Goal: Information Seeking & Learning: Learn about a topic

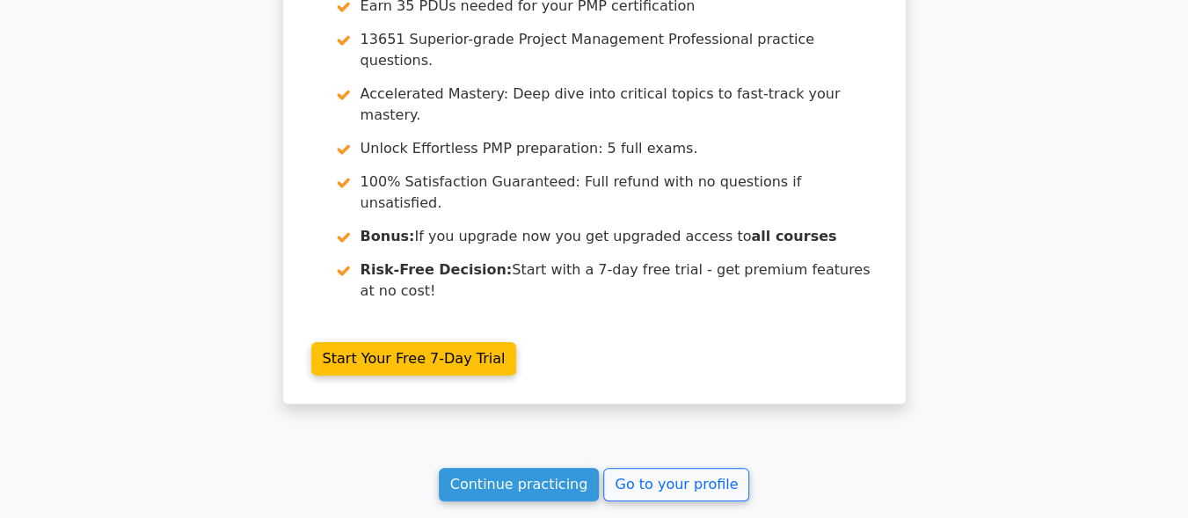
scroll to position [3694, 0]
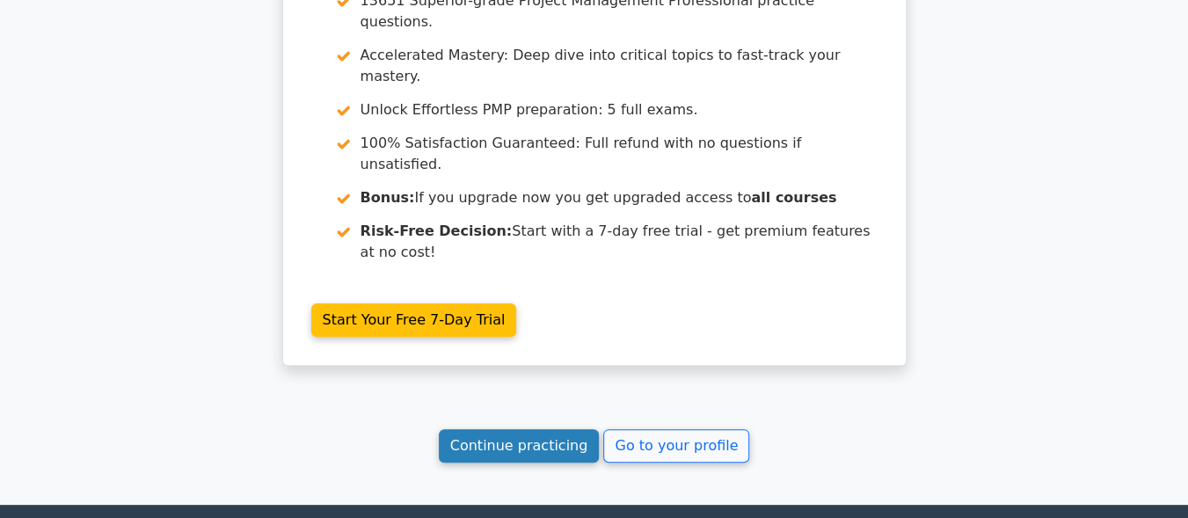
click at [528, 429] on link "Continue practicing" at bounding box center [519, 445] width 161 height 33
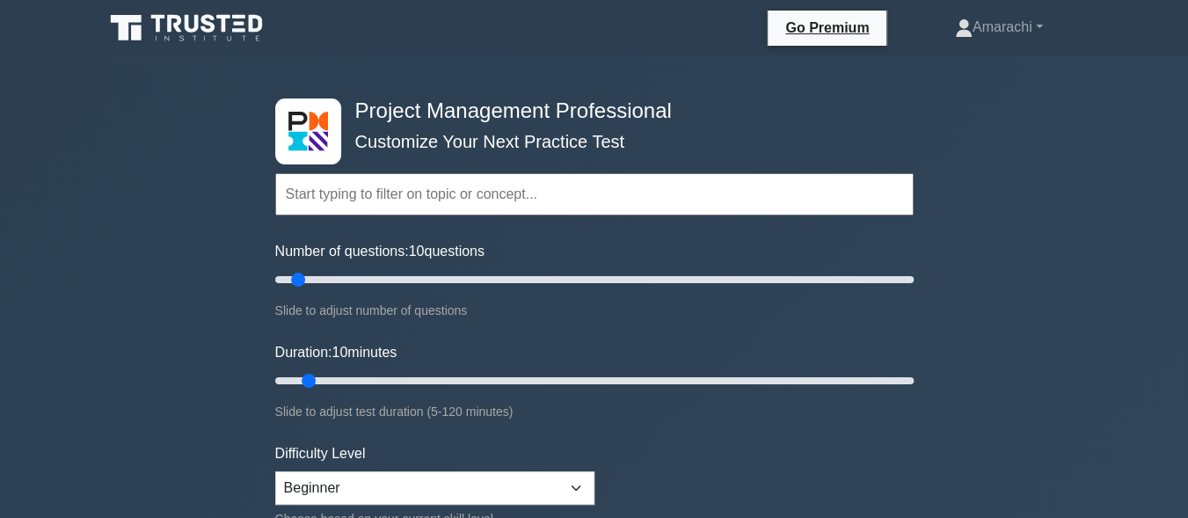
click at [528, 246] on div "Number of questions: 10 questions Slide to adjust number of questions" at bounding box center [594, 281] width 638 height 80
click at [394, 275] on input "Number of questions: 10 questions" at bounding box center [594, 279] width 638 height 21
click at [364, 283] on input "Number of questions: 30 questions" at bounding box center [594, 279] width 638 height 21
click at [345, 280] on input "Number of questions: 25 questions" at bounding box center [594, 279] width 638 height 21
type input "20"
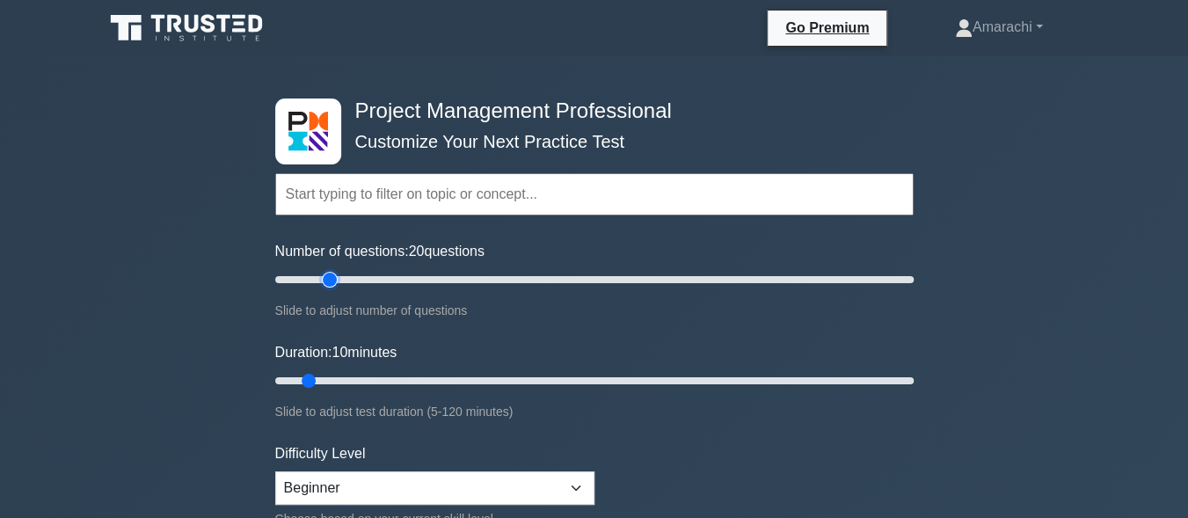
click at [336, 280] on input "Number of questions: 20 questions" at bounding box center [594, 279] width 638 height 21
click at [336, 378] on input "Duration: 15 minutes" at bounding box center [594, 380] width 638 height 21
type input "20"
click at [350, 378] on input "Duration: 15 minutes" at bounding box center [594, 380] width 638 height 21
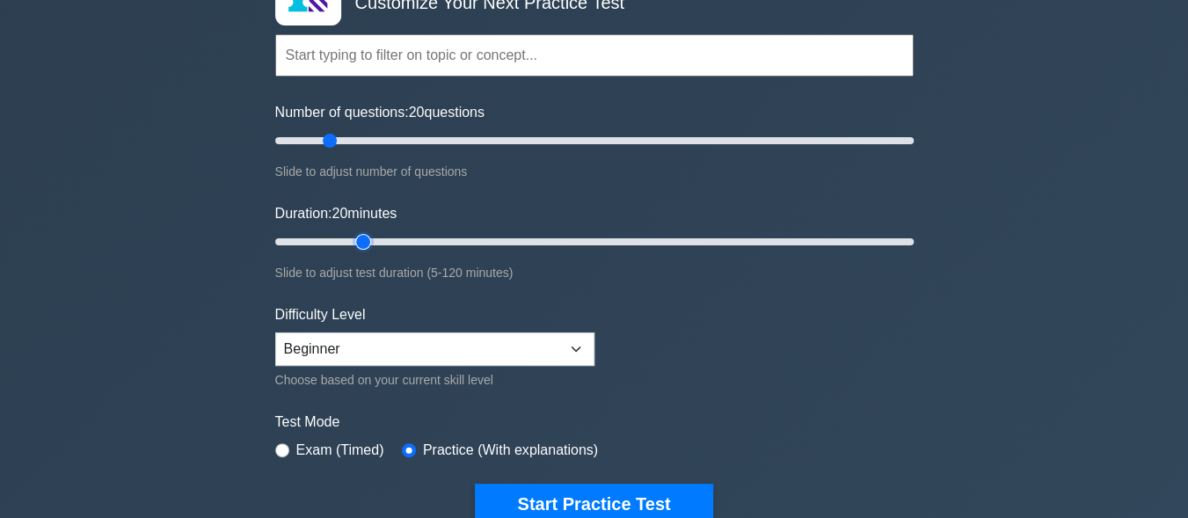
scroll to position [176, 0]
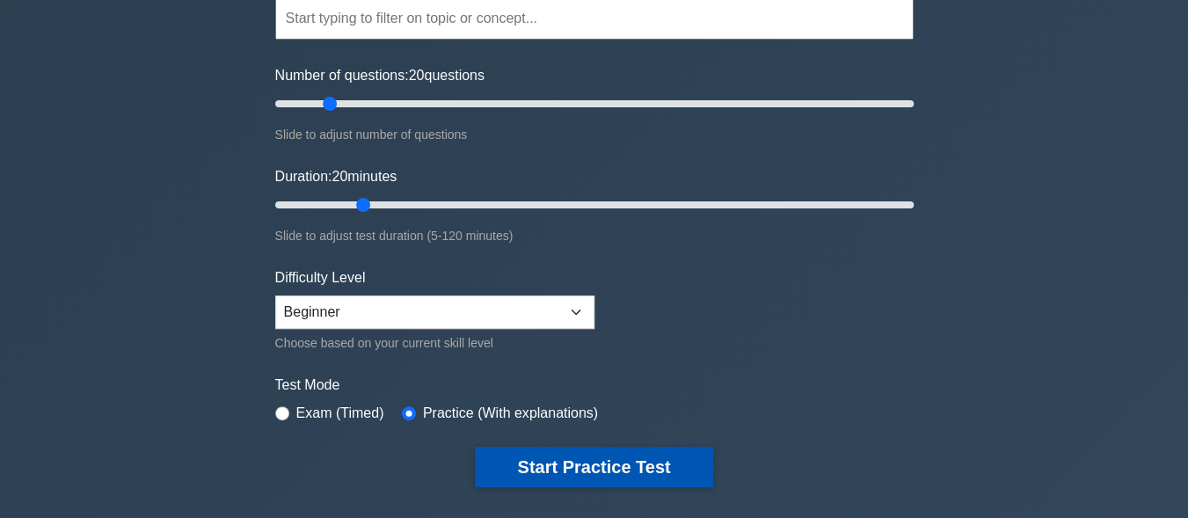
click at [579, 468] on button "Start Practice Test" at bounding box center [593, 467] width 237 height 40
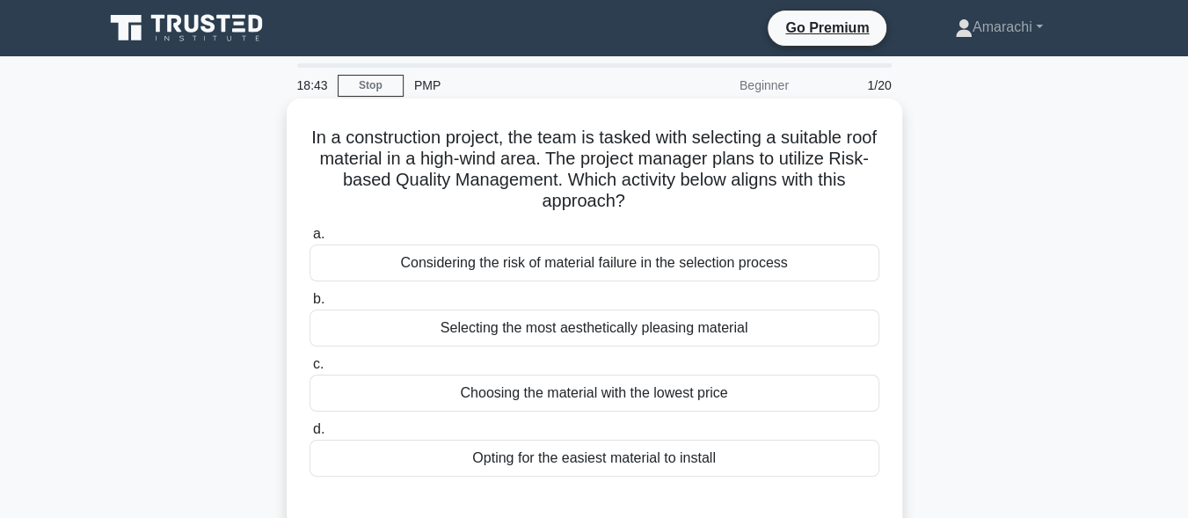
click at [537, 272] on div "Considering the risk of material failure in the selection process" at bounding box center [594, 262] width 570 height 37
click at [309, 240] on input "a. Considering the risk of material failure in the selection process" at bounding box center [309, 234] width 0 height 11
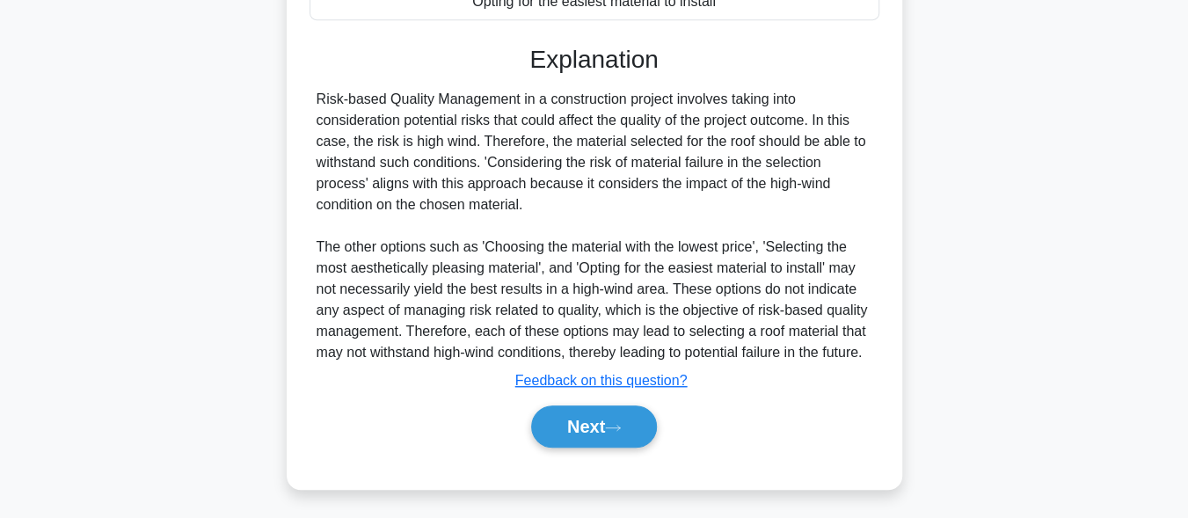
scroll to position [479, 0]
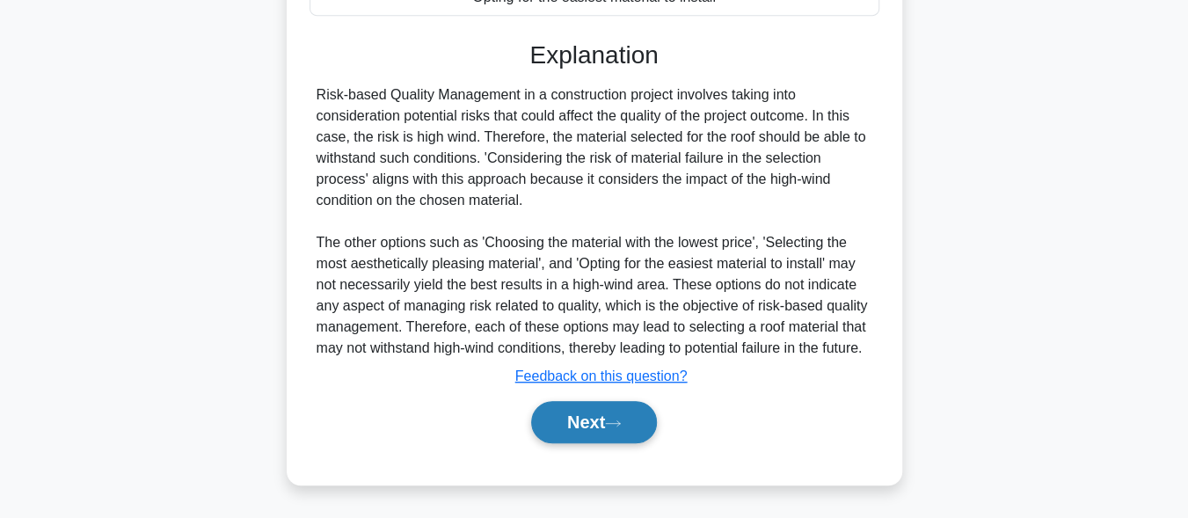
click at [604, 419] on button "Next" at bounding box center [594, 422] width 126 height 42
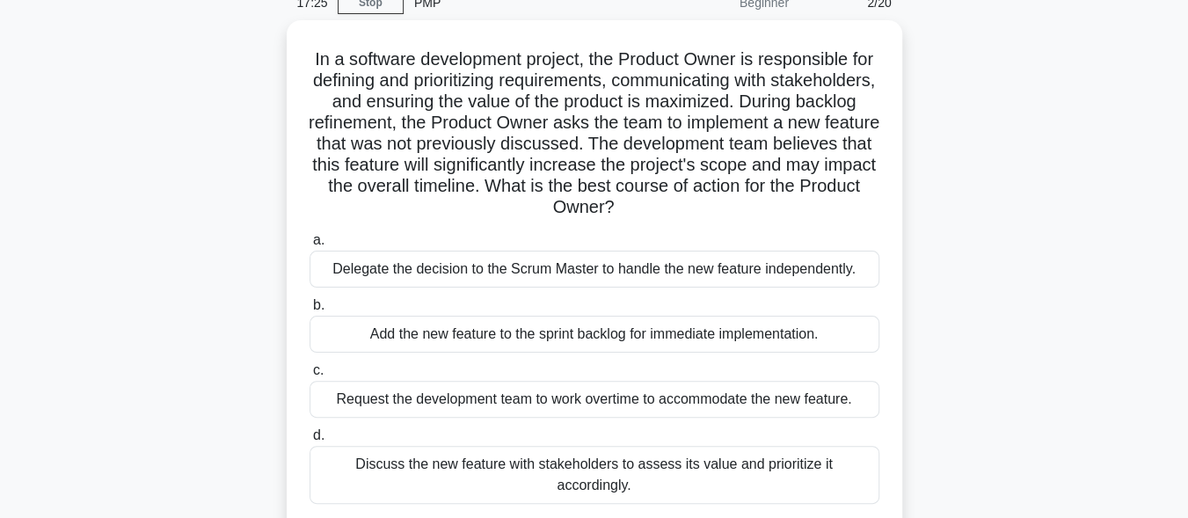
scroll to position [69, 0]
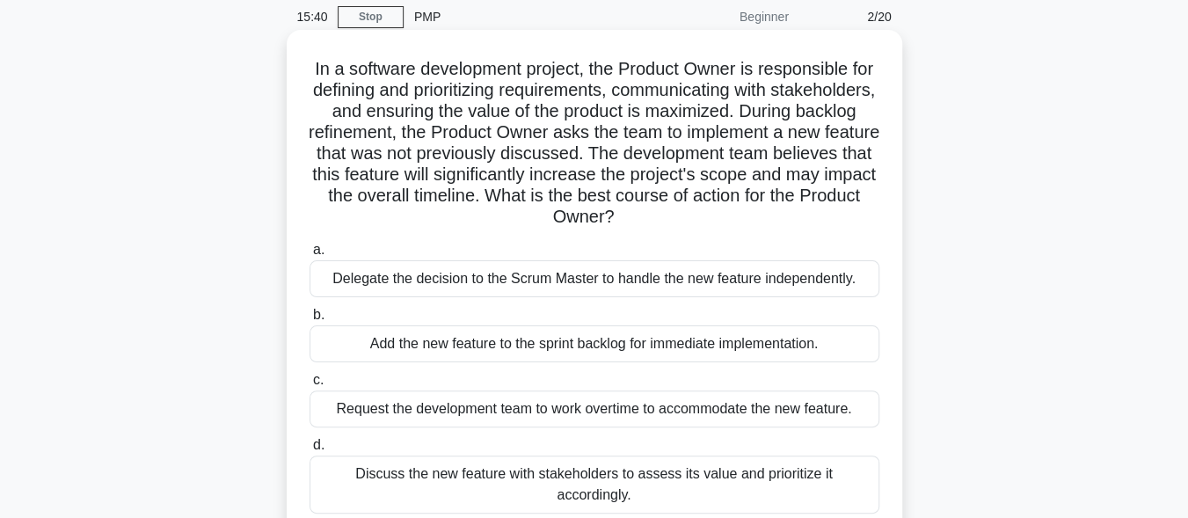
click at [565, 473] on div "Discuss the new feature with stakeholders to assess its value and prioritize it…" at bounding box center [594, 484] width 570 height 58
click at [309, 451] on input "d. Discuss the new feature with stakeholders to assess its value and prioritize…" at bounding box center [309, 445] width 0 height 11
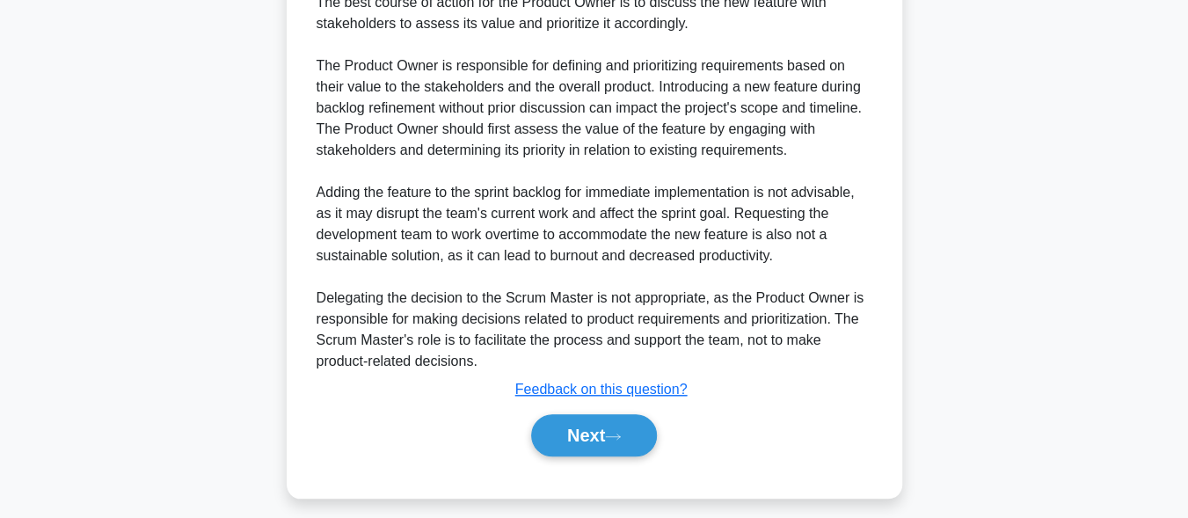
scroll to position [669, 0]
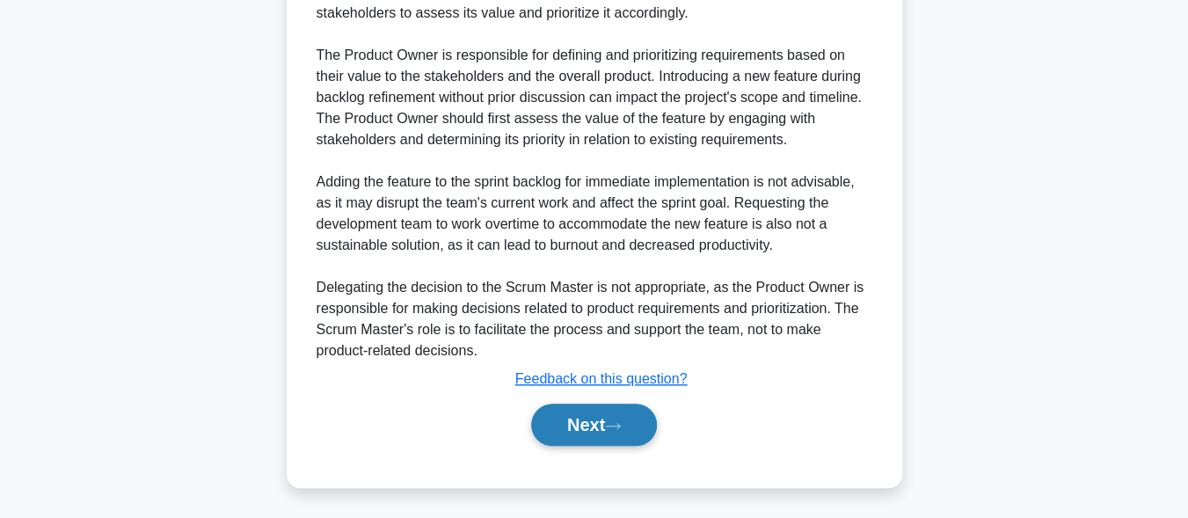
click at [634, 430] on button "Next" at bounding box center [594, 424] width 126 height 42
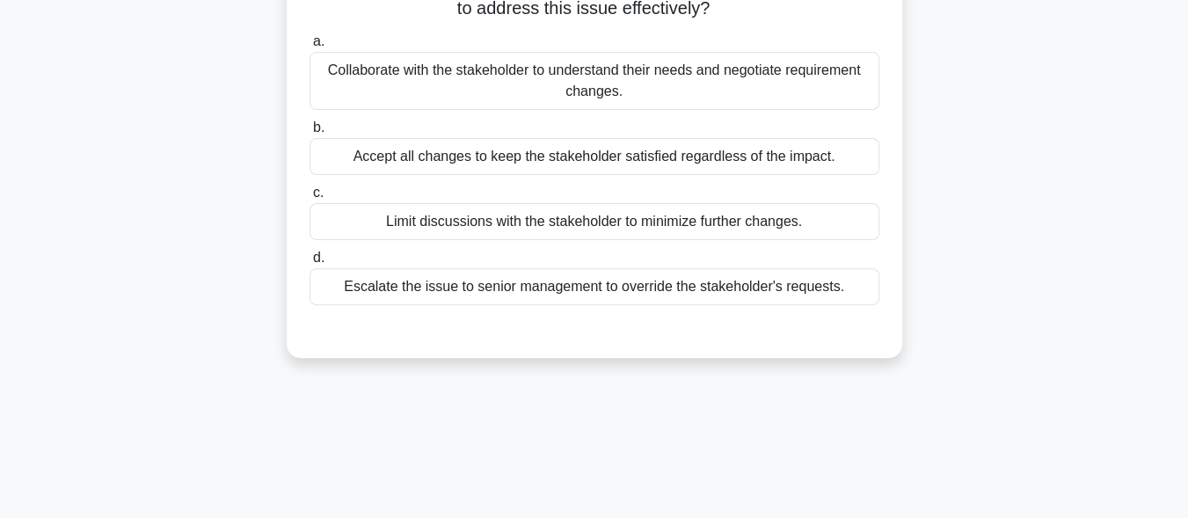
scroll to position [115, 0]
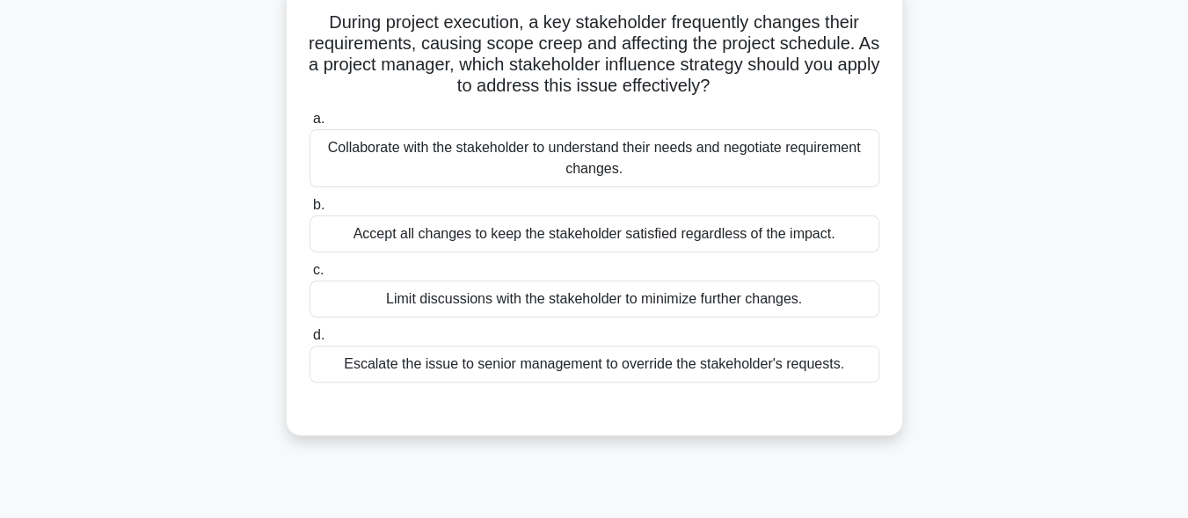
click at [567, 147] on div "Collaborate with the stakeholder to understand their needs and negotiate requir…" at bounding box center [594, 158] width 570 height 58
click at [309, 125] on input "a. Collaborate with the stakeholder to understand their needs and negotiate req…" at bounding box center [309, 118] width 0 height 11
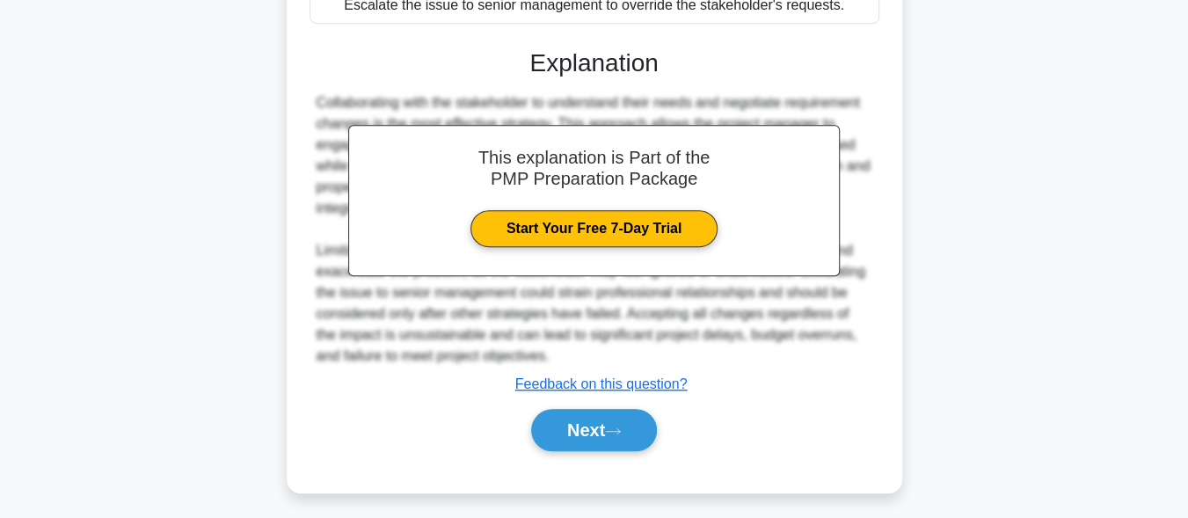
scroll to position [479, 0]
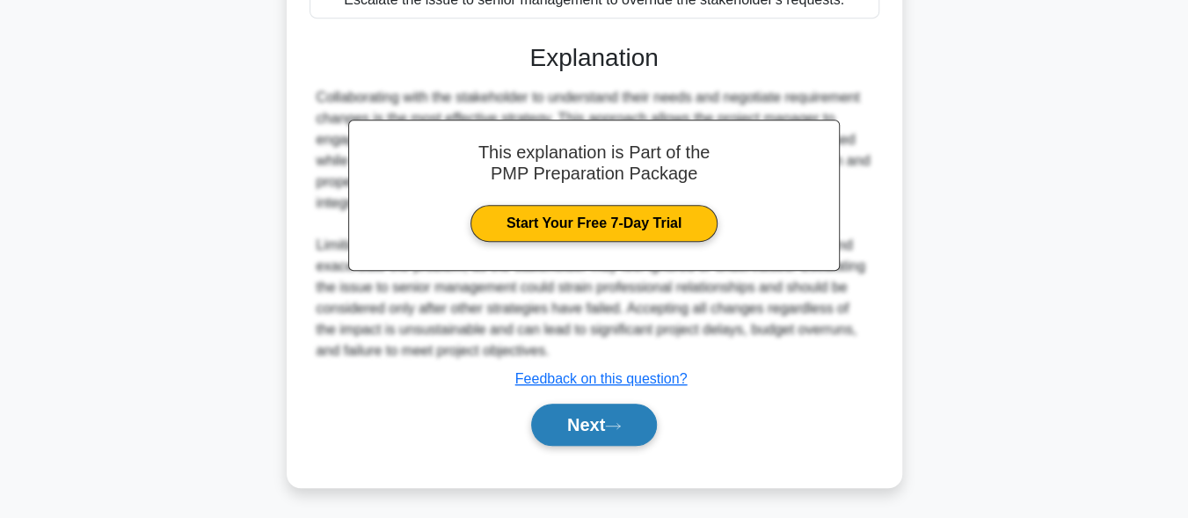
click at [588, 438] on button "Next" at bounding box center [594, 424] width 126 height 42
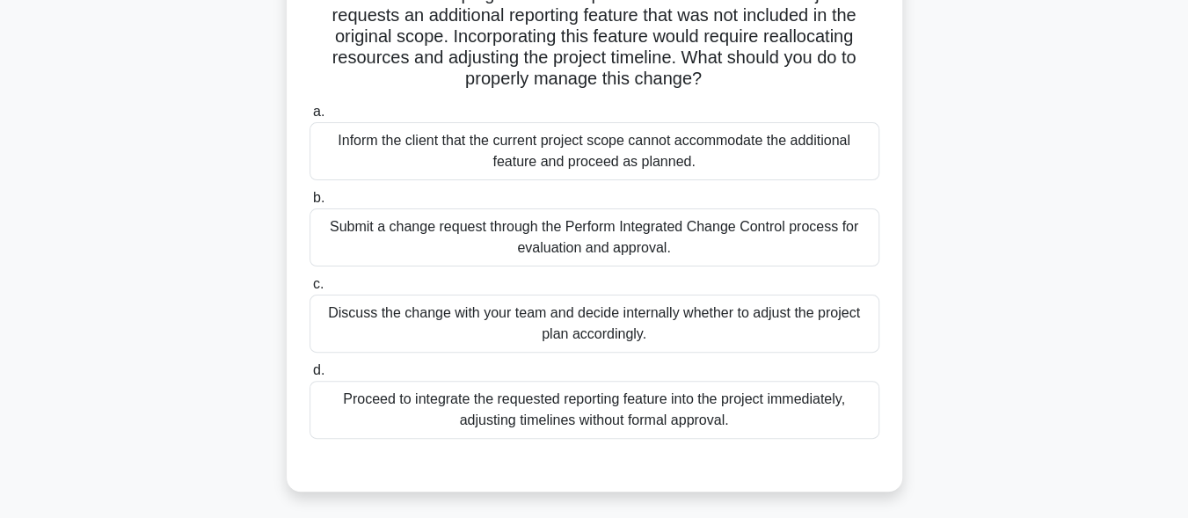
scroll to position [115, 0]
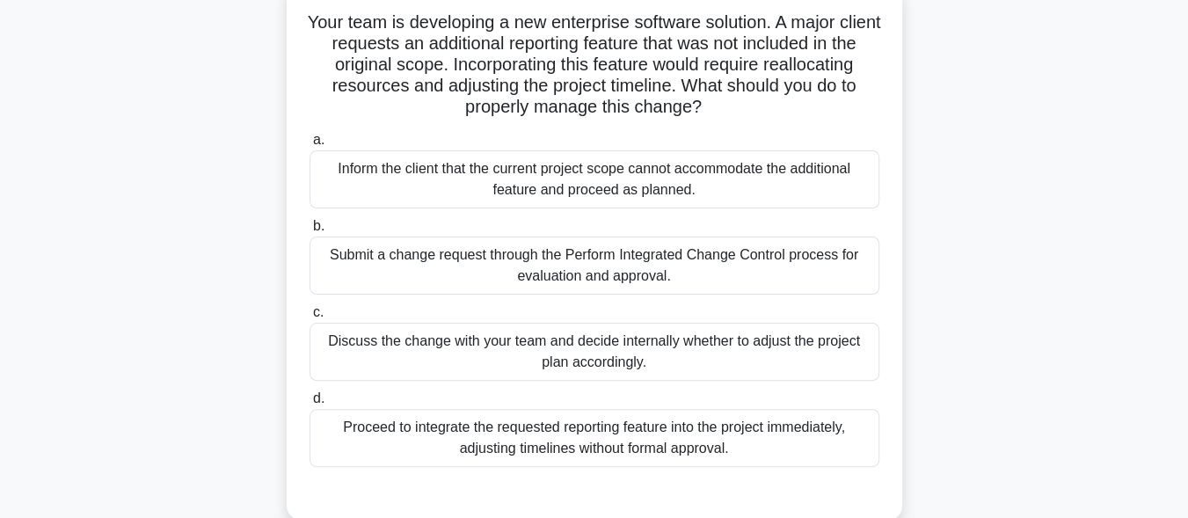
click at [579, 273] on div "Submit a change request through the Perform Integrated Change Control process f…" at bounding box center [594, 265] width 570 height 58
click at [309, 232] on input "b. Submit a change request through the Perform Integrated Change Control proces…" at bounding box center [309, 226] width 0 height 11
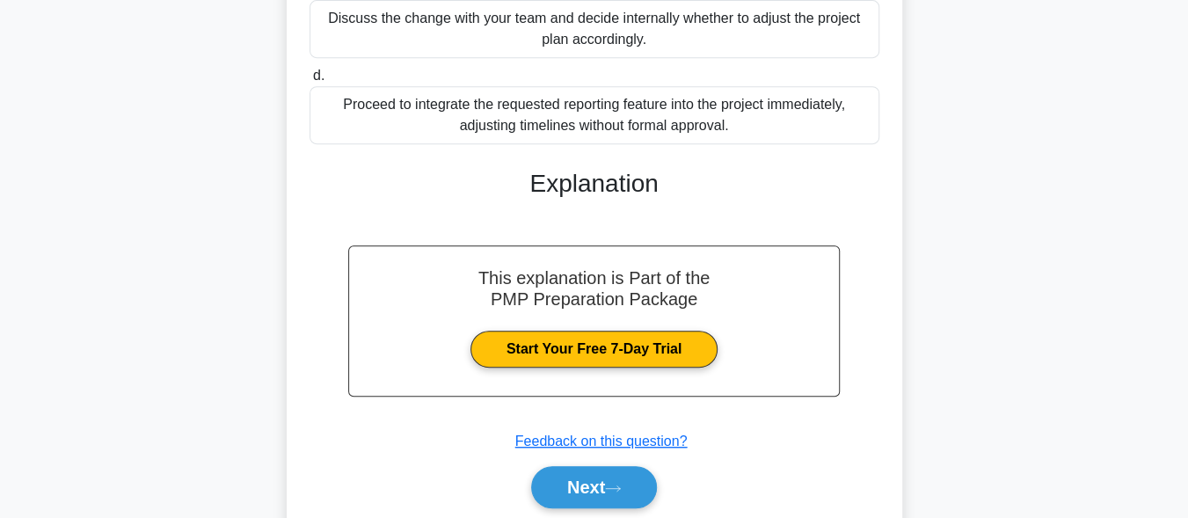
scroll to position [467, 0]
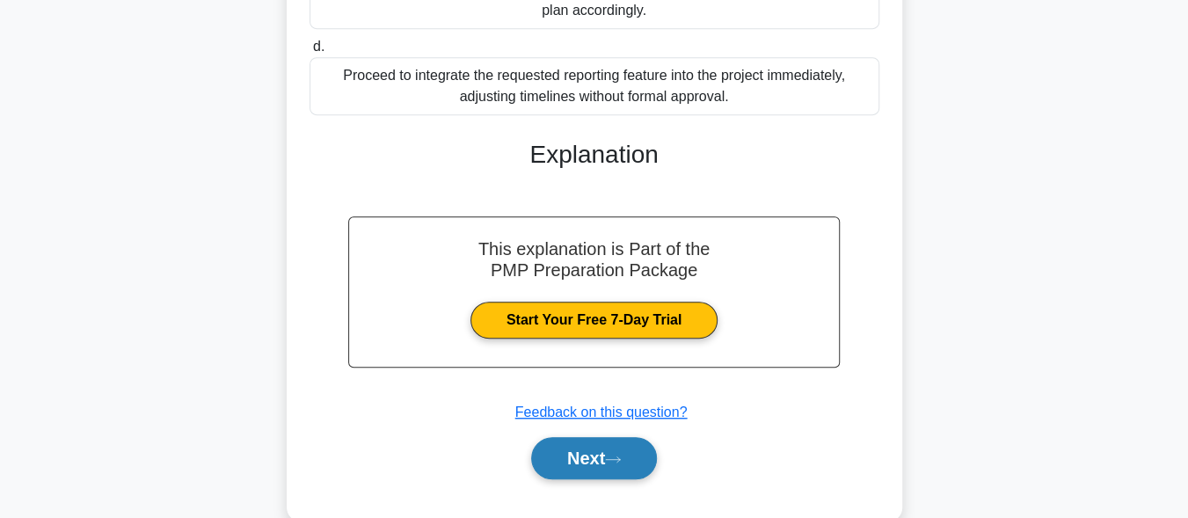
click at [572, 456] on button "Next" at bounding box center [594, 458] width 126 height 42
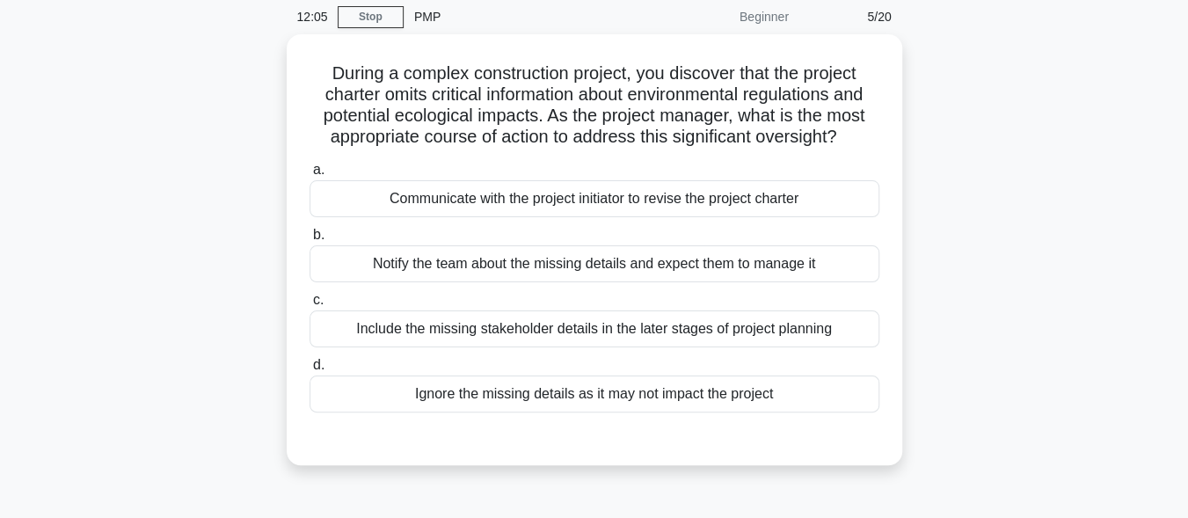
scroll to position [33, 0]
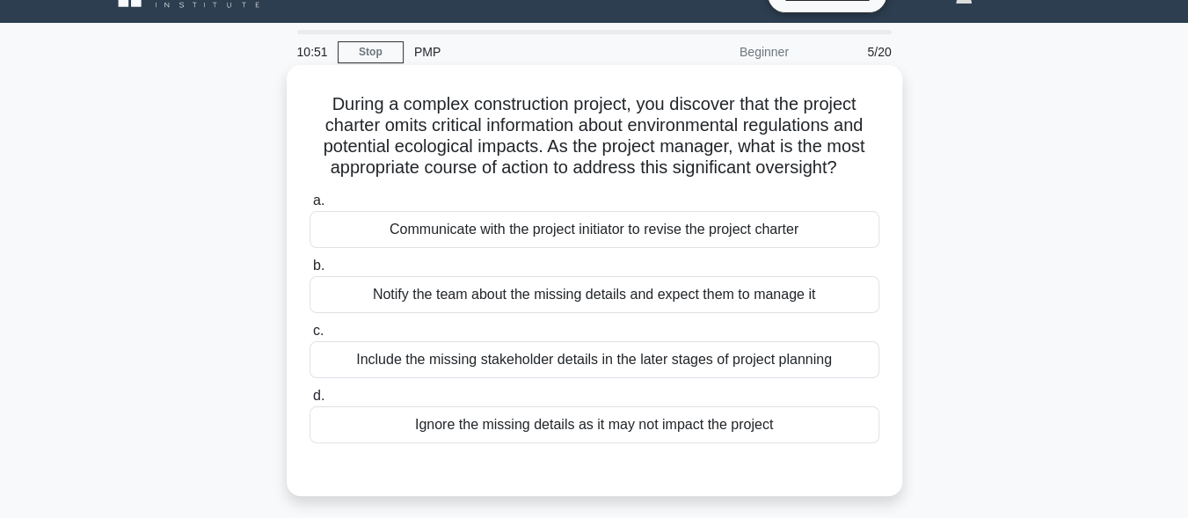
click at [601, 230] on div "Communicate with the project initiator to revise the project charter" at bounding box center [594, 229] width 570 height 37
click at [309, 207] on input "a. Communicate with the project initiator to revise the project charter" at bounding box center [309, 200] width 0 height 11
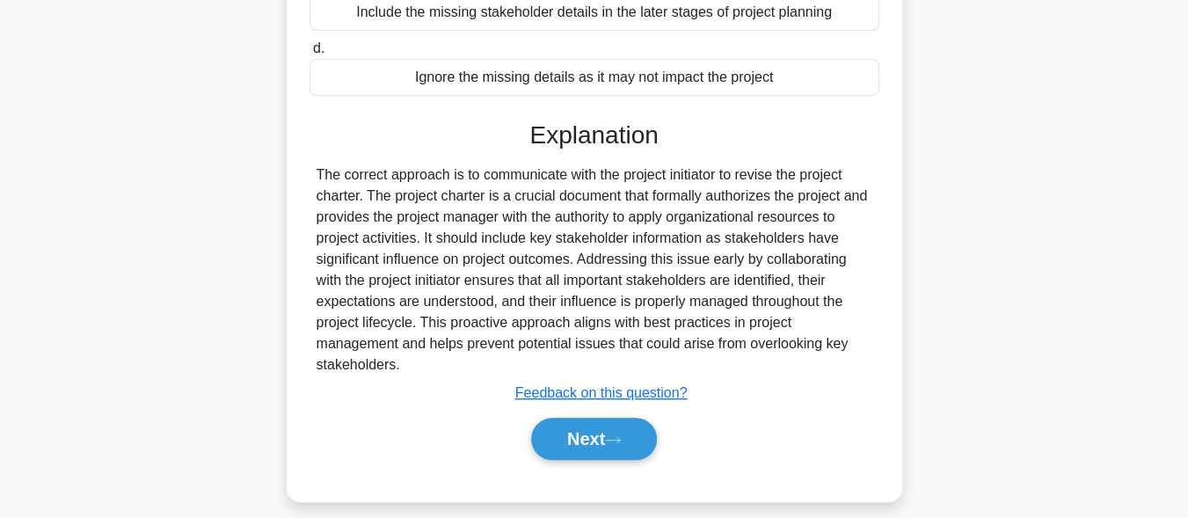
scroll to position [432, 0]
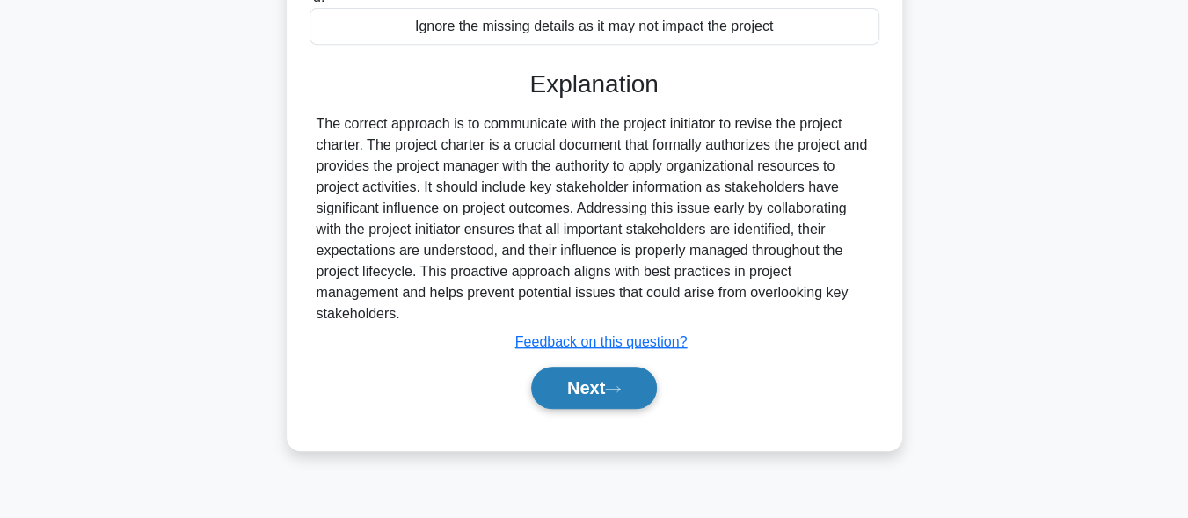
click at [585, 381] on button "Next" at bounding box center [594, 388] width 126 height 42
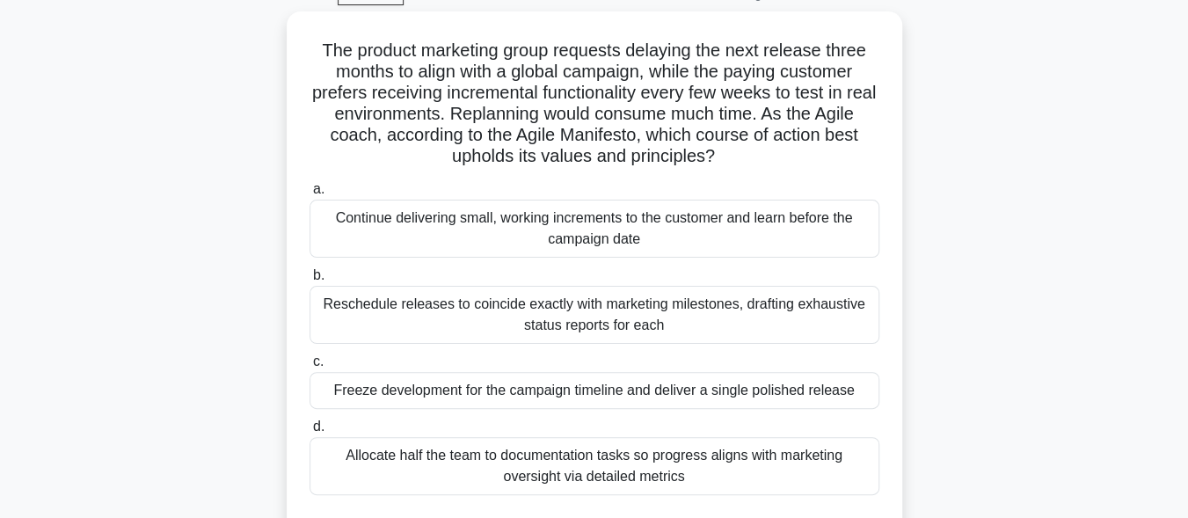
scroll to position [80, 0]
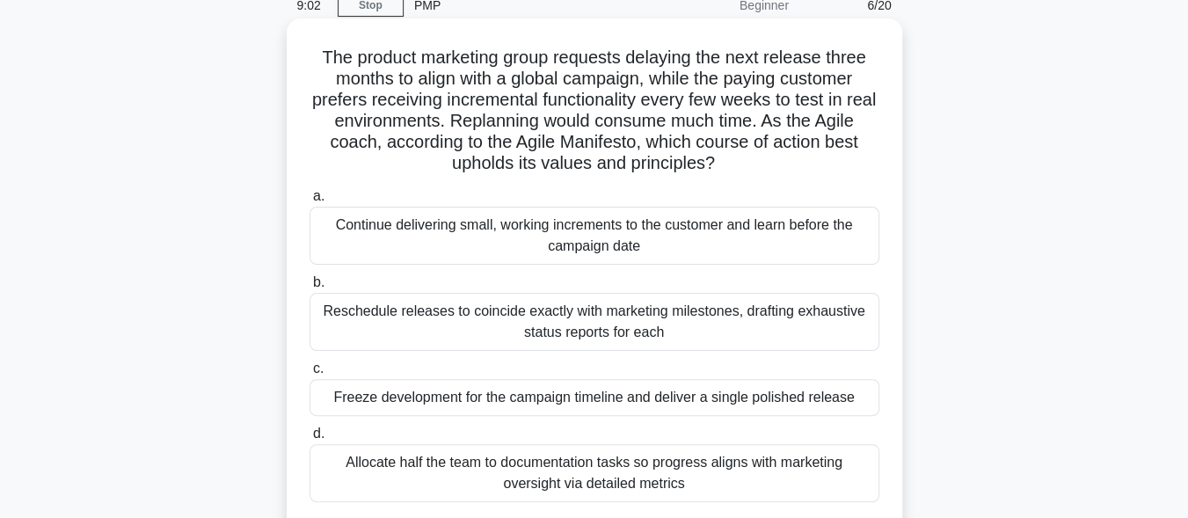
click at [577, 229] on div "Continue delivering small, working increments to the customer and learn before …" at bounding box center [594, 236] width 570 height 58
click at [309, 202] on input "a. Continue delivering small, working increments to the customer and learn befo…" at bounding box center [309, 196] width 0 height 11
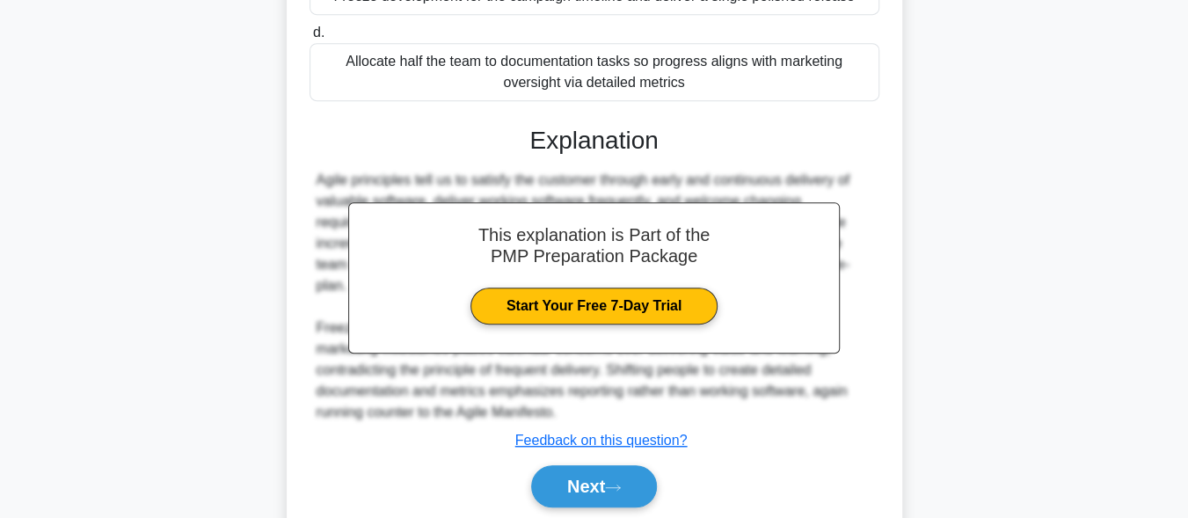
scroll to position [502, 0]
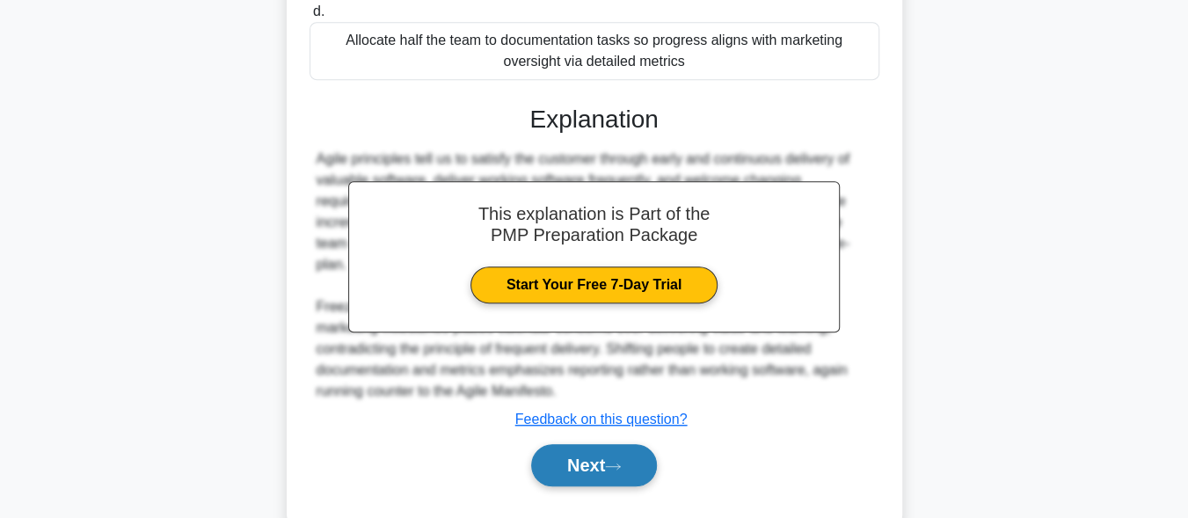
click at [599, 460] on button "Next" at bounding box center [594, 465] width 126 height 42
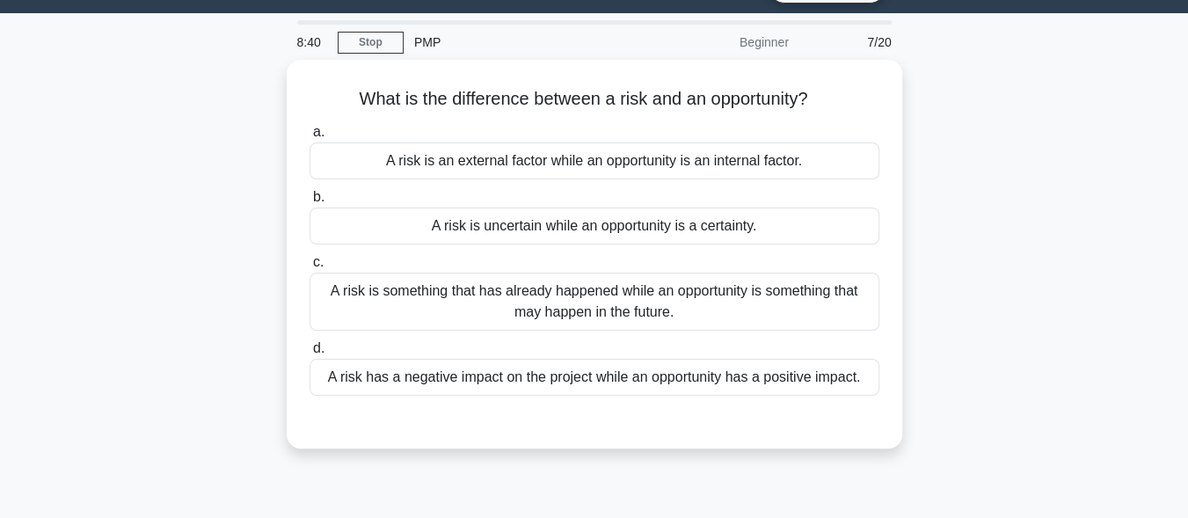
scroll to position [33, 0]
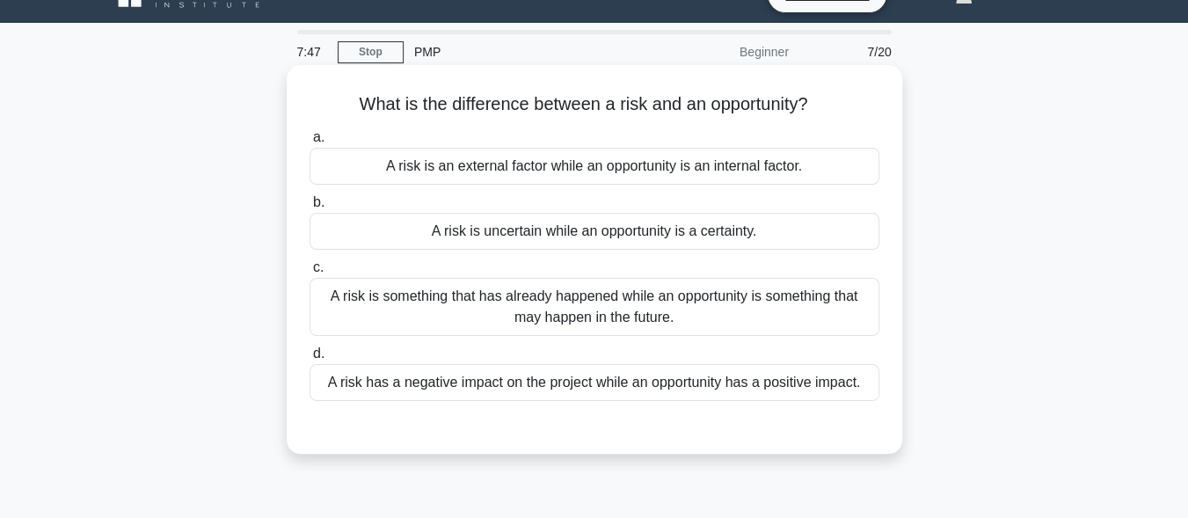
click at [688, 239] on div "A risk is uncertain while an opportunity is a certainty." at bounding box center [594, 231] width 570 height 37
click at [309, 208] on input "b. A risk is uncertain while an opportunity is a certainty." at bounding box center [309, 202] width 0 height 11
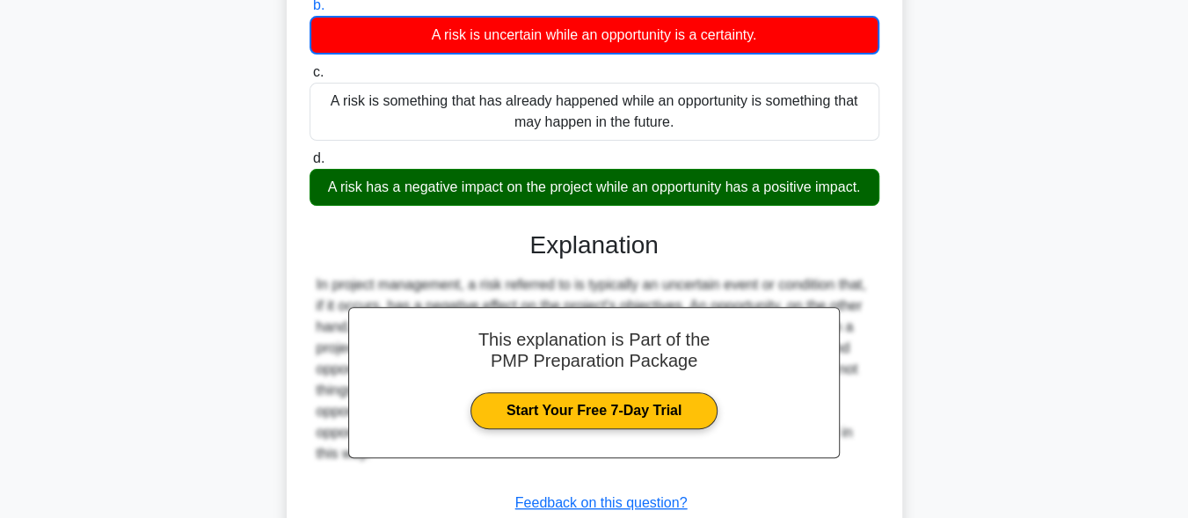
scroll to position [244, 0]
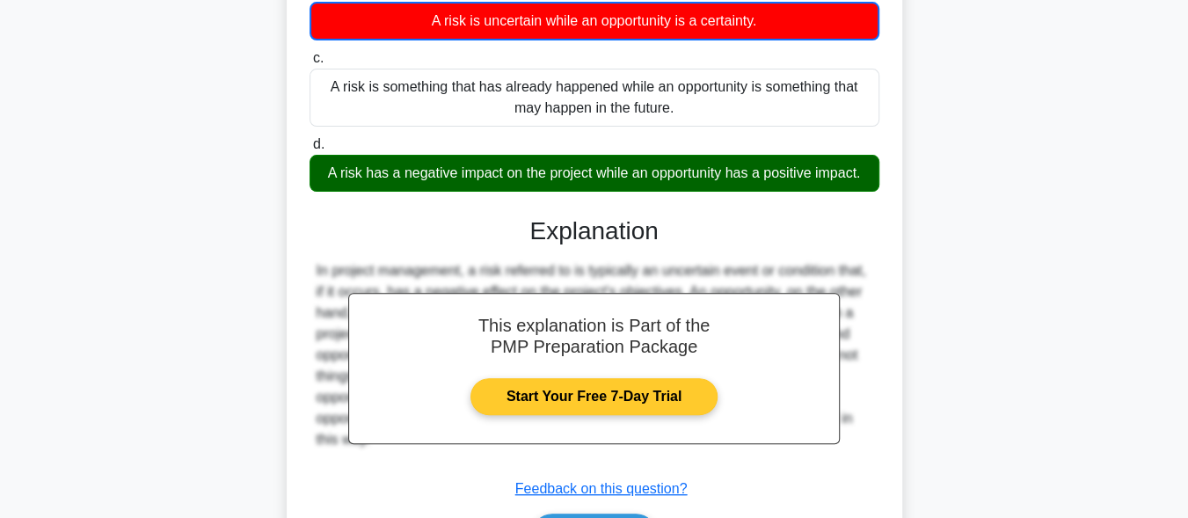
click at [672, 409] on link "Start Your Free 7-Day Trial" at bounding box center [593, 396] width 247 height 37
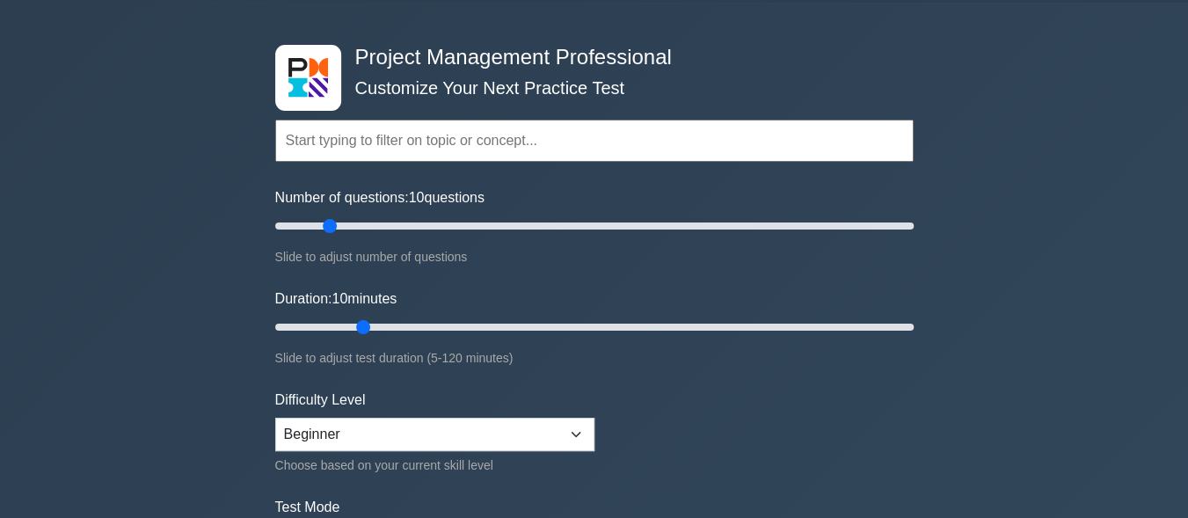
scroll to position [47, 0]
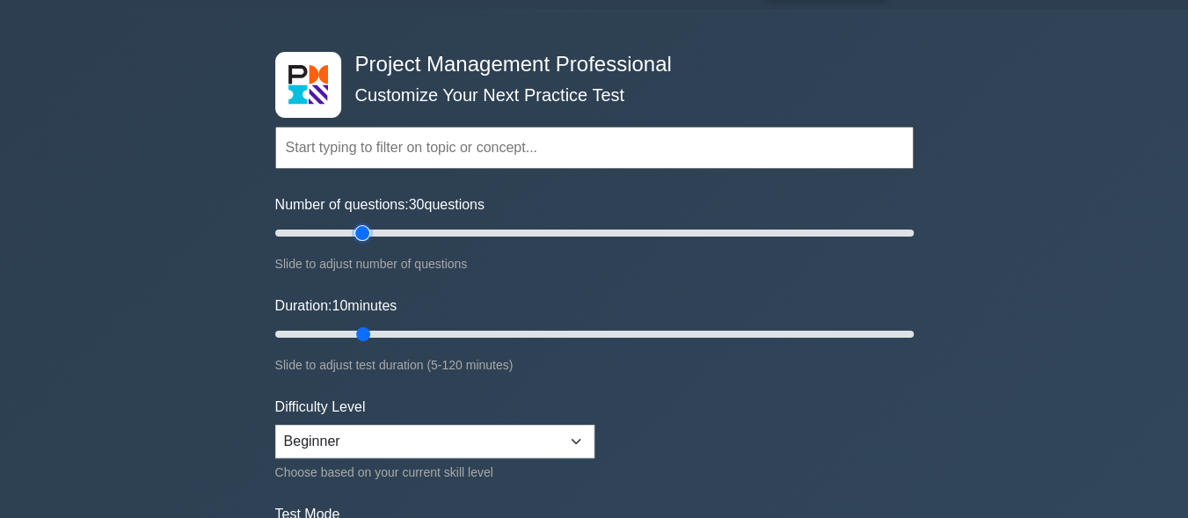
click at [354, 234] on input "Number of questions: 30 questions" at bounding box center [594, 232] width 638 height 21
click at [347, 234] on input "Number of questions: 25 questions" at bounding box center [594, 232] width 638 height 21
type input "20"
click at [337, 234] on input "Number of questions: 20 questions" at bounding box center [594, 232] width 638 height 21
type input "25"
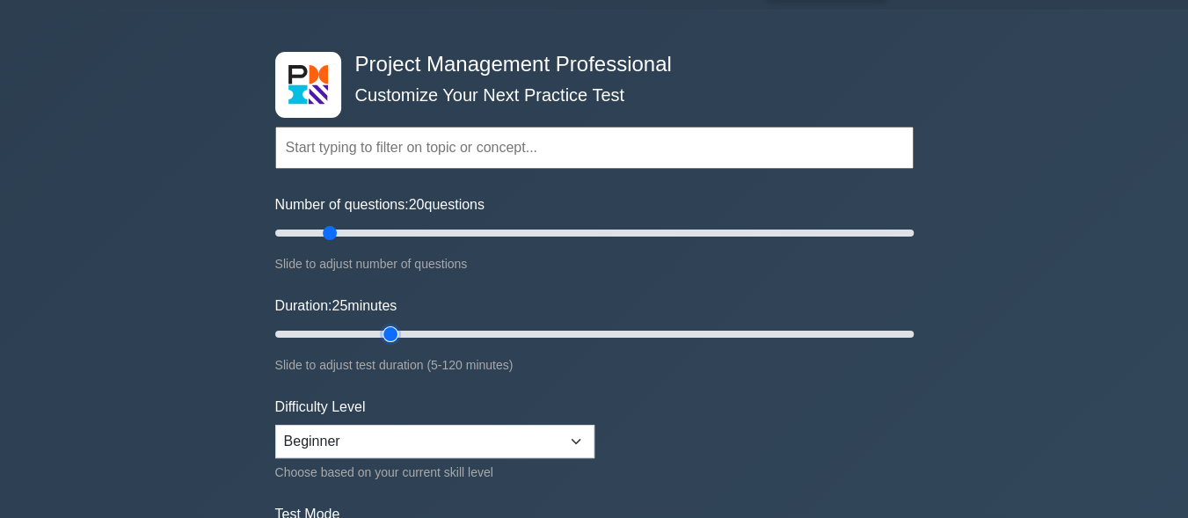
click at [385, 332] on input "Duration: 25 minutes" at bounding box center [594, 333] width 638 height 21
click at [396, 332] on input "Duration: 25 minutes" at bounding box center [594, 333] width 638 height 21
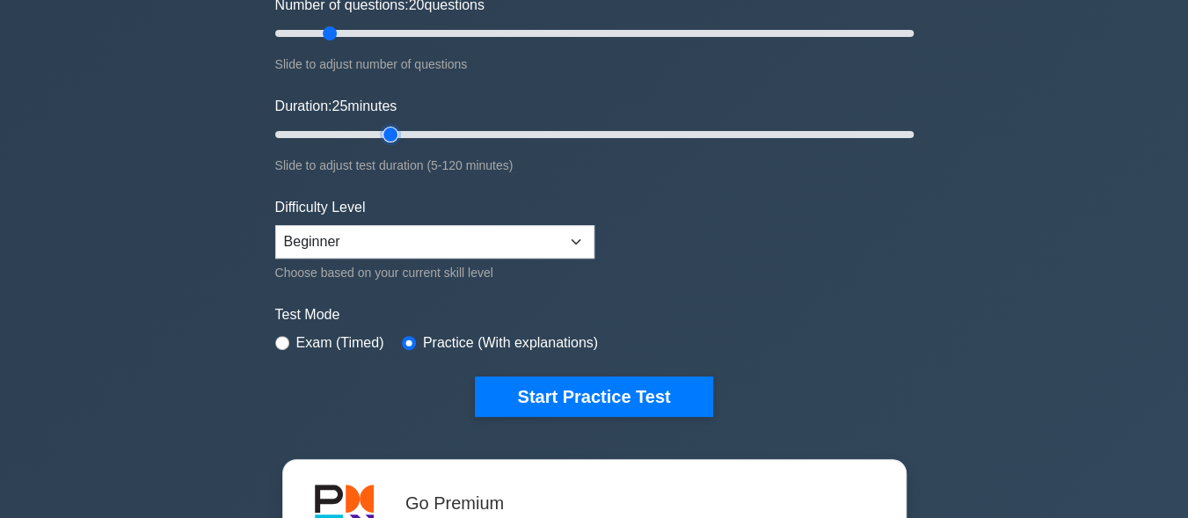
scroll to position [293, 0]
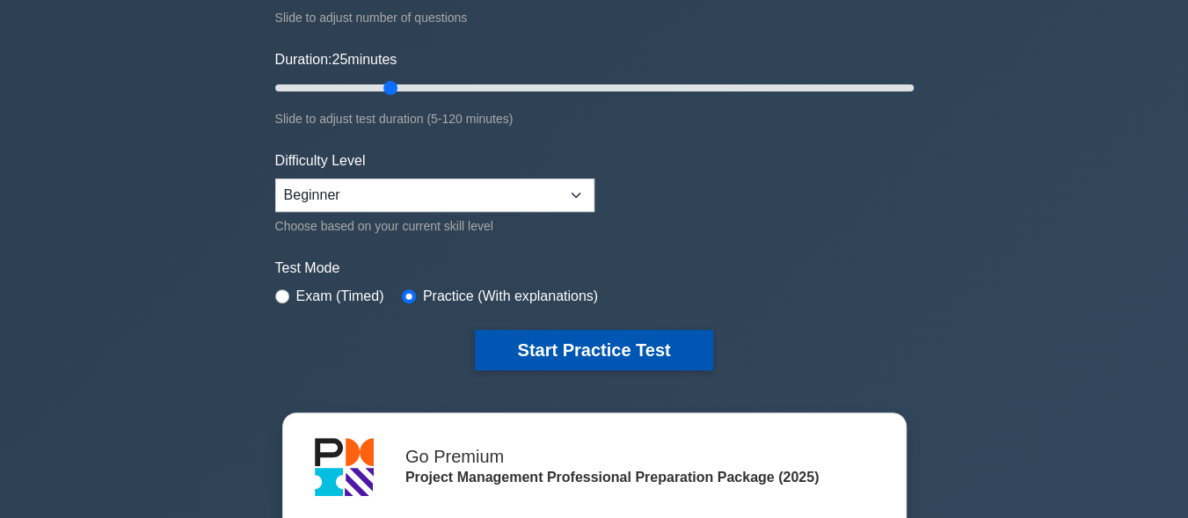
click at [618, 344] on button "Start Practice Test" at bounding box center [593, 350] width 237 height 40
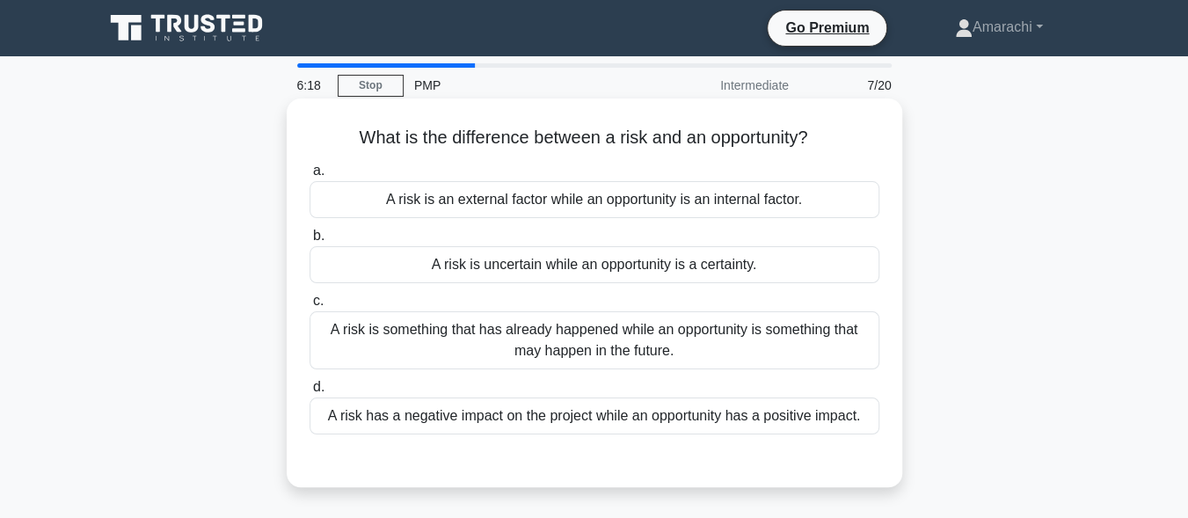
click at [521, 416] on div "A risk has a negative impact on the project while an opportunity has a positive…" at bounding box center [594, 415] width 570 height 37
click at [309, 393] on input "d. A risk has a negative impact on the project while an opportunity has a posit…" at bounding box center [309, 386] width 0 height 11
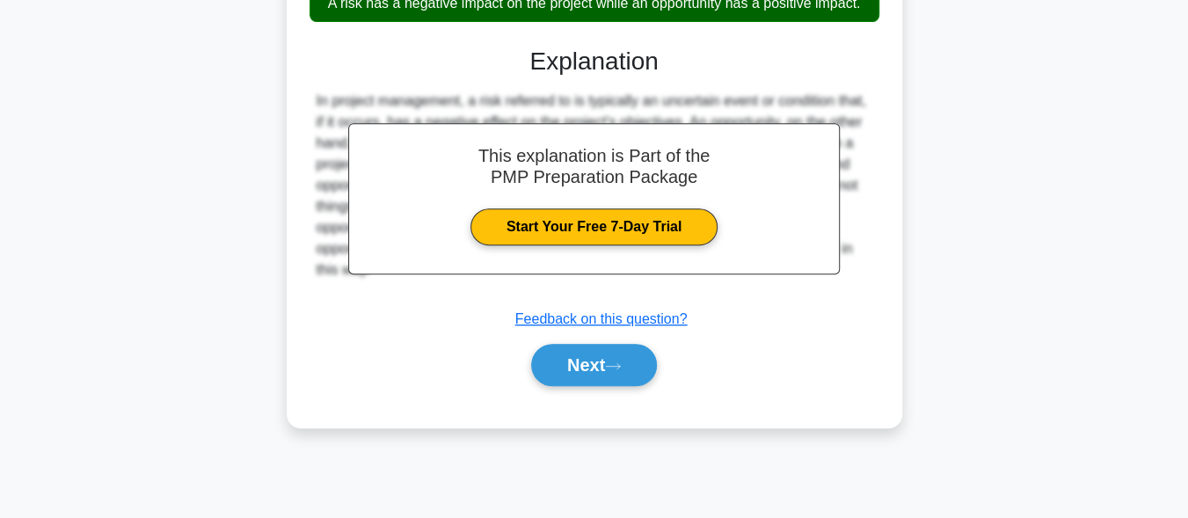
scroll to position [422, 0]
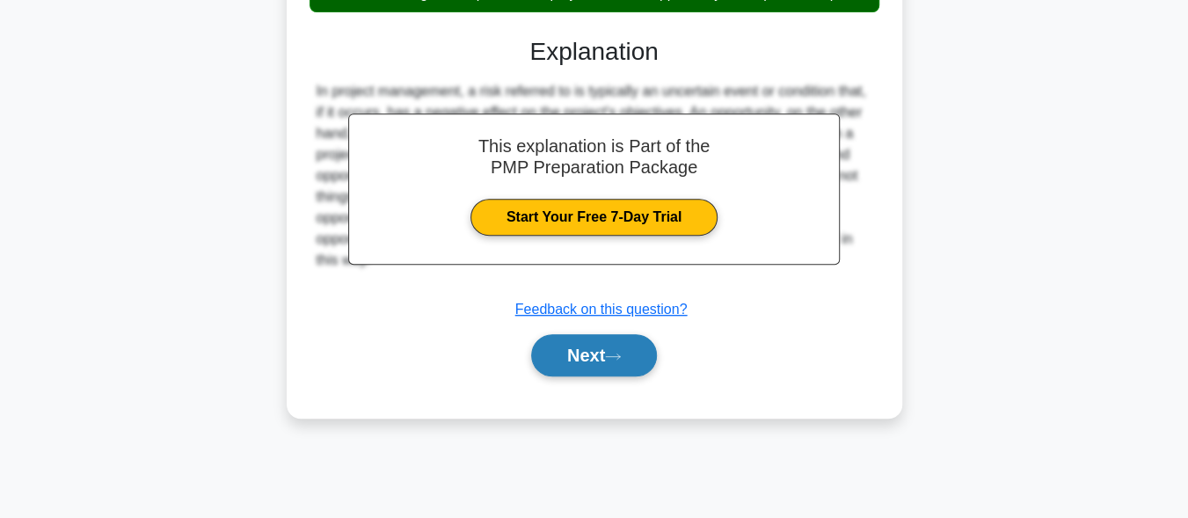
click at [581, 353] on button "Next" at bounding box center [594, 355] width 126 height 42
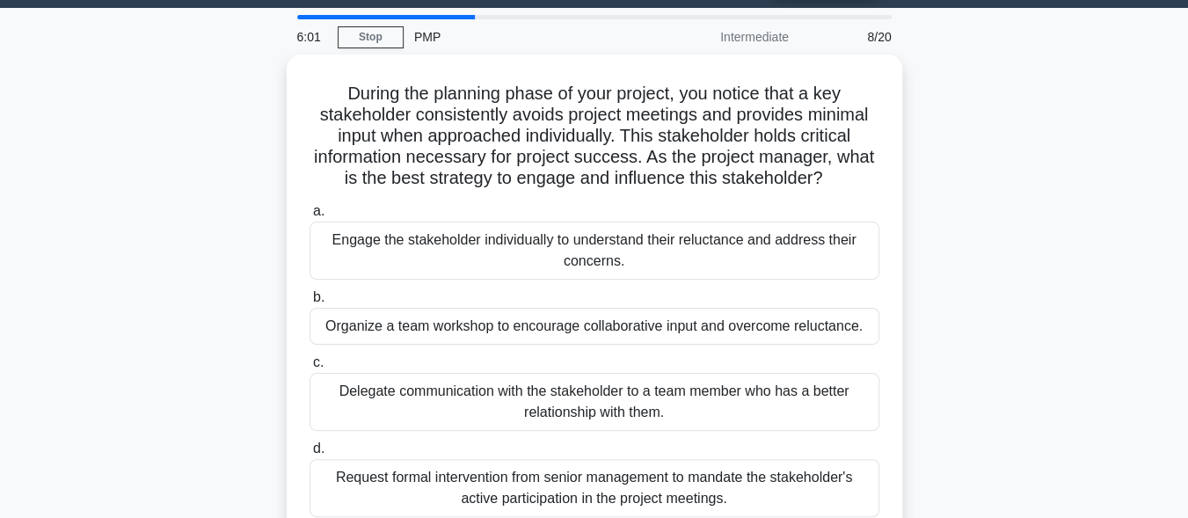
scroll to position [58, 0]
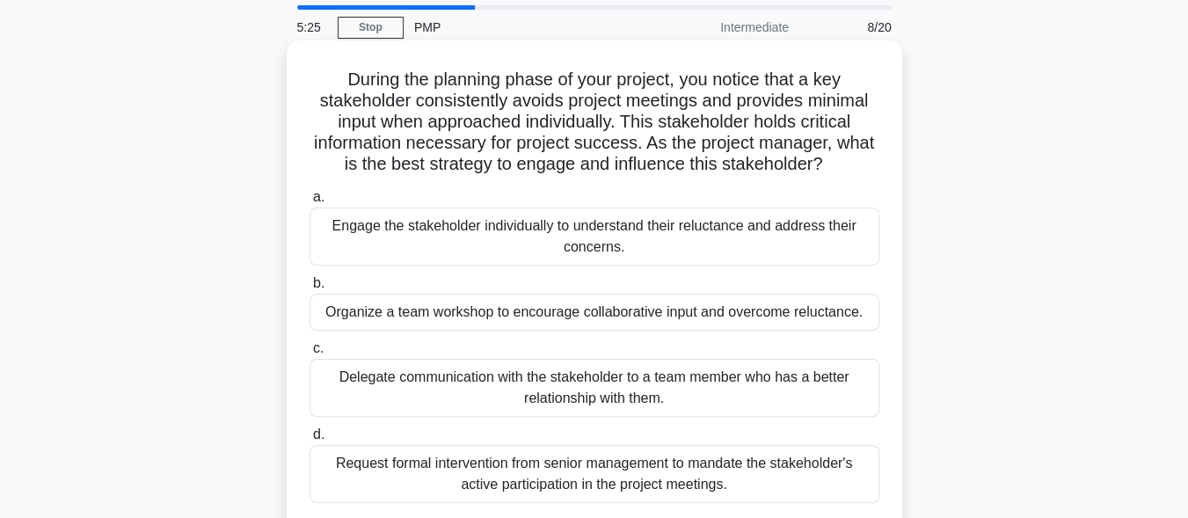
click at [519, 245] on div "Engage the stakeholder individually to understand their reluctance and address …" at bounding box center [594, 236] width 570 height 58
click at [309, 203] on input "a. Engage the stakeholder individually to understand their reluctance and addre…" at bounding box center [309, 197] width 0 height 11
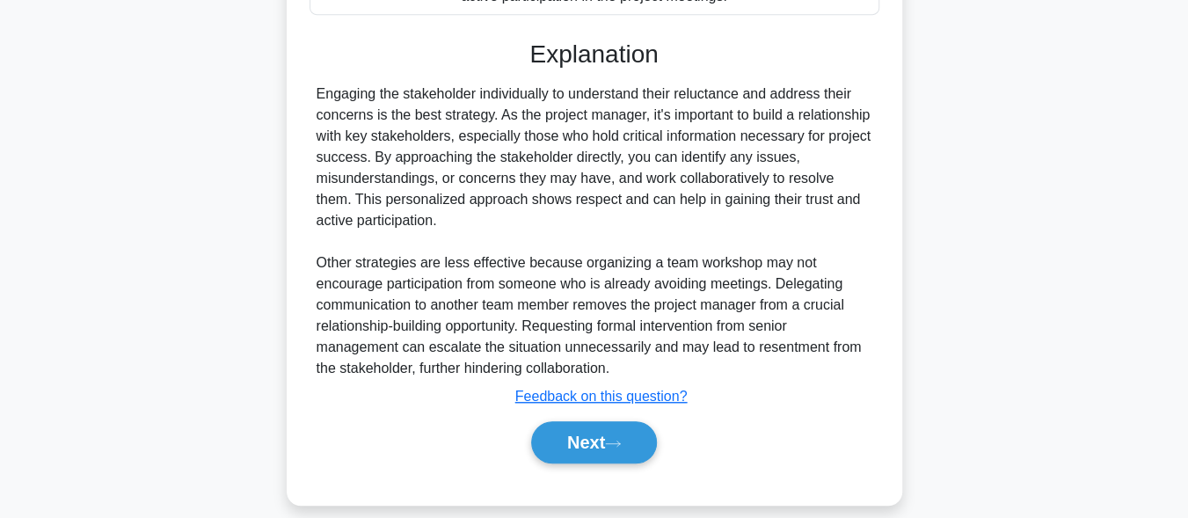
scroll to position [563, 0]
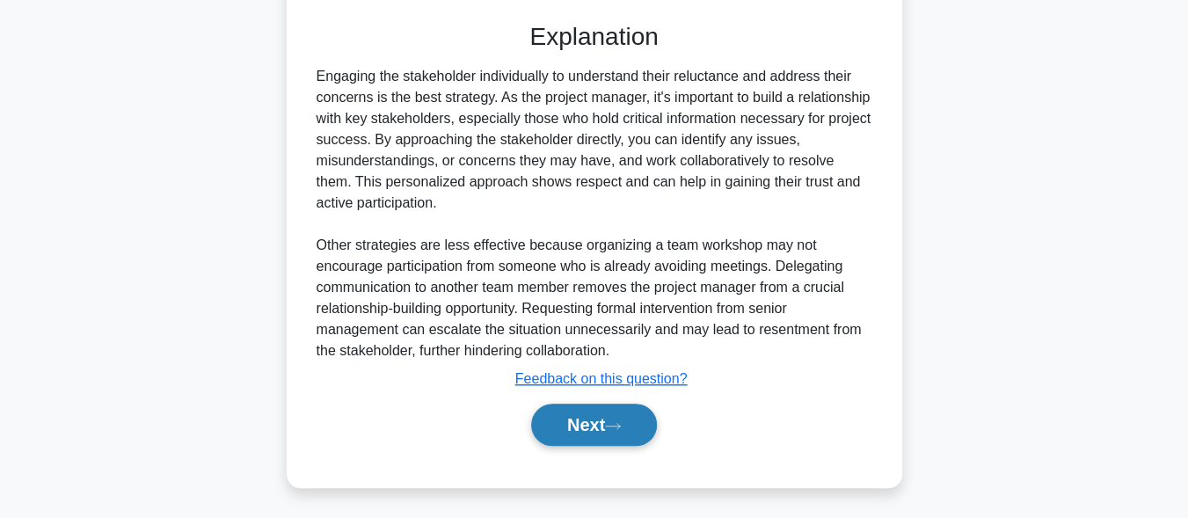
click at [569, 417] on button "Next" at bounding box center [594, 424] width 126 height 42
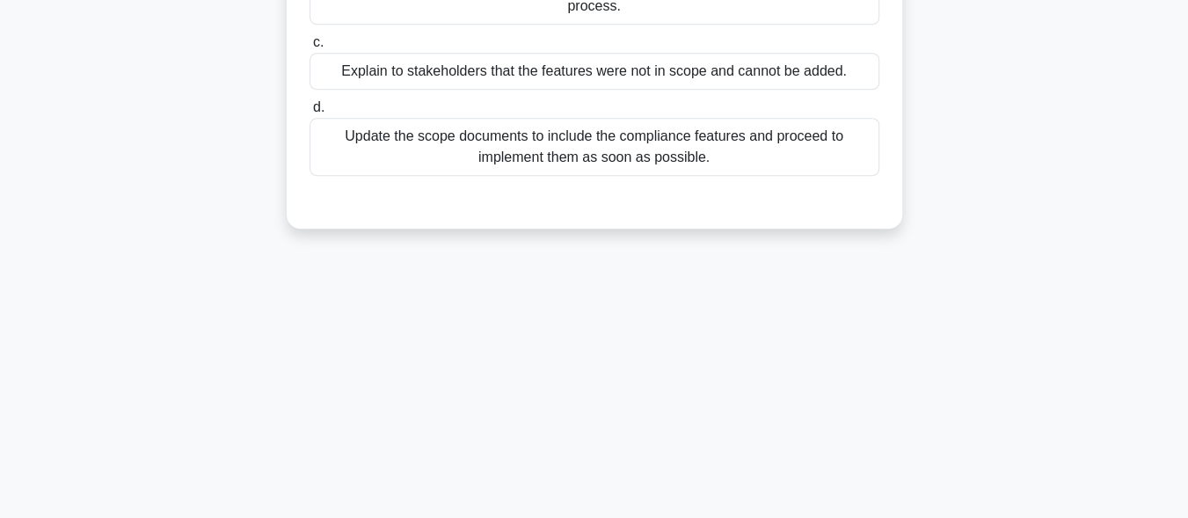
click at [1186, 9] on main "5:16 Stop PMP Intermediate 9/20 You are a project manager overseeing the develo…" at bounding box center [594, 71] width 1188 height 893
click at [1186, 9] on main "5:15 Stop PMP Intermediate 9/20 You are a project manager overseeing the develo…" at bounding box center [594, 71] width 1188 height 893
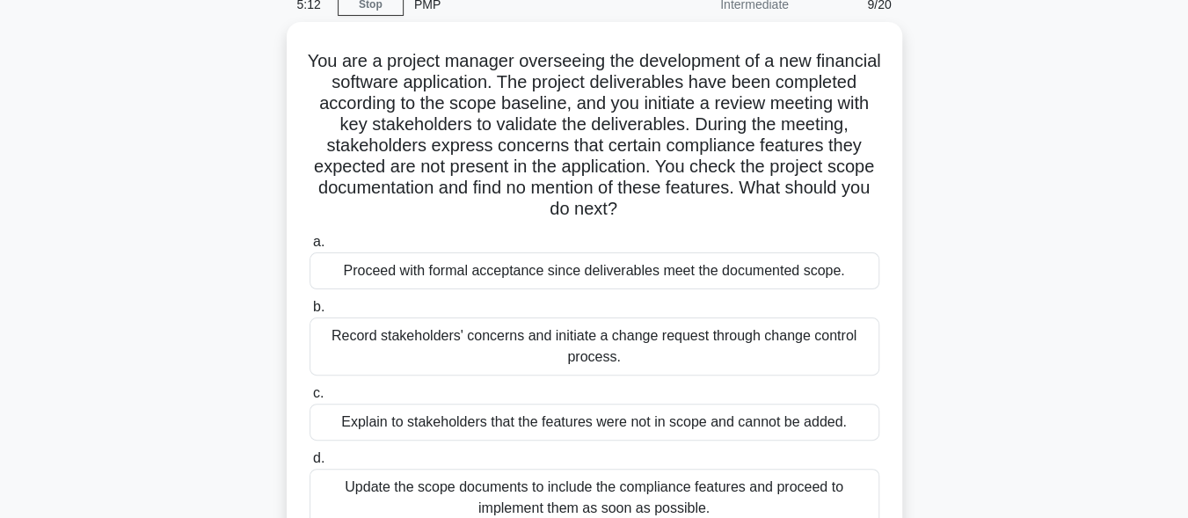
scroll to position [80, 0]
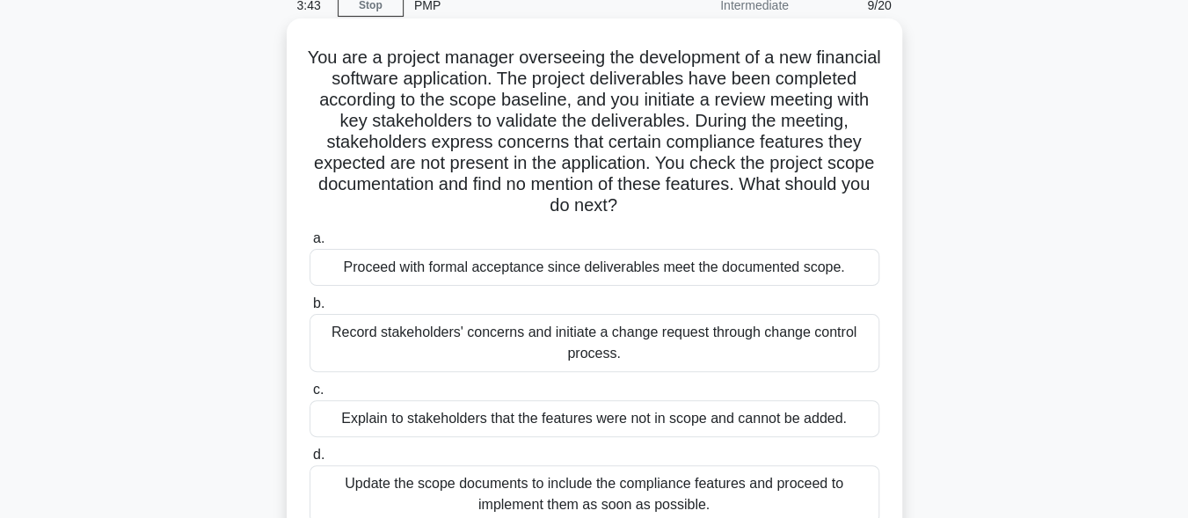
click at [592, 345] on div "Record stakeholders' concerns and initiate a change request through change cont…" at bounding box center [594, 343] width 570 height 58
click at [309, 309] on input "b. Record stakeholders' concerns and initiate a change request through change c…" at bounding box center [309, 303] width 0 height 11
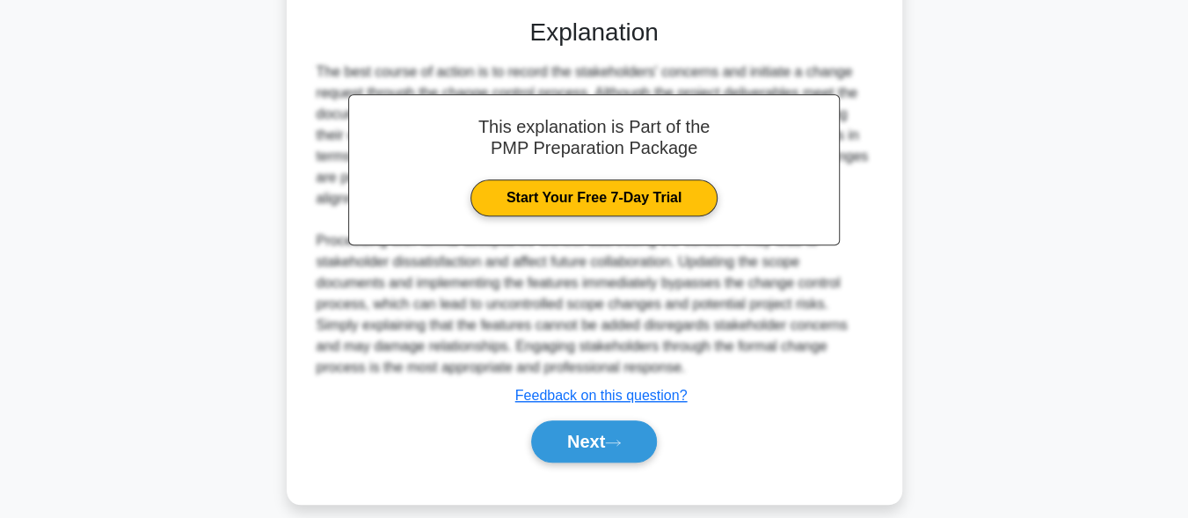
scroll to position [627, 0]
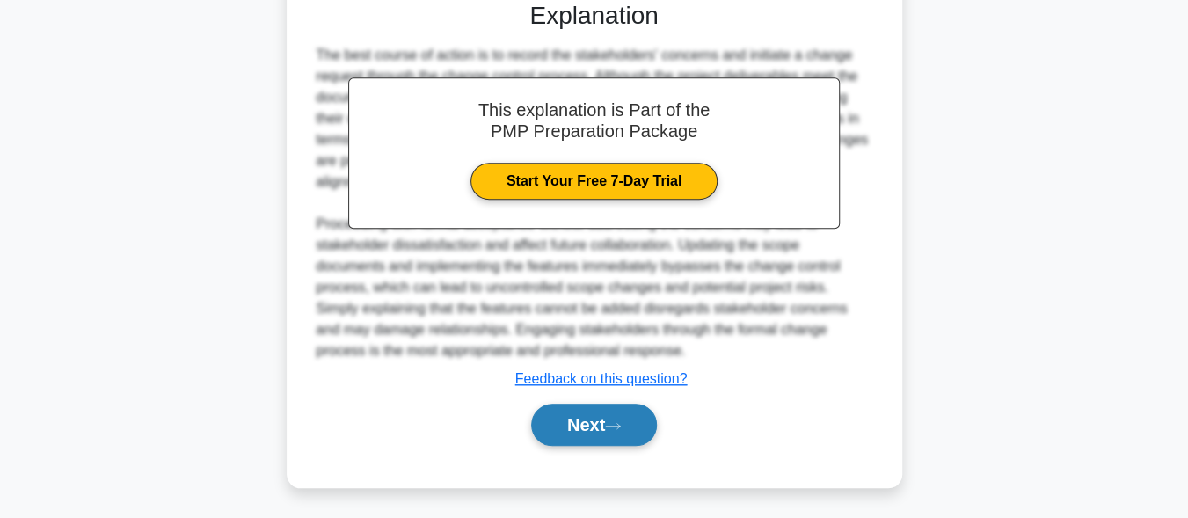
click at [635, 433] on button "Next" at bounding box center [594, 424] width 126 height 42
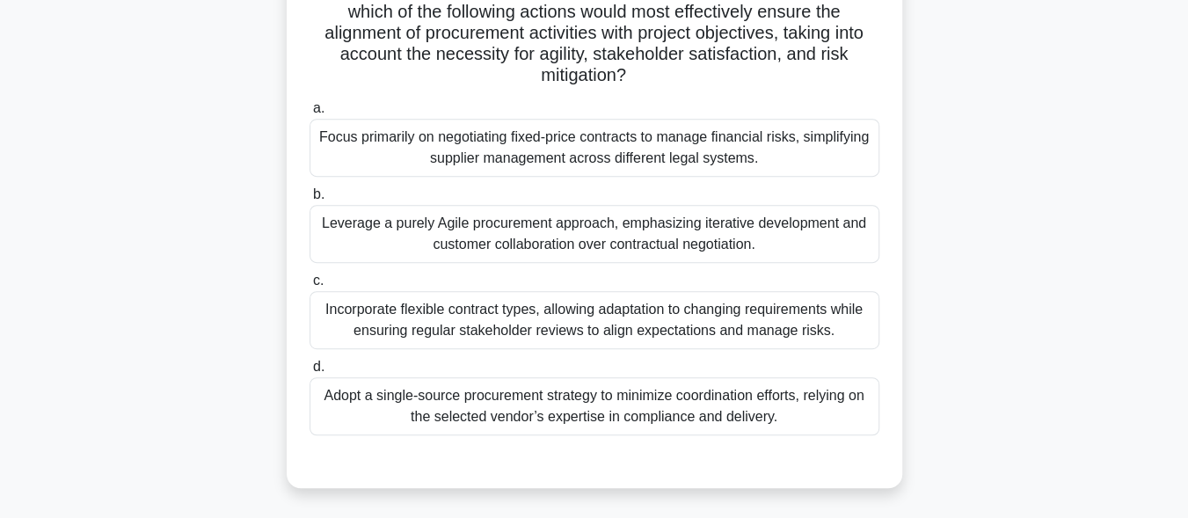
scroll to position [396, 0]
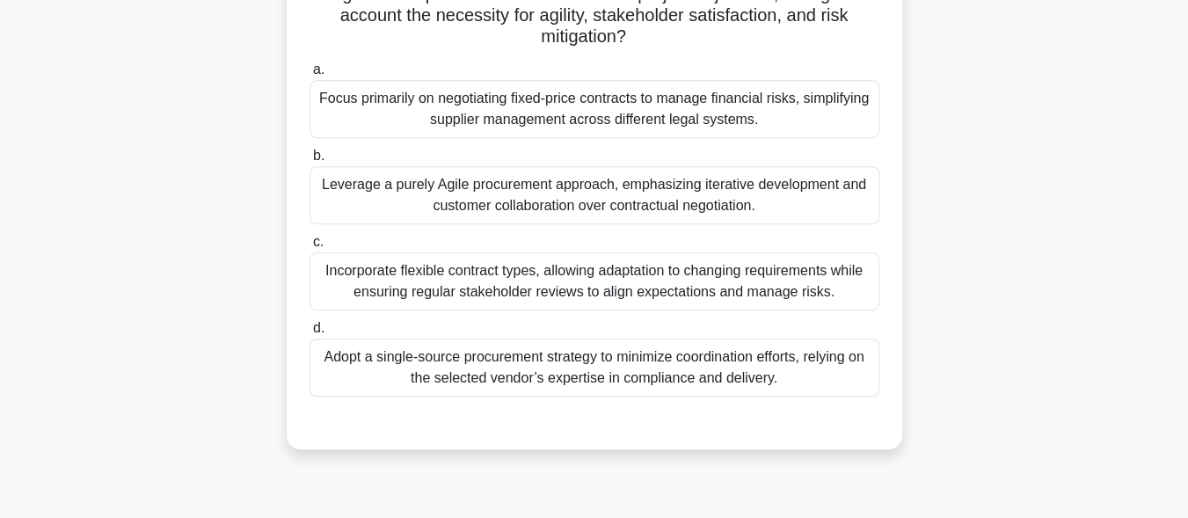
click at [546, 203] on div "Leverage a purely Agile procurement approach, emphasizing iterative development…" at bounding box center [594, 195] width 570 height 58
click at [309, 162] on input "b. Leverage a purely Agile procurement approach, emphasizing iterative developm…" at bounding box center [309, 155] width 0 height 11
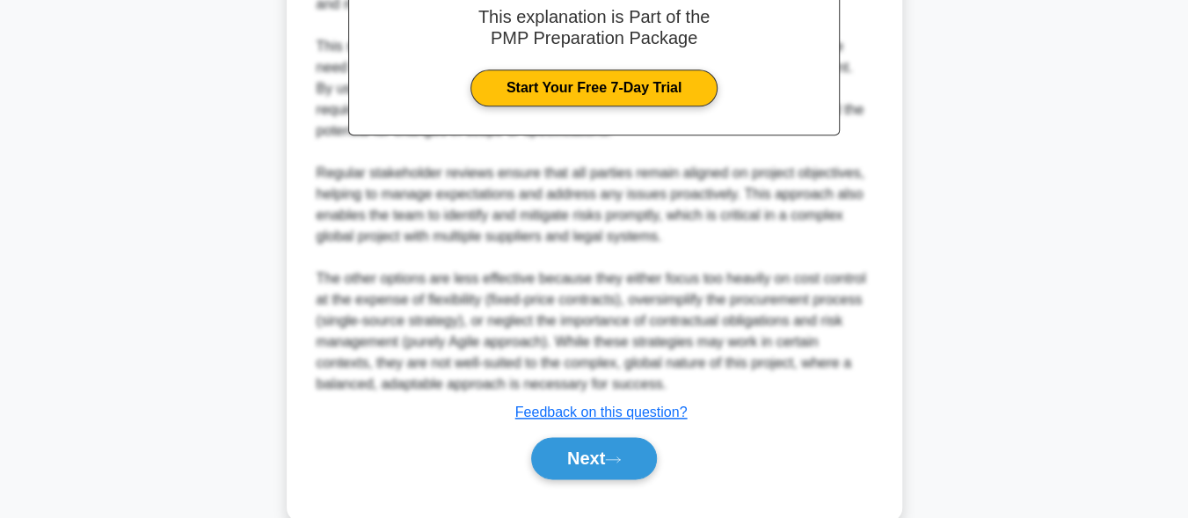
scroll to position [946, 0]
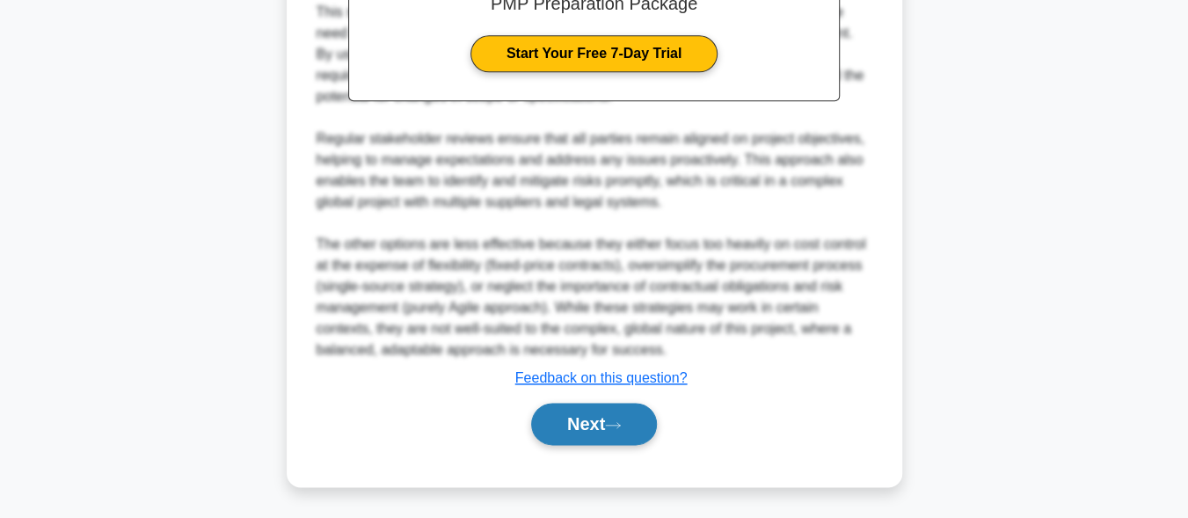
click at [637, 432] on button "Next" at bounding box center [594, 424] width 126 height 42
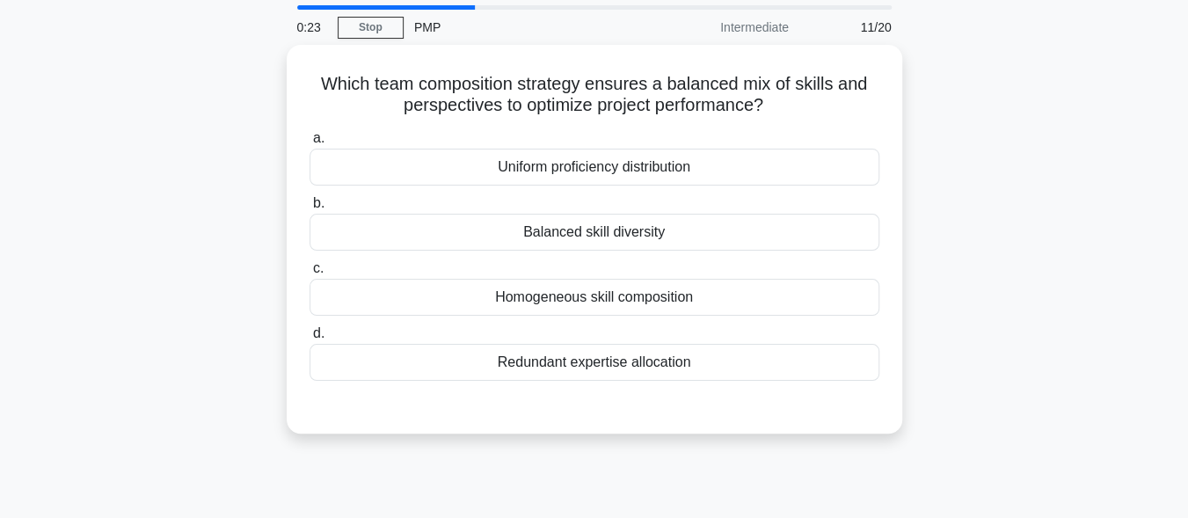
scroll to position [56, 0]
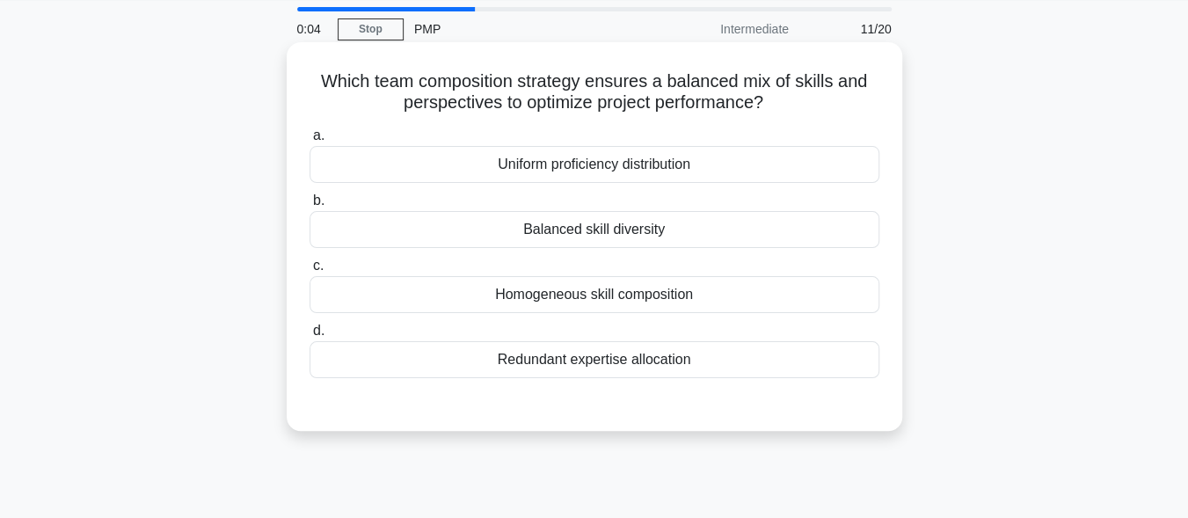
click at [637, 229] on div "Balanced skill diversity" at bounding box center [594, 229] width 570 height 37
click at [309, 207] on input "b. Balanced skill diversity" at bounding box center [309, 200] width 0 height 11
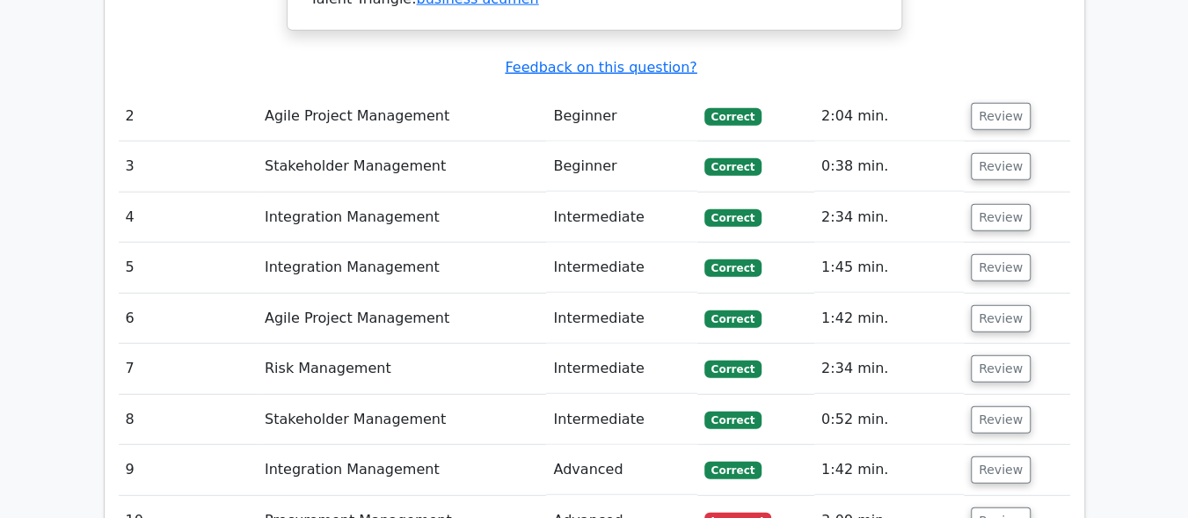
scroll to position [2356, 0]
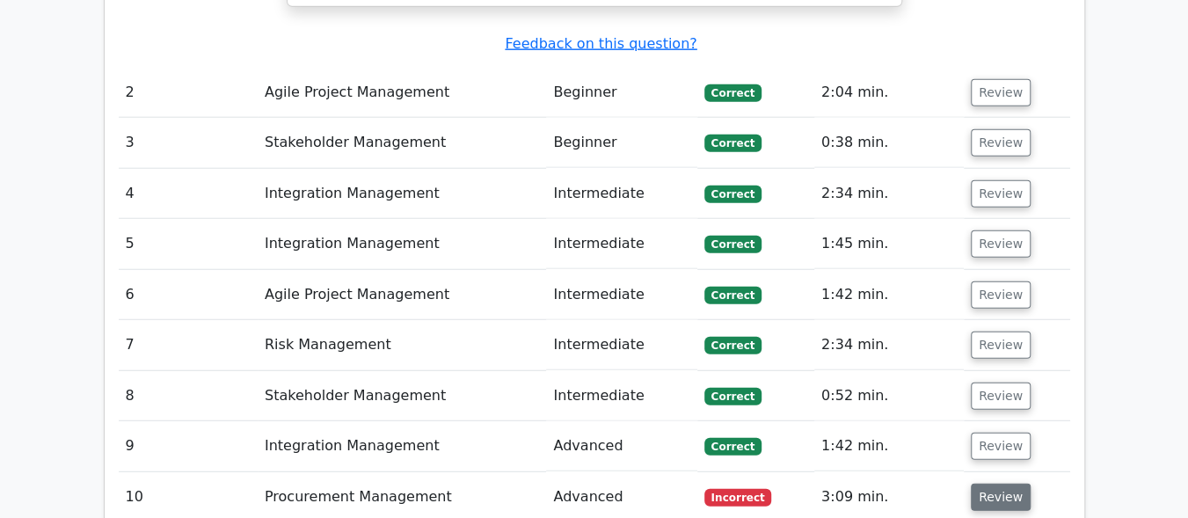
click at [998, 483] on button "Review" at bounding box center [1000, 496] width 60 height 27
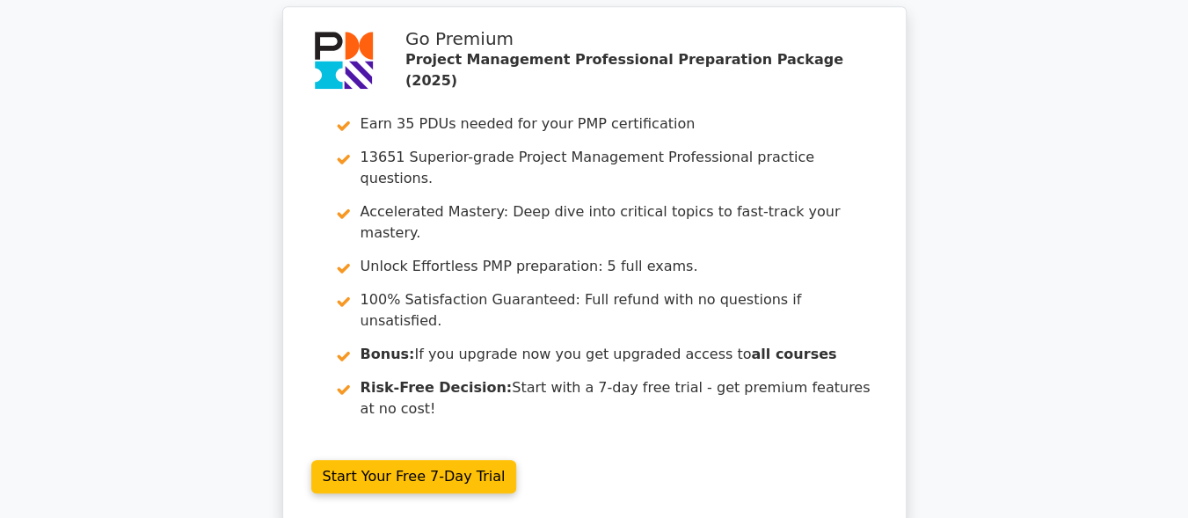
scroll to position [4394, 0]
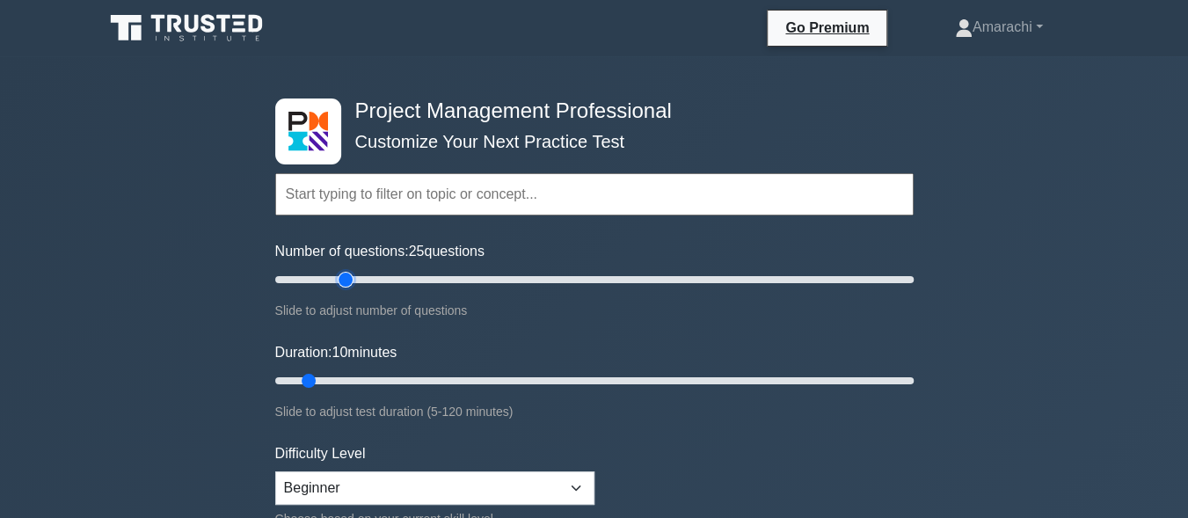
click at [340, 279] on input "Number of questions: 25 questions" at bounding box center [594, 279] width 638 height 21
type input "20"
click at [334, 279] on input "Number of questions: 25 questions" at bounding box center [594, 279] width 638 height 21
type input "40"
click at [483, 382] on input "Duration: 40 minutes" at bounding box center [594, 380] width 638 height 21
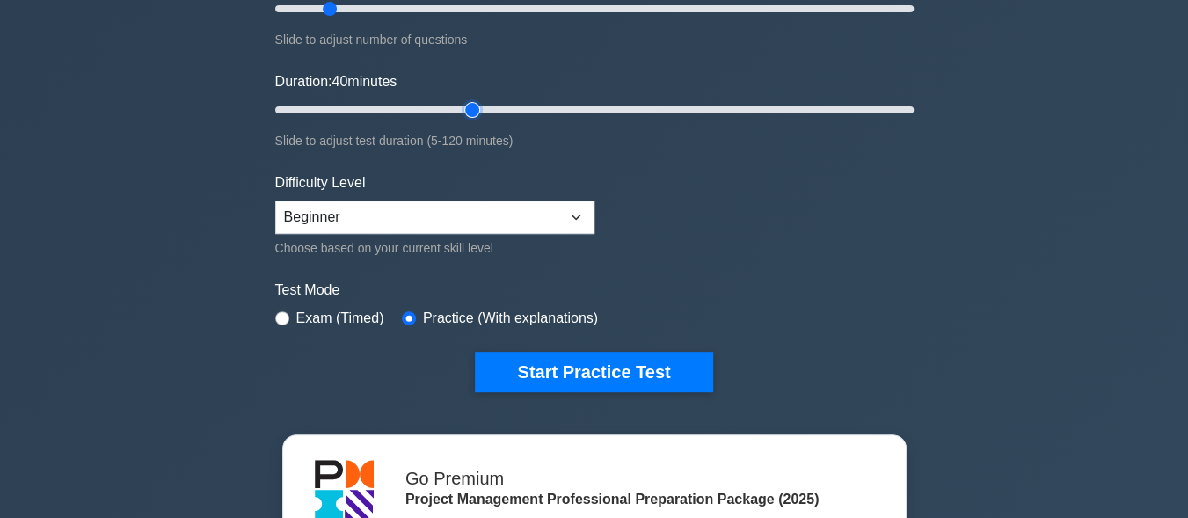
scroll to position [281, 0]
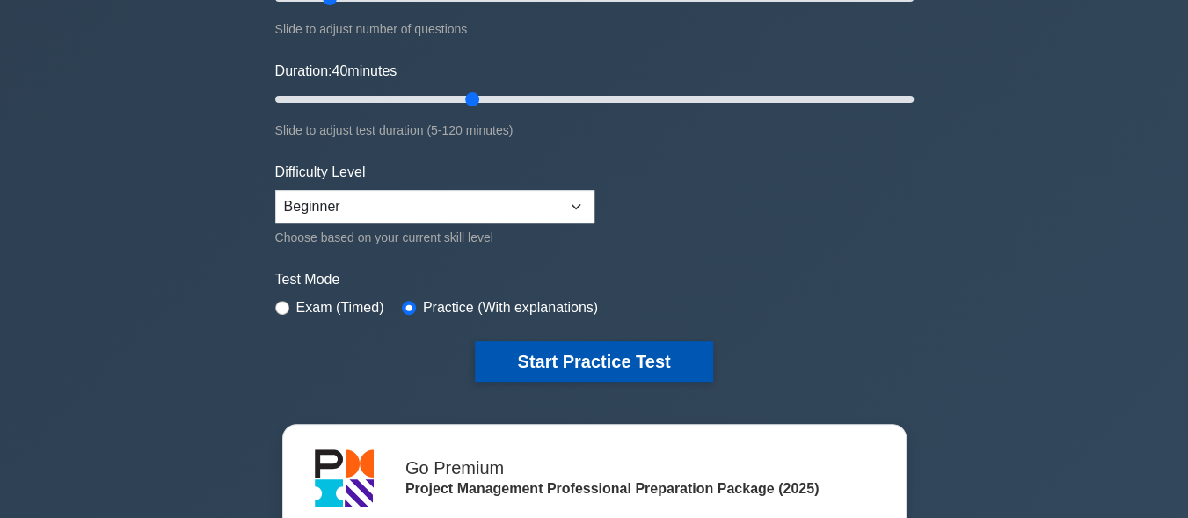
click at [628, 363] on button "Start Practice Test" at bounding box center [593, 361] width 237 height 40
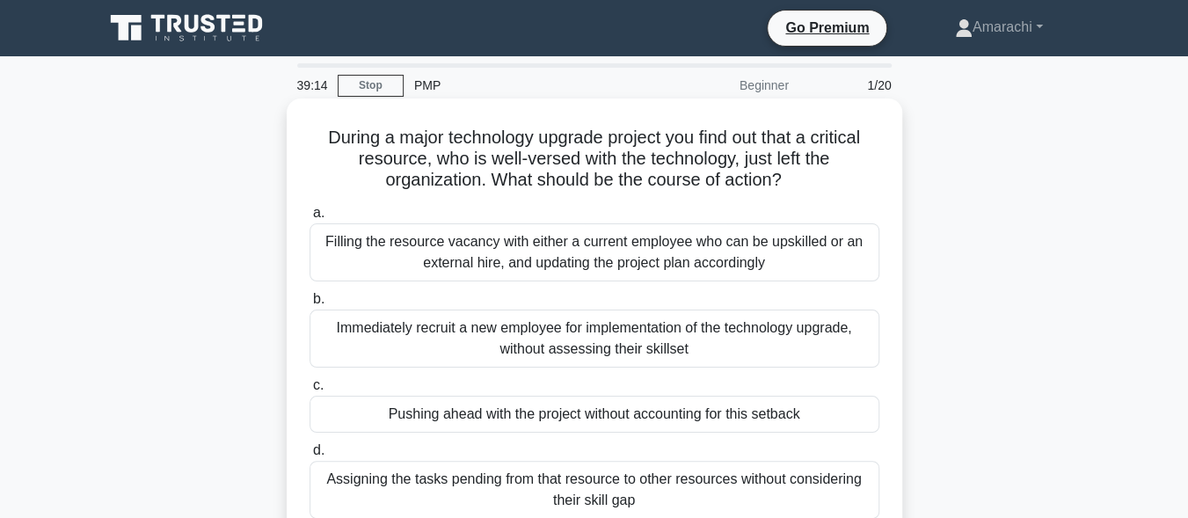
click at [582, 255] on div "Filling the resource vacancy with either a current employee who can be upskille…" at bounding box center [594, 252] width 570 height 58
click at [309, 219] on input "a. Filling the resource vacancy with either a current employee who can be upski…" at bounding box center [309, 212] width 0 height 11
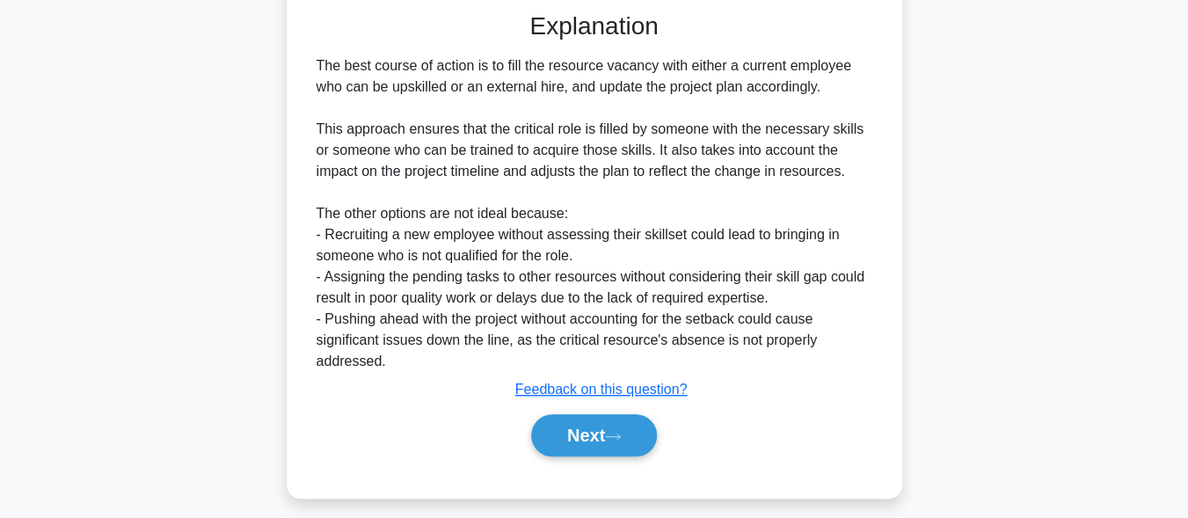
scroll to position [542, 0]
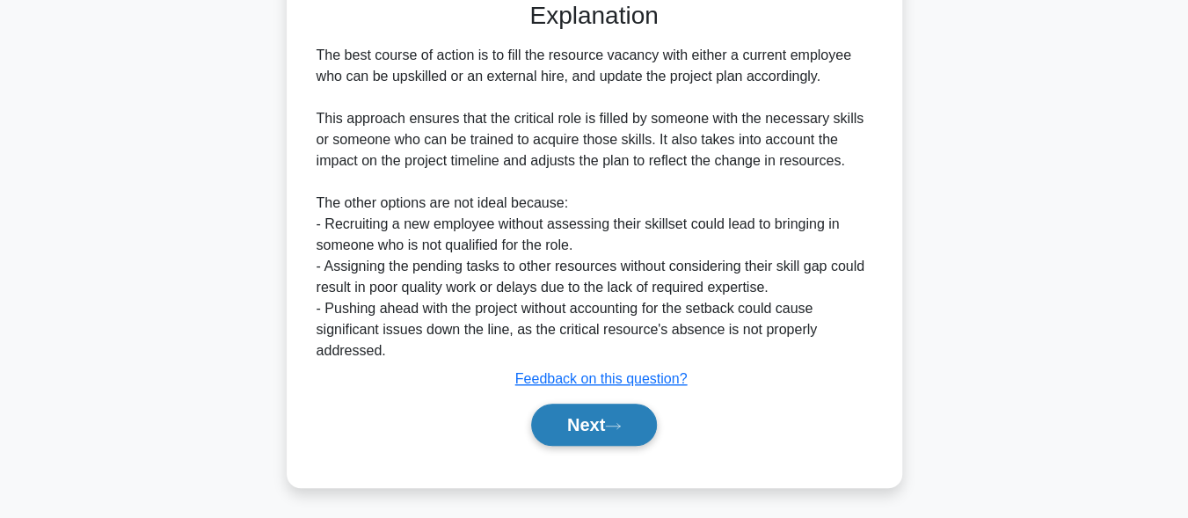
click at [589, 433] on button "Next" at bounding box center [594, 424] width 126 height 42
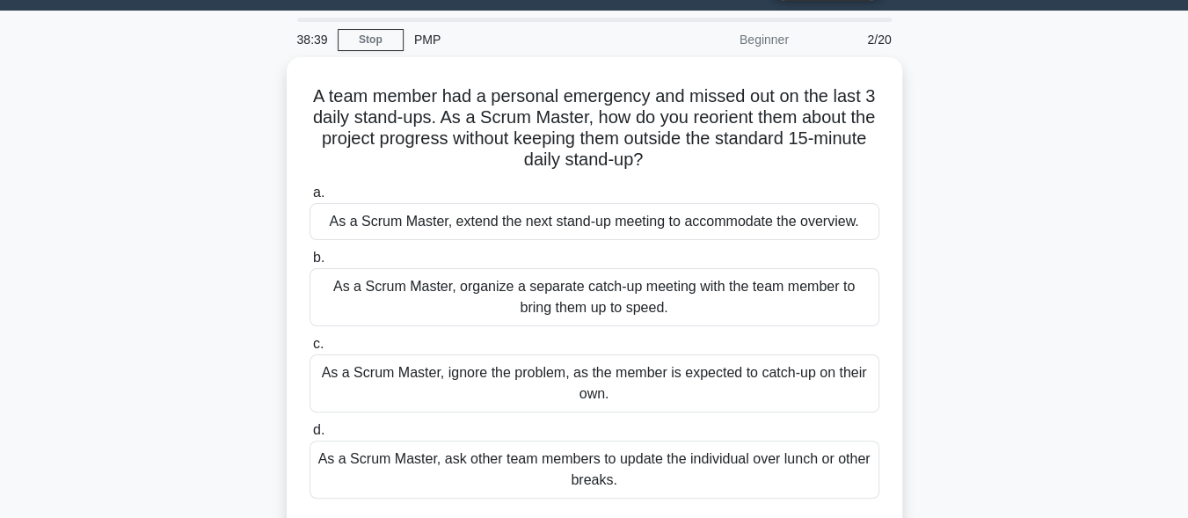
scroll to position [45, 0]
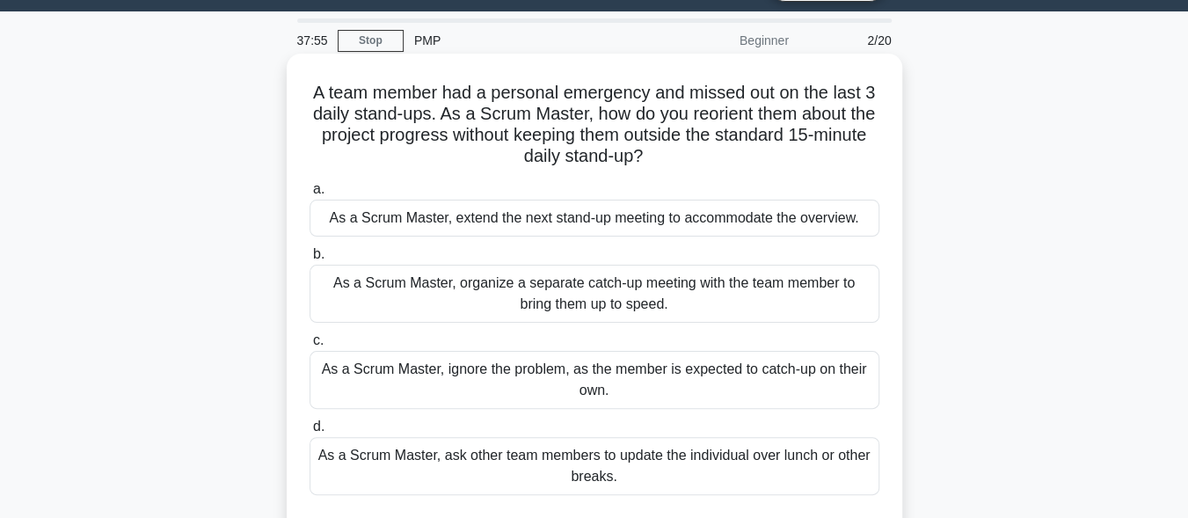
click at [716, 304] on div "As a Scrum Master, organize a separate catch-up meeting with the team member to…" at bounding box center [594, 294] width 570 height 58
click at [309, 260] on input "b. As a Scrum Master, organize a separate catch-up meeting with the team member…" at bounding box center [309, 254] width 0 height 11
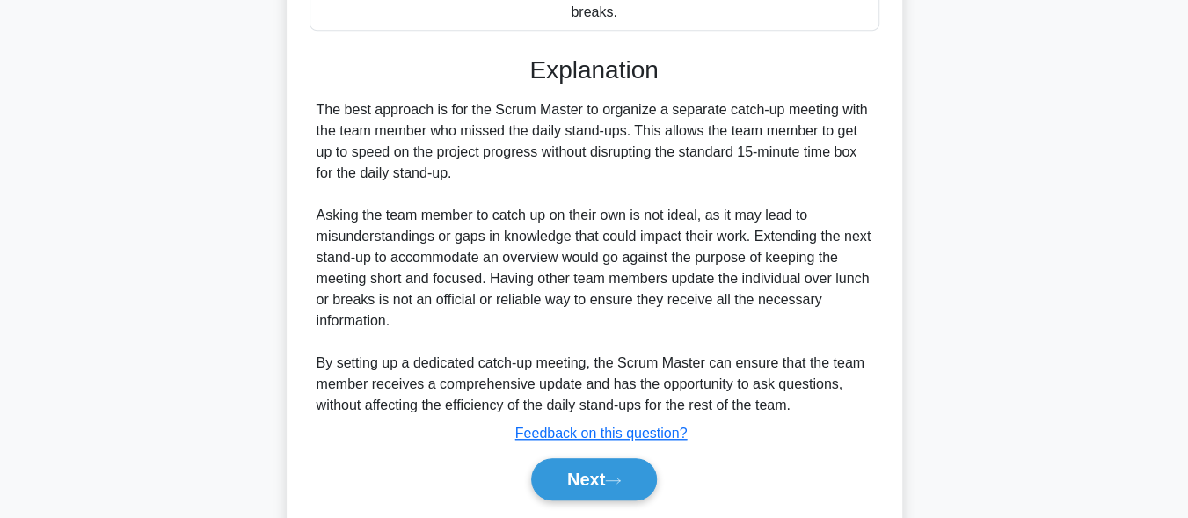
scroll to position [563, 0]
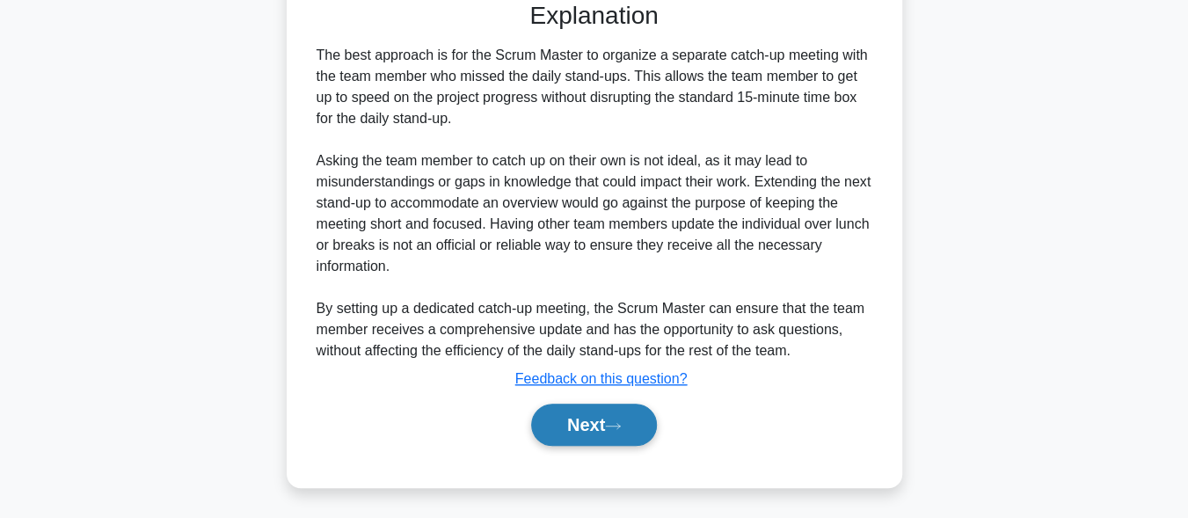
click at [608, 408] on button "Next" at bounding box center [594, 424] width 126 height 42
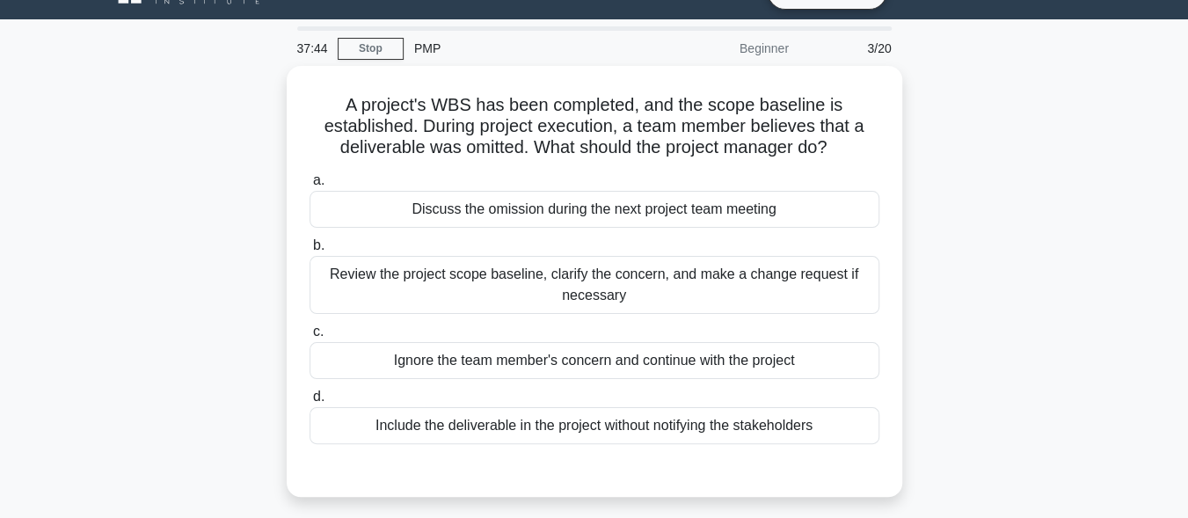
scroll to position [21, 0]
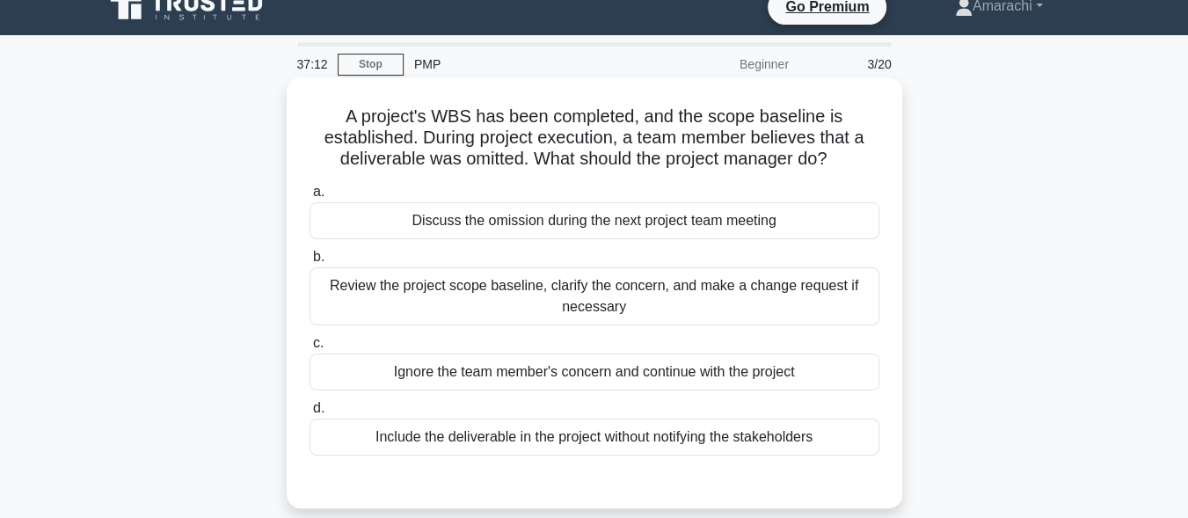
click at [770, 283] on div "Review the project scope baseline, clarify the concern, and make a change reque…" at bounding box center [594, 296] width 570 height 58
click at [309, 263] on input "b. Review the project scope baseline, clarify the concern, and make a change re…" at bounding box center [309, 256] width 0 height 11
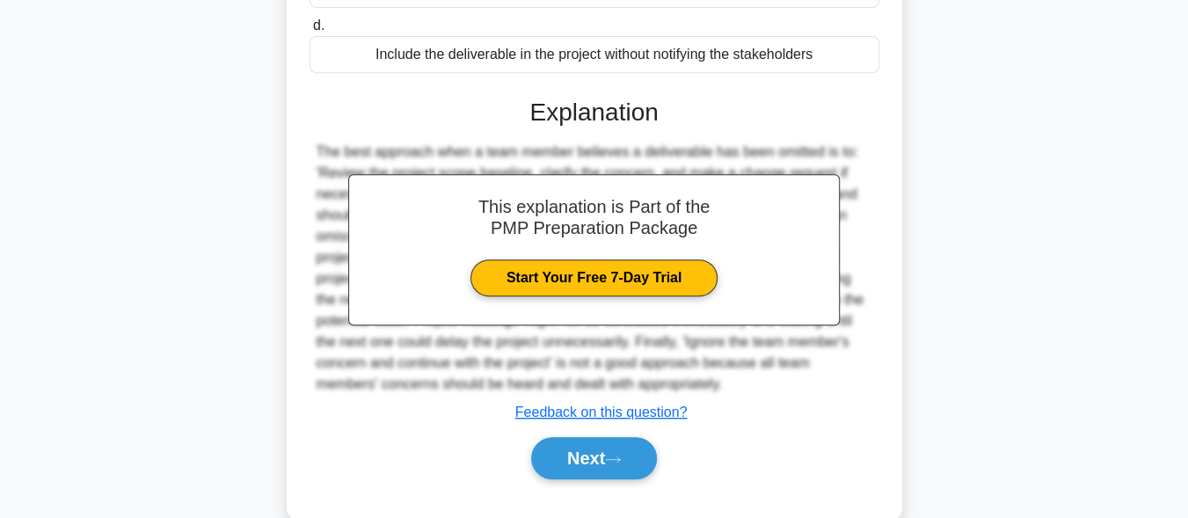
scroll to position [437, 0]
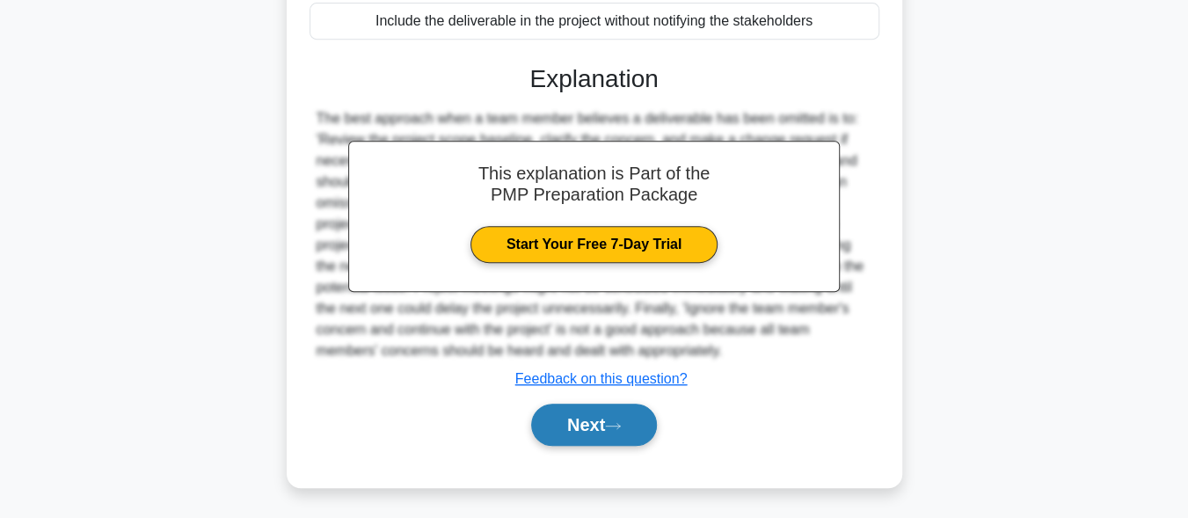
click at [611, 433] on button "Next" at bounding box center [594, 424] width 126 height 42
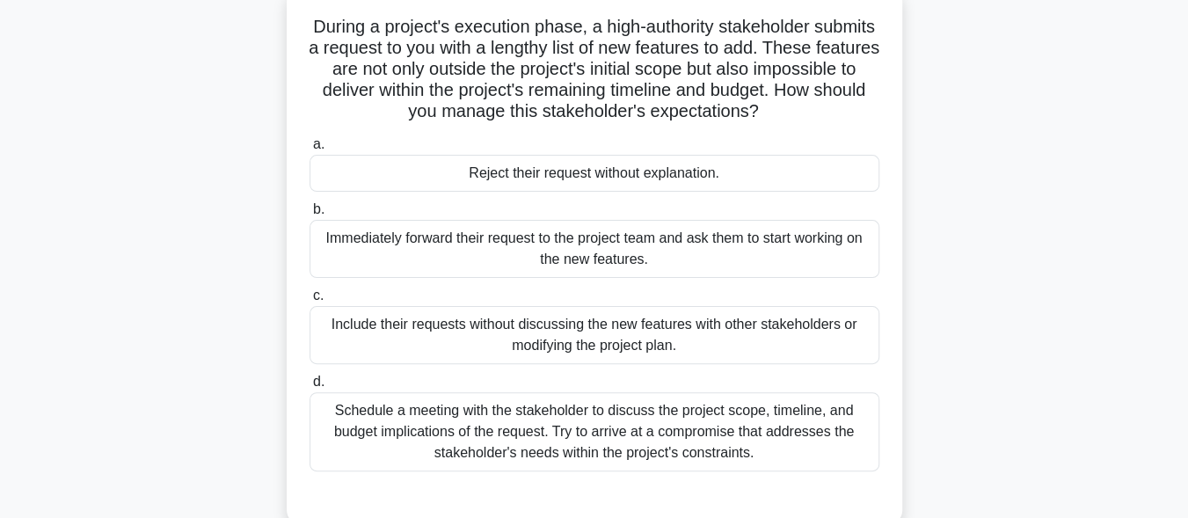
scroll to position [80, 0]
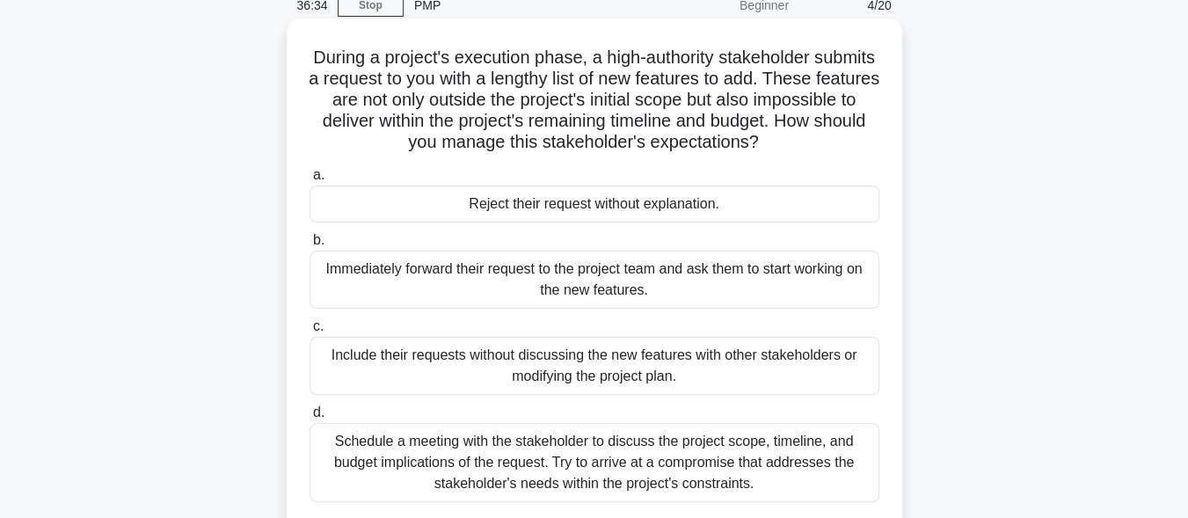
click at [741, 445] on div "Schedule a meeting with the stakeholder to discuss the project scope, timeline,…" at bounding box center [594, 462] width 570 height 79
click at [309, 418] on input "d. Schedule a meeting with the stakeholder to discuss the project scope, timeli…" at bounding box center [309, 412] width 0 height 11
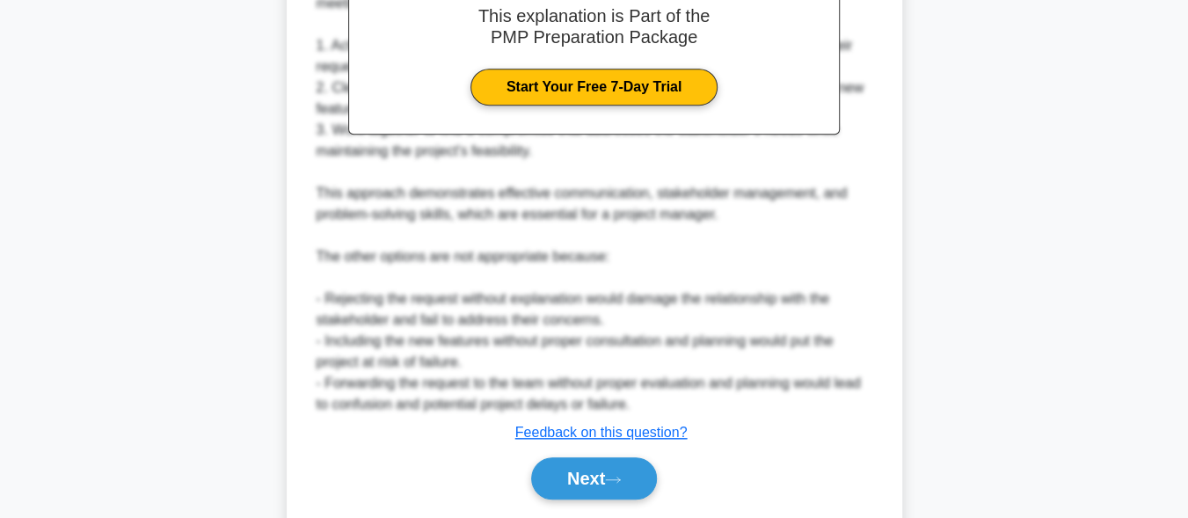
scroll to position [737, 0]
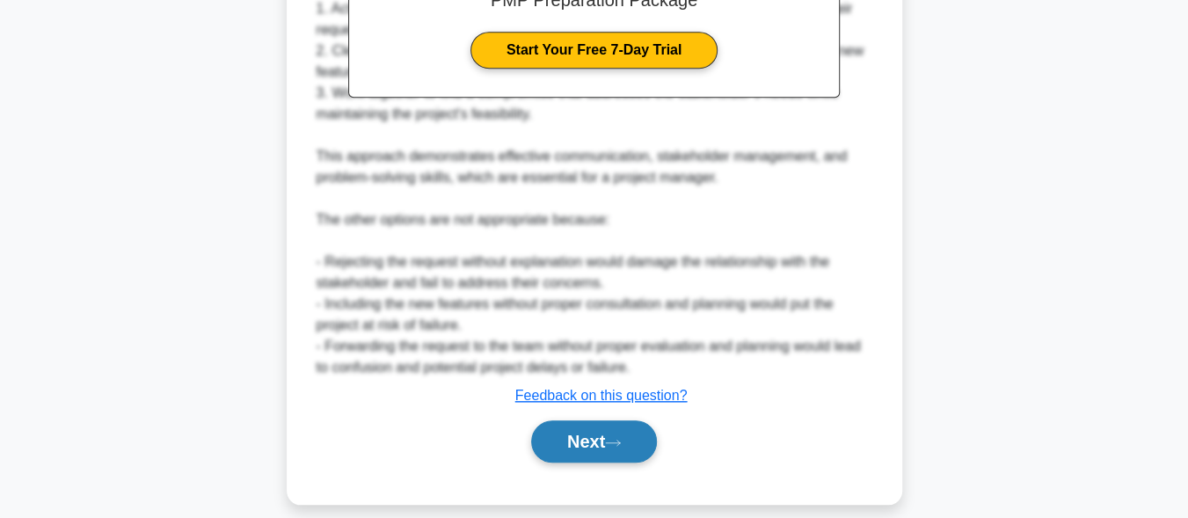
click at [587, 443] on button "Next" at bounding box center [594, 441] width 126 height 42
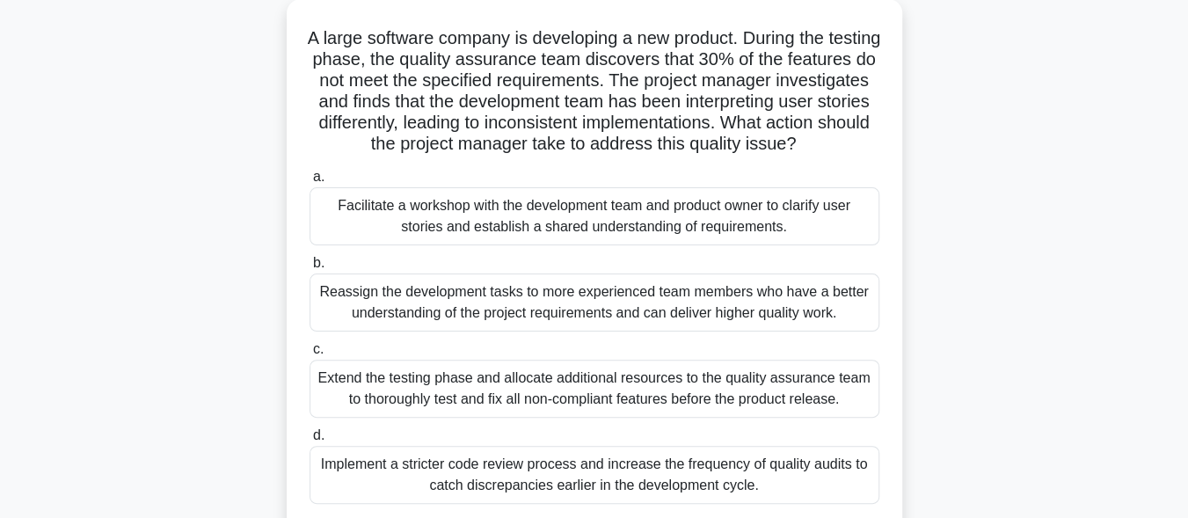
scroll to position [91, 0]
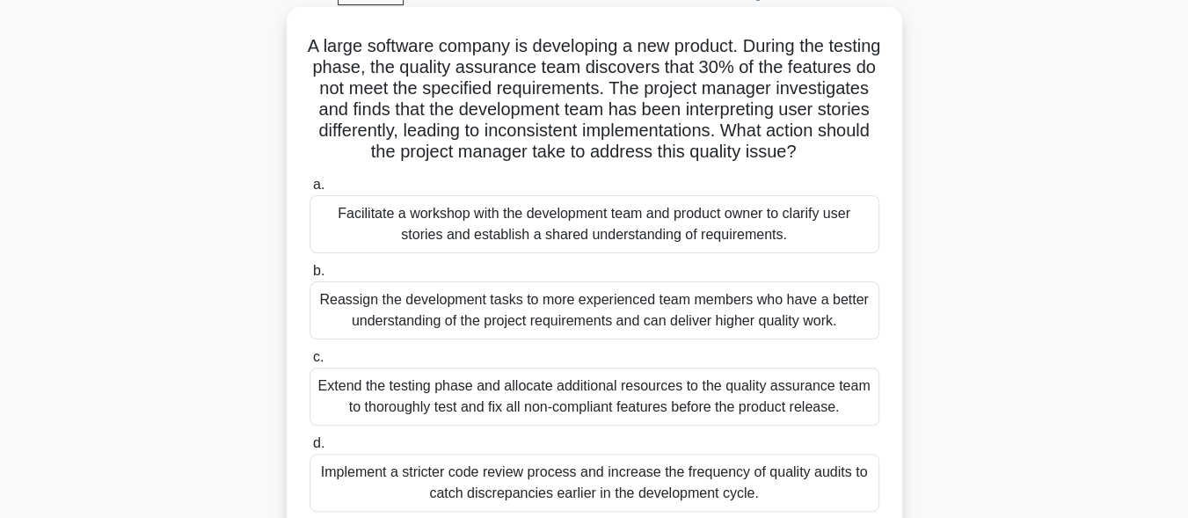
click at [609, 230] on div "Facilitate a workshop with the development team and product owner to clarify us…" at bounding box center [594, 224] width 570 height 58
click at [309, 191] on input "a. Facilitate a workshop with the development team and product owner to clarify…" at bounding box center [309, 184] width 0 height 11
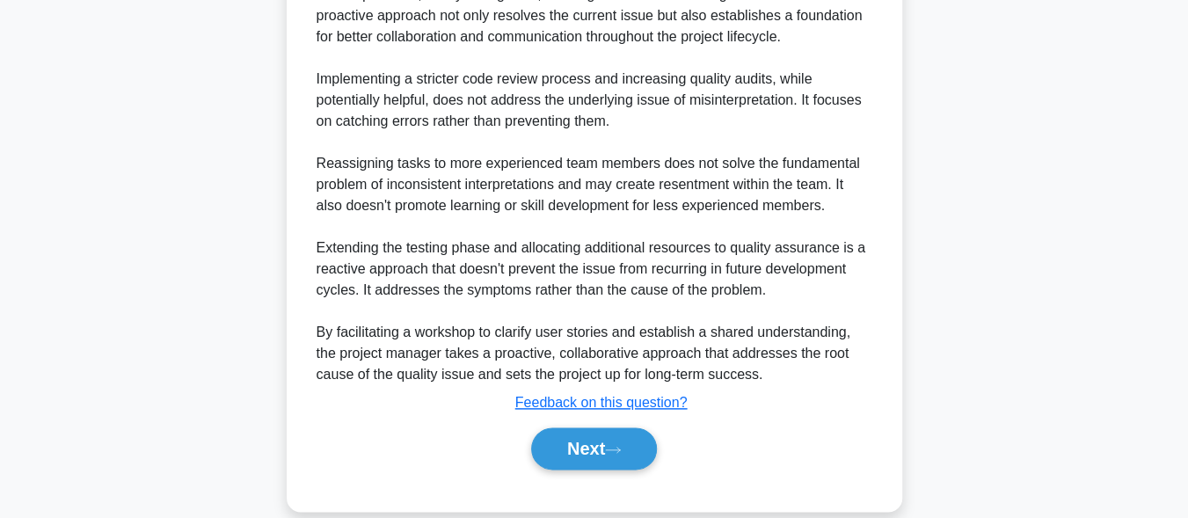
scroll to position [943, 0]
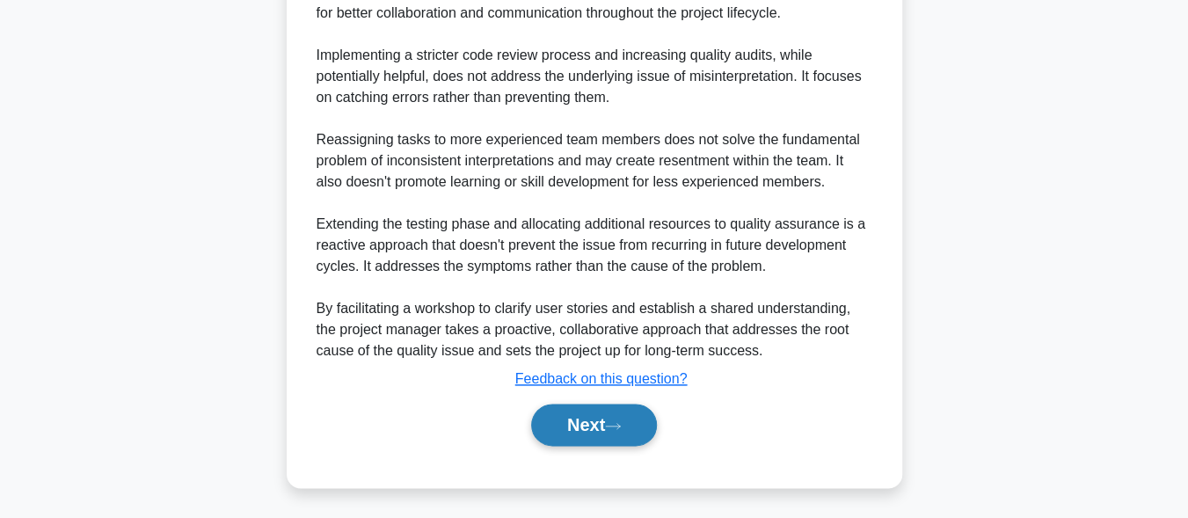
click at [586, 441] on button "Next" at bounding box center [594, 424] width 126 height 42
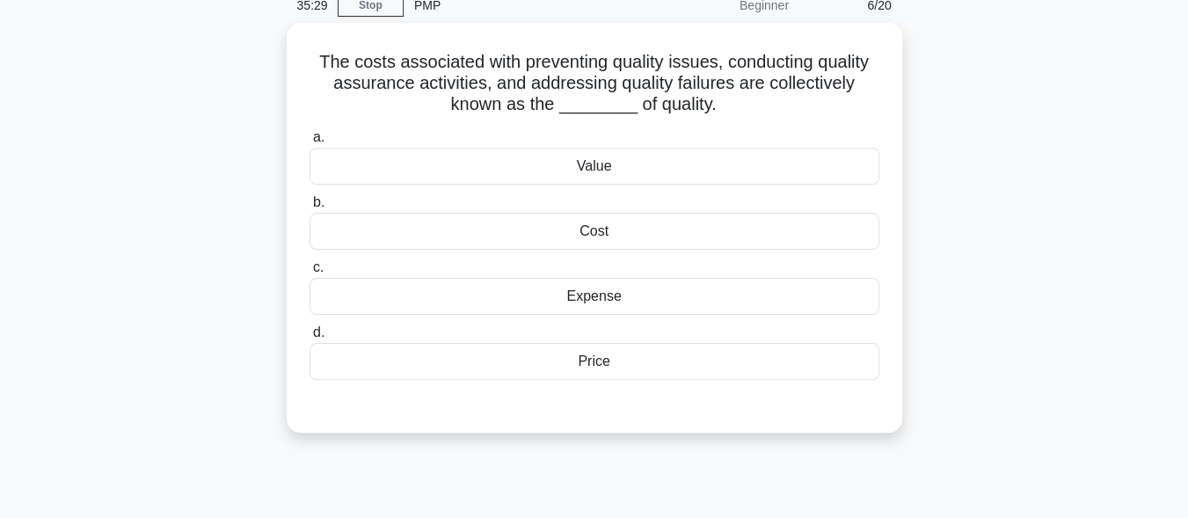
scroll to position [45, 0]
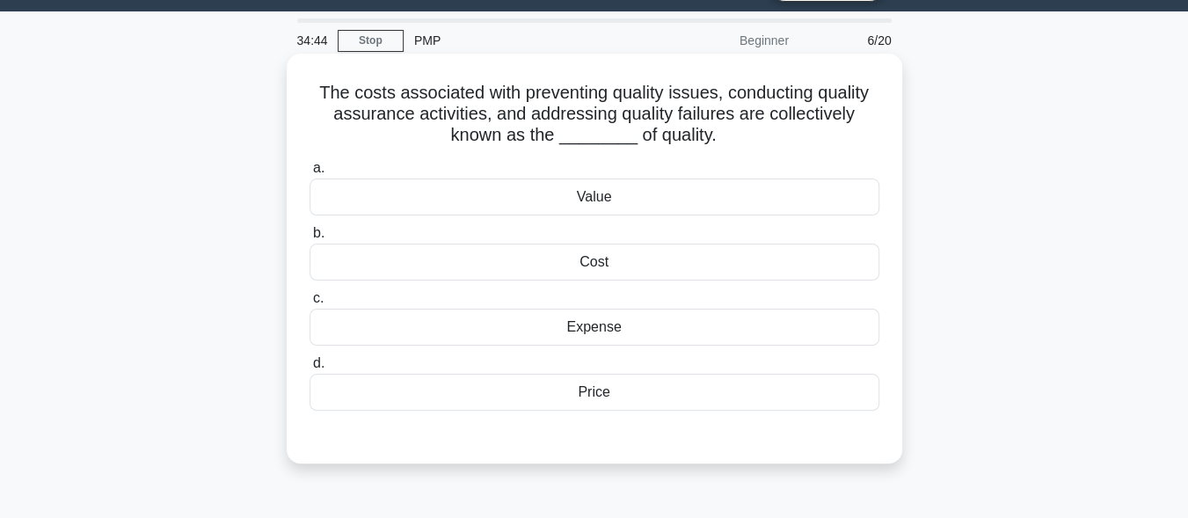
click at [685, 265] on div "Cost" at bounding box center [594, 261] width 570 height 37
click at [309, 239] on input "b. Cost" at bounding box center [309, 233] width 0 height 11
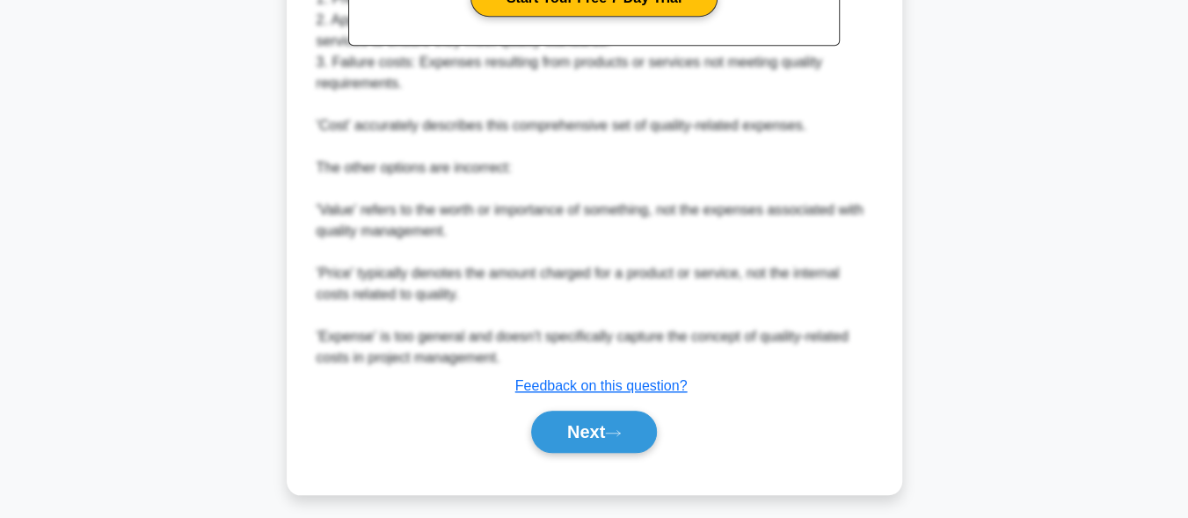
scroll to position [669, 0]
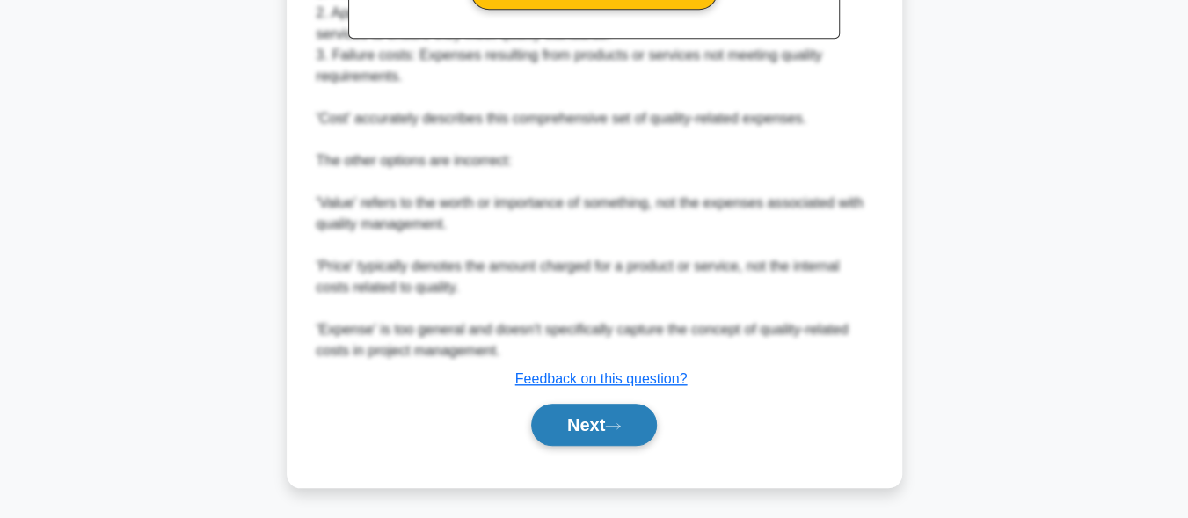
click at [598, 422] on button "Next" at bounding box center [594, 424] width 126 height 42
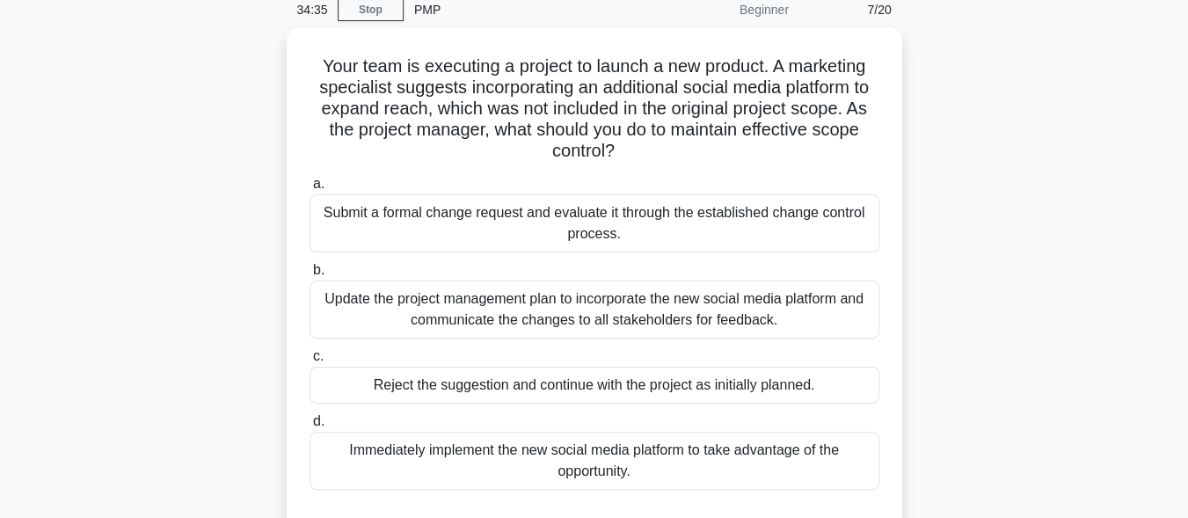
scroll to position [69, 0]
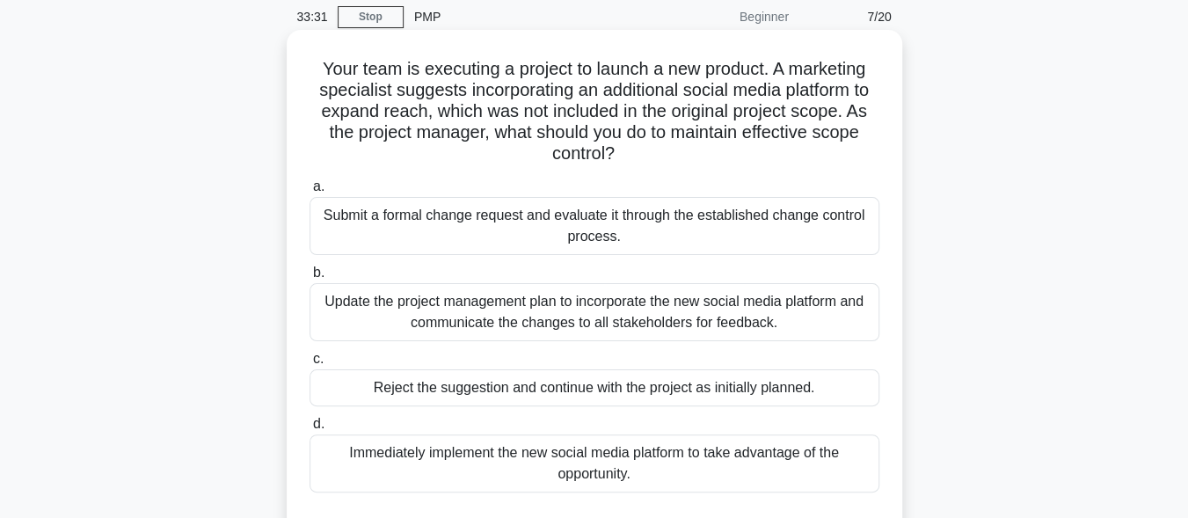
click at [628, 312] on div "Update the project management plan to incorporate the new social media platform…" at bounding box center [594, 312] width 570 height 58
click at [309, 279] on input "b. Update the project management plan to incorporate the new social media platf…" at bounding box center [309, 272] width 0 height 11
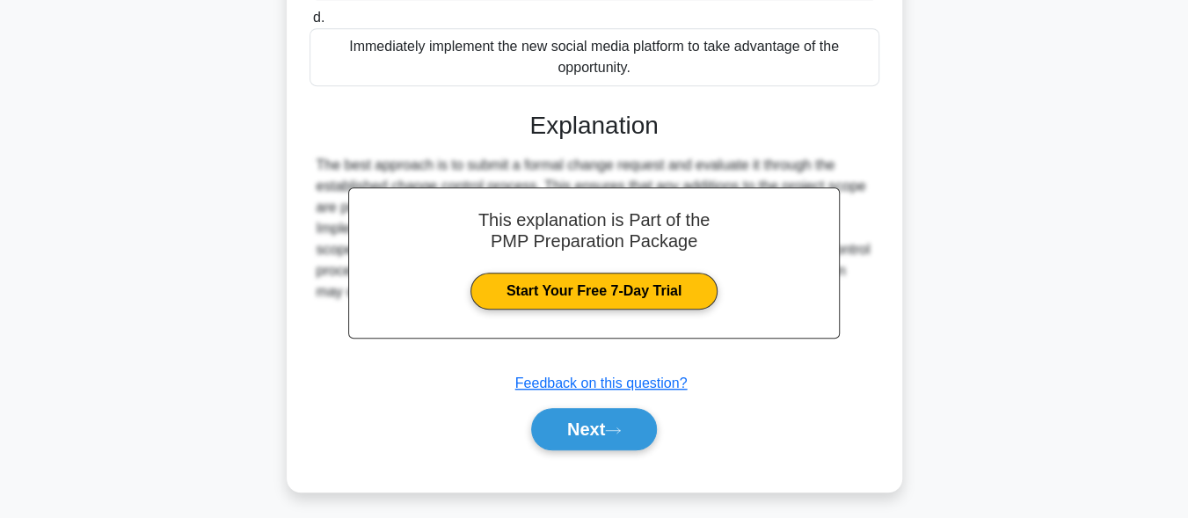
scroll to position [482, 0]
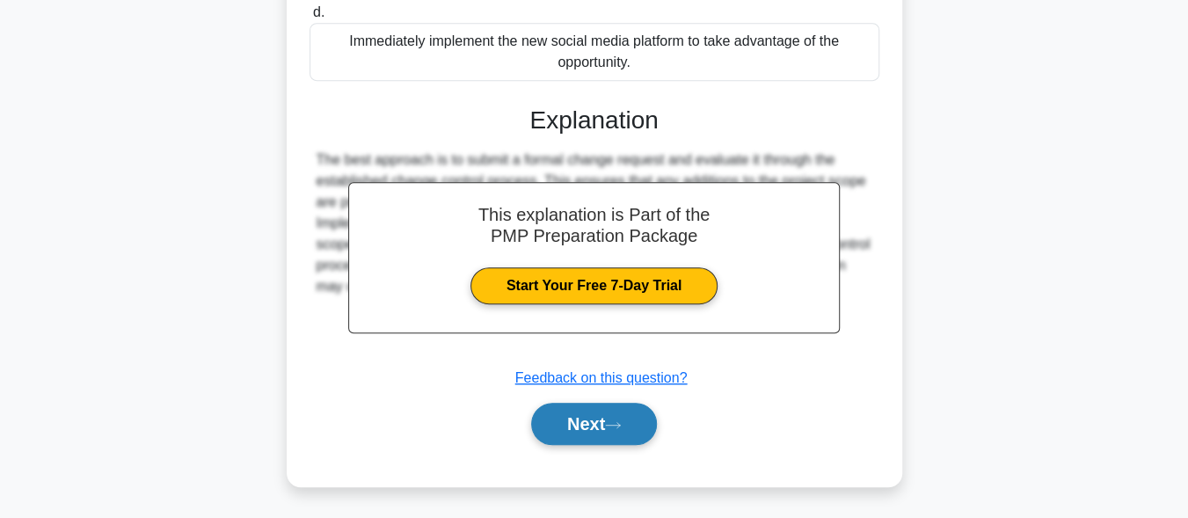
click at [621, 427] on icon at bounding box center [613, 425] width 16 height 10
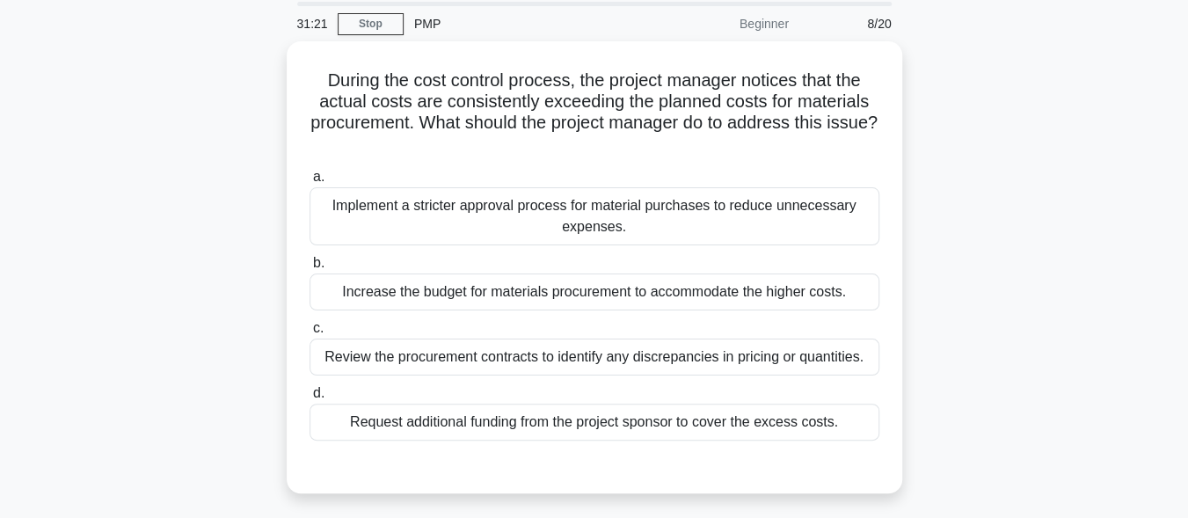
scroll to position [45, 0]
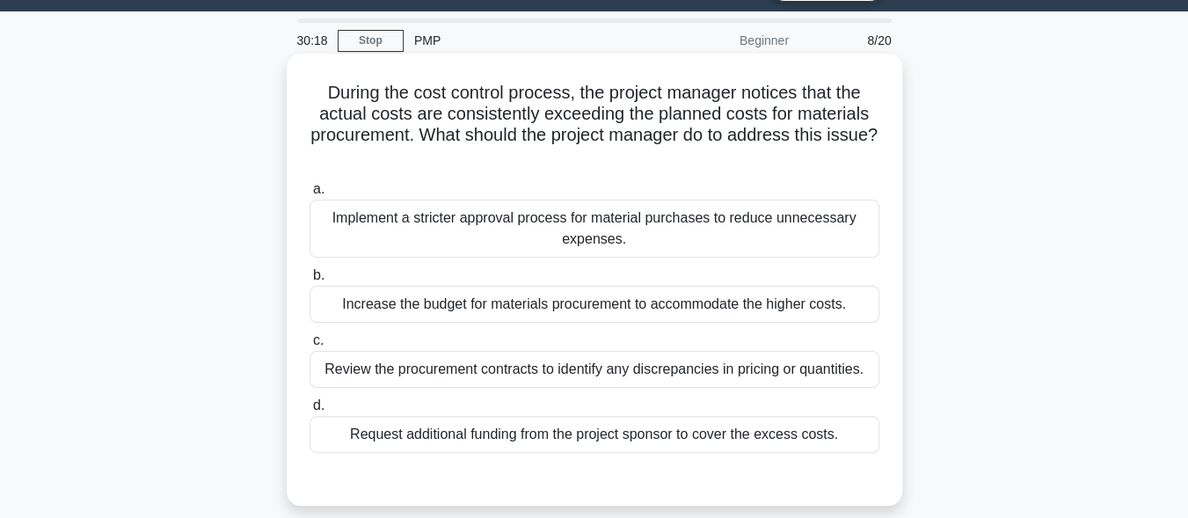
click at [432, 373] on div "Review the procurement contracts to identify any discrepancies in pricing or qu…" at bounding box center [594, 369] width 570 height 37
click at [309, 346] on input "c. Review the procurement contracts to identify any discrepancies in pricing or…" at bounding box center [309, 340] width 0 height 11
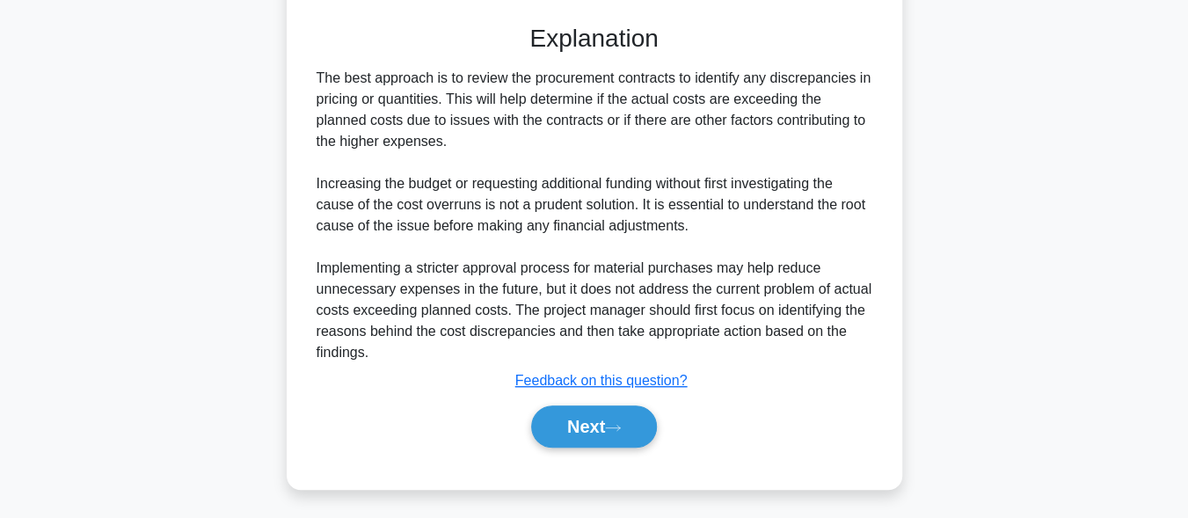
scroll to position [521, 0]
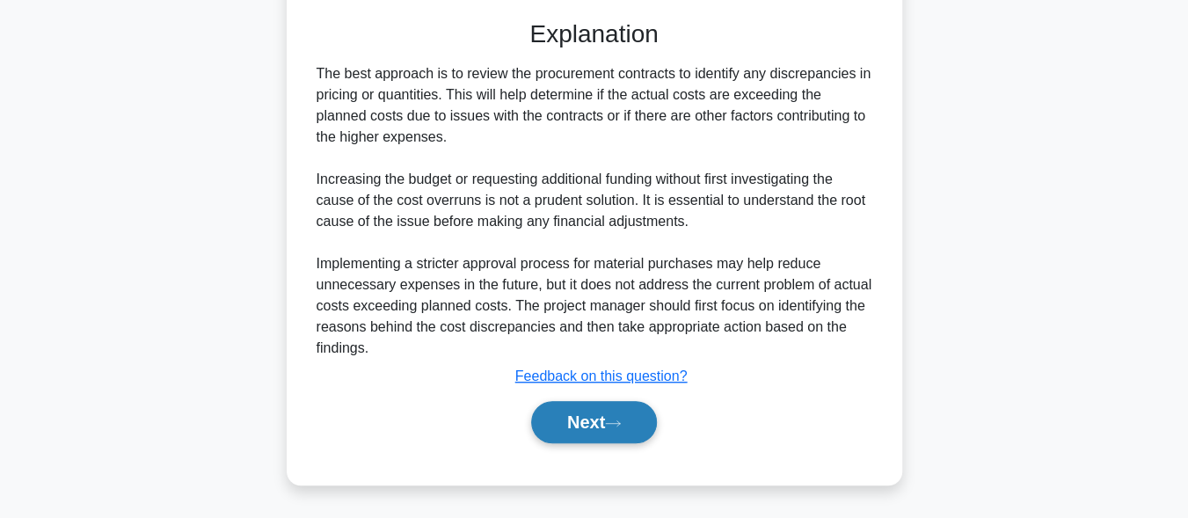
click at [581, 428] on button "Next" at bounding box center [594, 422] width 126 height 42
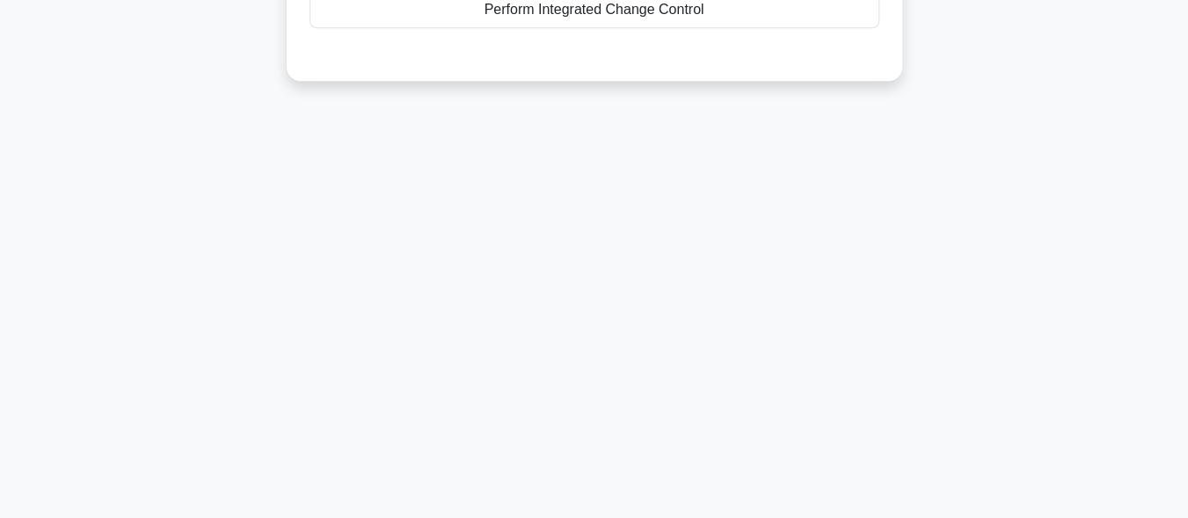
scroll to position [0, 0]
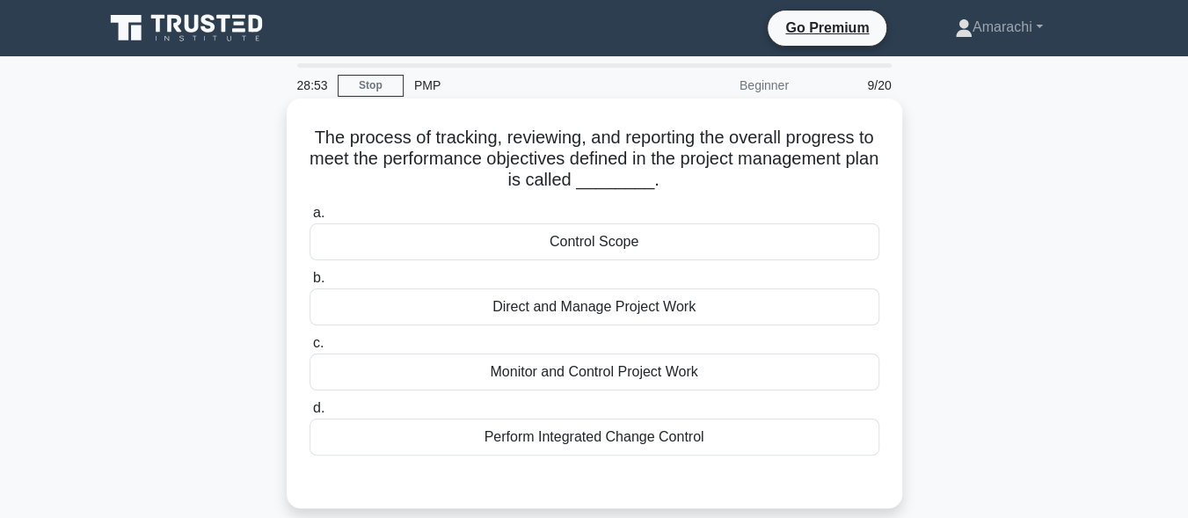
click at [628, 248] on div "Control Scope" at bounding box center [594, 241] width 570 height 37
click at [309, 219] on input "a. Control Scope" at bounding box center [309, 212] width 0 height 11
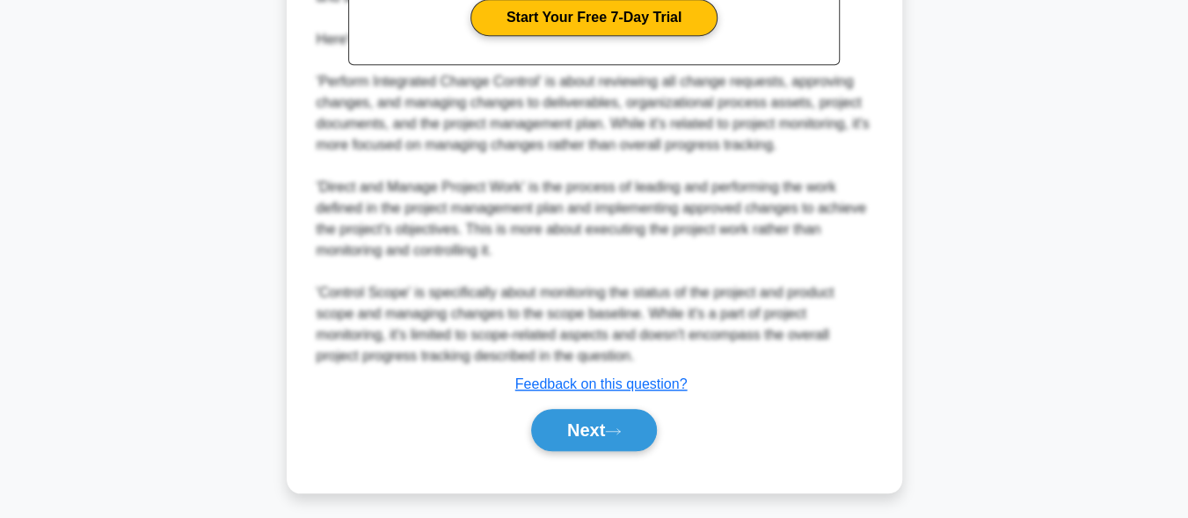
scroll to position [650, 0]
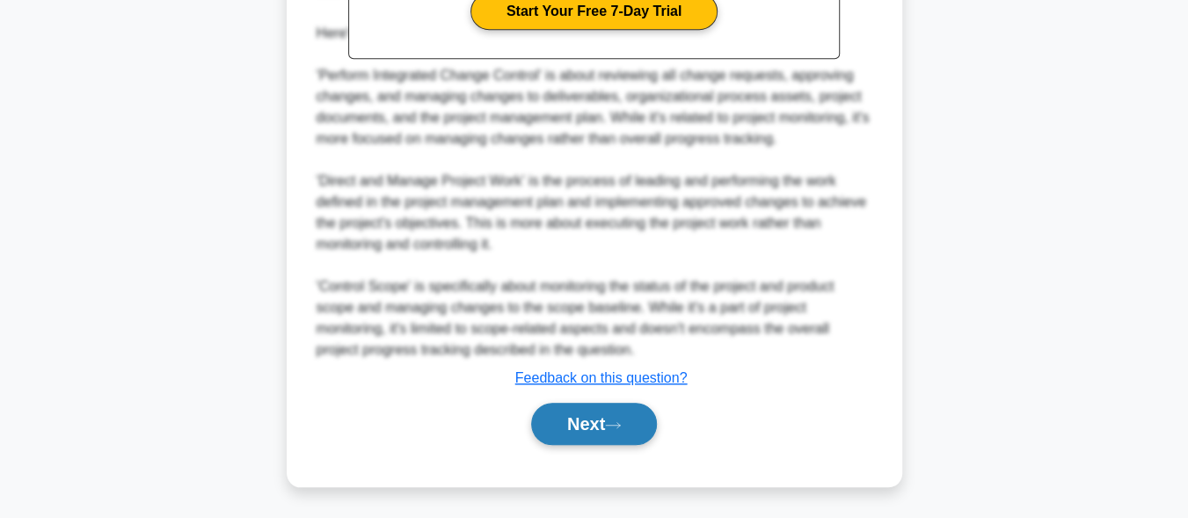
click at [577, 422] on button "Next" at bounding box center [594, 424] width 126 height 42
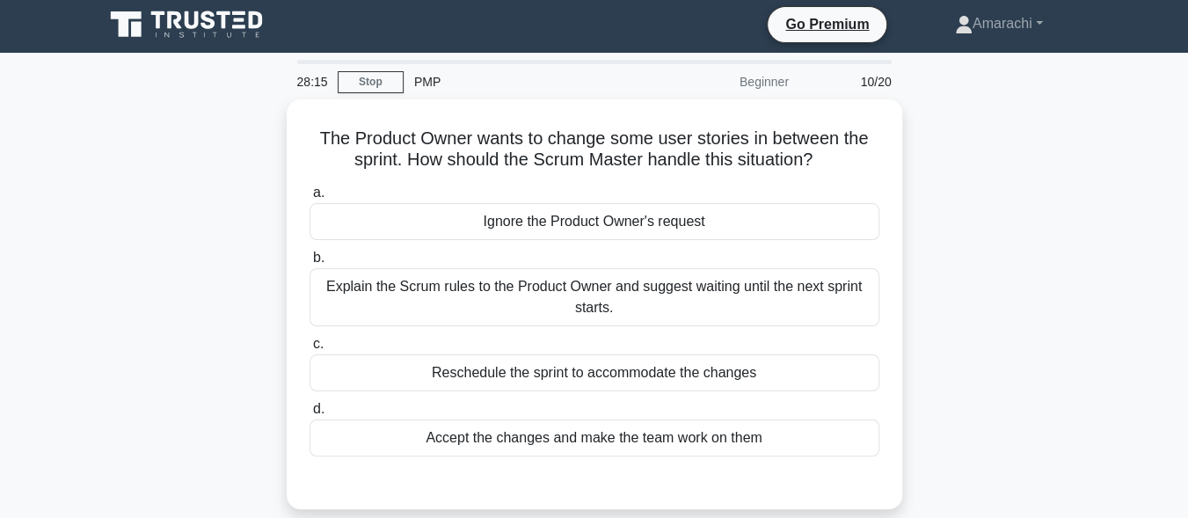
scroll to position [0, 0]
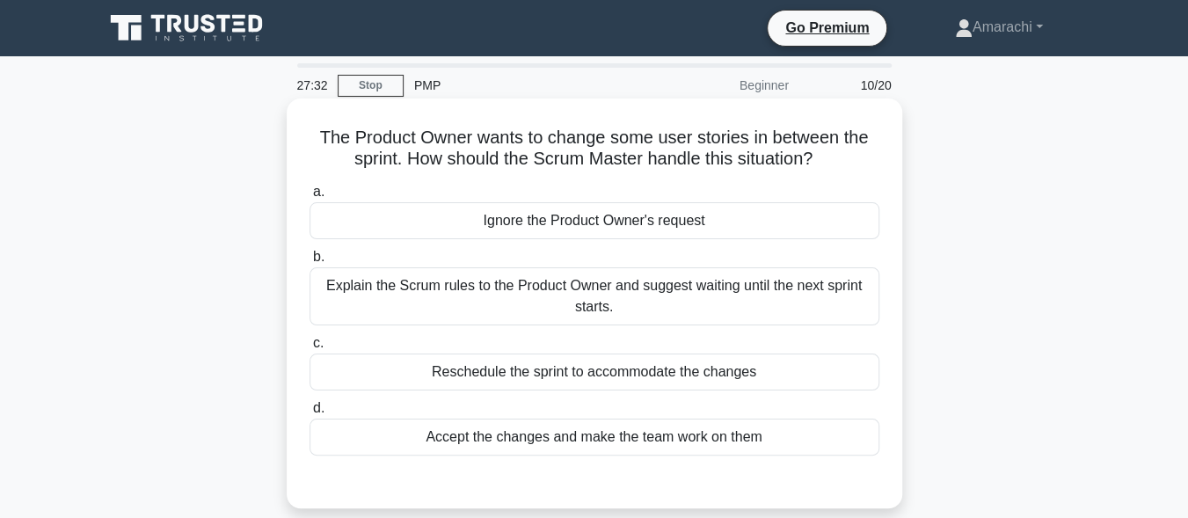
click at [630, 287] on div "Explain the Scrum rules to the Product Owner and suggest waiting until the next…" at bounding box center [594, 296] width 570 height 58
click at [309, 263] on input "b. Explain the Scrum rules to the Product Owner and suggest waiting until the n…" at bounding box center [309, 256] width 0 height 11
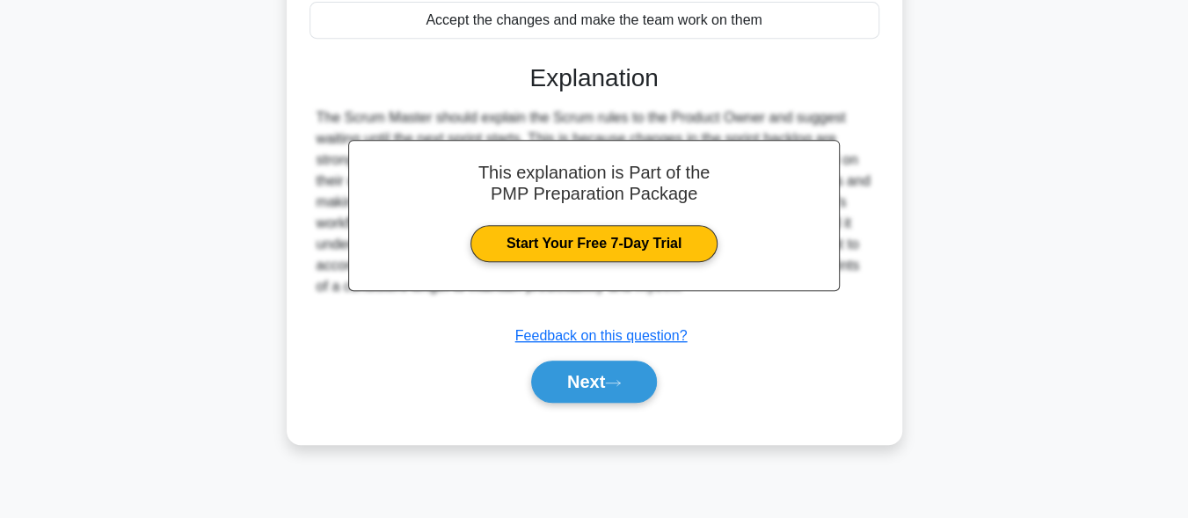
scroll to position [432, 0]
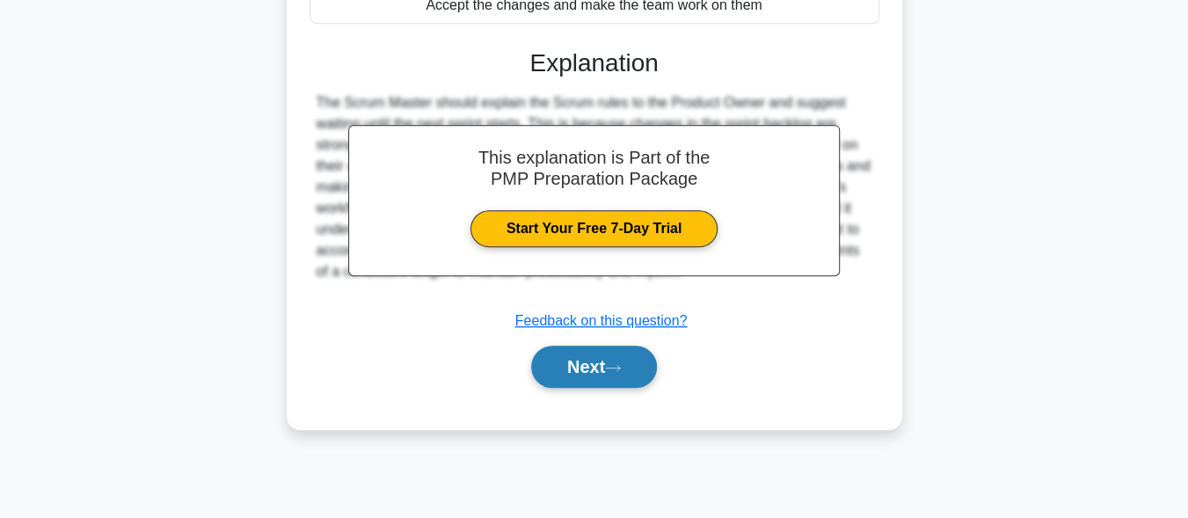
click at [616, 374] on button "Next" at bounding box center [594, 366] width 126 height 42
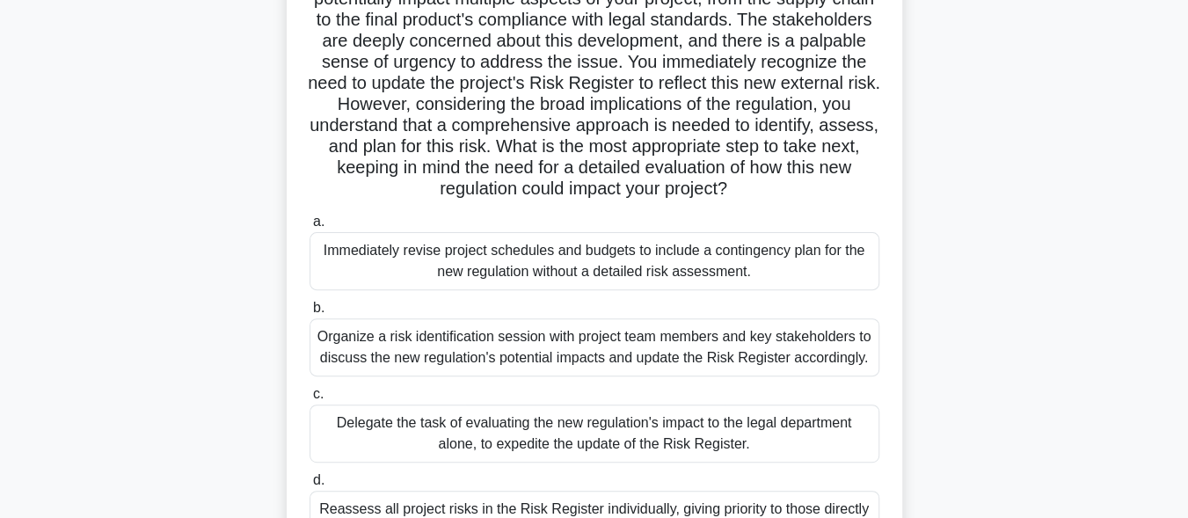
scroll to position [221, 0]
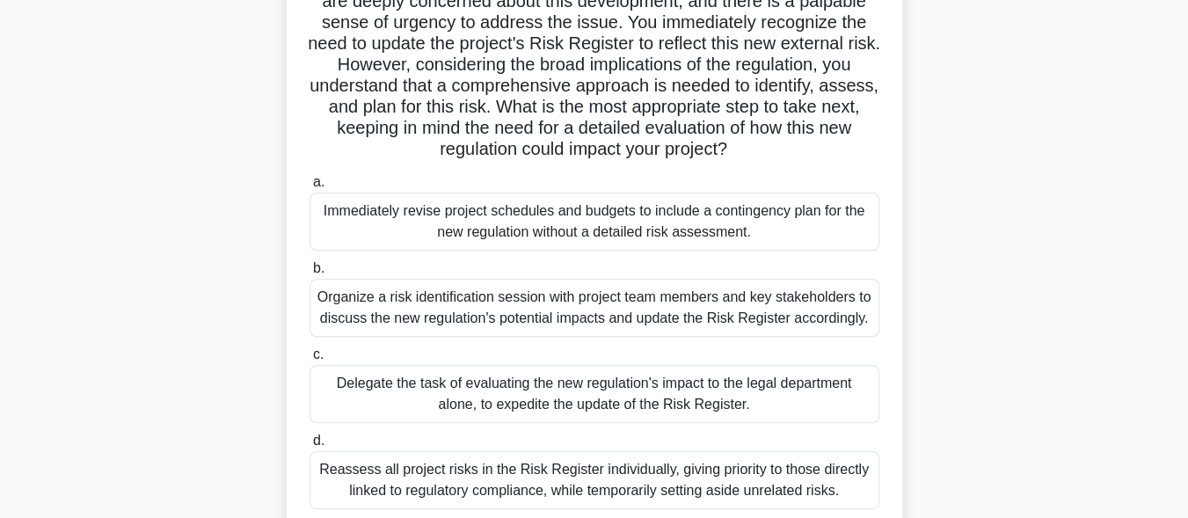
click at [665, 319] on div "Organize a risk identification session with project team members and key stakeh…" at bounding box center [594, 308] width 570 height 58
click at [309, 274] on input "b. Organize a risk identification session with project team members and key sta…" at bounding box center [309, 268] width 0 height 11
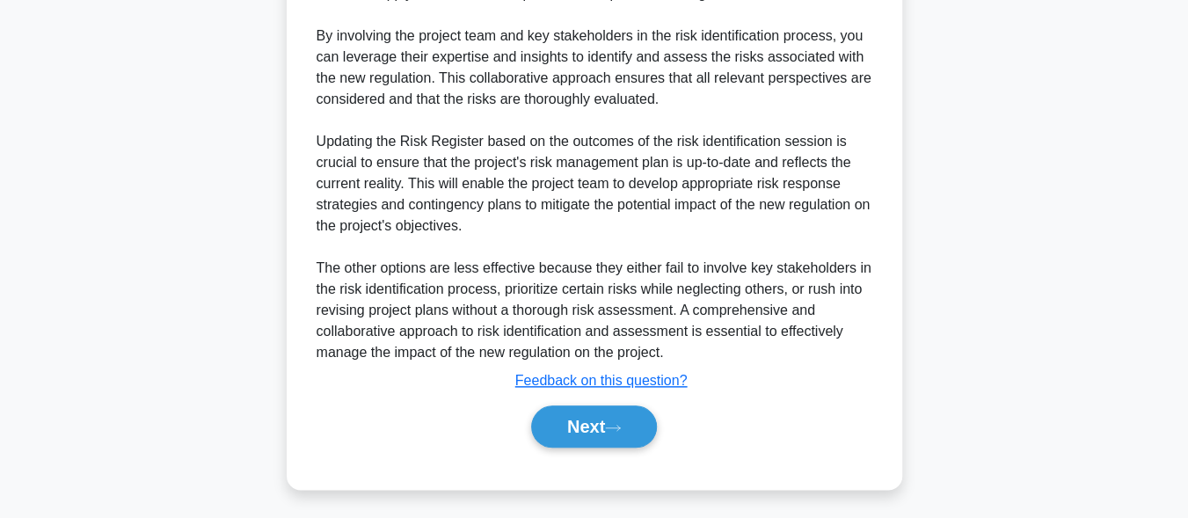
scroll to position [901, 0]
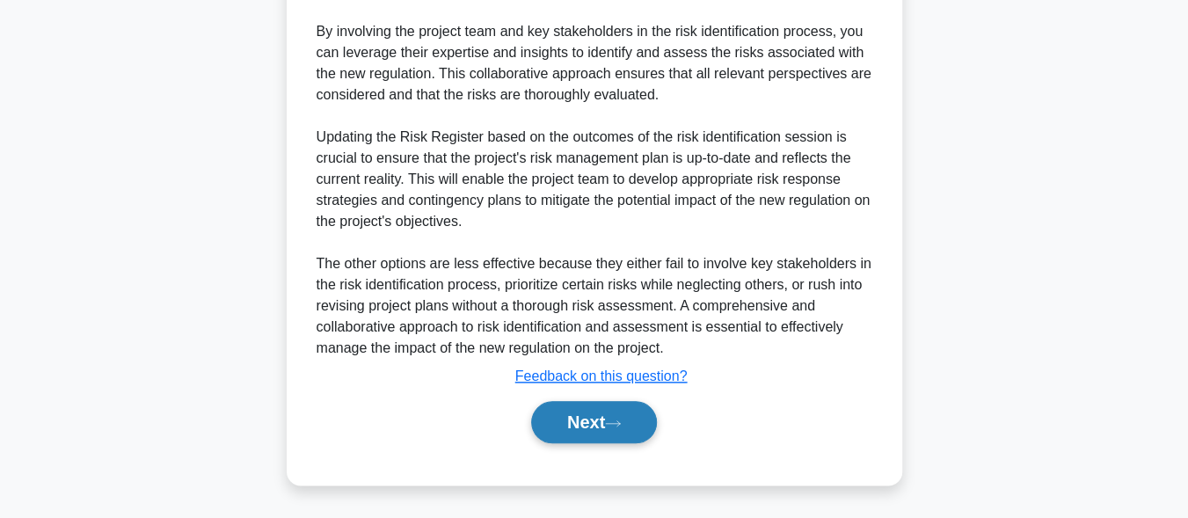
click at [569, 430] on button "Next" at bounding box center [594, 422] width 126 height 42
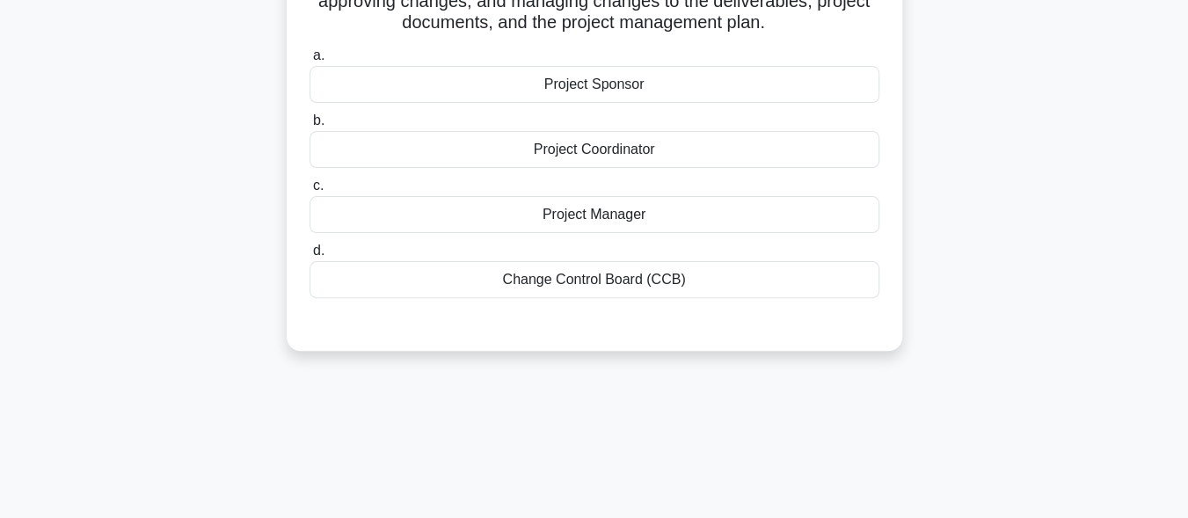
scroll to position [91, 0]
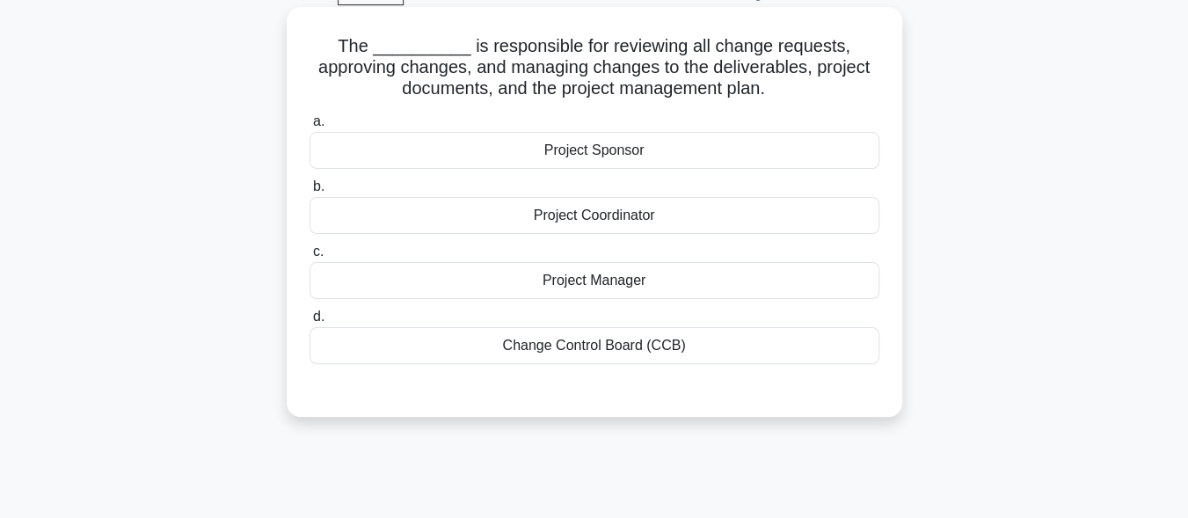
click at [609, 281] on div "Project Manager" at bounding box center [594, 280] width 570 height 37
click at [309, 258] on input "c. Project Manager" at bounding box center [309, 251] width 0 height 11
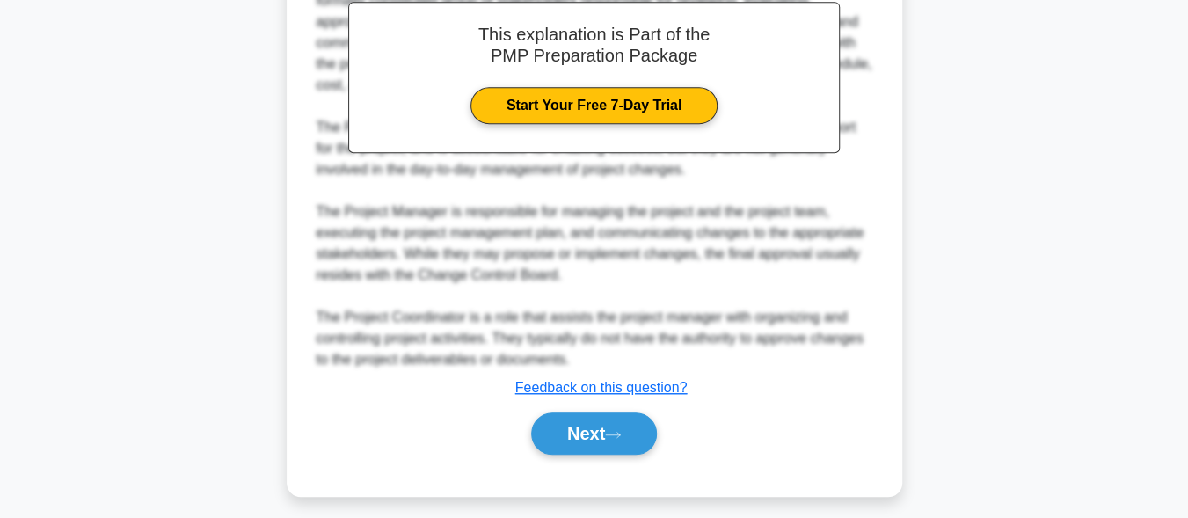
scroll to position [566, 0]
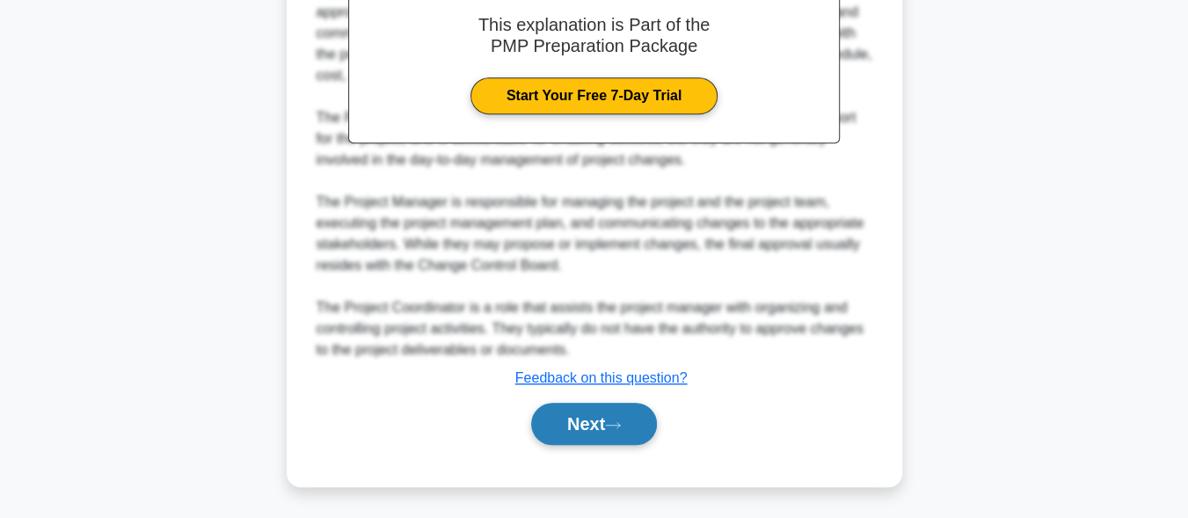
click at [628, 434] on button "Next" at bounding box center [594, 424] width 126 height 42
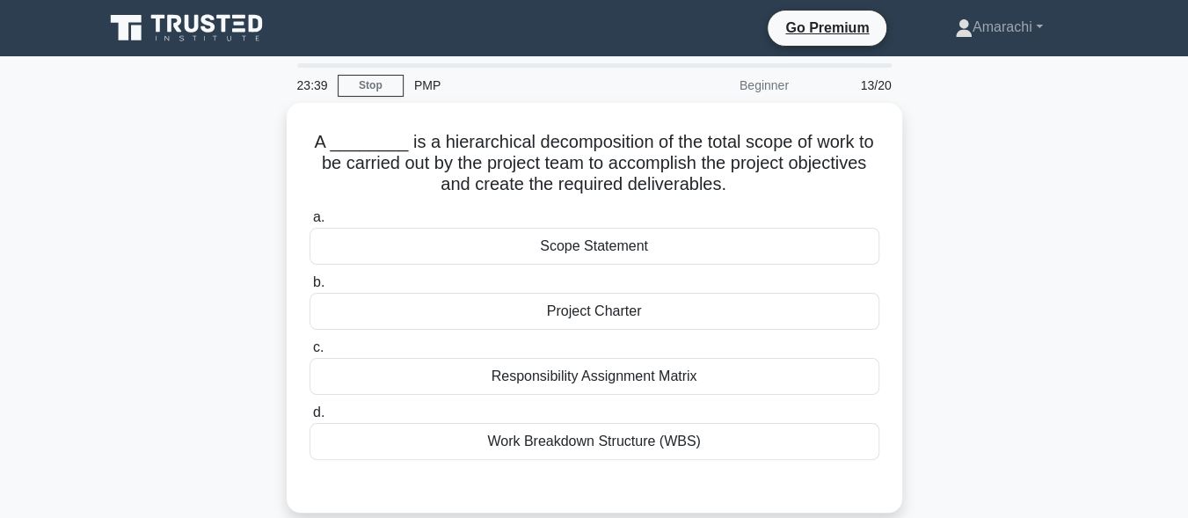
scroll to position [0, 0]
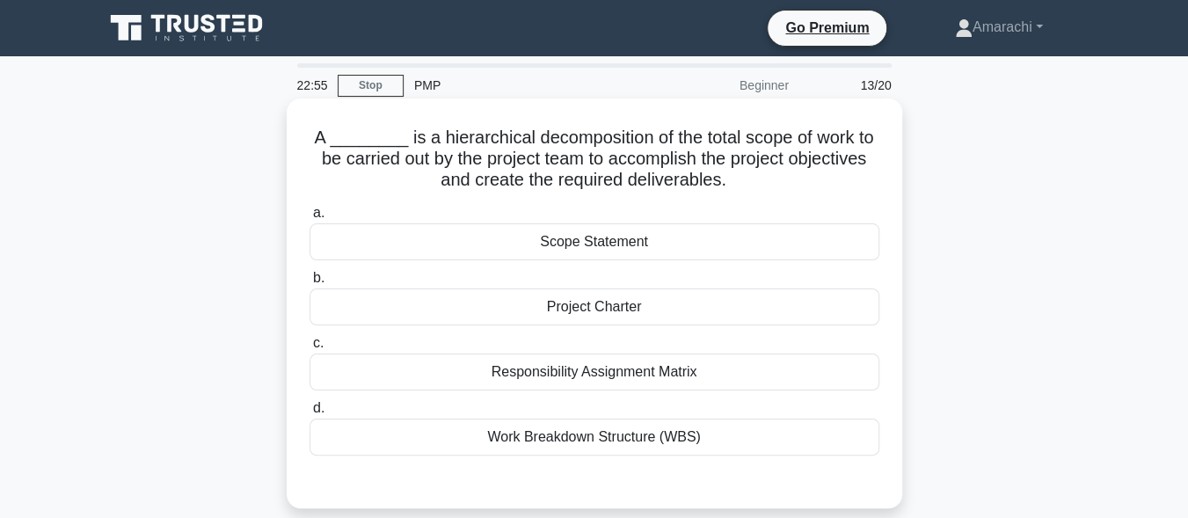
click at [612, 242] on div "Scope Statement" at bounding box center [594, 241] width 570 height 37
click at [309, 219] on input "a. Scope Statement" at bounding box center [309, 212] width 0 height 11
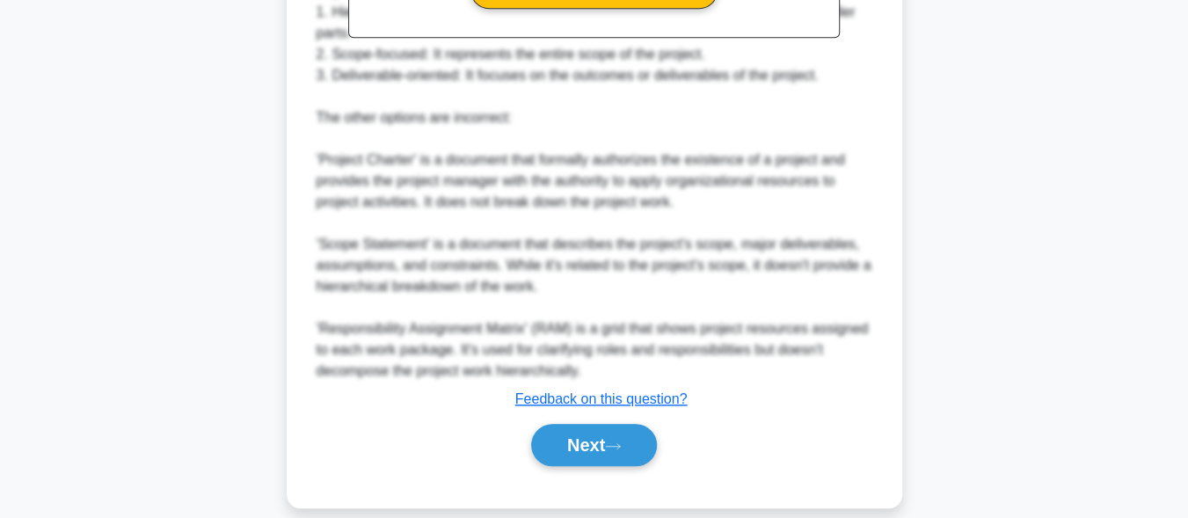
scroll to position [693, 0]
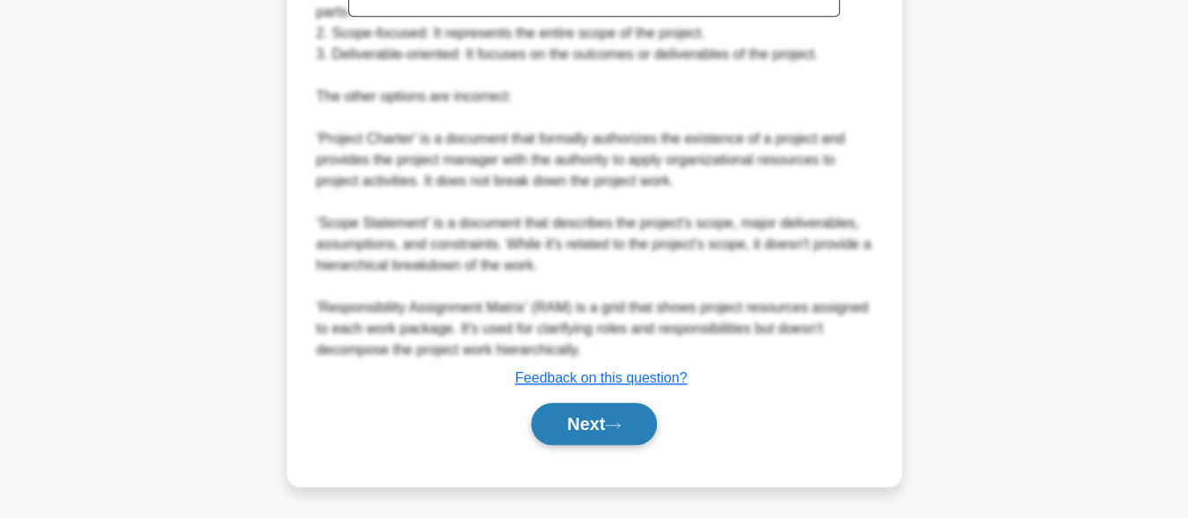
click at [602, 432] on button "Next" at bounding box center [594, 424] width 126 height 42
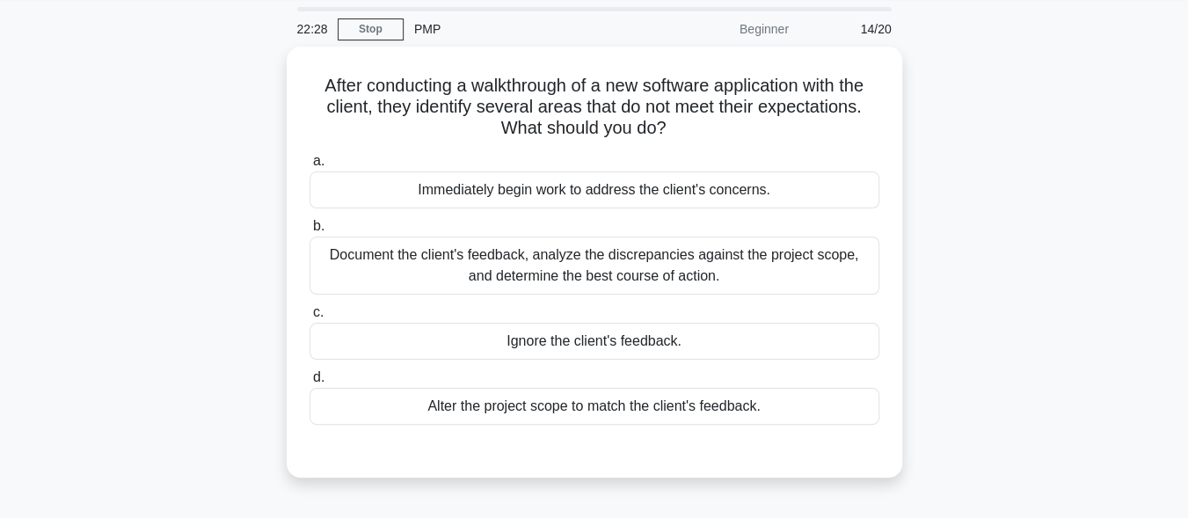
scroll to position [0, 0]
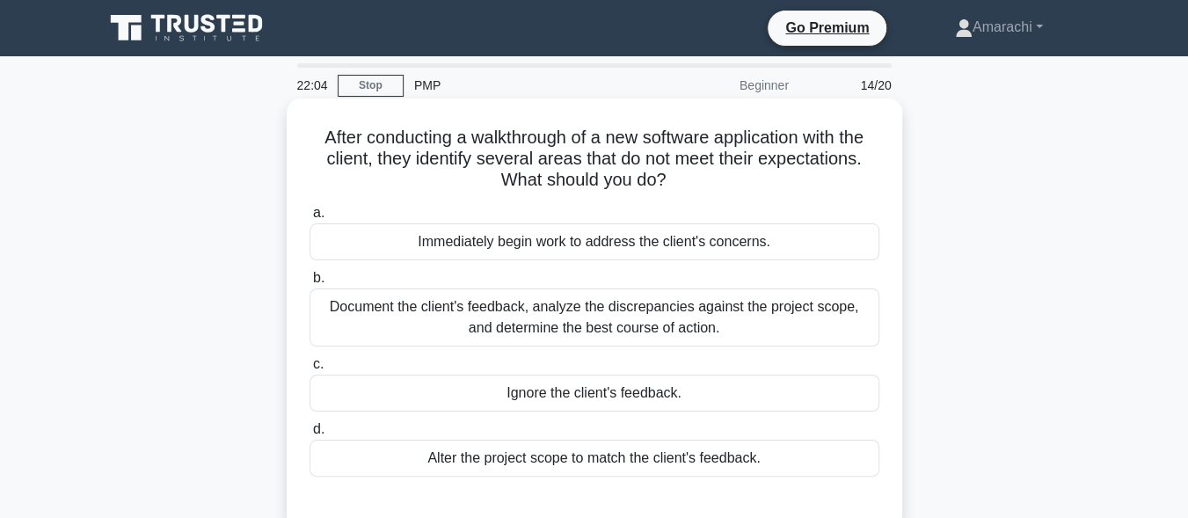
click at [722, 317] on div "Document the client's feedback, analyze the discrepancies against the project s…" at bounding box center [594, 317] width 570 height 58
click at [309, 284] on input "b. Document the client's feedback, analyze the discrepancies against the projec…" at bounding box center [309, 277] width 0 height 11
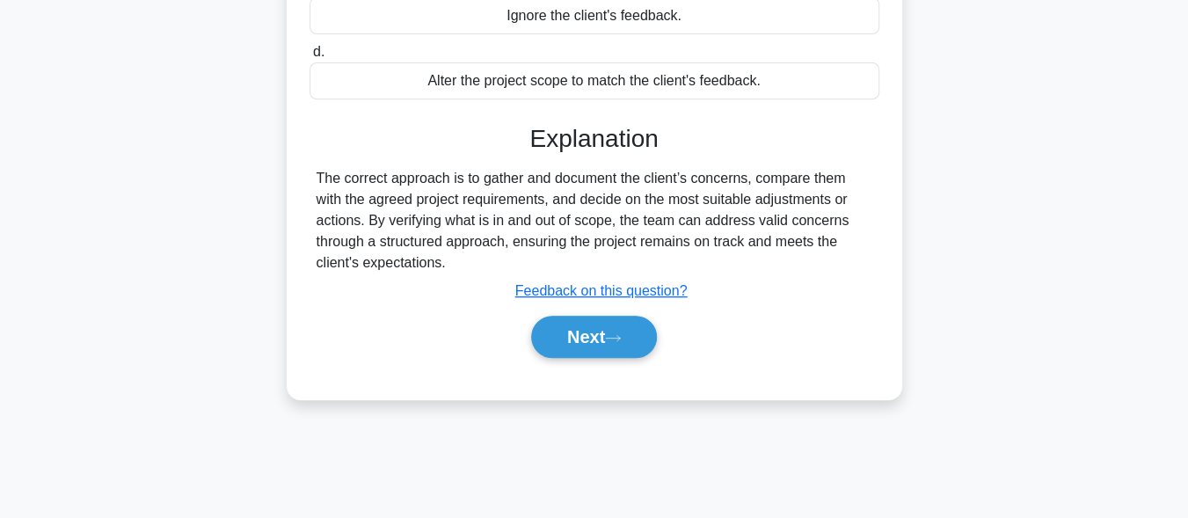
scroll to position [387, 0]
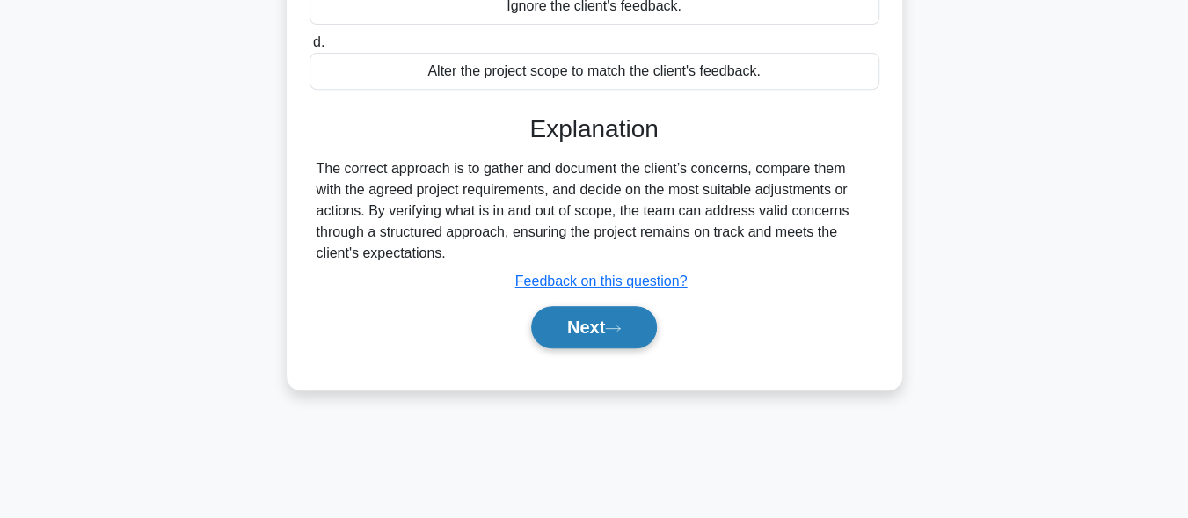
click at [586, 339] on button "Next" at bounding box center [594, 327] width 126 height 42
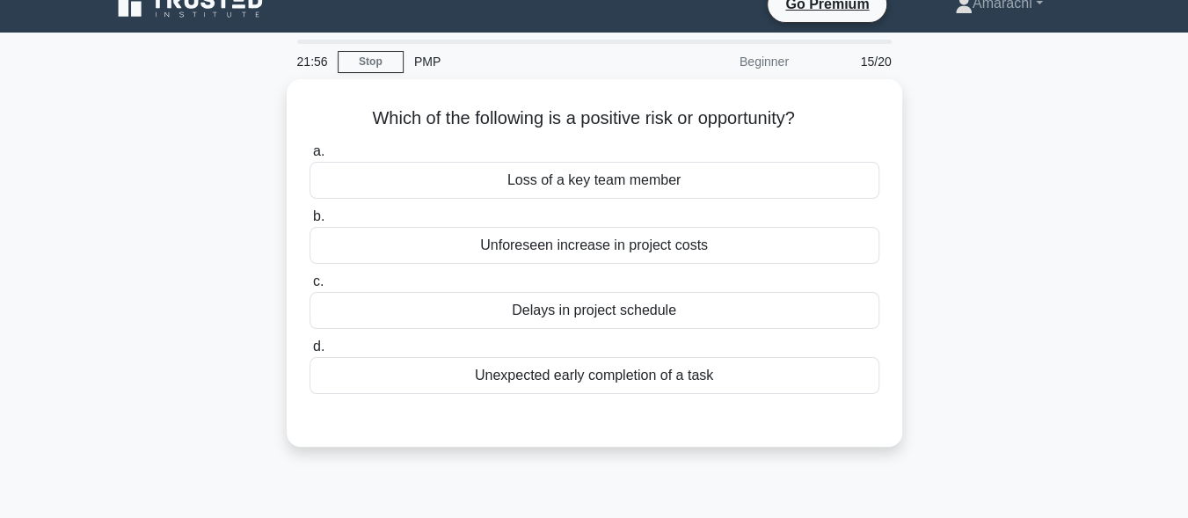
scroll to position [23, 0]
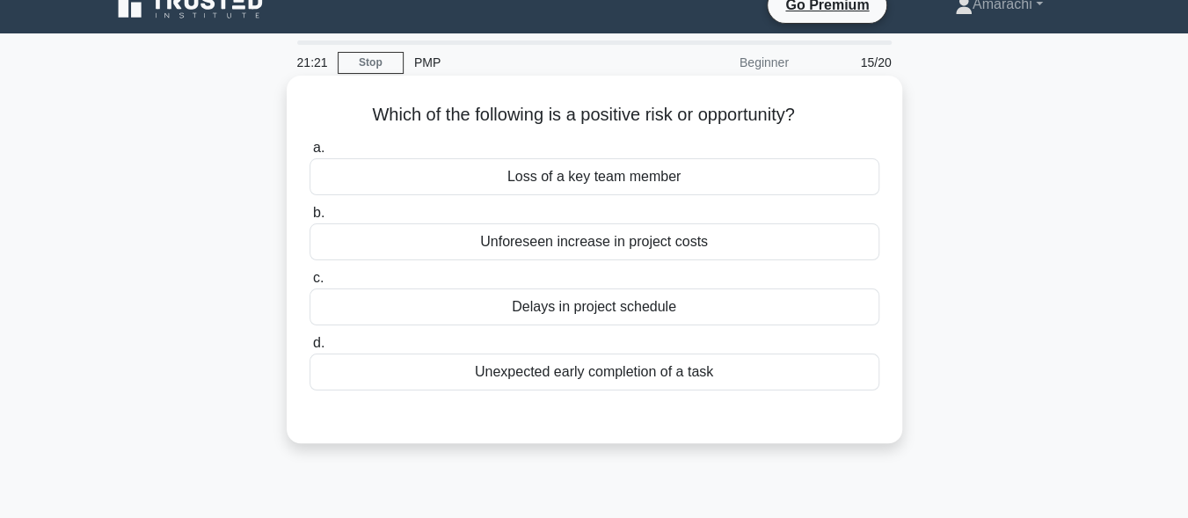
click at [657, 382] on div "Unexpected early completion of a task" at bounding box center [594, 371] width 570 height 37
click at [309, 349] on input "d. Unexpected early completion of a task" at bounding box center [309, 343] width 0 height 11
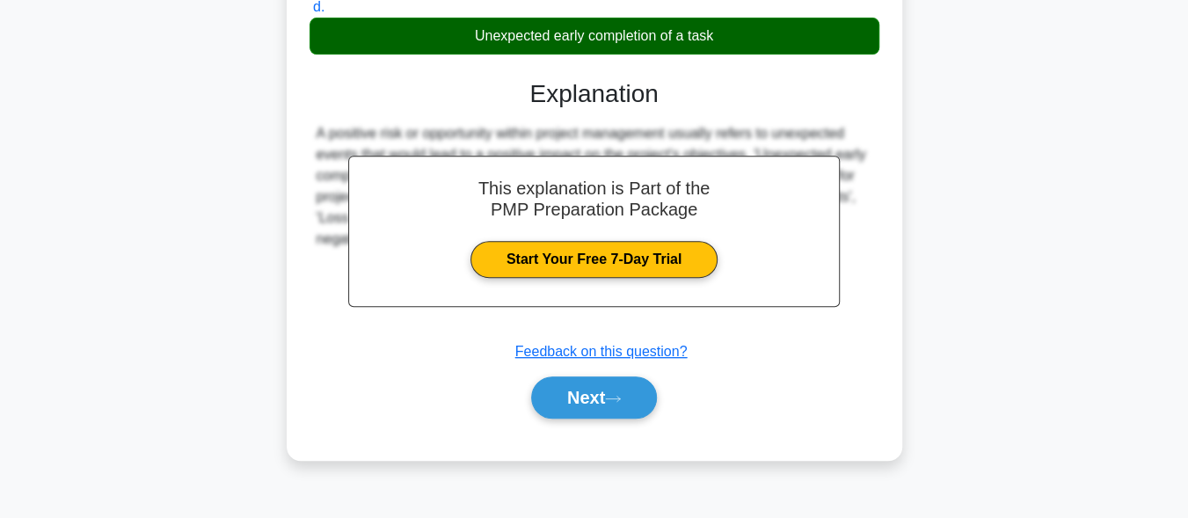
scroll to position [432, 0]
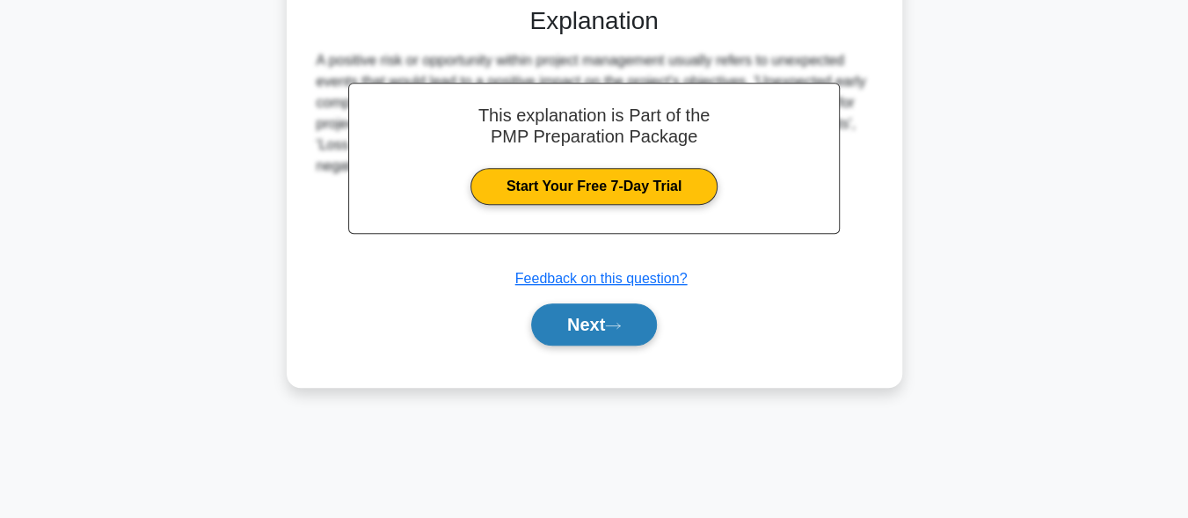
click at [599, 328] on button "Next" at bounding box center [594, 324] width 126 height 42
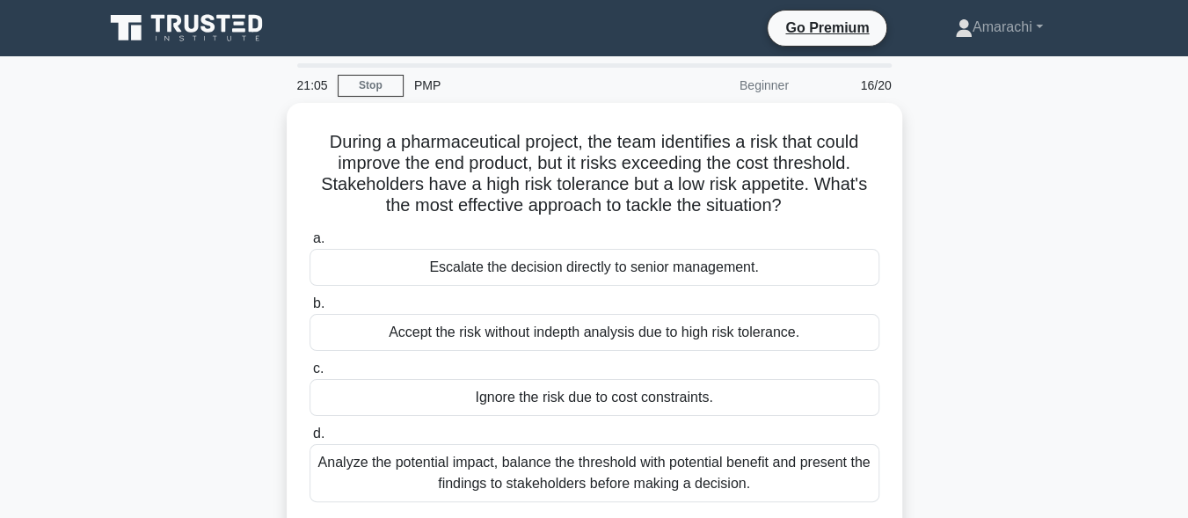
scroll to position [0, 0]
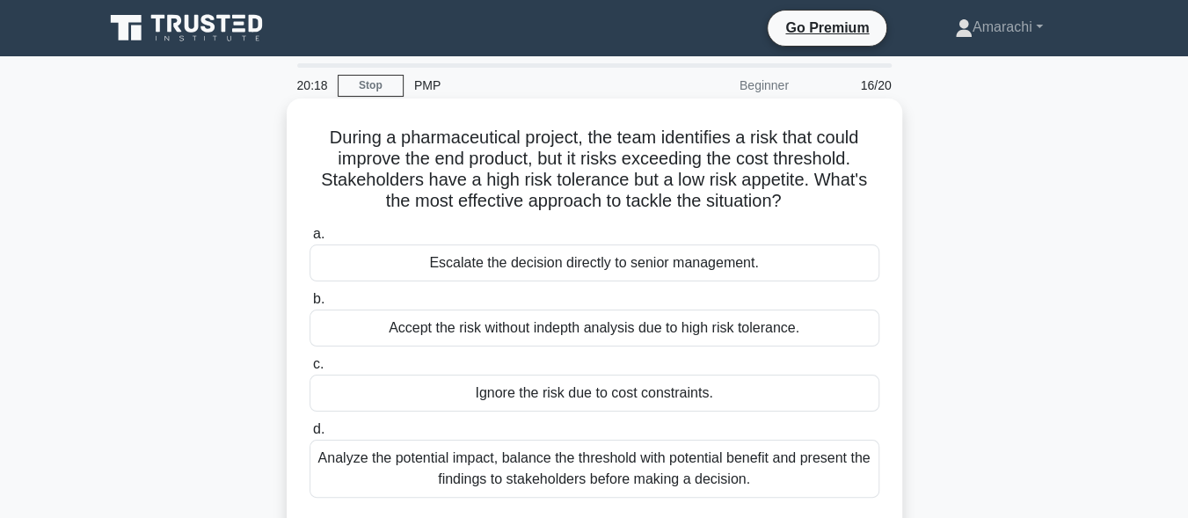
click at [678, 476] on div "Analyze the potential impact, balance the threshold with potential benefit and …" at bounding box center [594, 469] width 570 height 58
click at [309, 435] on input "d. Analyze the potential impact, balance the threshold with potential benefit a…" at bounding box center [309, 429] width 0 height 11
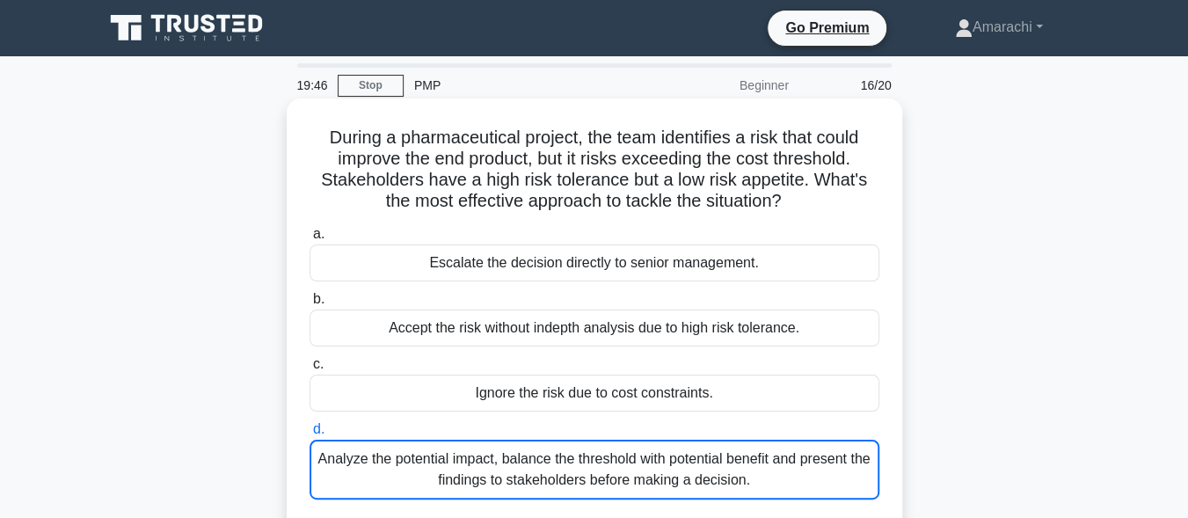
click at [619, 457] on div "Analyze the potential impact, balance the threshold with potential benefit and …" at bounding box center [594, 470] width 570 height 60
click at [309, 435] on input "d. Analyze the potential impact, balance the threshold with potential benefit a…" at bounding box center [309, 429] width 0 height 11
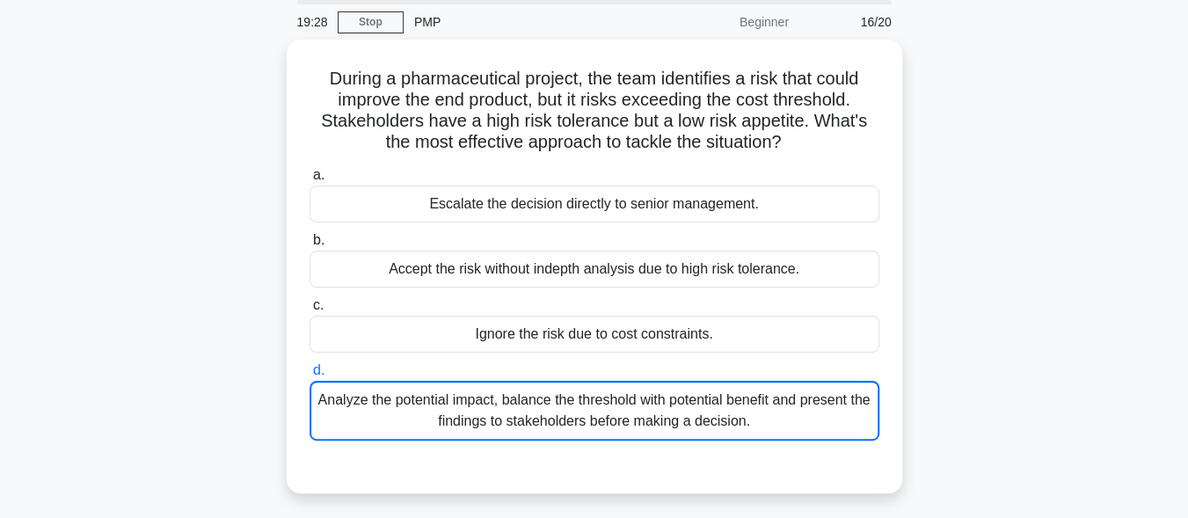
scroll to position [47, 0]
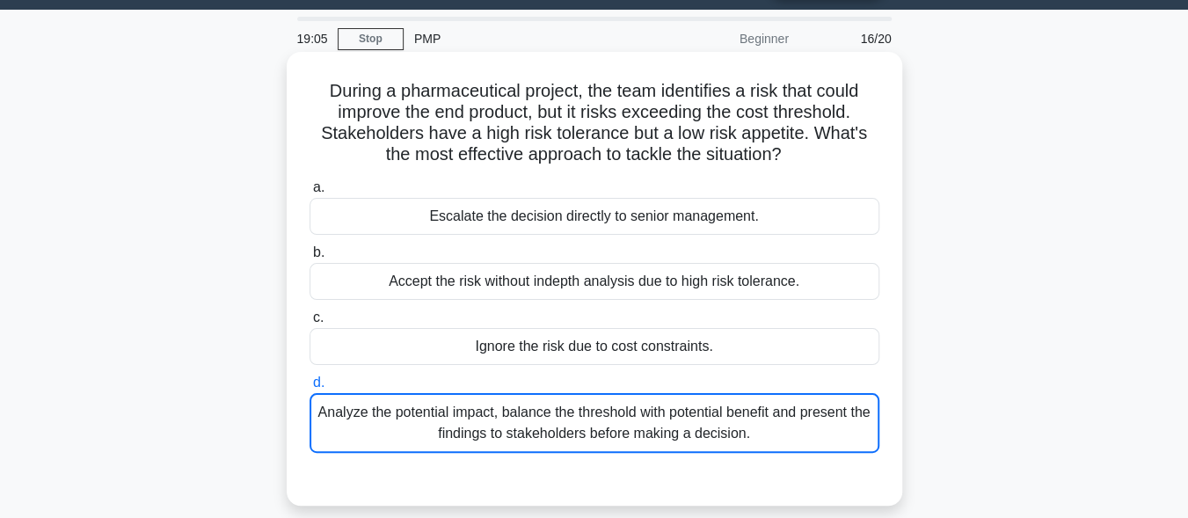
click at [689, 424] on div "Analyze the potential impact, balance the threshold with potential benefit and …" at bounding box center [594, 423] width 570 height 60
click at [309, 389] on input "d. Analyze the potential impact, balance the threshold with potential benefit a…" at bounding box center [309, 382] width 0 height 11
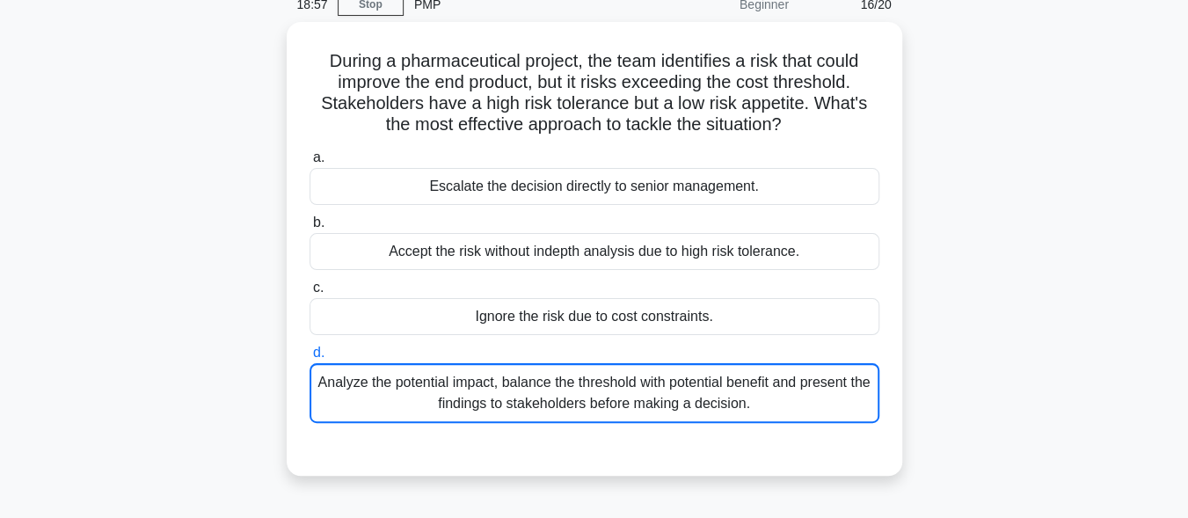
scroll to position [58, 0]
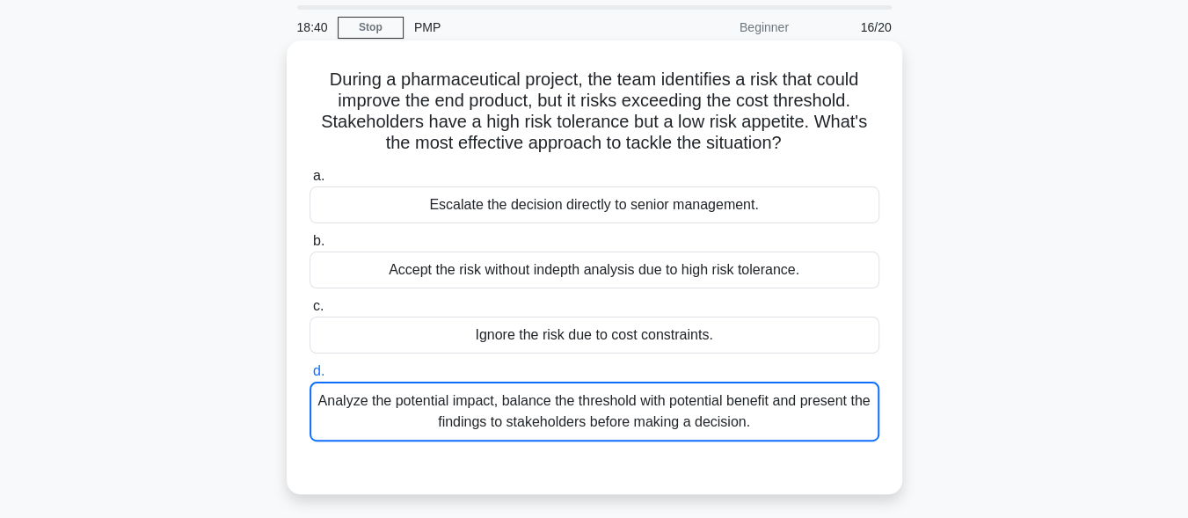
click at [638, 403] on div "Analyze the potential impact, balance the threshold with potential benefit and …" at bounding box center [594, 411] width 570 height 60
click at [309, 377] on input "d. Analyze the potential impact, balance the threshold with potential benefit a…" at bounding box center [309, 371] width 0 height 11
click at [638, 403] on div "Analyze the potential impact, balance the threshold with potential benefit and …" at bounding box center [594, 411] width 570 height 60
click at [309, 377] on input "d. Analyze the potential impact, balance the threshold with potential benefit a…" at bounding box center [309, 371] width 0 height 11
click at [638, 403] on div "Analyze the potential impact, balance the threshold with potential benefit and …" at bounding box center [594, 411] width 570 height 60
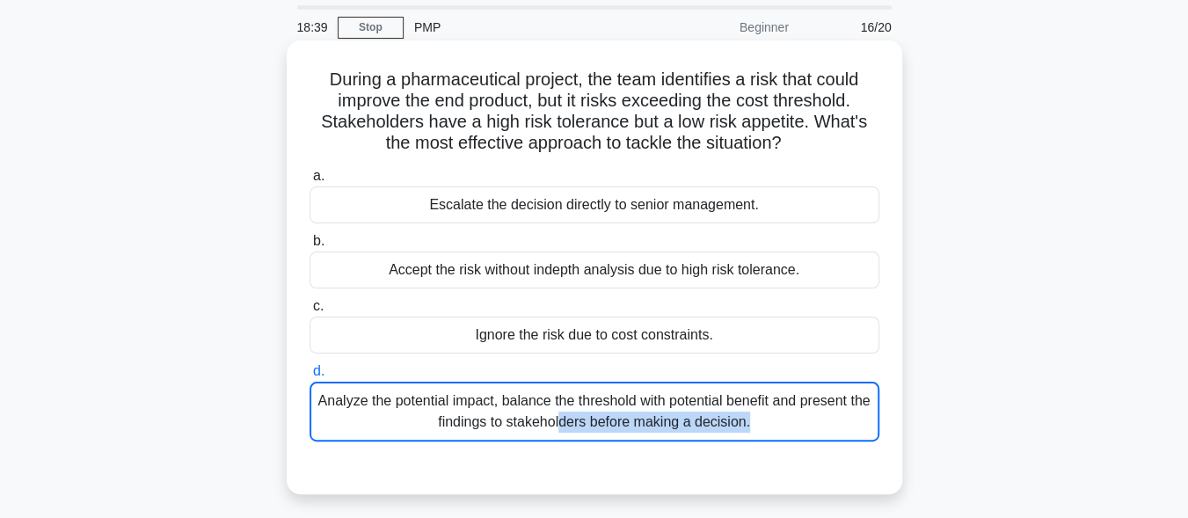
click at [309, 377] on input "d. Analyze the potential impact, balance the threshold with potential benefit a…" at bounding box center [309, 371] width 0 height 11
click at [638, 403] on div "Analyze the potential impact, balance the threshold with potential benefit and …" at bounding box center [594, 411] width 570 height 60
click at [309, 377] on input "d. Analyze the potential impact, balance the threshold with potential benefit a…" at bounding box center [309, 371] width 0 height 11
click at [638, 403] on div "Analyze the potential impact, balance the threshold with potential benefit and …" at bounding box center [594, 411] width 570 height 60
click at [309, 377] on input "d. Analyze the potential impact, balance the threshold with potential benefit a…" at bounding box center [309, 371] width 0 height 11
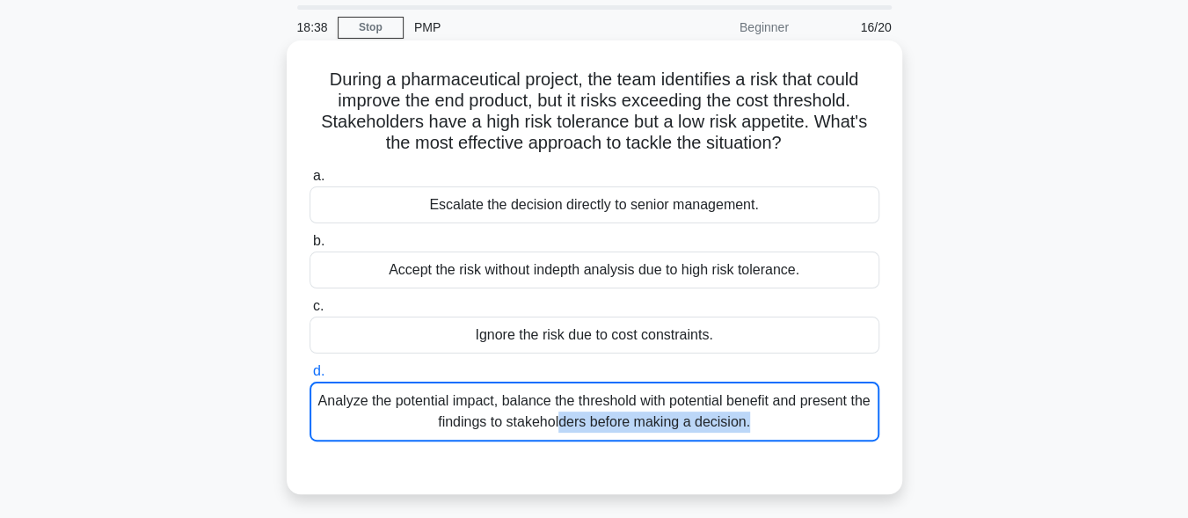
click at [638, 403] on div "Analyze the potential impact, balance the threshold with potential benefit and …" at bounding box center [594, 411] width 570 height 60
click at [309, 377] on input "d. Analyze the potential impact, balance the threshold with potential benefit a…" at bounding box center [309, 371] width 0 height 11
click at [638, 403] on div "Analyze the potential impact, balance the threshold with potential benefit and …" at bounding box center [594, 411] width 570 height 60
click at [309, 377] on input "d. Analyze the potential impact, balance the threshold with potential benefit a…" at bounding box center [309, 371] width 0 height 11
click at [638, 403] on div "Analyze the potential impact, balance the threshold with potential benefit and …" at bounding box center [594, 411] width 570 height 60
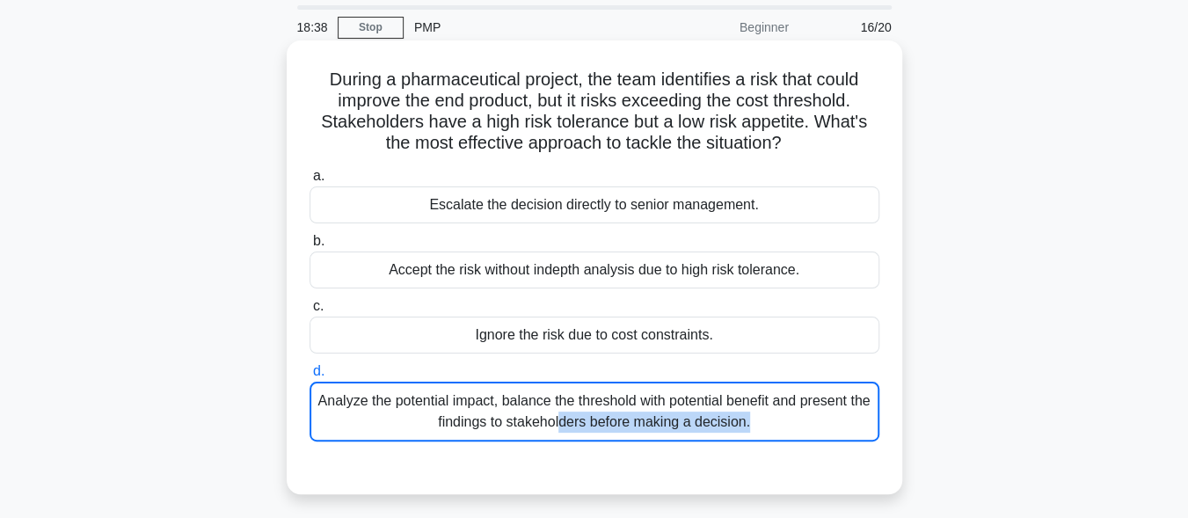
click at [309, 377] on input "d. Analyze the potential impact, balance the threshold with potential benefit a…" at bounding box center [309, 371] width 0 height 11
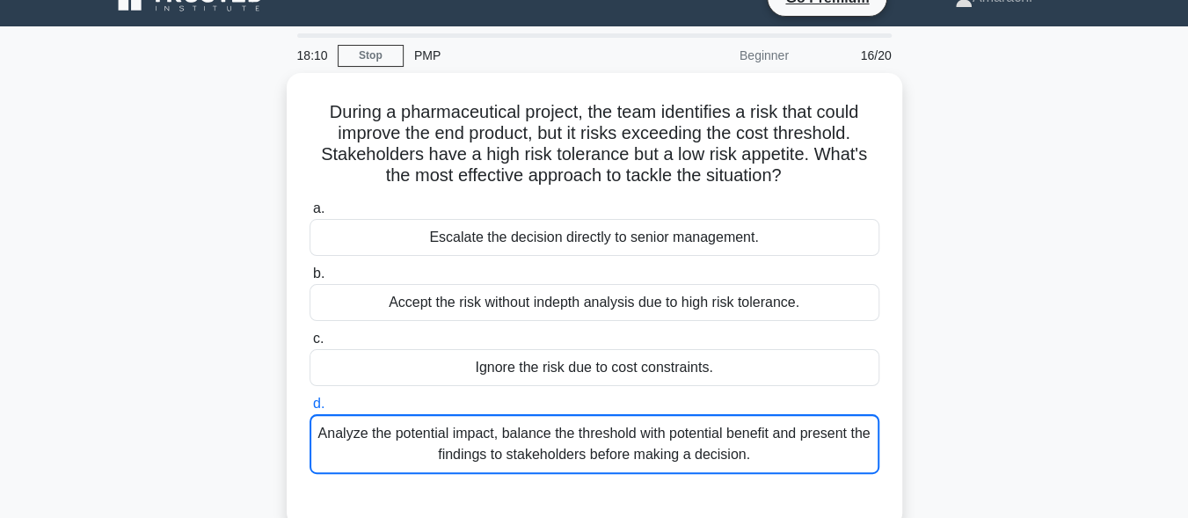
scroll to position [10, 0]
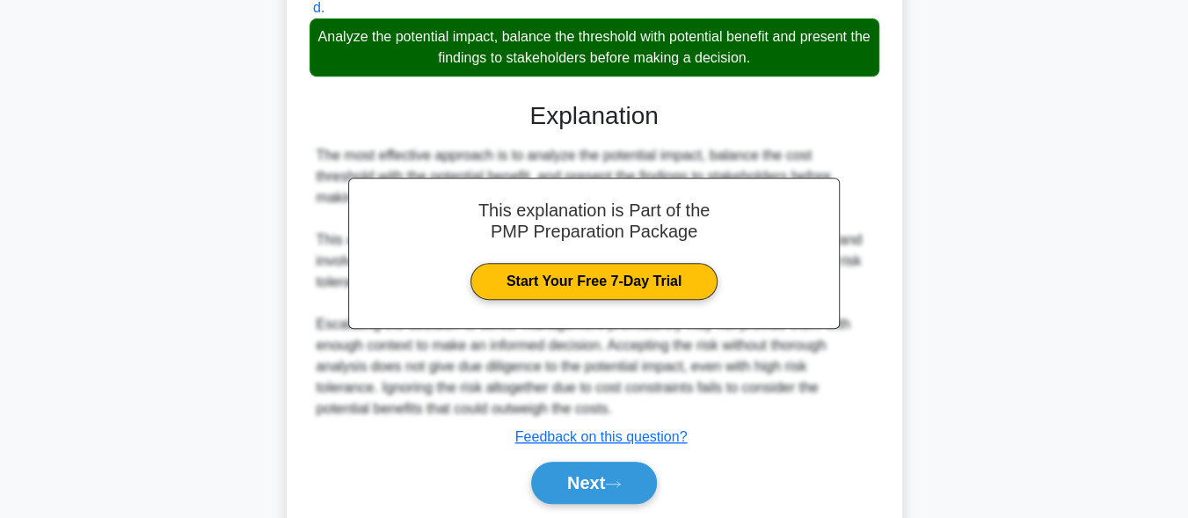
scroll to position [409, 0]
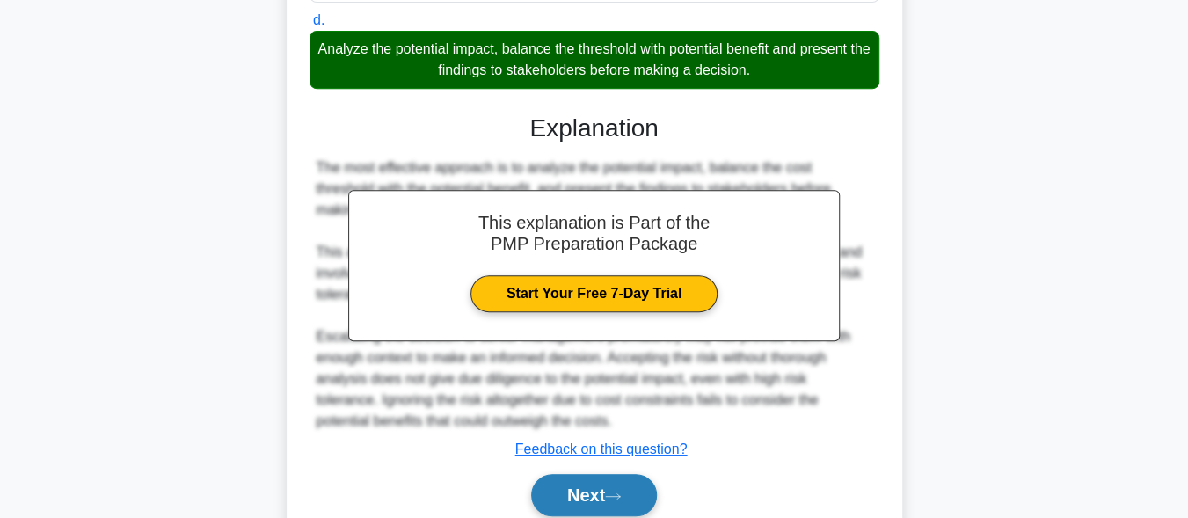
click at [563, 487] on button "Next" at bounding box center [594, 495] width 126 height 42
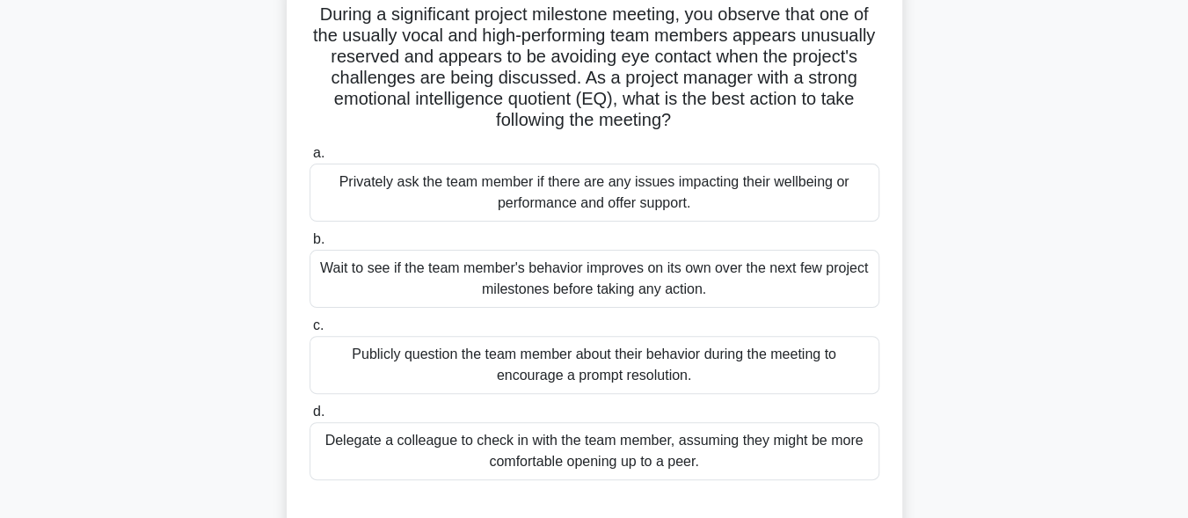
scroll to position [92, 0]
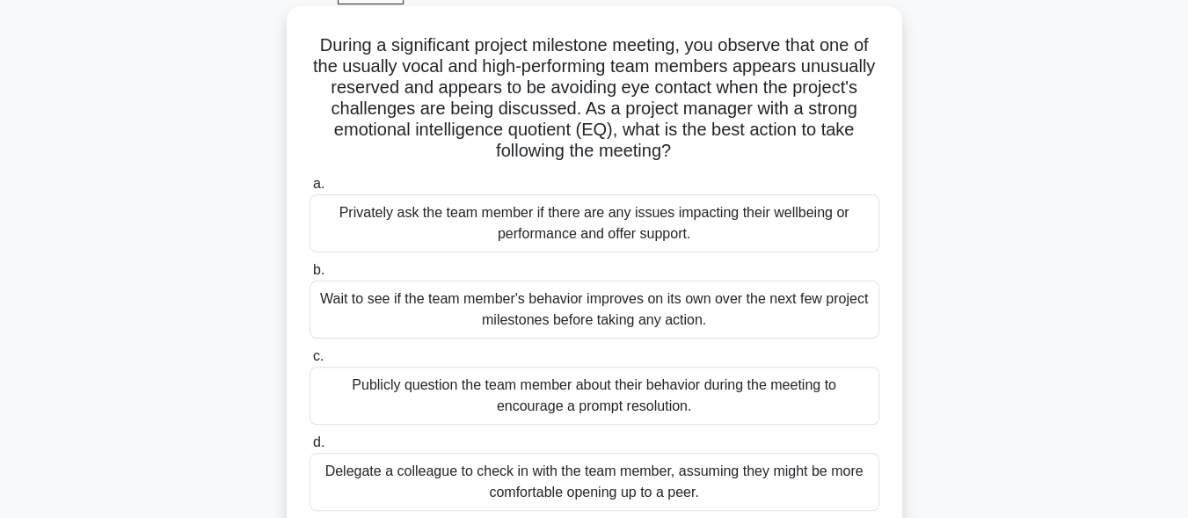
click at [566, 227] on div "Privately ask the team member if there are any issues impacting their wellbeing…" at bounding box center [594, 223] width 570 height 58
click at [309, 190] on input "a. Privately ask the team member if there are any issues impacting their wellbe…" at bounding box center [309, 183] width 0 height 11
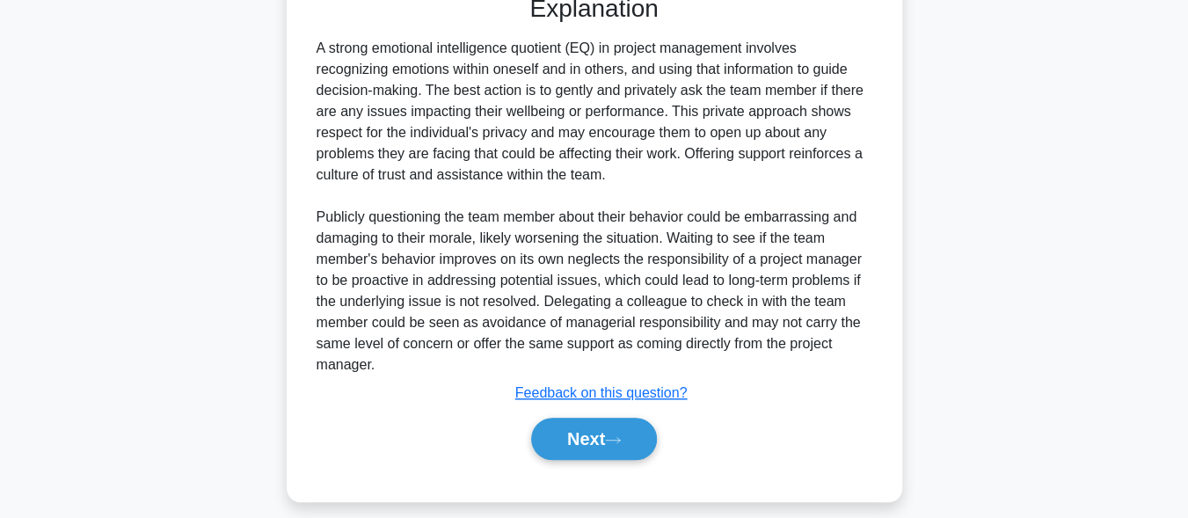
scroll to position [648, 0]
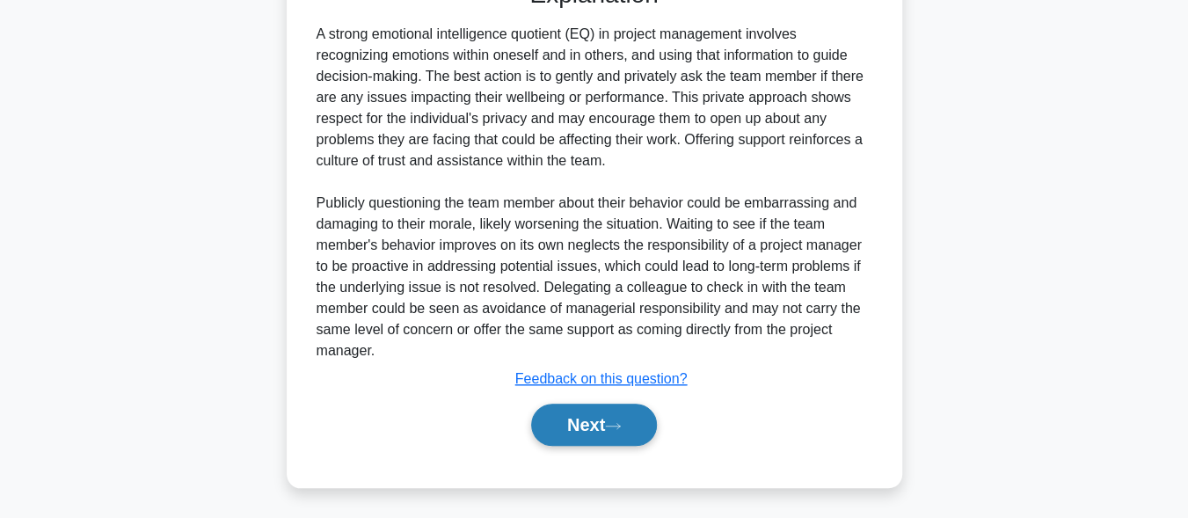
click at [606, 427] on button "Next" at bounding box center [594, 424] width 126 height 42
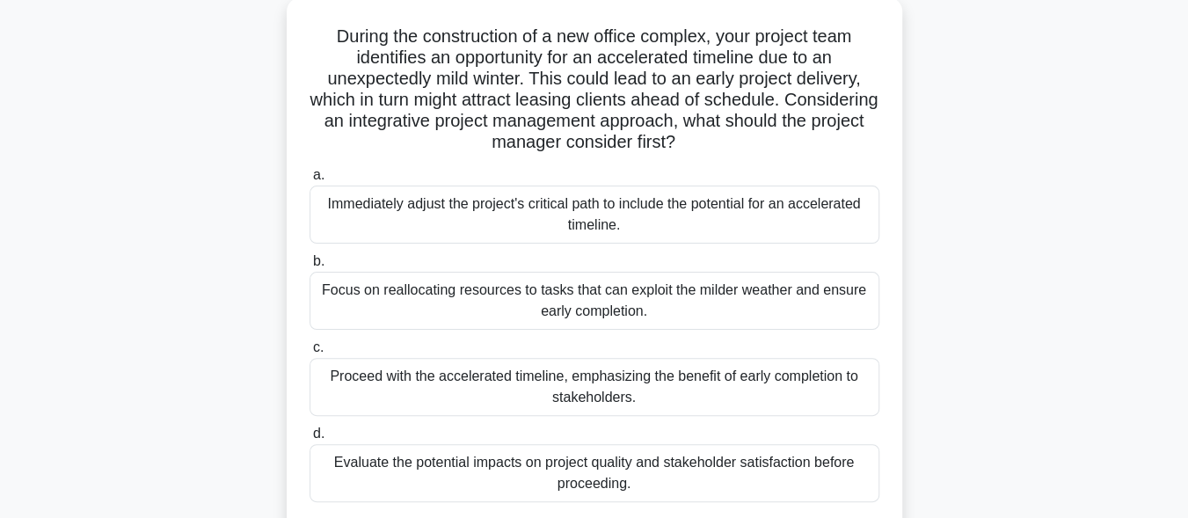
scroll to position [115, 0]
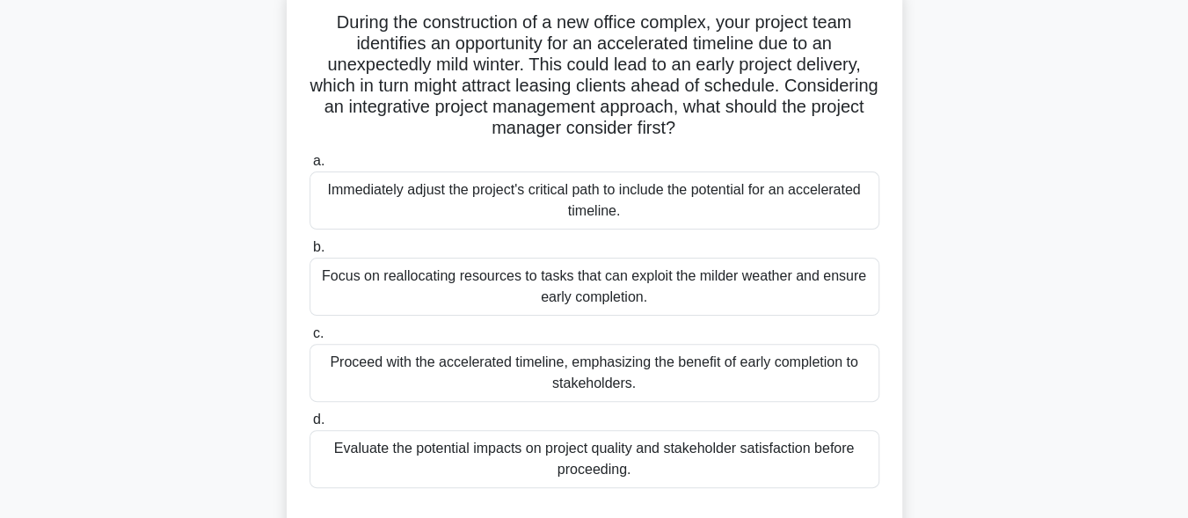
click at [651, 468] on div "Evaluate the potential impacts on project quality and stakeholder satisfaction …" at bounding box center [594, 459] width 570 height 58
click at [309, 425] on input "d. Evaluate the potential impacts on project quality and stakeholder satisfacti…" at bounding box center [309, 419] width 0 height 11
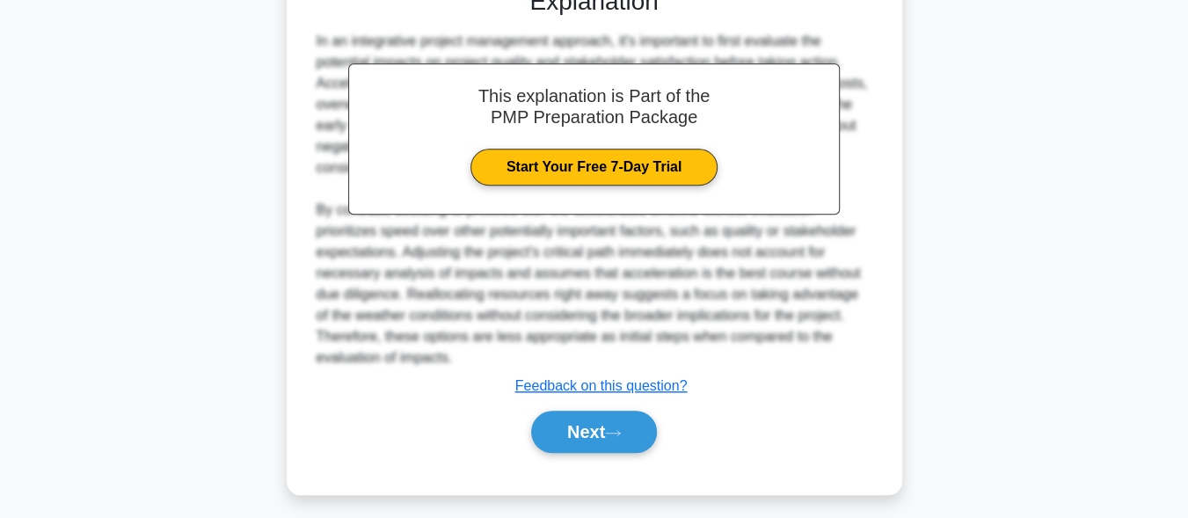
scroll to position [648, 0]
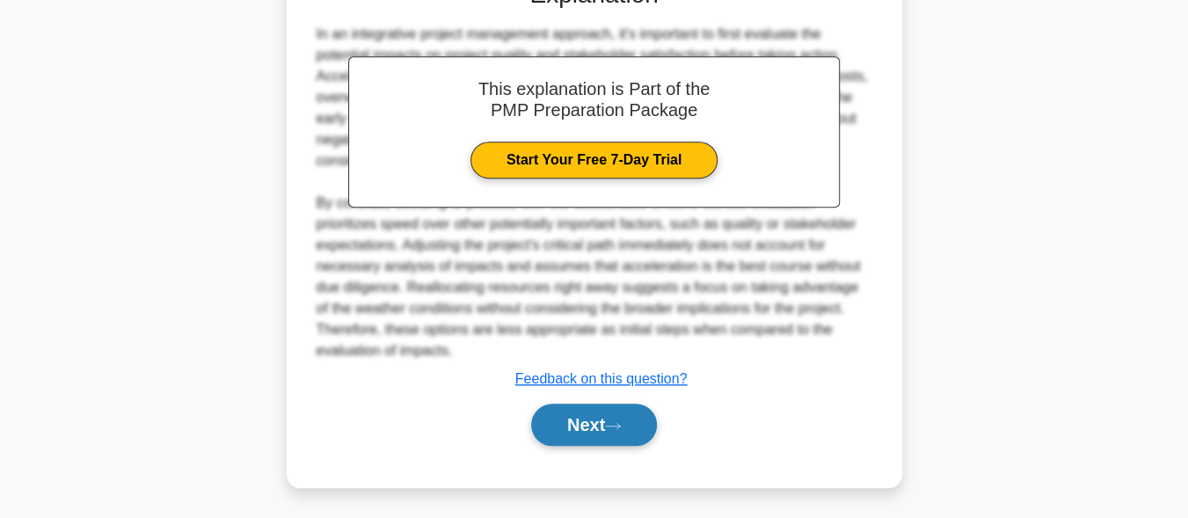
click at [619, 426] on icon at bounding box center [613, 426] width 16 height 10
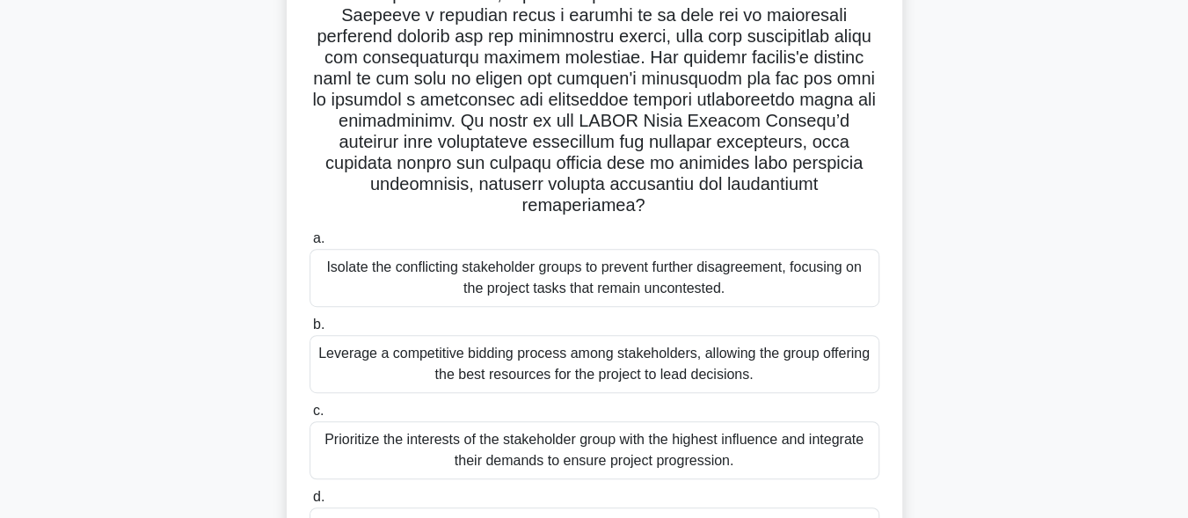
scroll to position [385, 0]
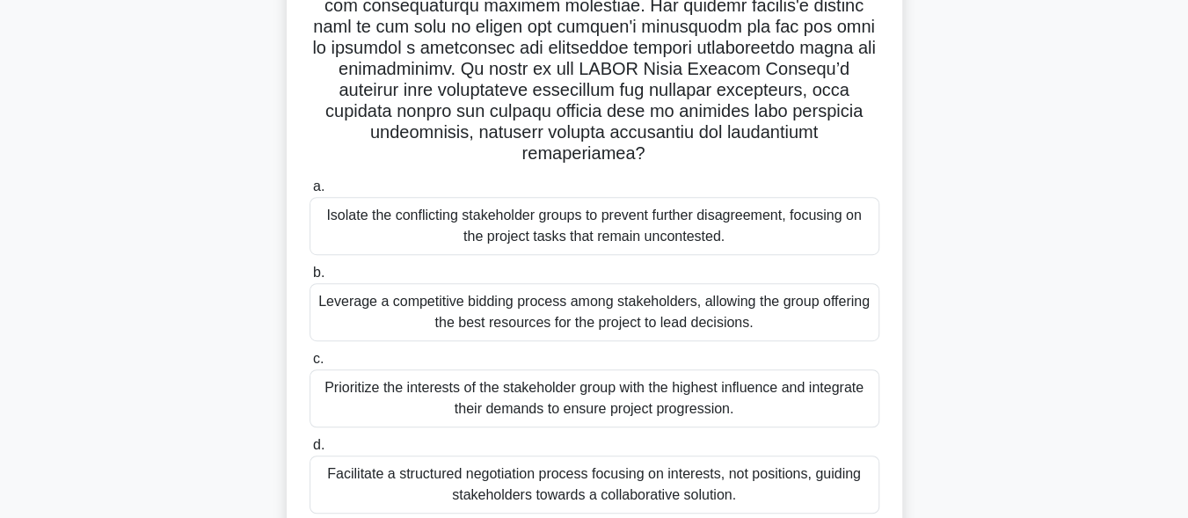
click at [676, 469] on div "Facilitate a structured negotiation process focusing on interests, not position…" at bounding box center [594, 484] width 570 height 58
click at [309, 451] on input "d. Facilitate a structured negotiation process focusing on interests, not posit…" at bounding box center [309, 445] width 0 height 11
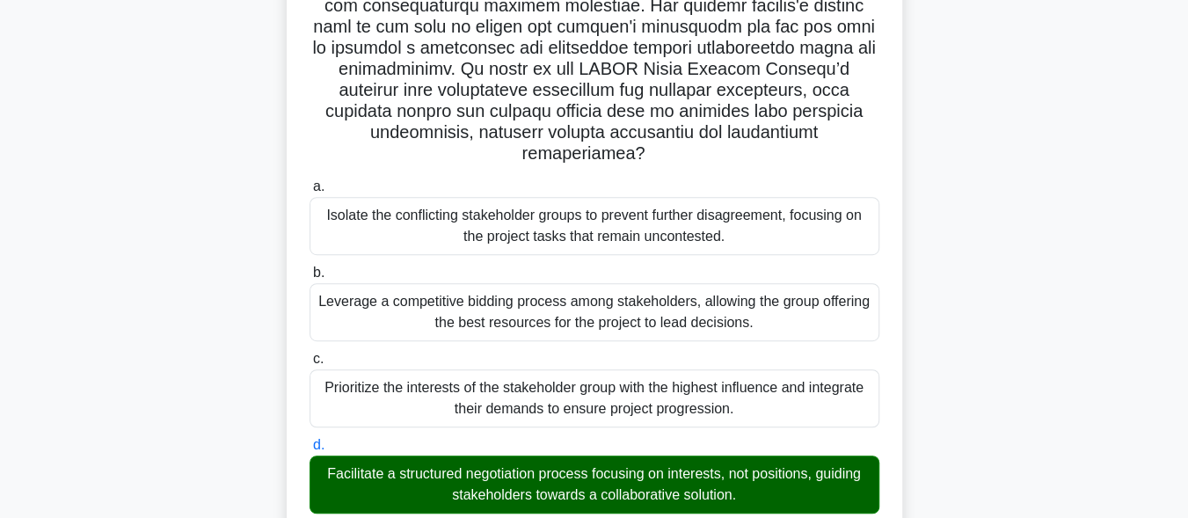
drag, startPoint x: 900, startPoint y: 465, endPoint x: 643, endPoint y: 472, distance: 256.8
click at [643, 472] on div ".spinner_0XTQ{transform-origin:center;animation:spinner_y6GP .75s linear infini…" at bounding box center [594, 442] width 615 height 1458
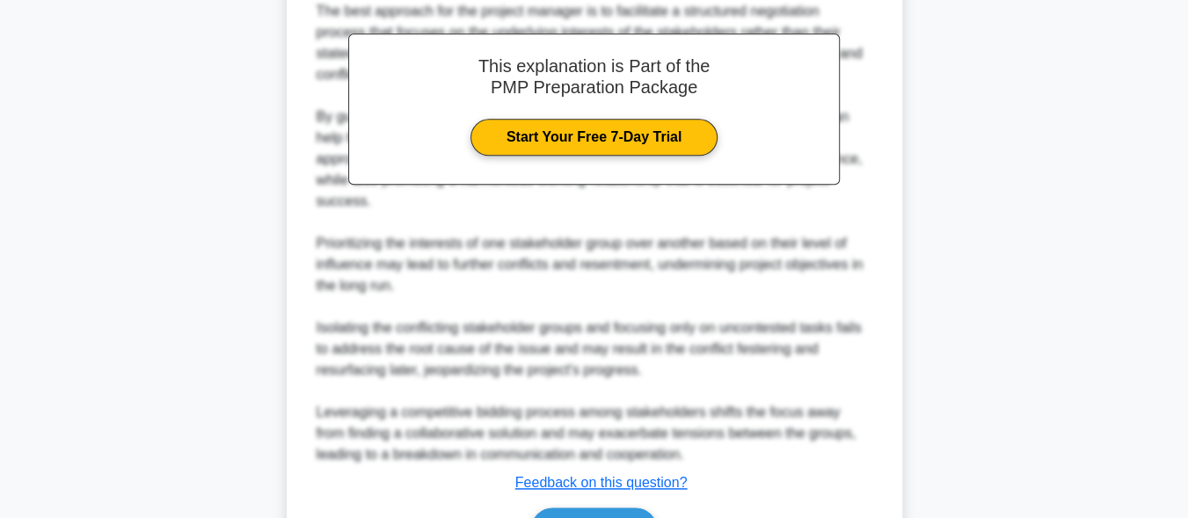
scroll to position [1049, 0]
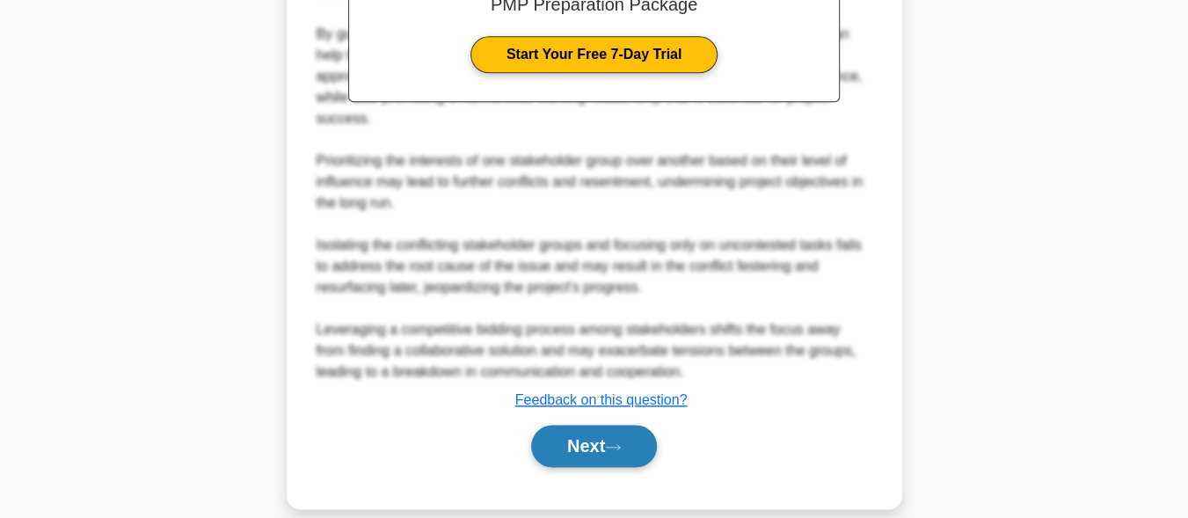
click at [574, 428] on button "Next" at bounding box center [594, 446] width 126 height 42
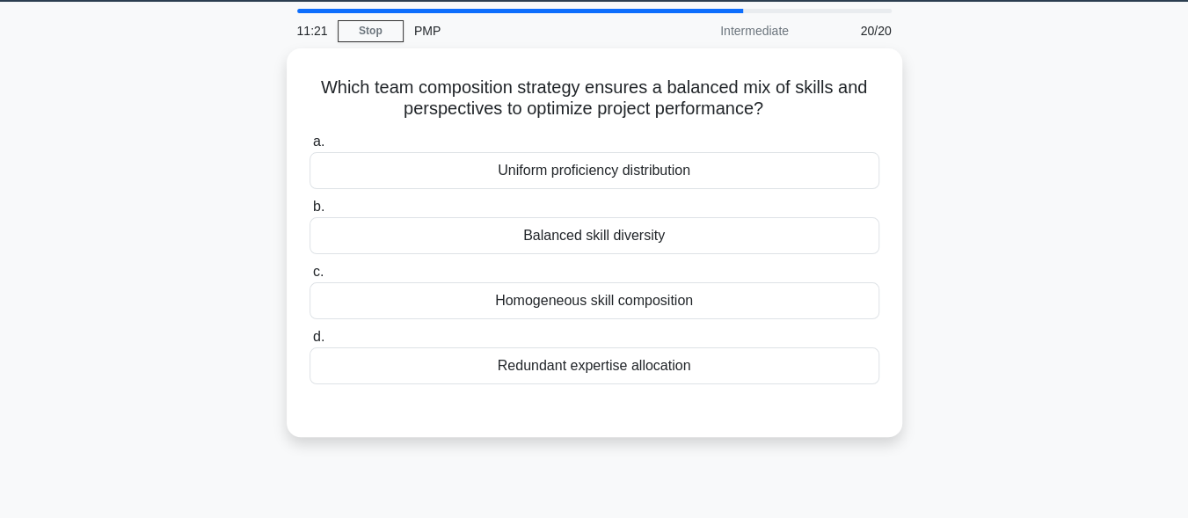
scroll to position [45, 0]
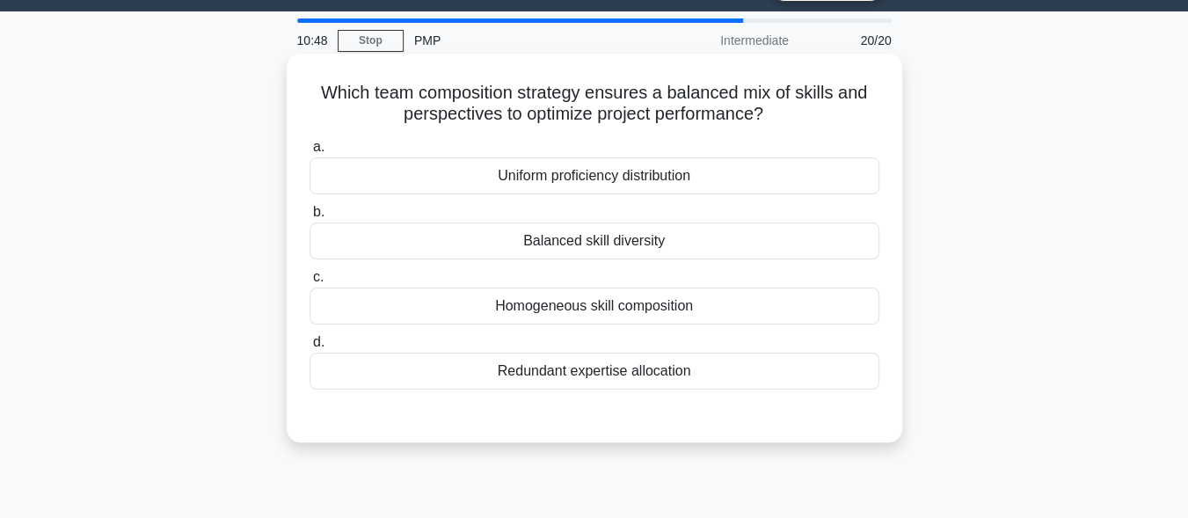
click at [623, 248] on div "Balanced skill diversity" at bounding box center [594, 240] width 570 height 37
click at [309, 218] on input "b. Balanced skill diversity" at bounding box center [309, 212] width 0 height 11
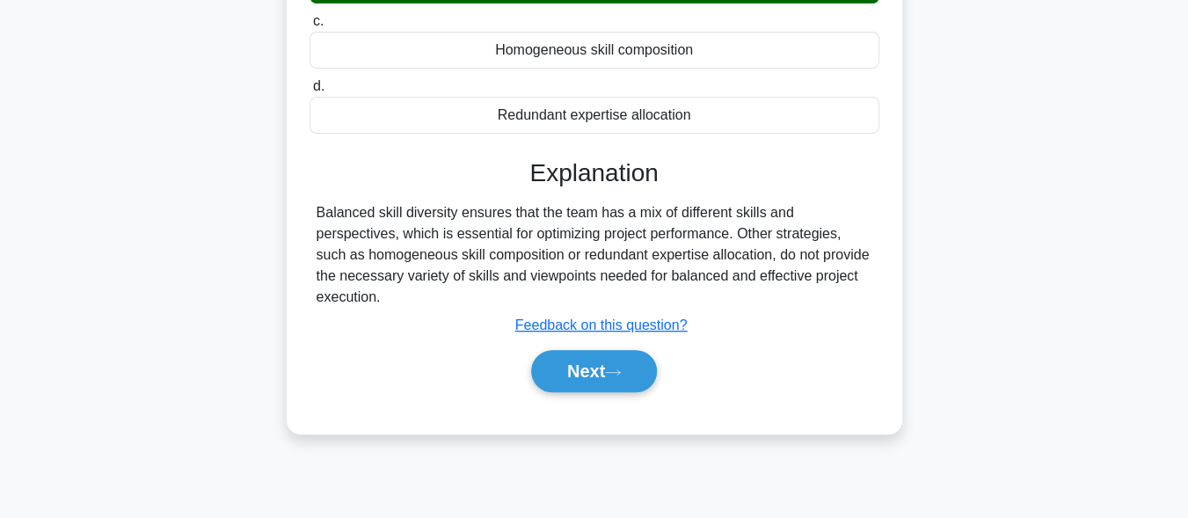
scroll to position [326, 0]
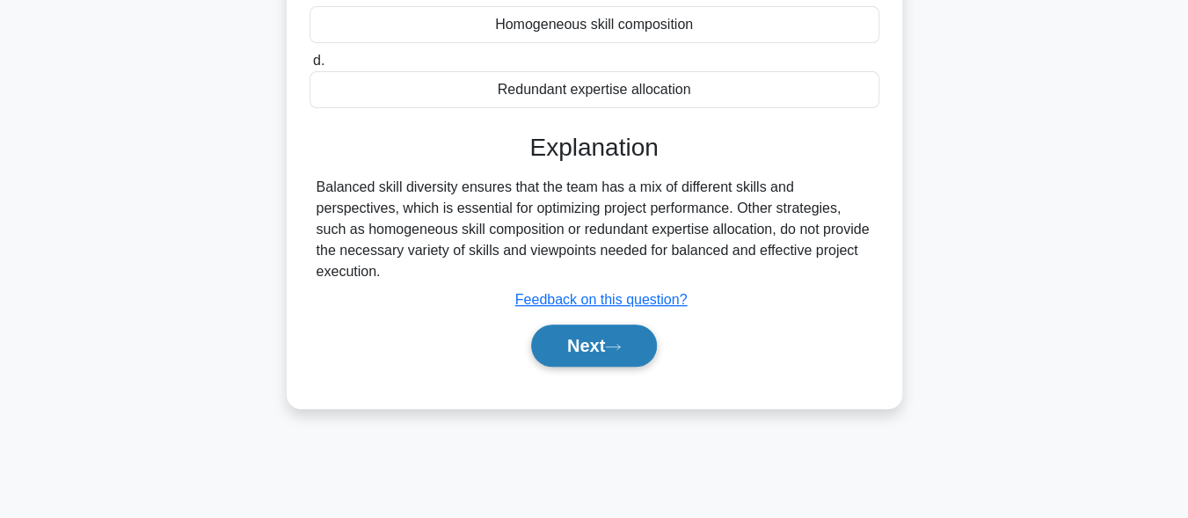
click at [614, 350] on icon at bounding box center [613, 347] width 16 height 10
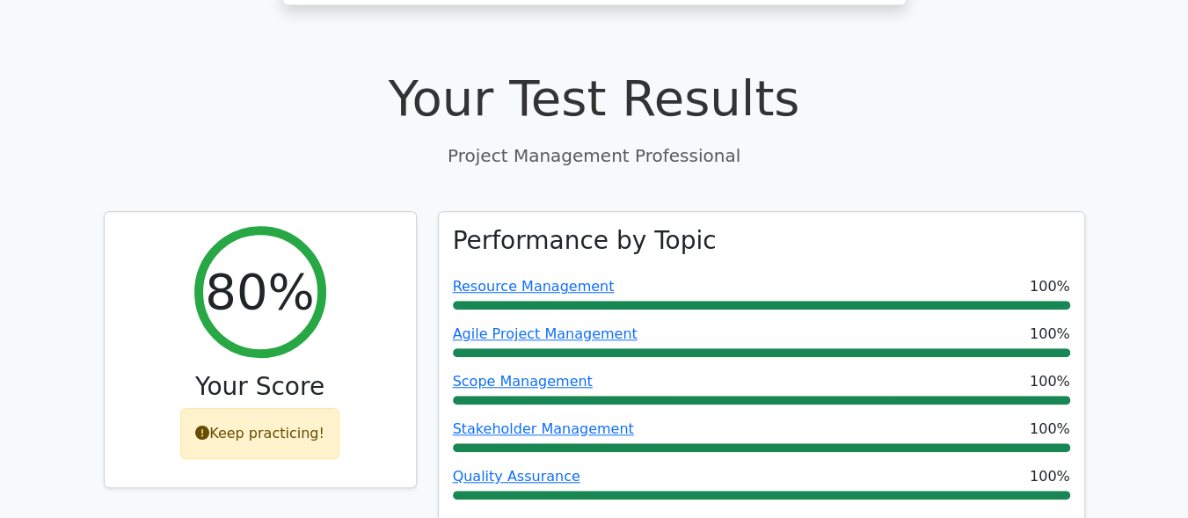
scroll to position [599, 0]
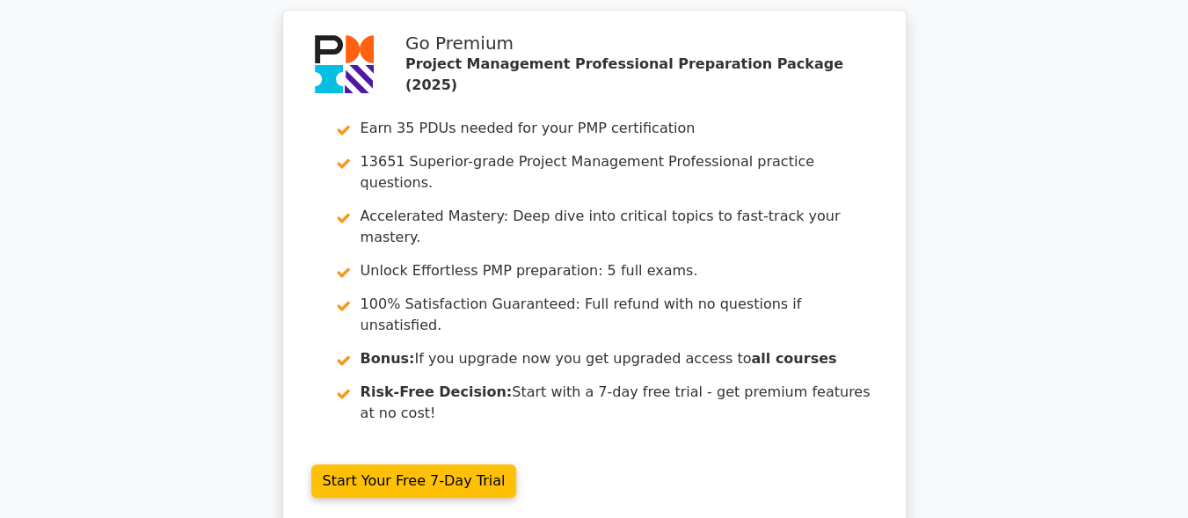
scroll to position [3974, 0]
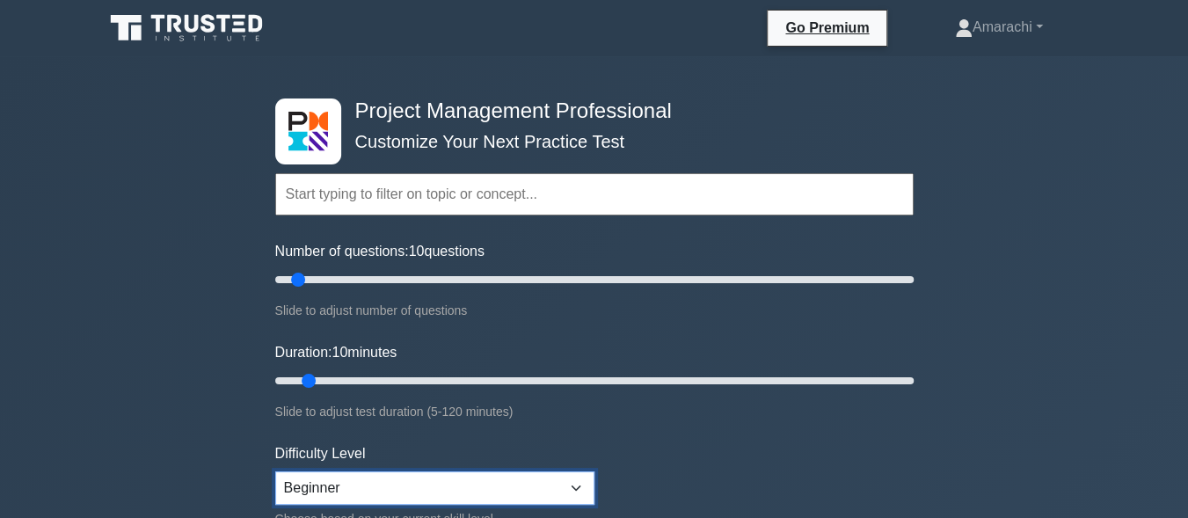
click at [578, 486] on select "Beginner Intermediate Expert" at bounding box center [434, 487] width 319 height 33
select select "expert"
click at [275, 471] on select "Beginner Intermediate Expert" at bounding box center [434, 487] width 319 height 33
click at [354, 381] on input "Duration: 20 minutes" at bounding box center [594, 380] width 638 height 21
click at [386, 379] on input "Duration: 25 minutes" at bounding box center [594, 380] width 638 height 21
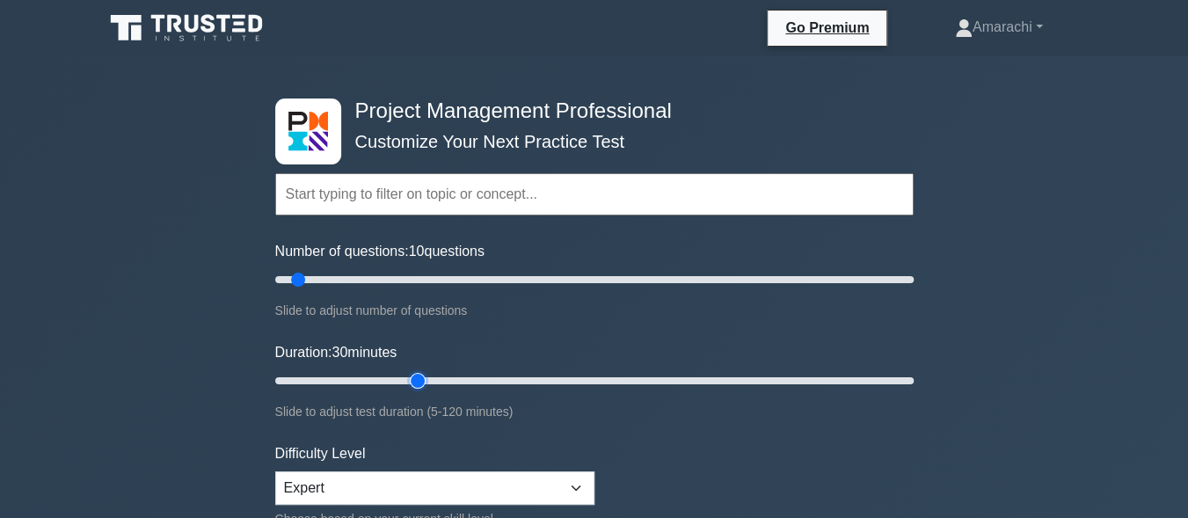
type input "30"
click at [404, 379] on input "Duration: 30 minutes" at bounding box center [594, 380] width 638 height 21
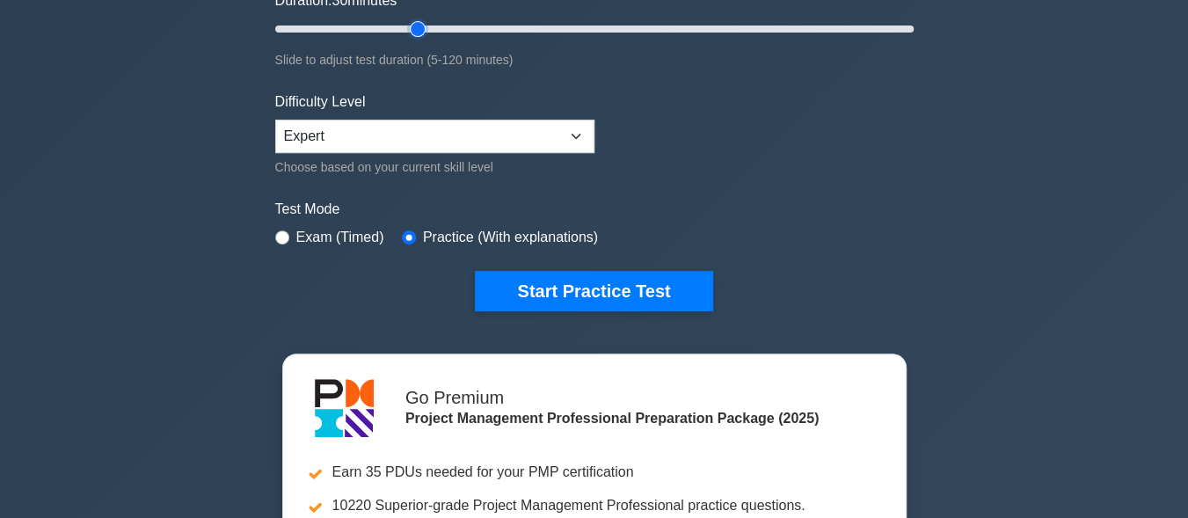
scroll to position [387, 0]
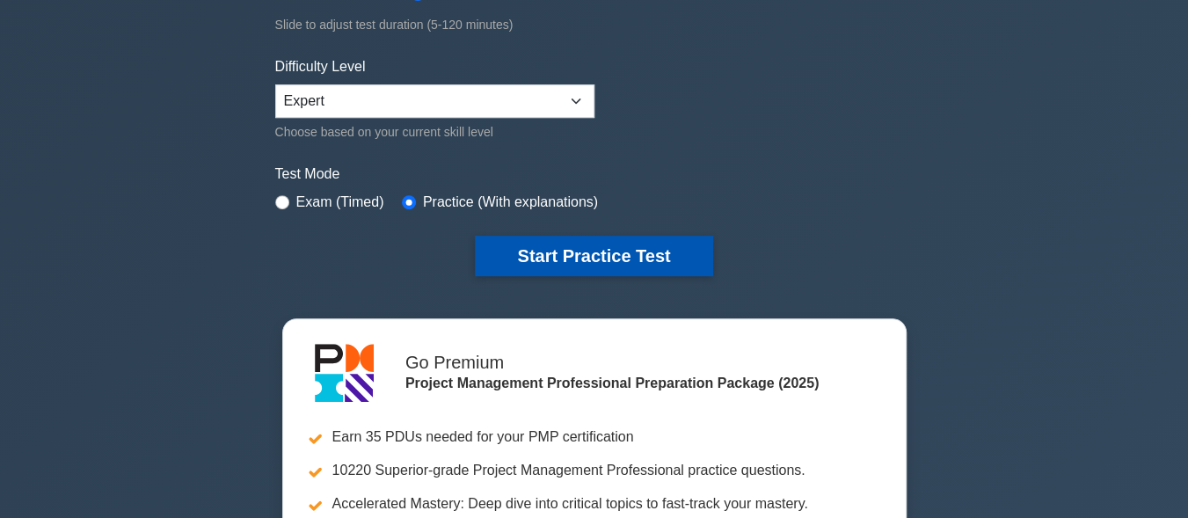
click at [616, 262] on button "Start Practice Test" at bounding box center [593, 256] width 237 height 40
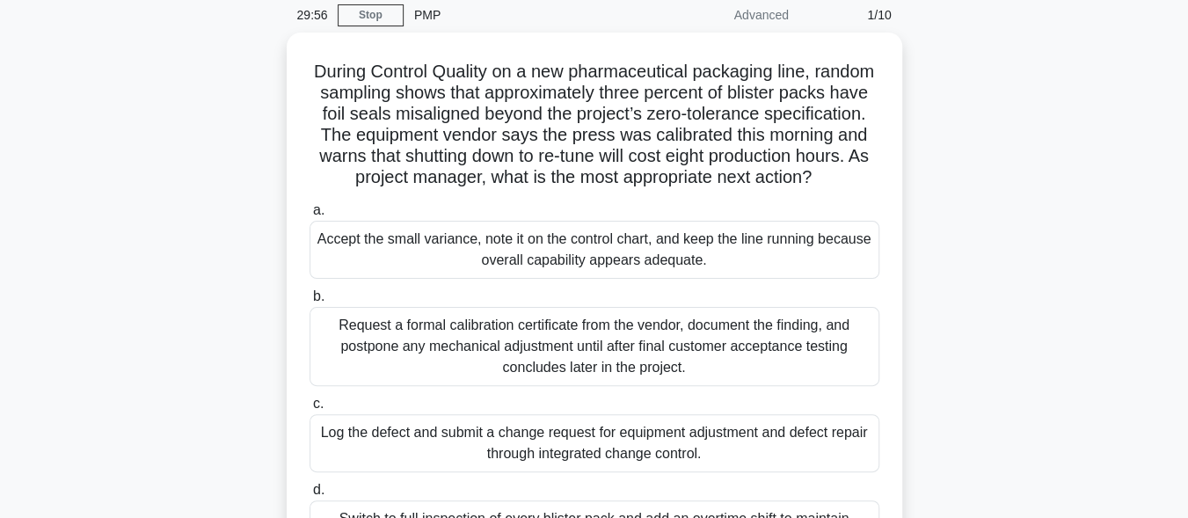
scroll to position [105, 0]
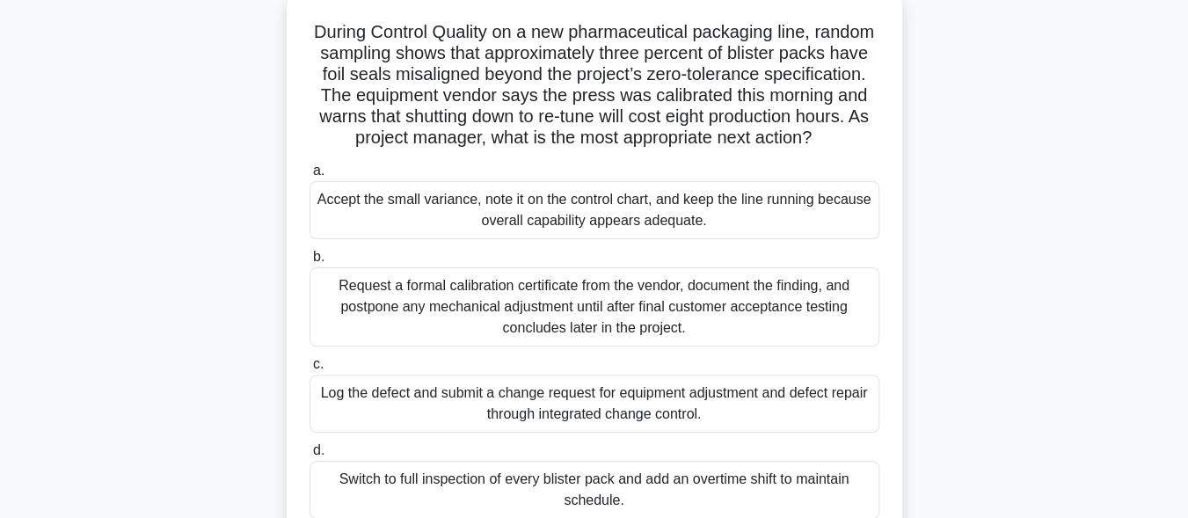
click at [467, 334] on div "Request a formal calibration certificate from the vendor, document the finding,…" at bounding box center [594, 306] width 570 height 79
click at [309, 263] on input "b. Request a formal calibration certificate from the vendor, document the findi…" at bounding box center [309, 256] width 0 height 11
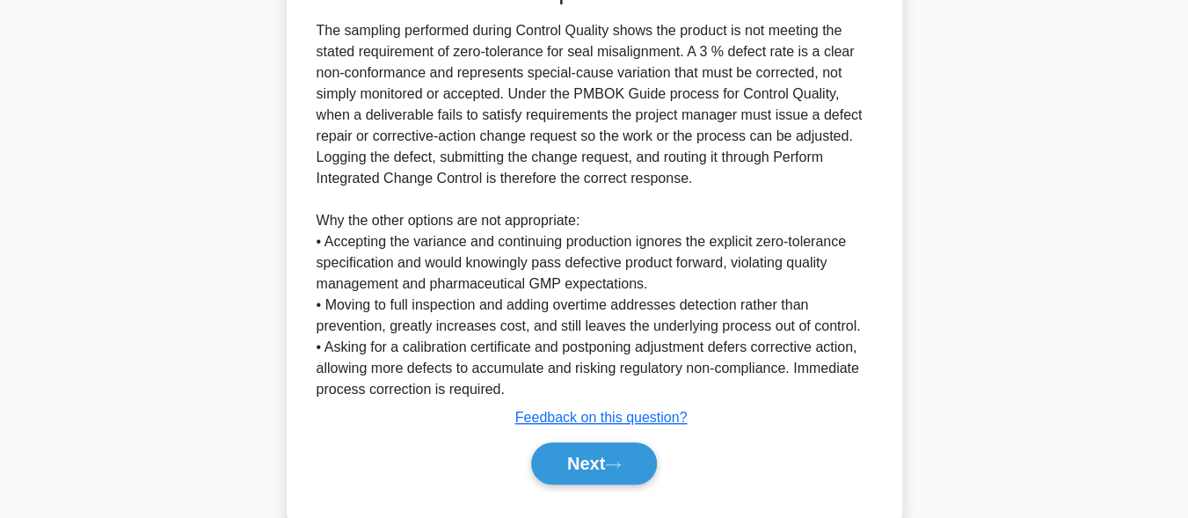
scroll to position [703, 0]
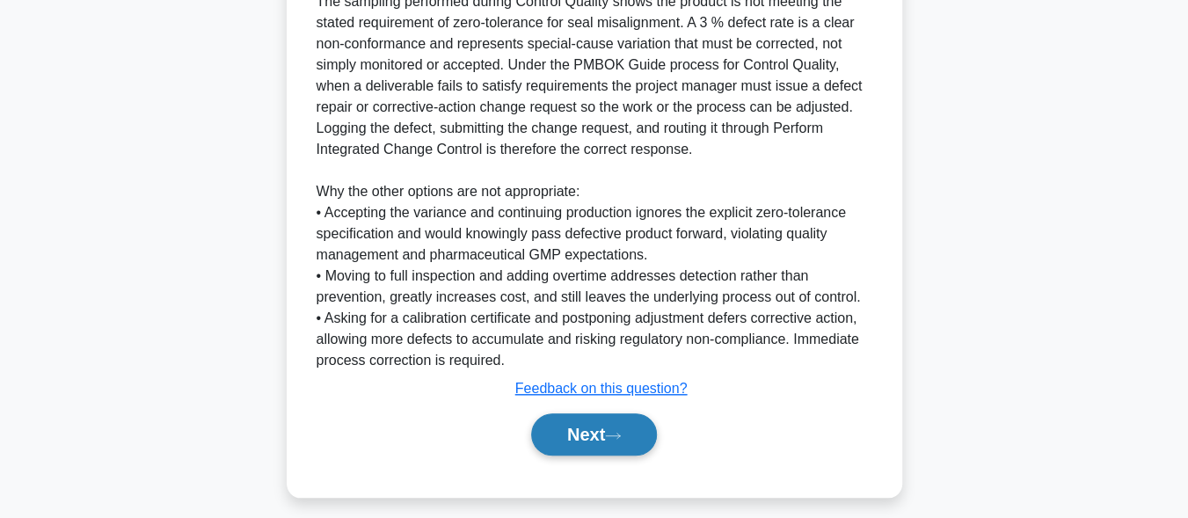
click at [558, 451] on button "Next" at bounding box center [594, 434] width 126 height 42
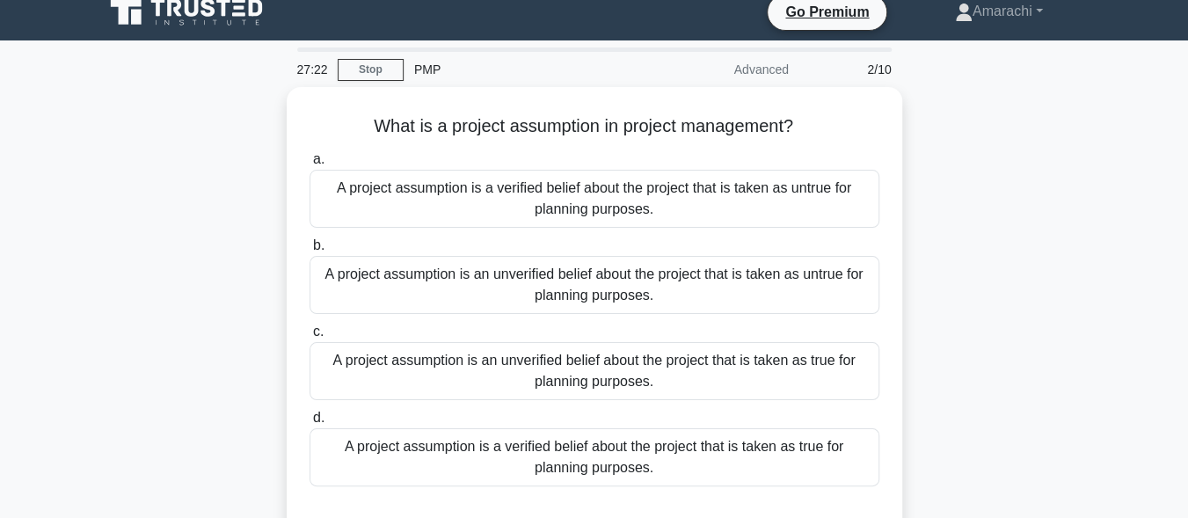
scroll to position [10, 0]
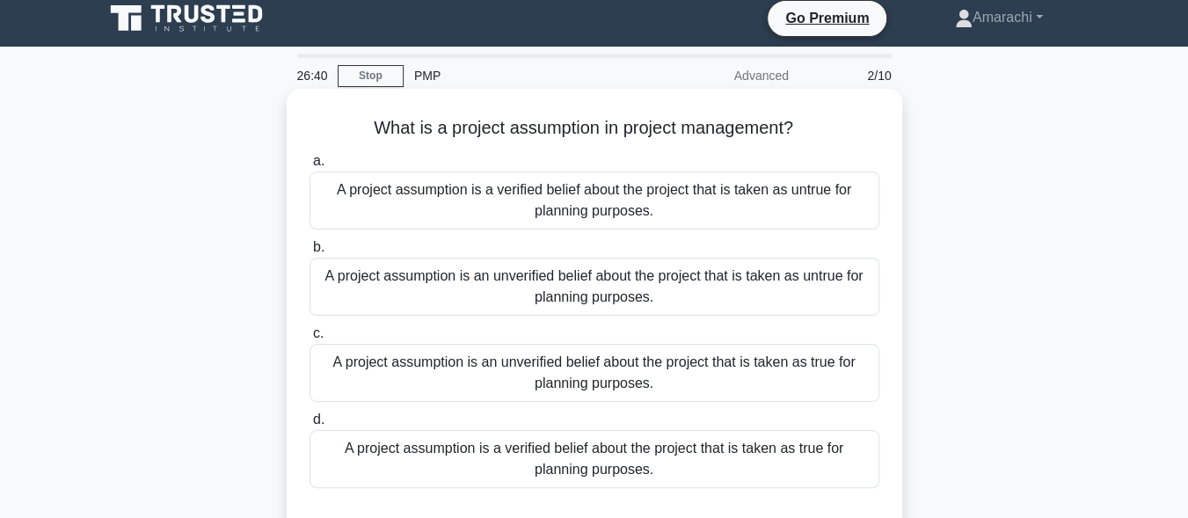
click at [444, 375] on div "A project assumption is an unverified belief about the project that is taken as…" at bounding box center [594, 373] width 570 height 58
click at [309, 339] on input "c. A project assumption is an unverified belief about the project that is taken…" at bounding box center [309, 333] width 0 height 11
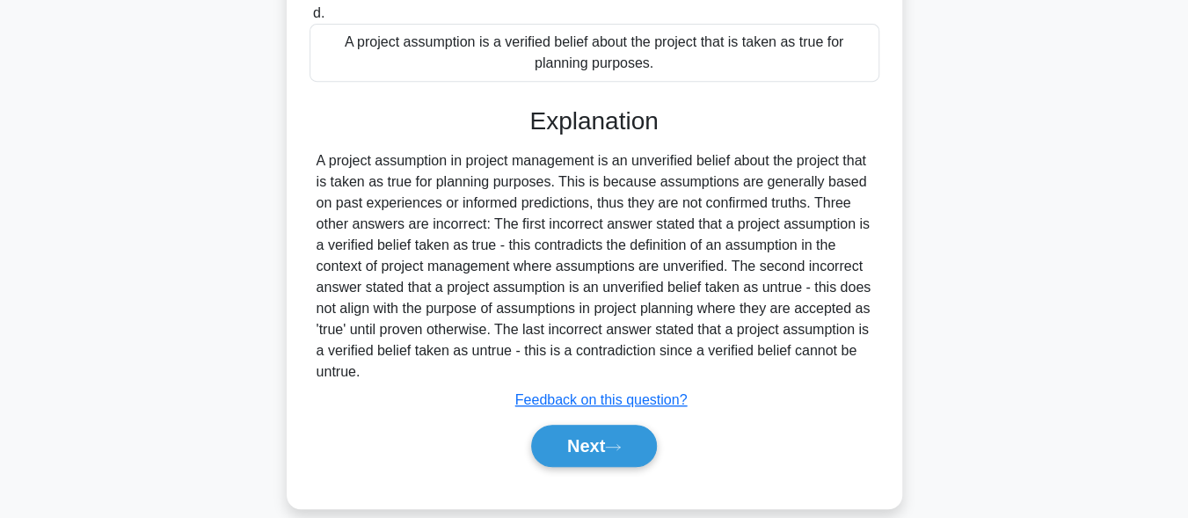
scroll to position [437, 0]
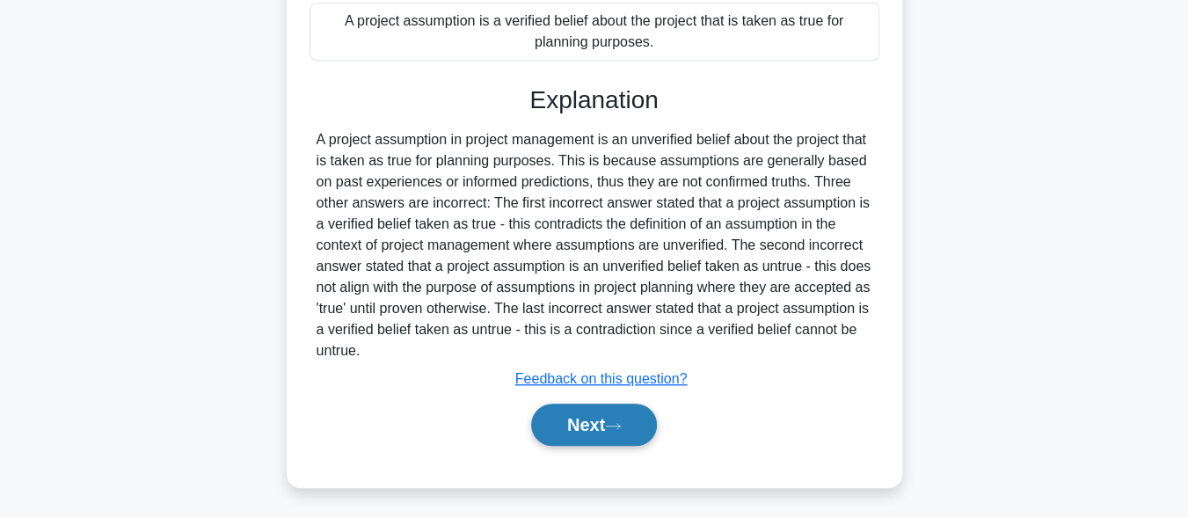
click at [611, 418] on button "Next" at bounding box center [594, 424] width 126 height 42
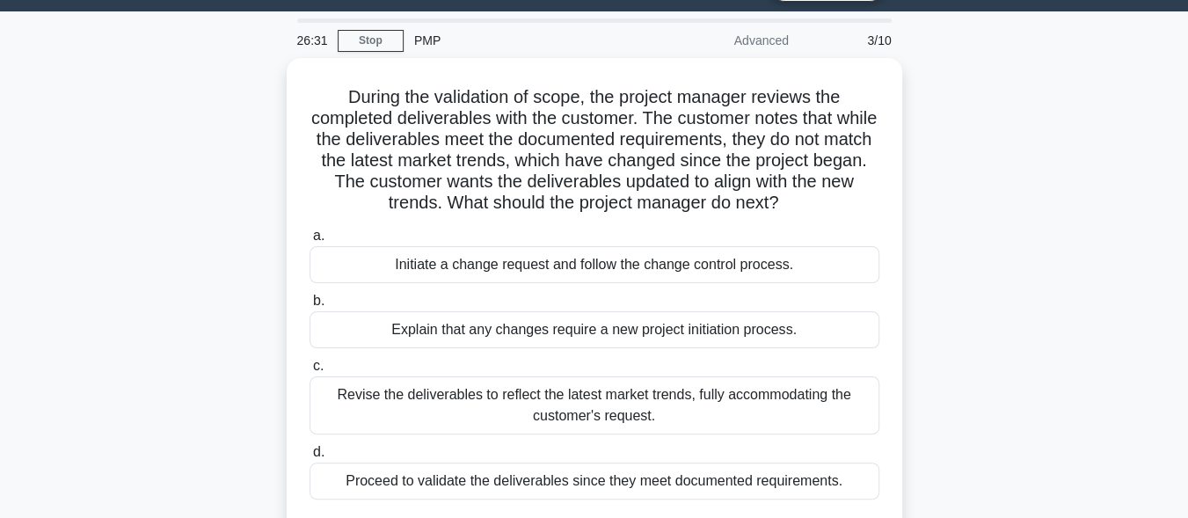
scroll to position [33, 0]
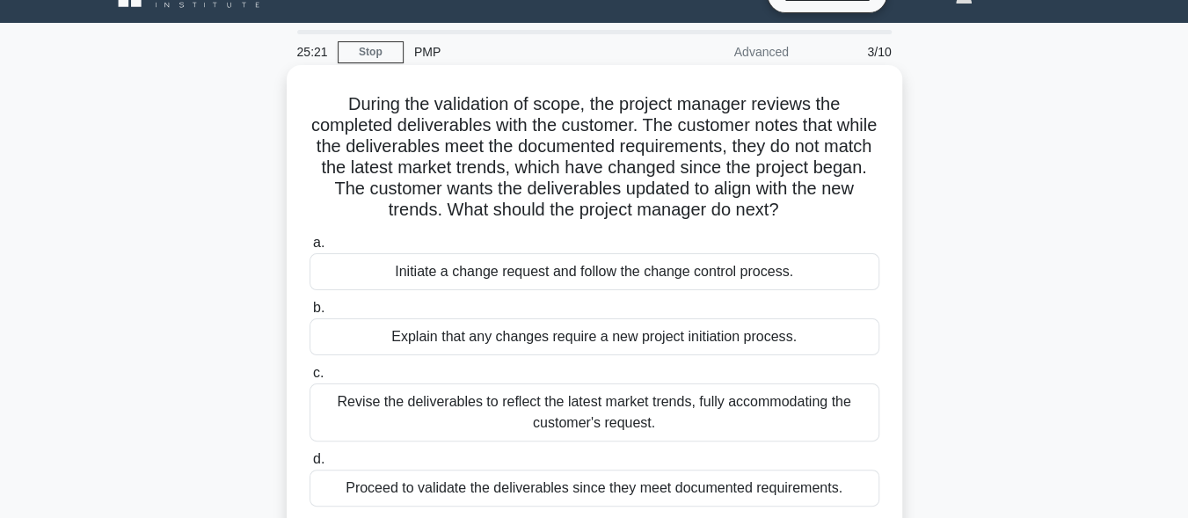
click at [536, 414] on div "Revise the deliverables to reflect the latest market trends, fully accommodatin…" at bounding box center [594, 412] width 570 height 58
click at [309, 379] on input "c. Revise the deliverables to reflect the latest market trends, fully accommoda…" at bounding box center [309, 372] width 0 height 11
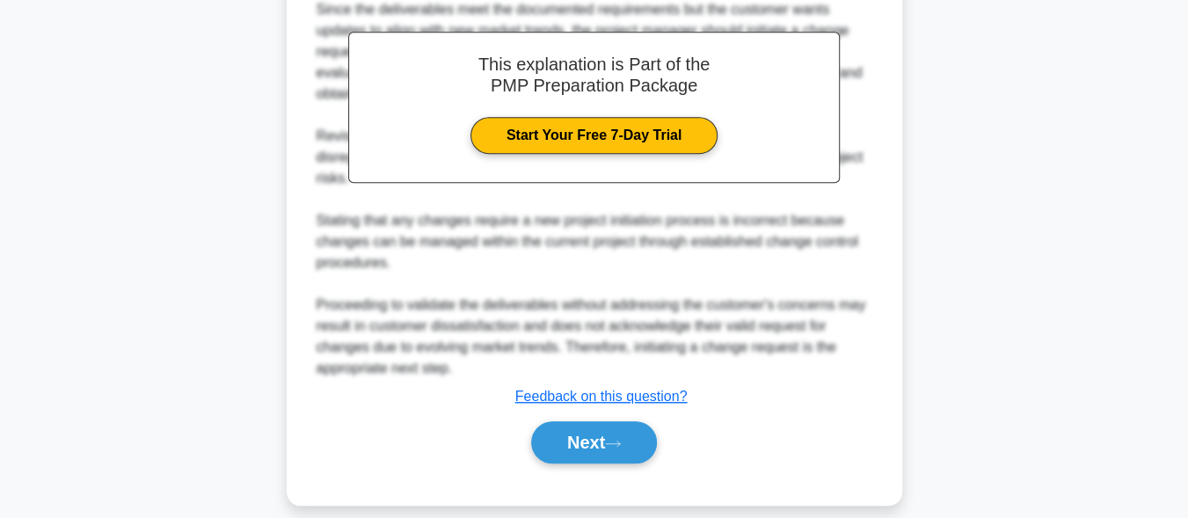
scroll to position [629, 0]
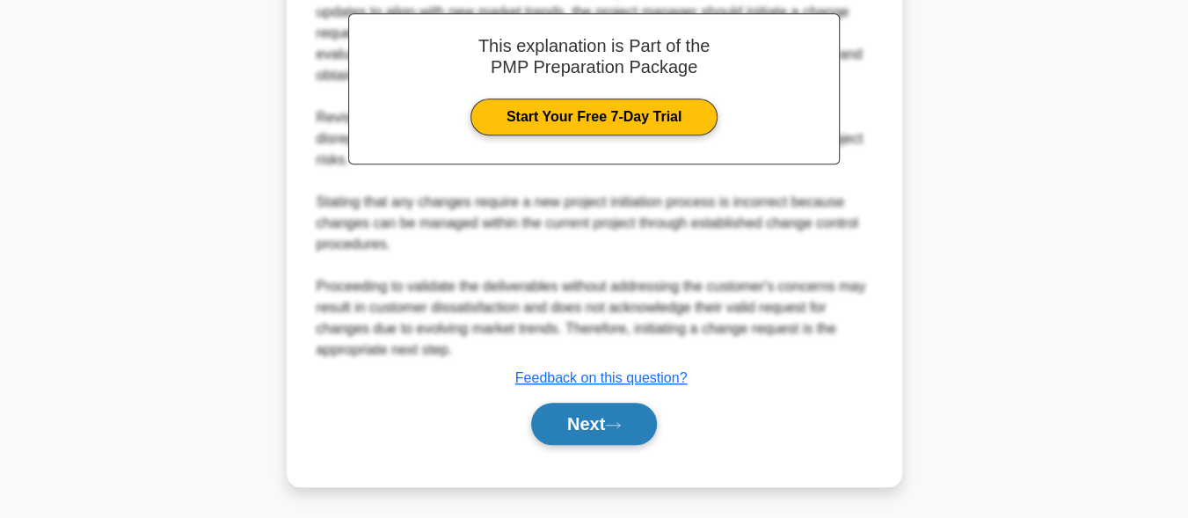
click at [614, 432] on button "Next" at bounding box center [594, 424] width 126 height 42
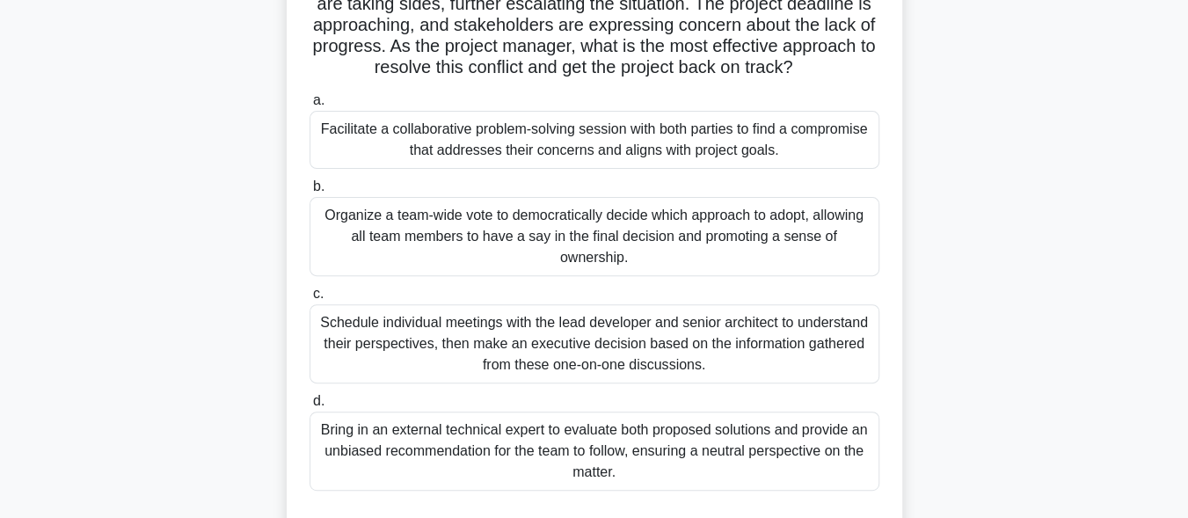
scroll to position [256, 0]
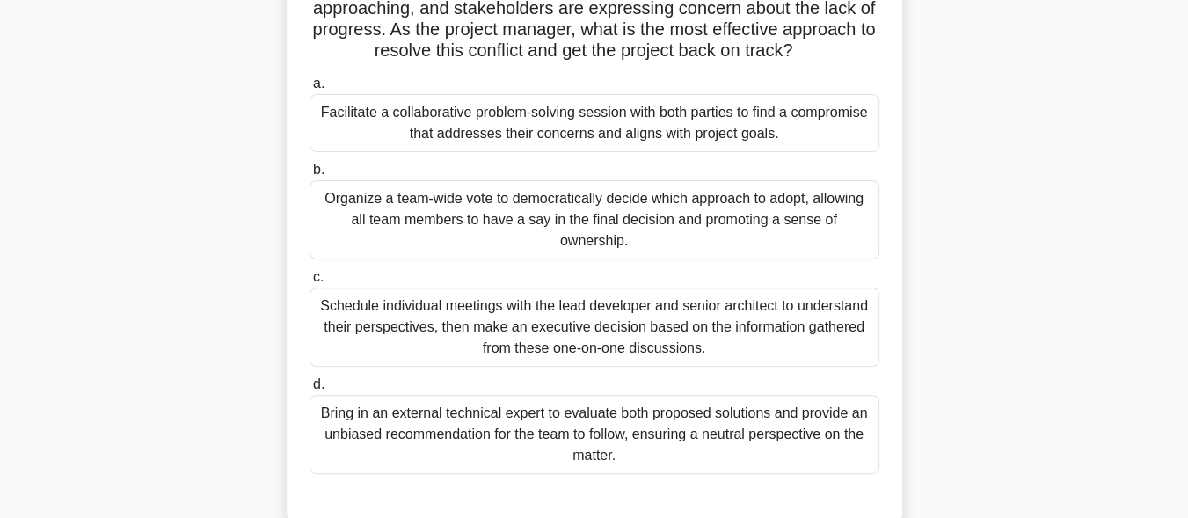
click at [492, 152] on div "Facilitate a collaborative problem-solving session with both parties to find a …" at bounding box center [594, 123] width 570 height 58
click at [309, 90] on input "a. Facilitate a collaborative problem-solving session with both parties to find…" at bounding box center [309, 83] width 0 height 11
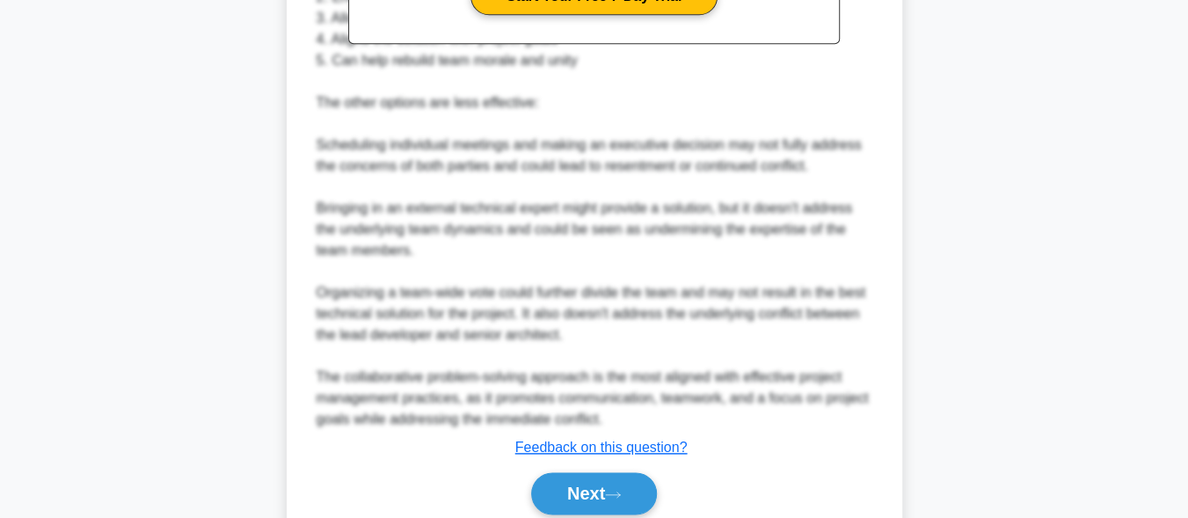
scroll to position [959, 0]
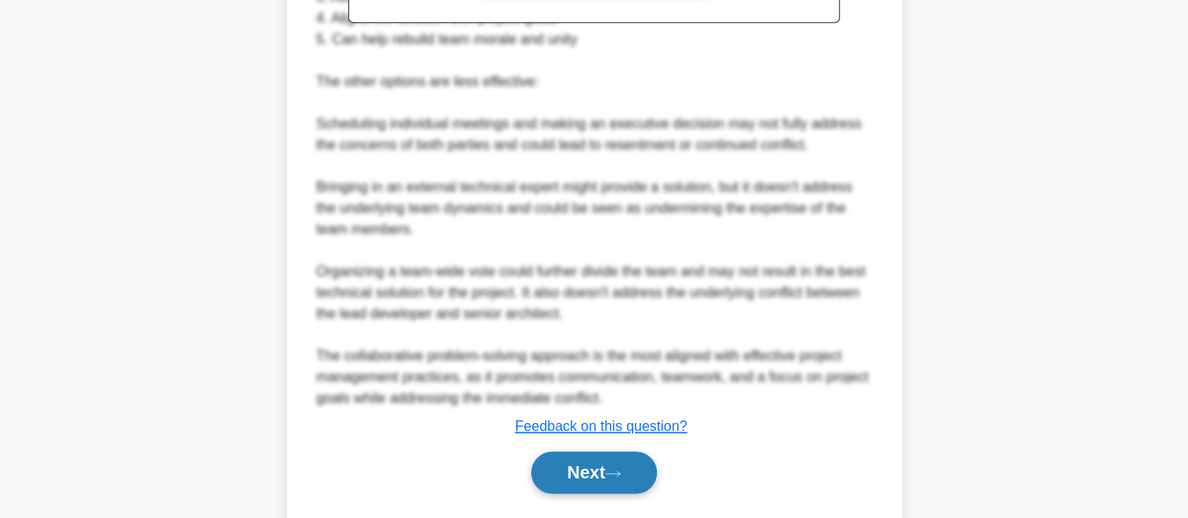
click at [628, 480] on button "Next" at bounding box center [594, 472] width 126 height 42
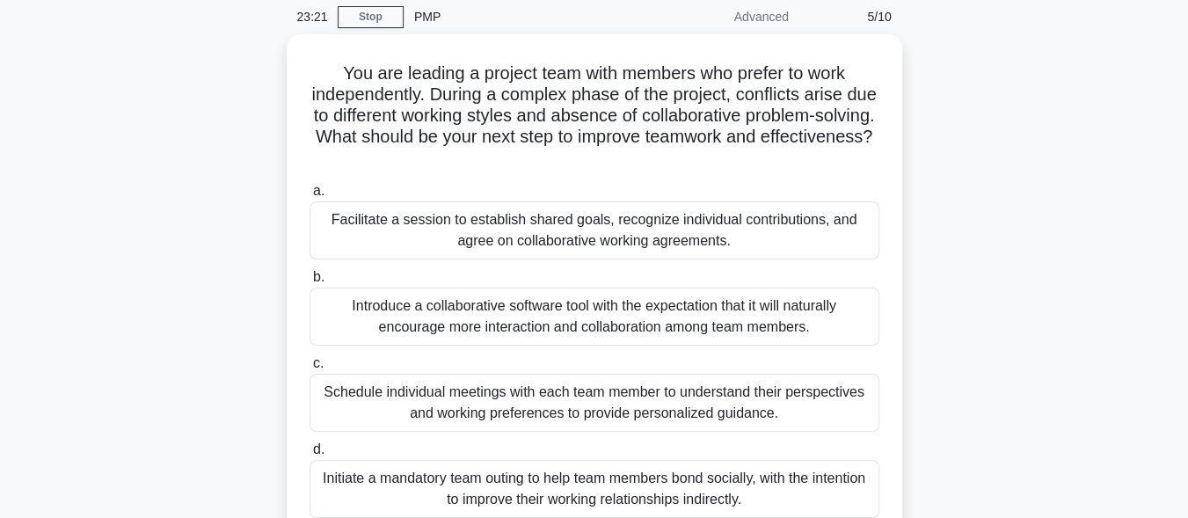
scroll to position [80, 0]
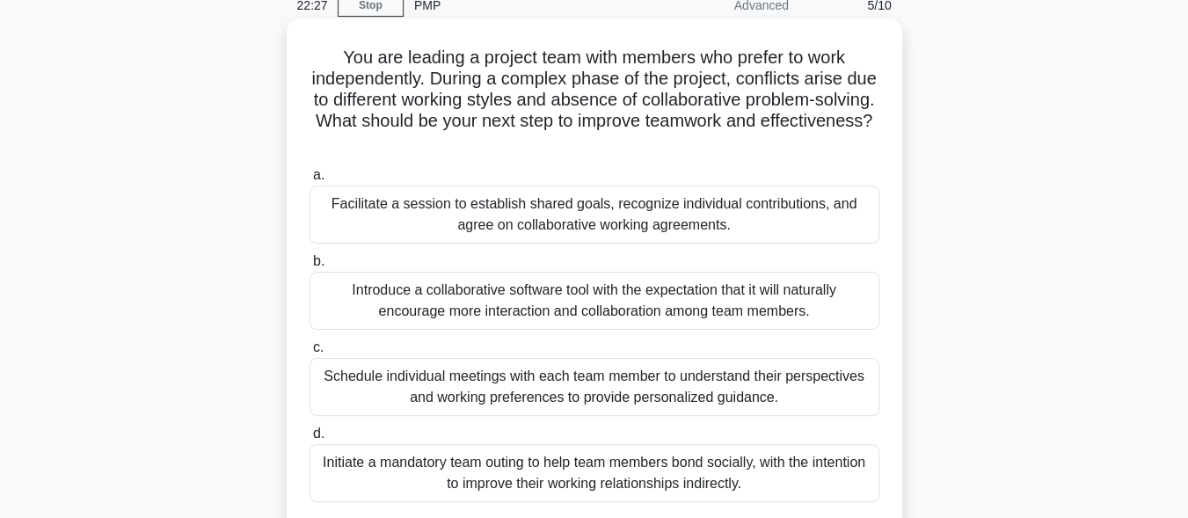
click at [554, 305] on div "Introduce a collaborative software tool with the expectation that it will natur…" at bounding box center [594, 301] width 570 height 58
click at [309, 267] on input "b. Introduce a collaborative software tool with the expectation that it will na…" at bounding box center [309, 261] width 0 height 11
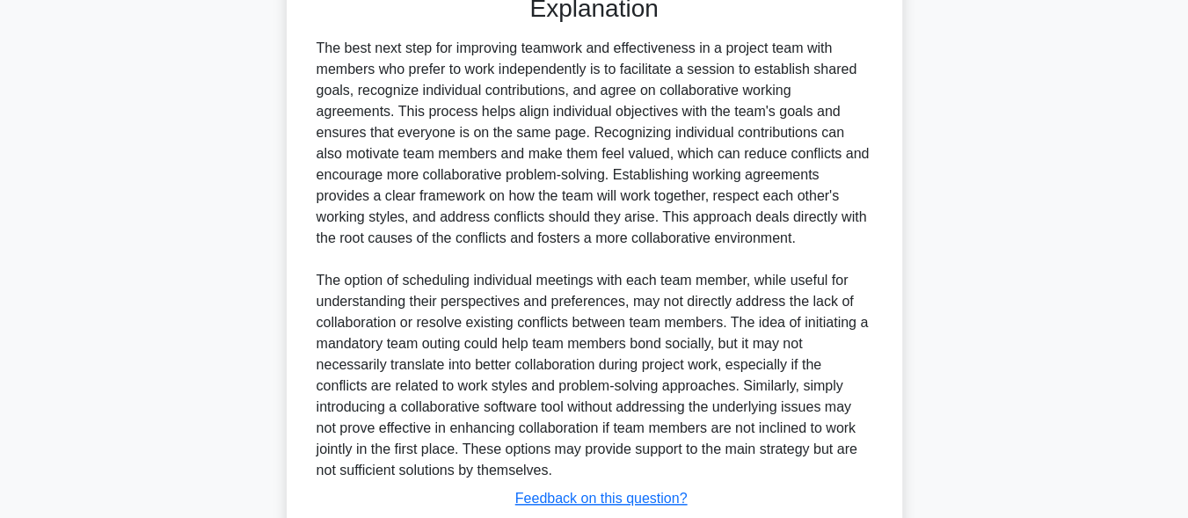
scroll to position [735, 0]
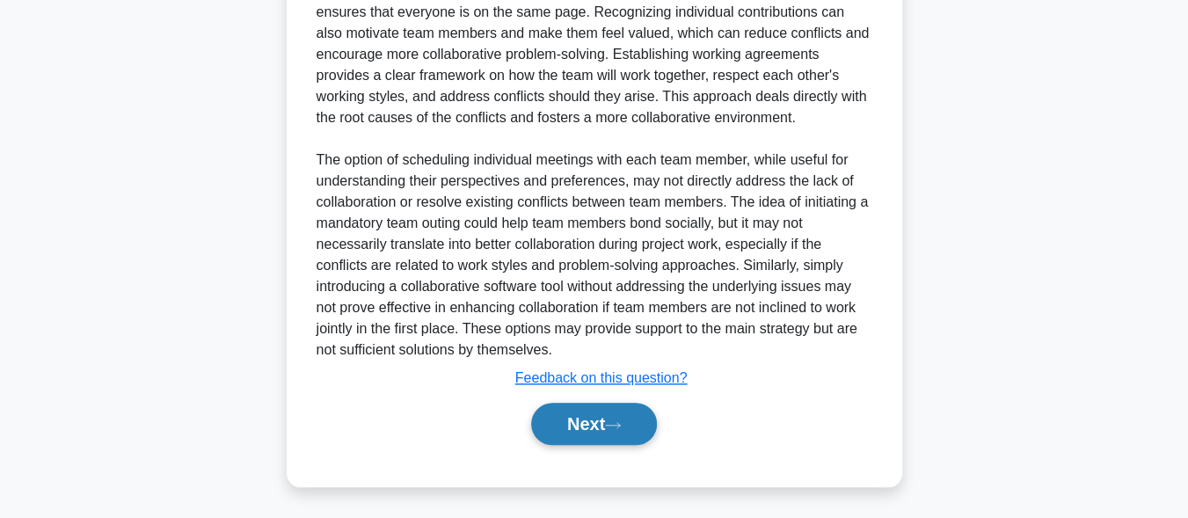
click at [613, 421] on icon at bounding box center [613, 425] width 16 height 10
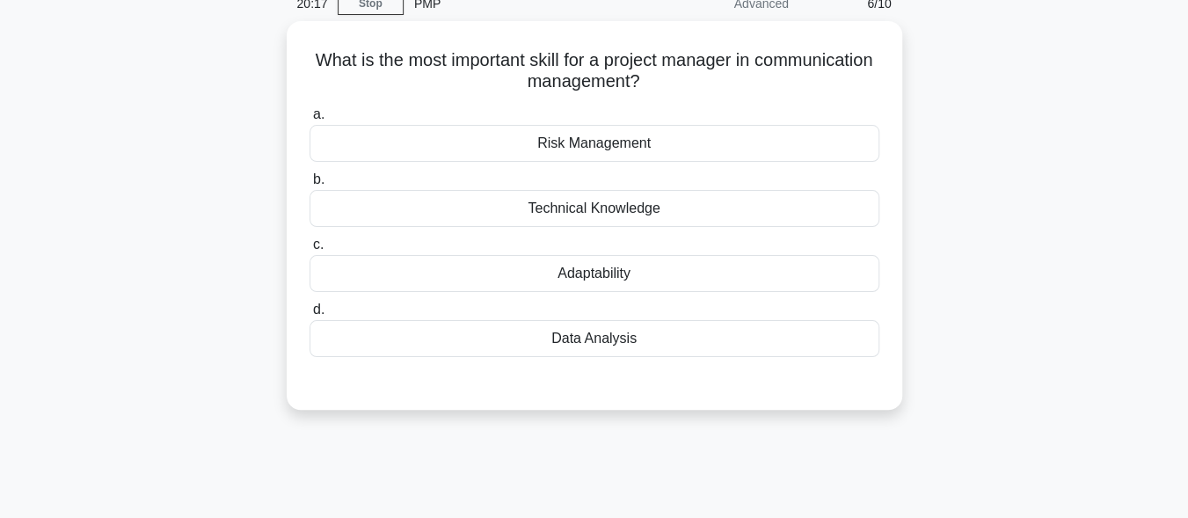
scroll to position [80, 0]
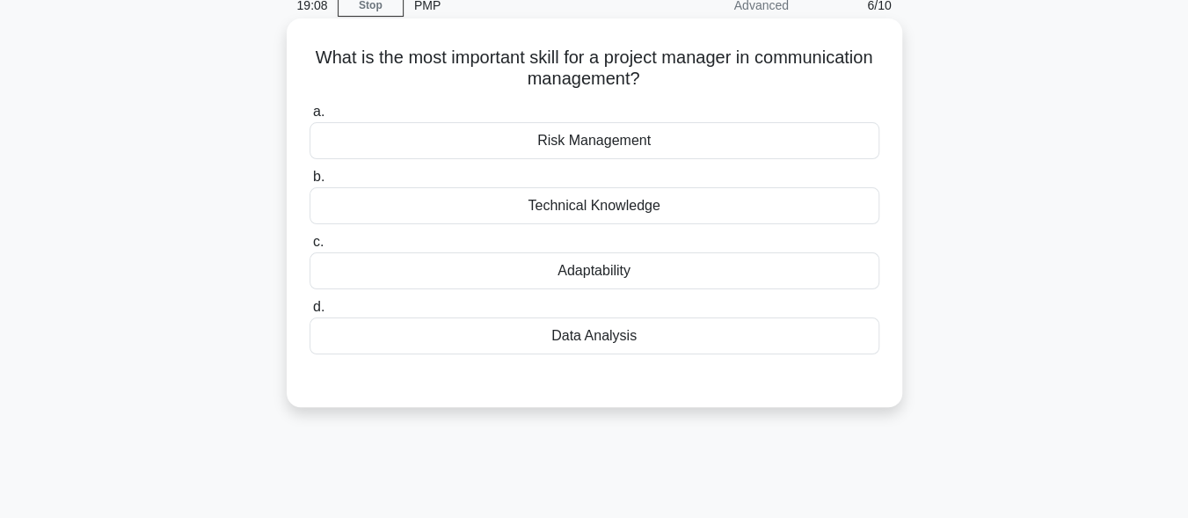
click at [599, 270] on div "Adaptability" at bounding box center [594, 270] width 570 height 37
click at [309, 248] on input "c. Adaptability" at bounding box center [309, 241] width 0 height 11
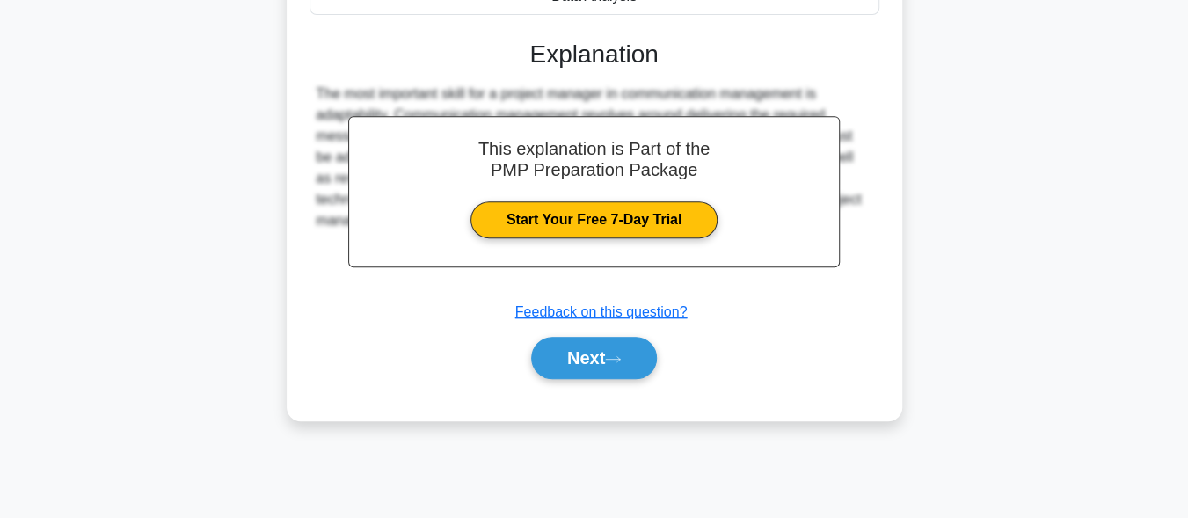
scroll to position [432, 0]
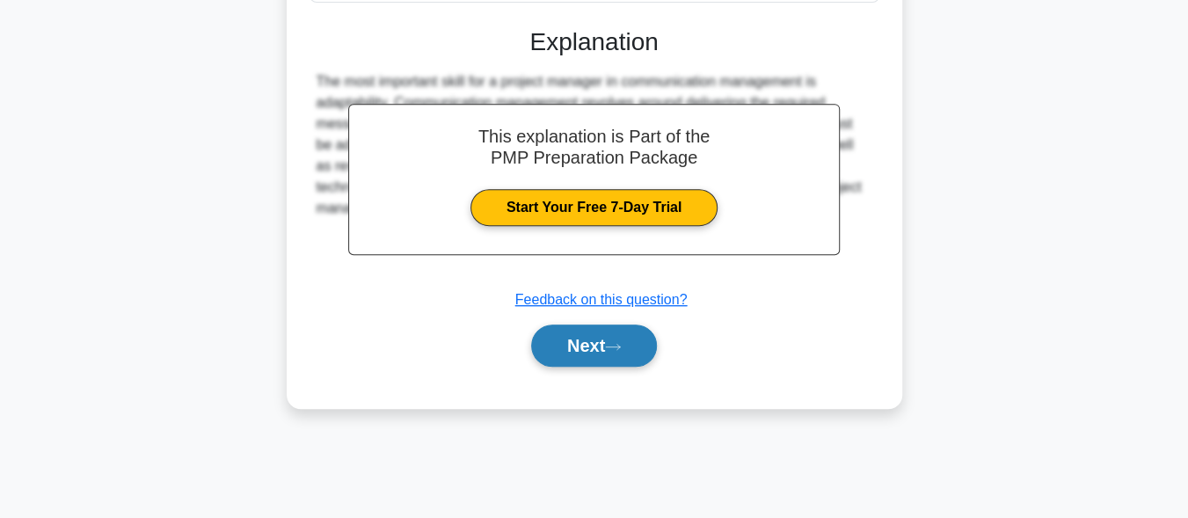
click at [613, 347] on icon at bounding box center [613, 347] width 16 height 10
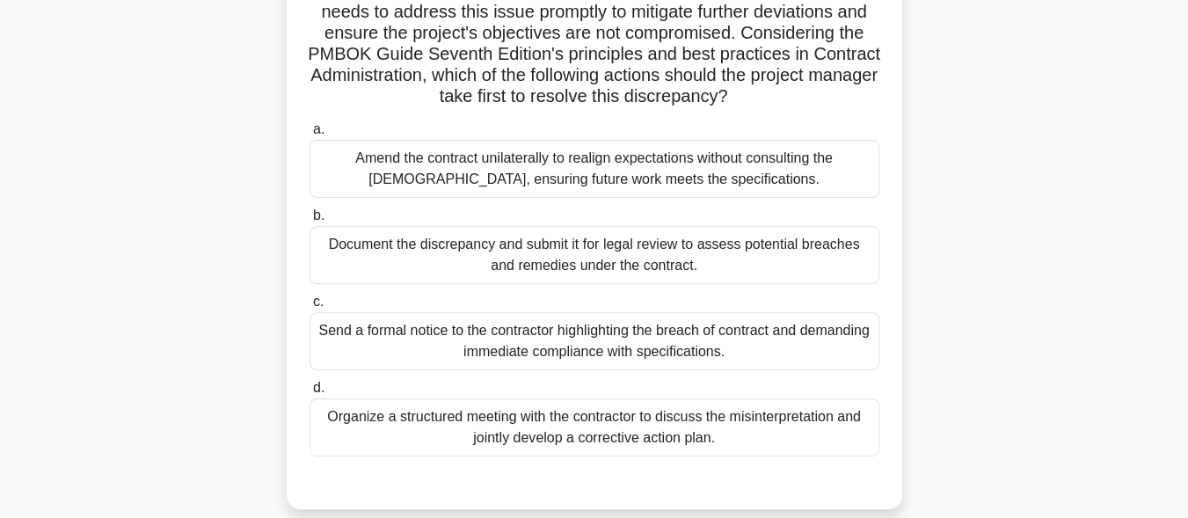
scroll to position [257, 0]
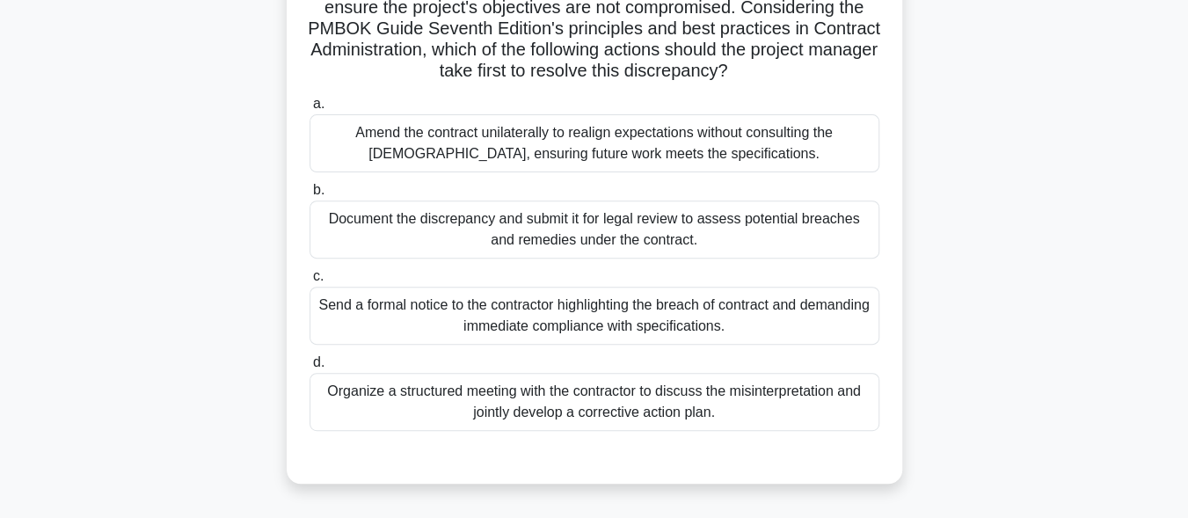
click at [624, 431] on div "Organize a structured meeting with the contractor to discuss the misinterpretat…" at bounding box center [594, 402] width 570 height 58
click at [309, 368] on input "d. Organize a structured meeting with the contractor to discuss the misinterpre…" at bounding box center [309, 362] width 0 height 11
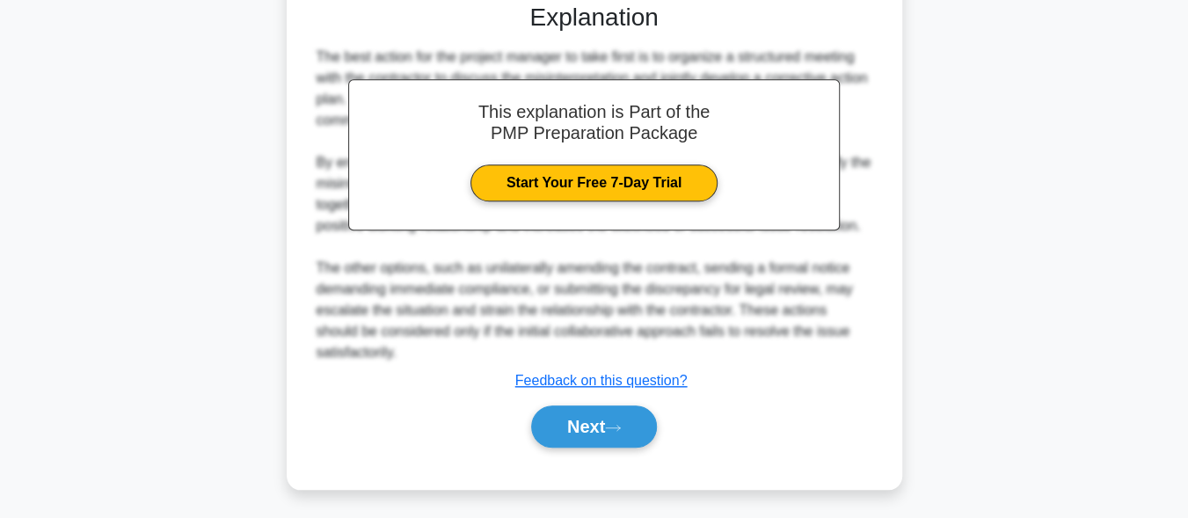
scroll to position [732, 0]
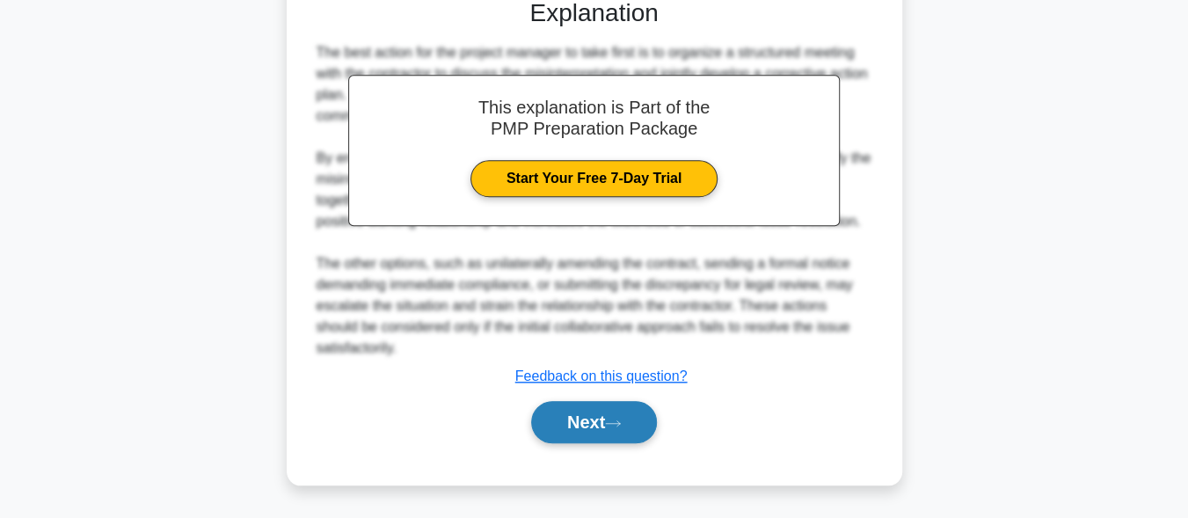
click at [556, 432] on button "Next" at bounding box center [594, 422] width 126 height 42
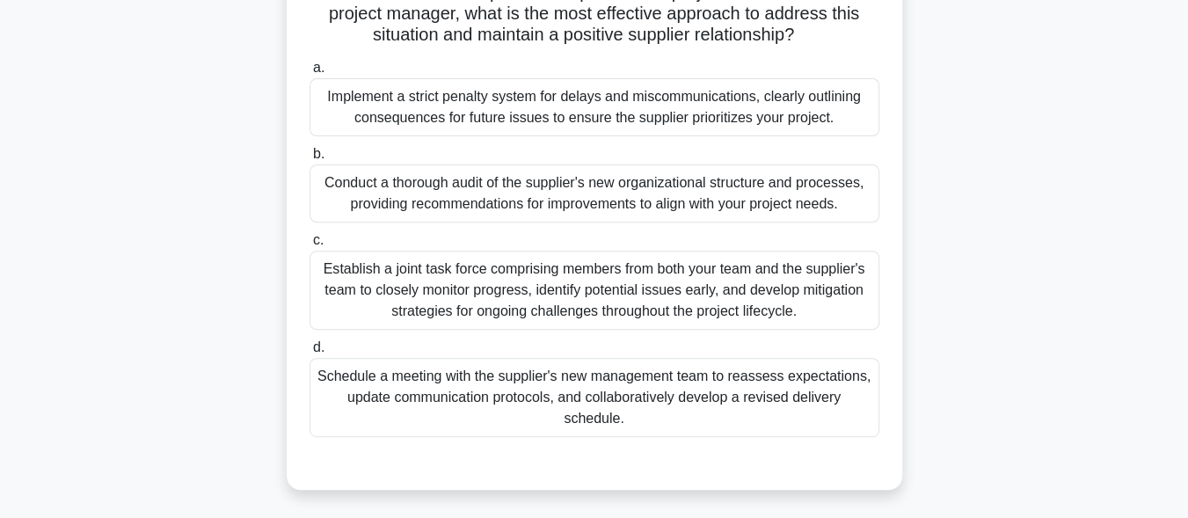
scroll to position [256, 0]
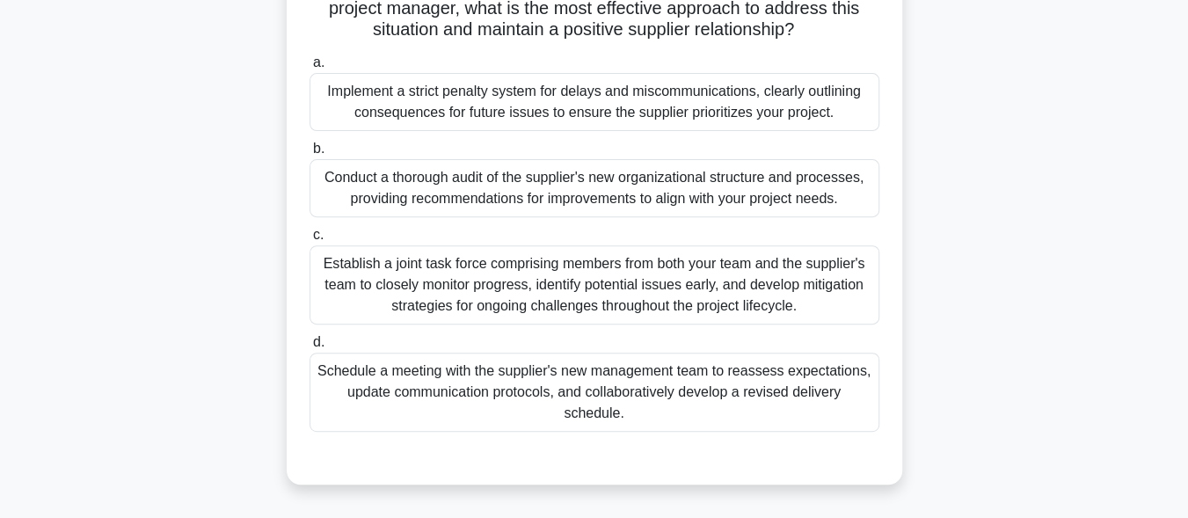
click at [693, 395] on div "Schedule a meeting with the supplier's new management team to reassess expectat…" at bounding box center [594, 391] width 570 height 79
click at [309, 348] on input "d. Schedule a meeting with the supplier's new management team to reassess expec…" at bounding box center [309, 342] width 0 height 11
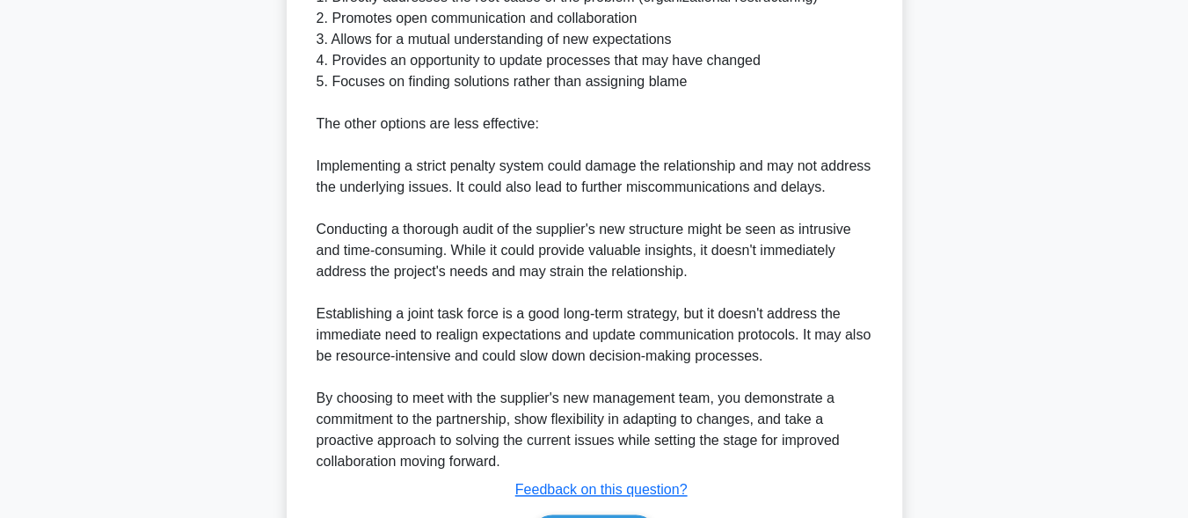
scroll to position [1006, 0]
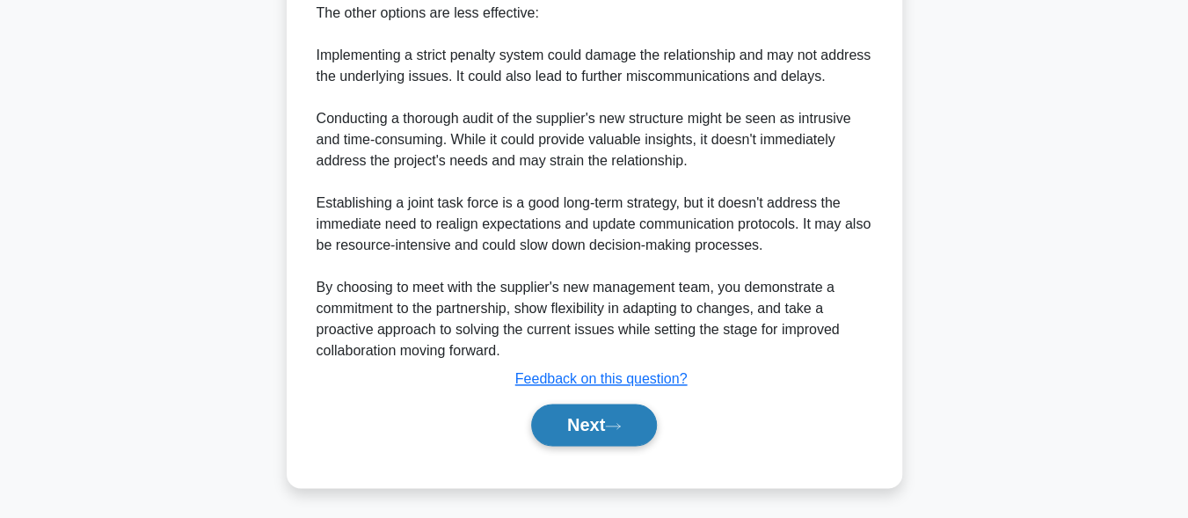
click at [632, 436] on button "Next" at bounding box center [594, 424] width 126 height 42
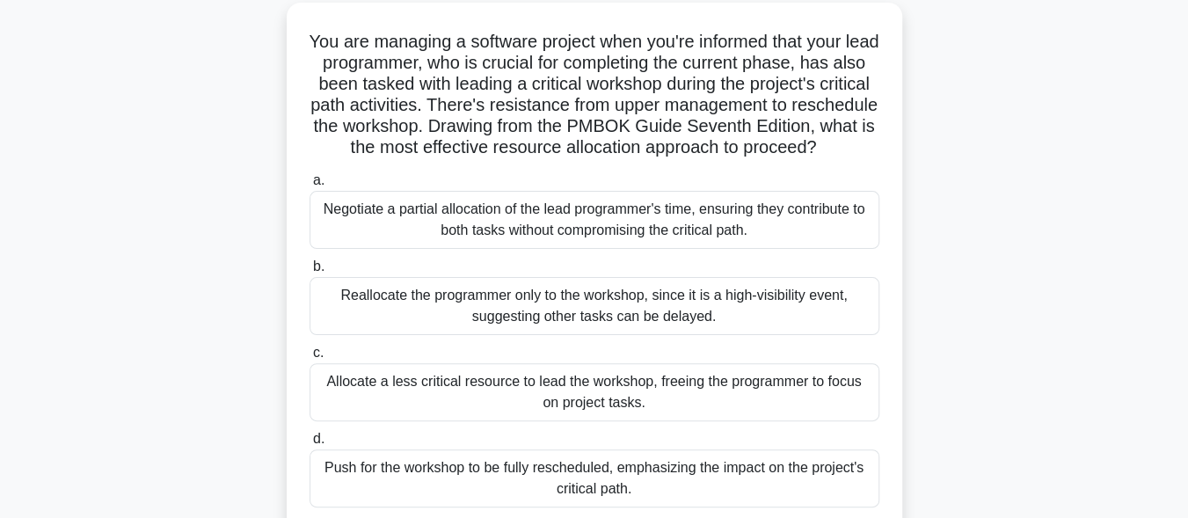
scroll to position [115, 0]
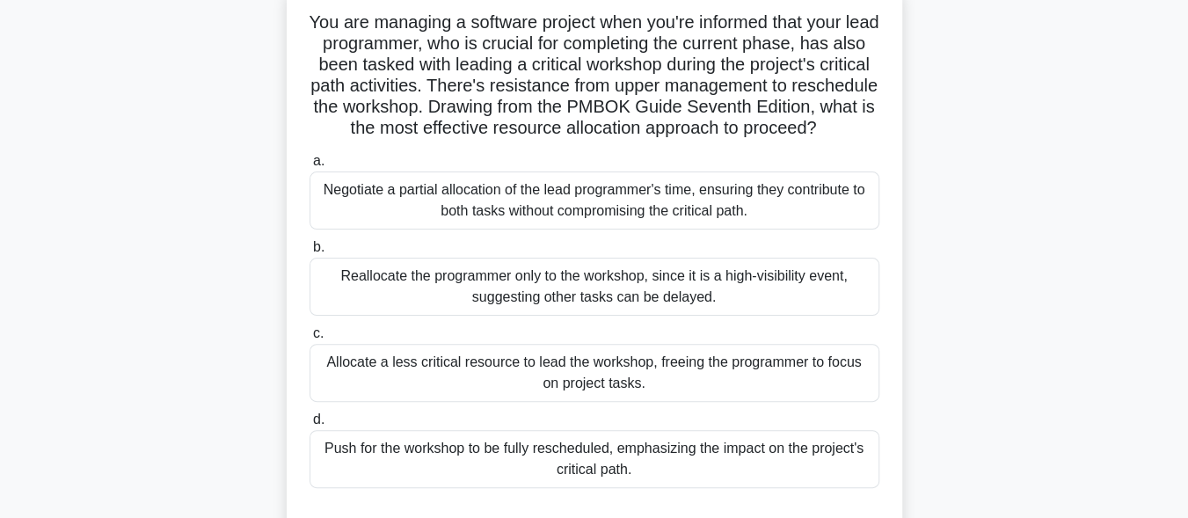
click at [598, 229] on div "Negotiate a partial allocation of the lead programmer's time, ensuring they con…" at bounding box center [594, 200] width 570 height 58
click at [309, 167] on input "a. Negotiate a partial allocation of the lead programmer's time, ensuring they …" at bounding box center [309, 161] width 0 height 11
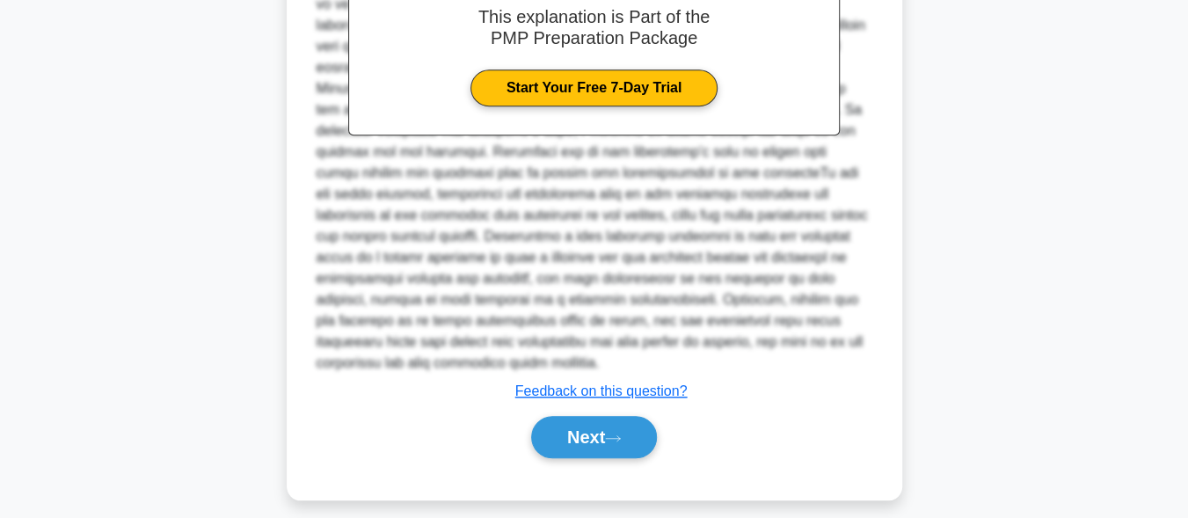
scroll to position [732, 0]
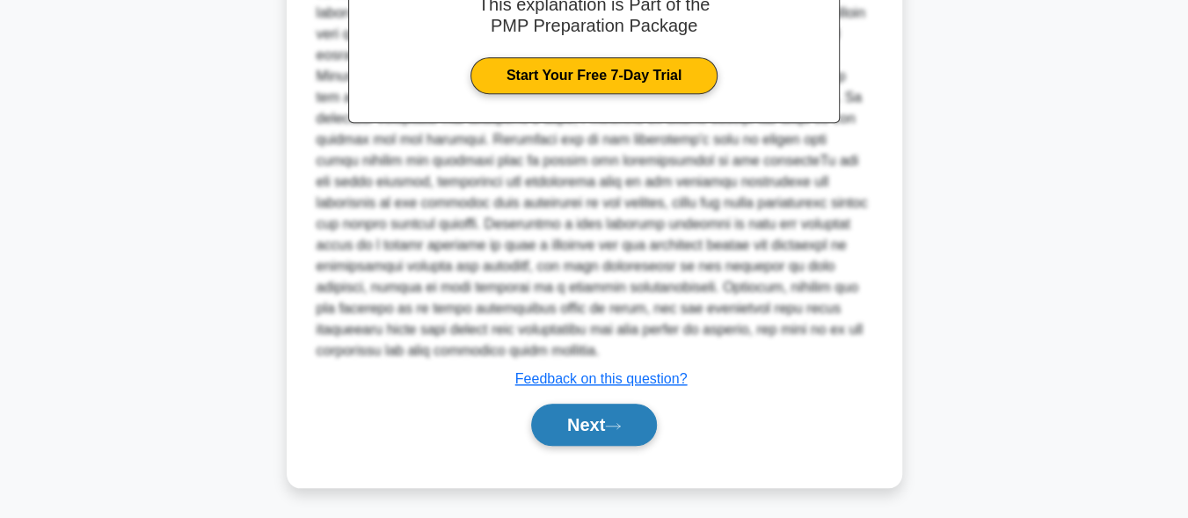
click at [590, 417] on button "Next" at bounding box center [594, 424] width 126 height 42
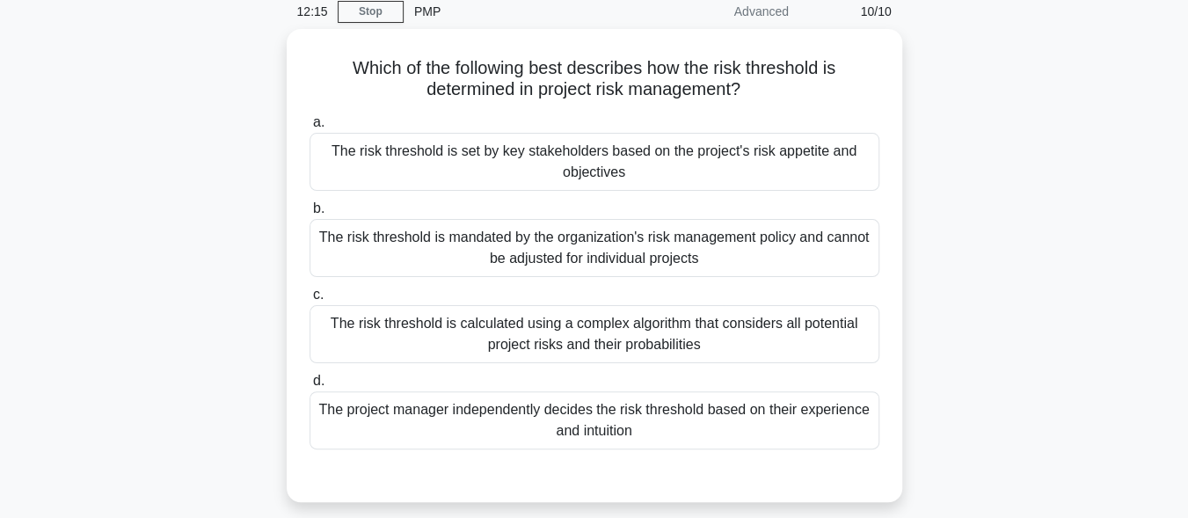
scroll to position [45, 0]
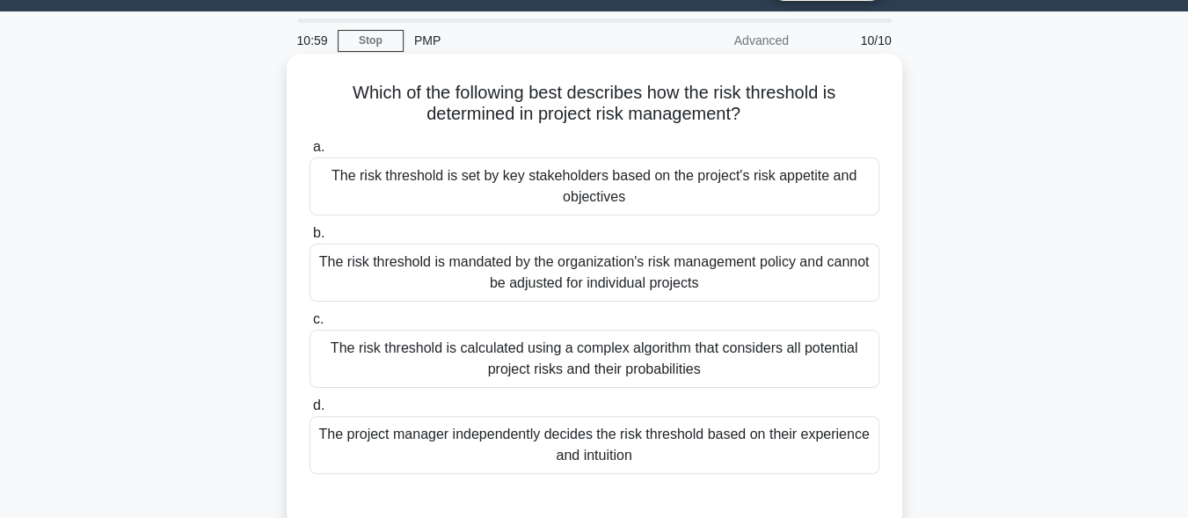
click at [603, 363] on div "The risk threshold is calculated using a complex algorithm that considers all p…" at bounding box center [594, 359] width 570 height 58
click at [309, 325] on input "c. The risk threshold is calculated using a complex algorithm that considers al…" at bounding box center [309, 319] width 0 height 11
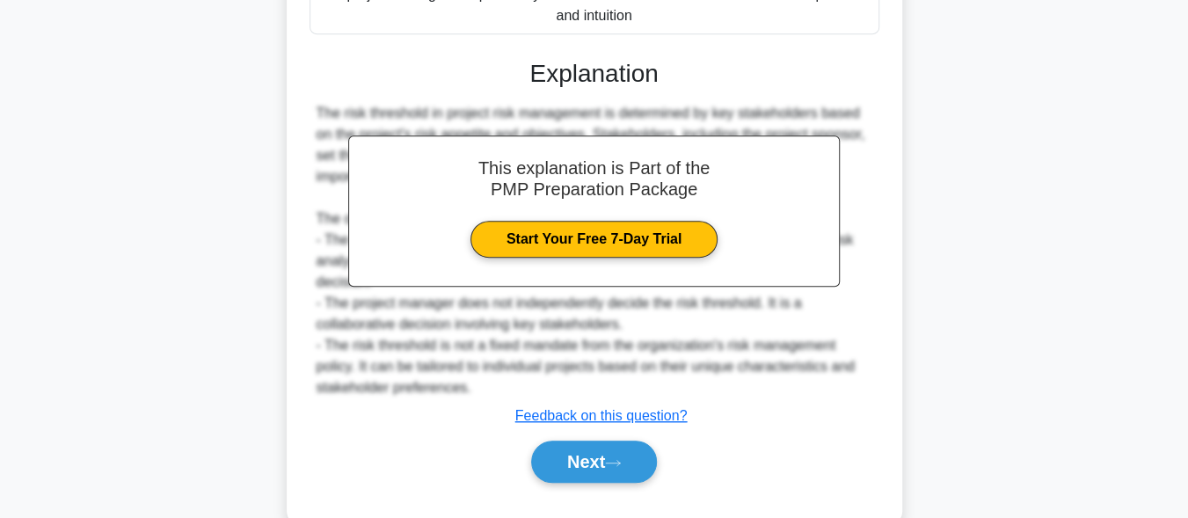
scroll to position [503, 0]
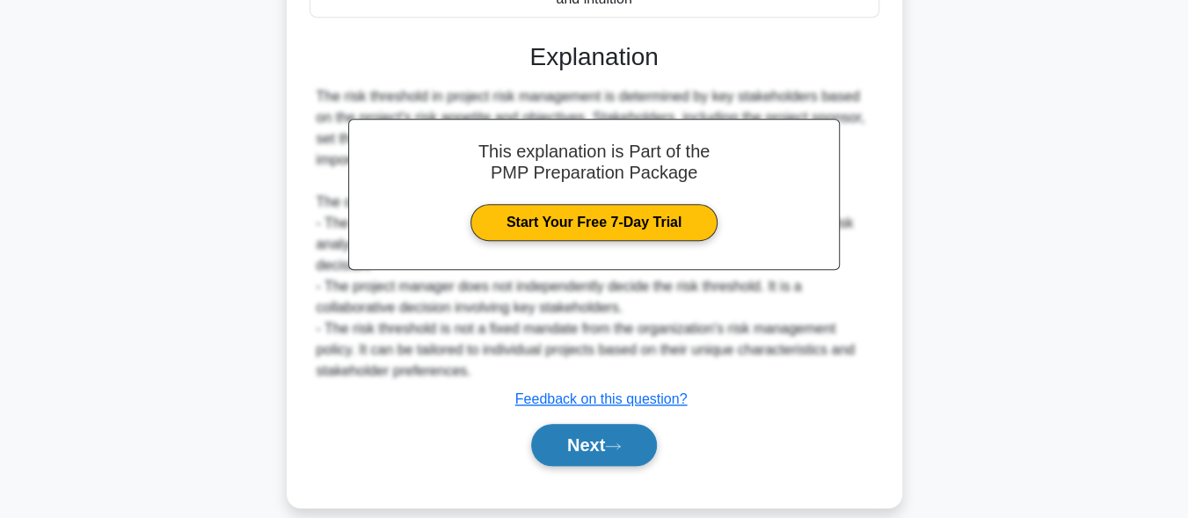
click at [609, 424] on button "Next" at bounding box center [594, 445] width 126 height 42
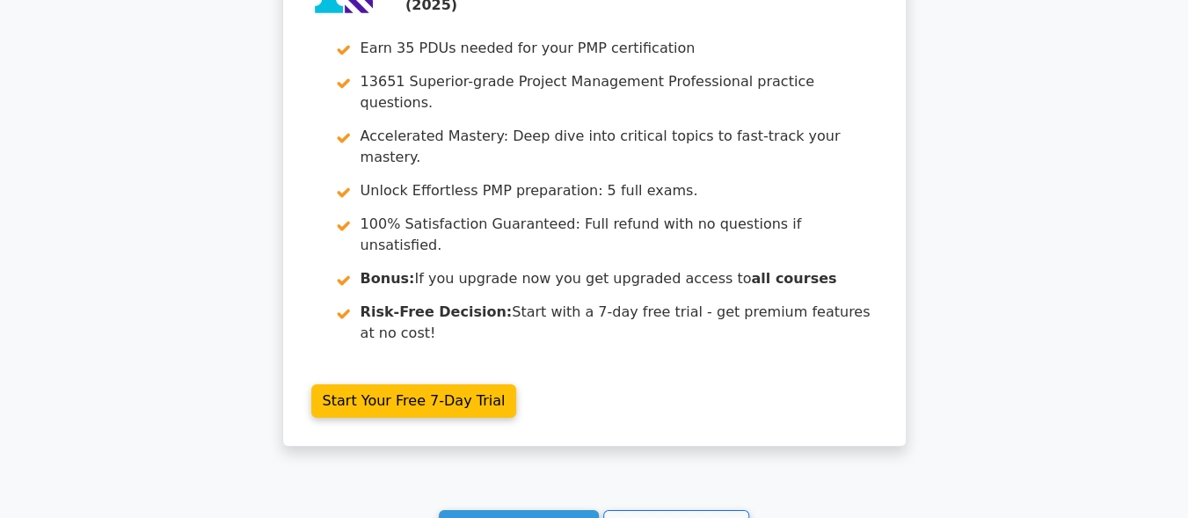
scroll to position [3504, 0]
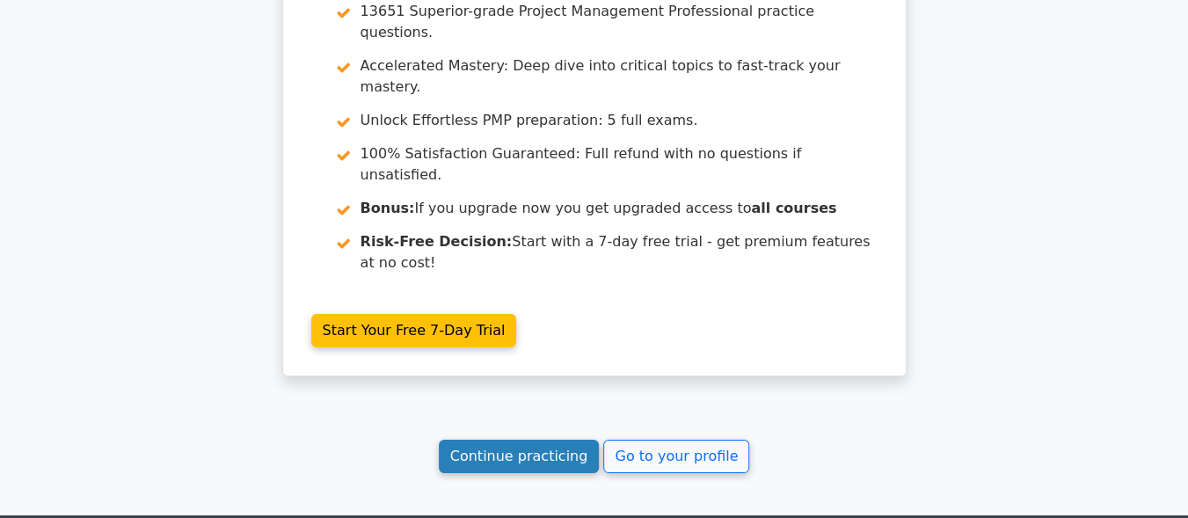
click at [539, 440] on link "Continue practicing" at bounding box center [519, 456] width 161 height 33
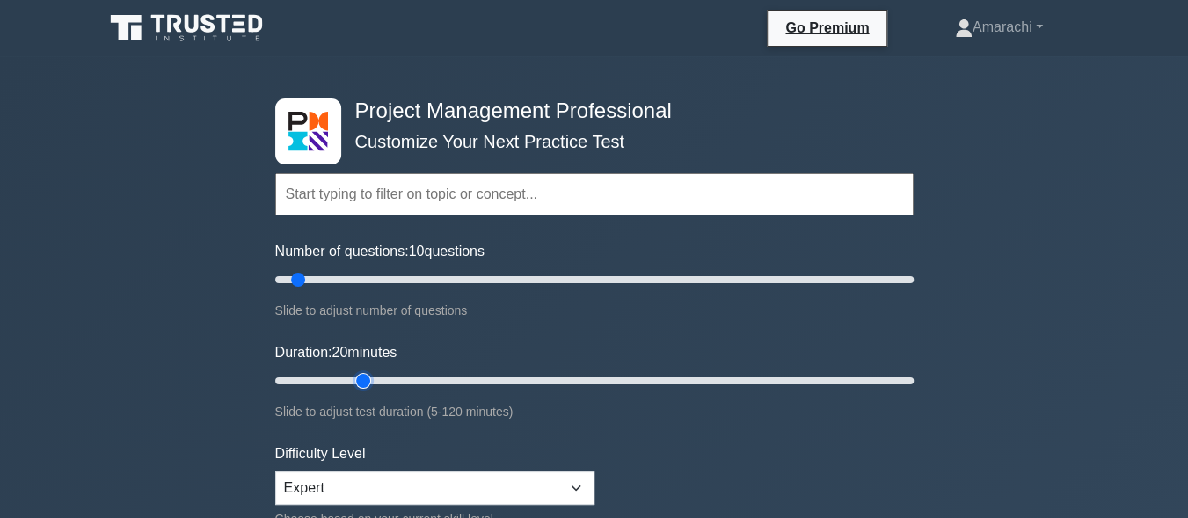
click at [360, 376] on input "Duration: 20 minutes" at bounding box center [594, 380] width 638 height 21
click at [399, 381] on input "Duration: 25 minutes" at bounding box center [594, 380] width 638 height 21
type input "30"
click at [405, 380] on input "Duration: 25 minutes" at bounding box center [594, 380] width 638 height 21
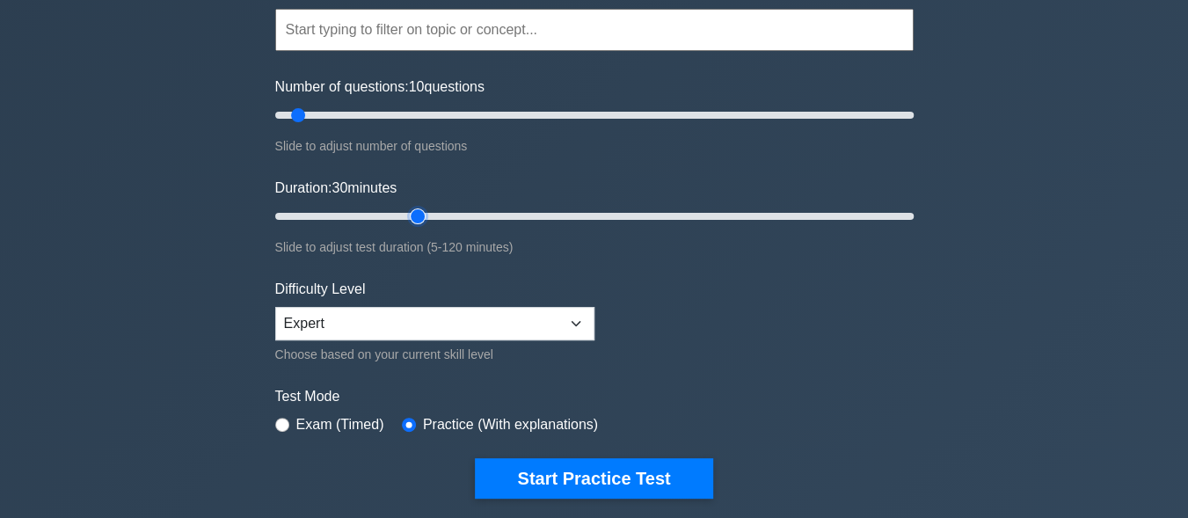
scroll to position [176, 0]
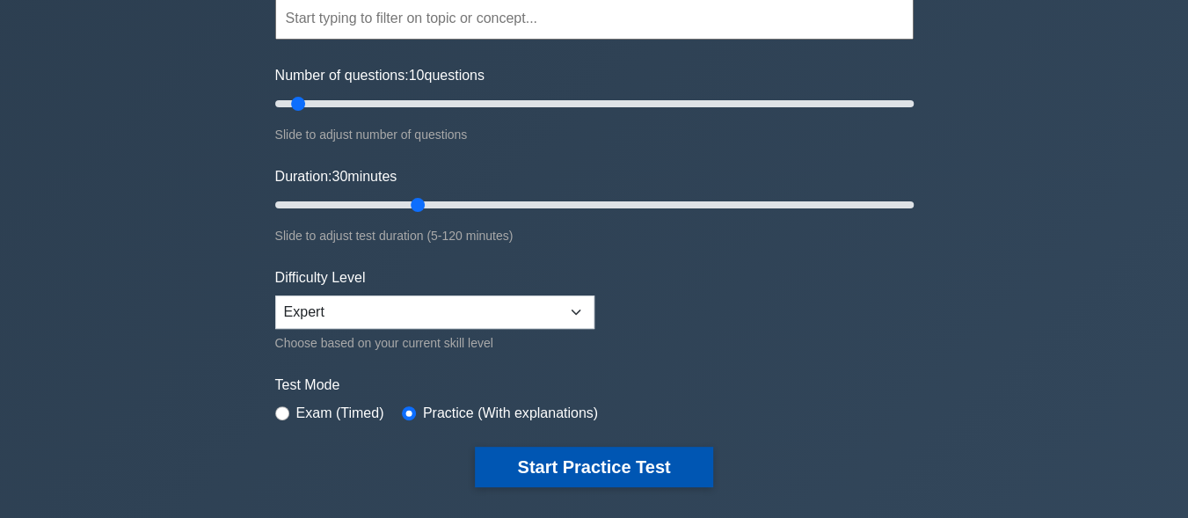
click at [650, 459] on button "Start Practice Test" at bounding box center [593, 467] width 237 height 40
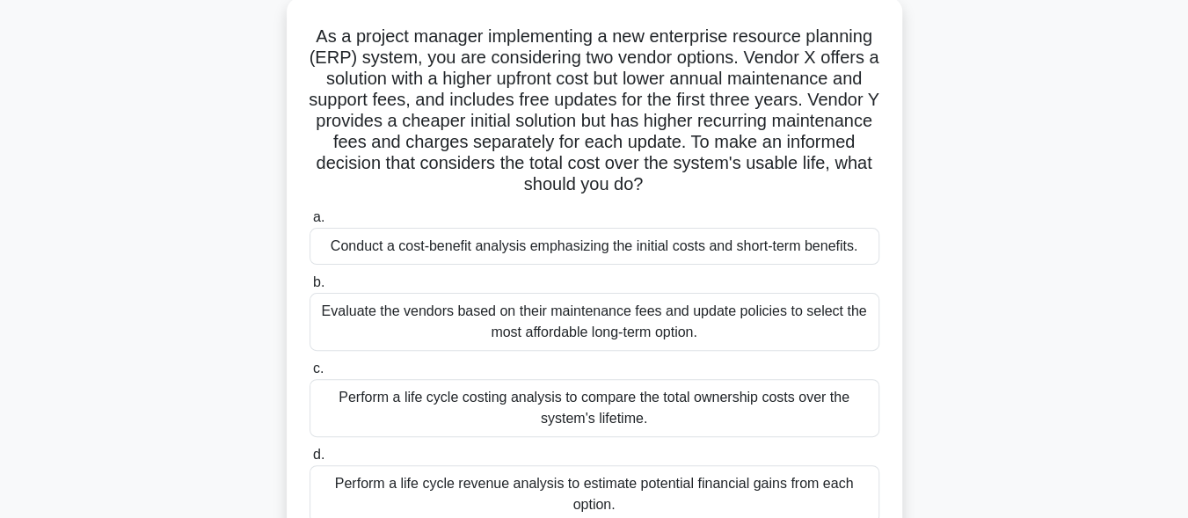
scroll to position [141, 0]
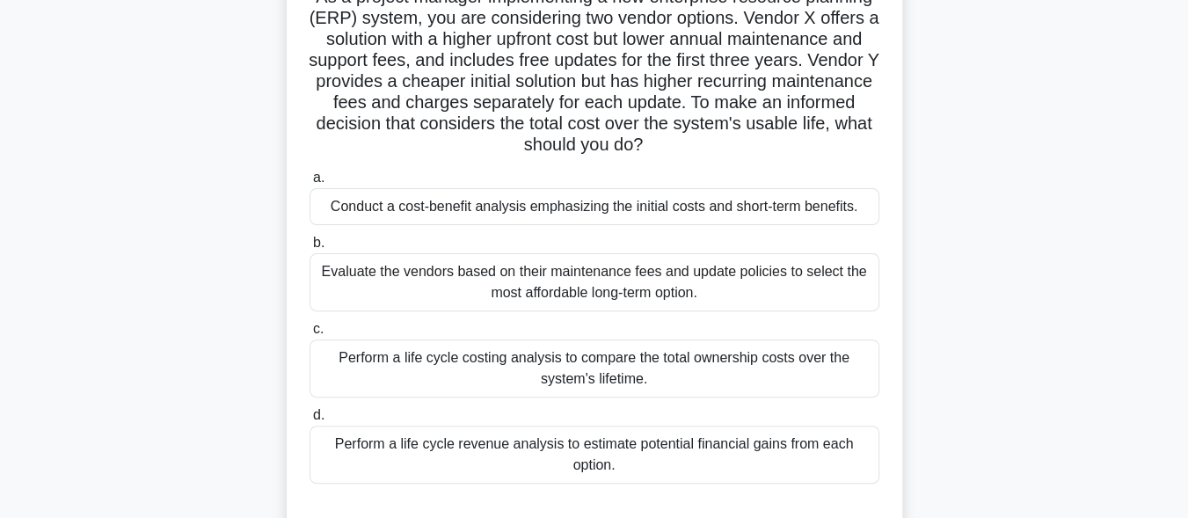
click at [588, 379] on div "Perform a life cycle costing analysis to compare the total ownership costs over…" at bounding box center [594, 368] width 570 height 58
click at [309, 335] on input "c. Perform a life cycle costing analysis to compare the total ownership costs o…" at bounding box center [309, 328] width 0 height 11
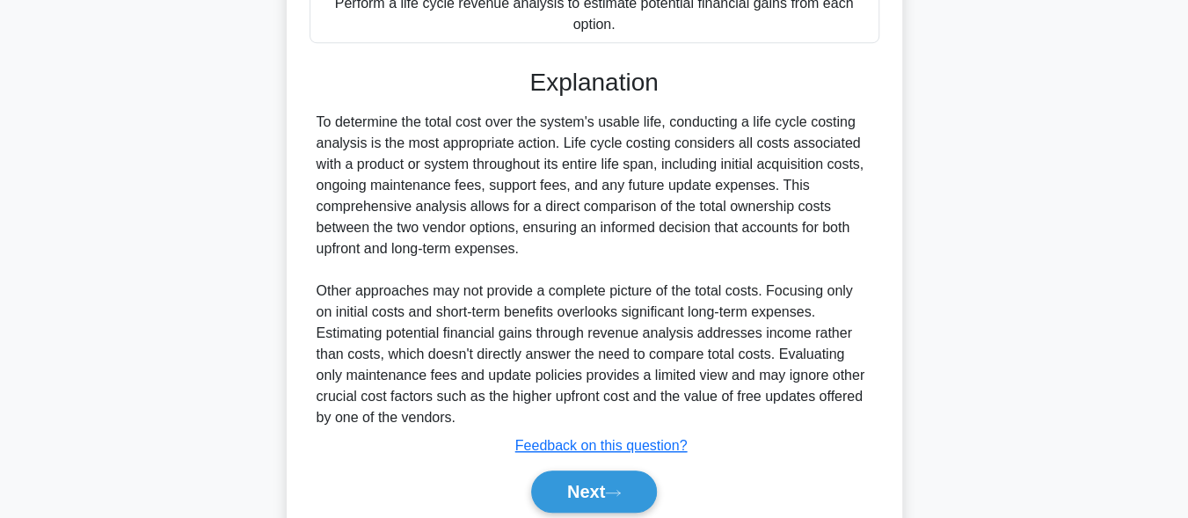
scroll to position [648, 0]
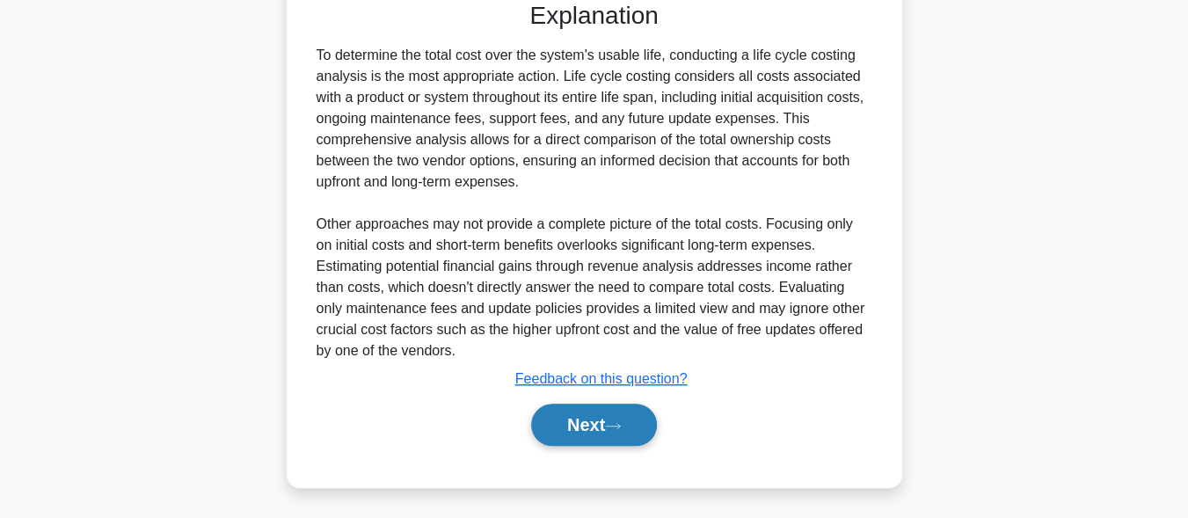
click at [618, 421] on icon at bounding box center [613, 426] width 16 height 10
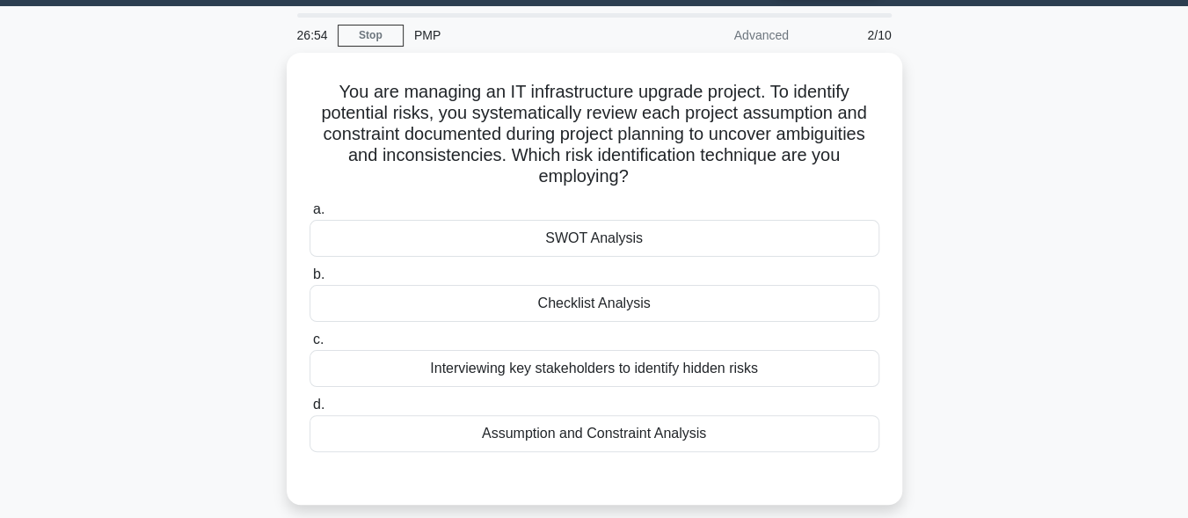
scroll to position [33, 0]
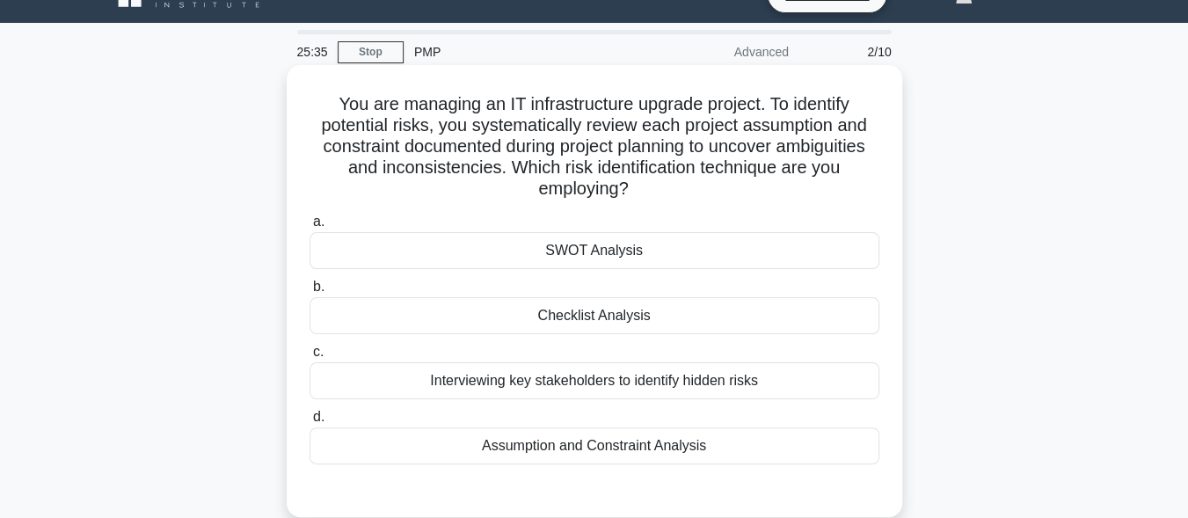
click at [596, 447] on div "Assumption and Constraint Analysis" at bounding box center [594, 445] width 570 height 37
click at [309, 423] on input "d. Assumption and Constraint Analysis" at bounding box center [309, 416] width 0 height 11
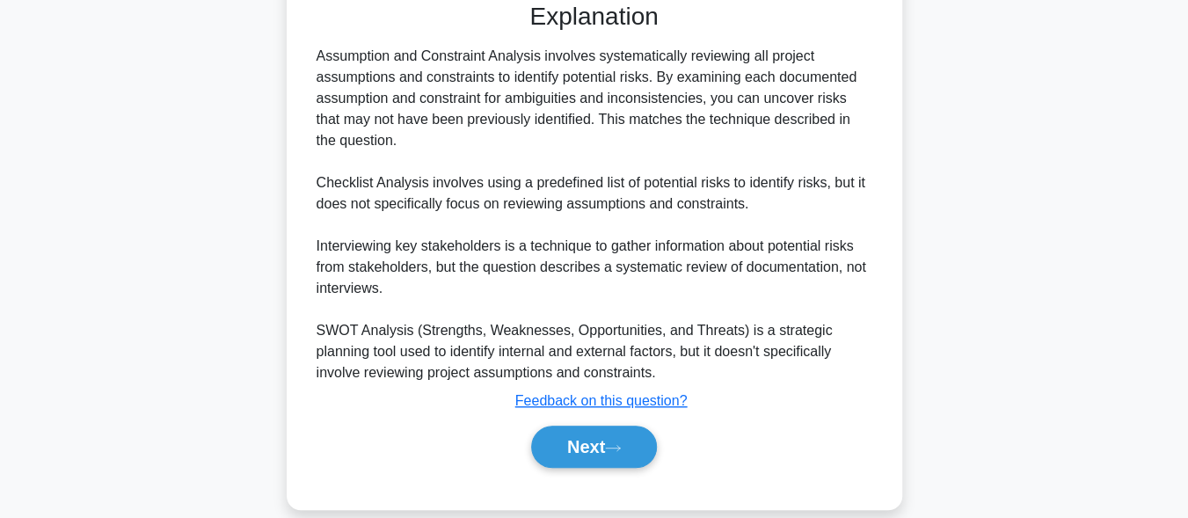
scroll to position [526, 0]
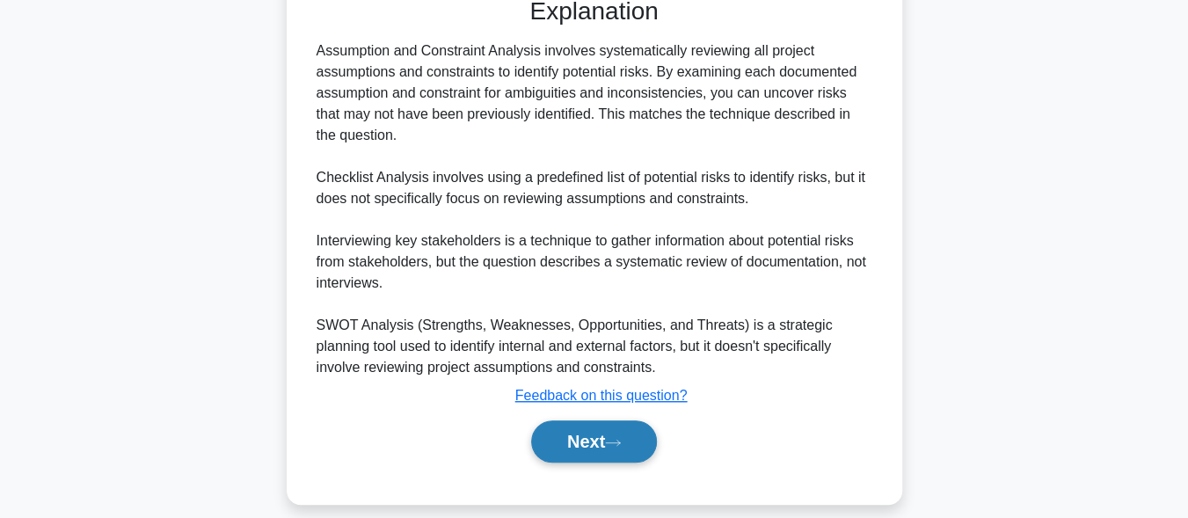
click at [624, 425] on button "Next" at bounding box center [594, 441] width 126 height 42
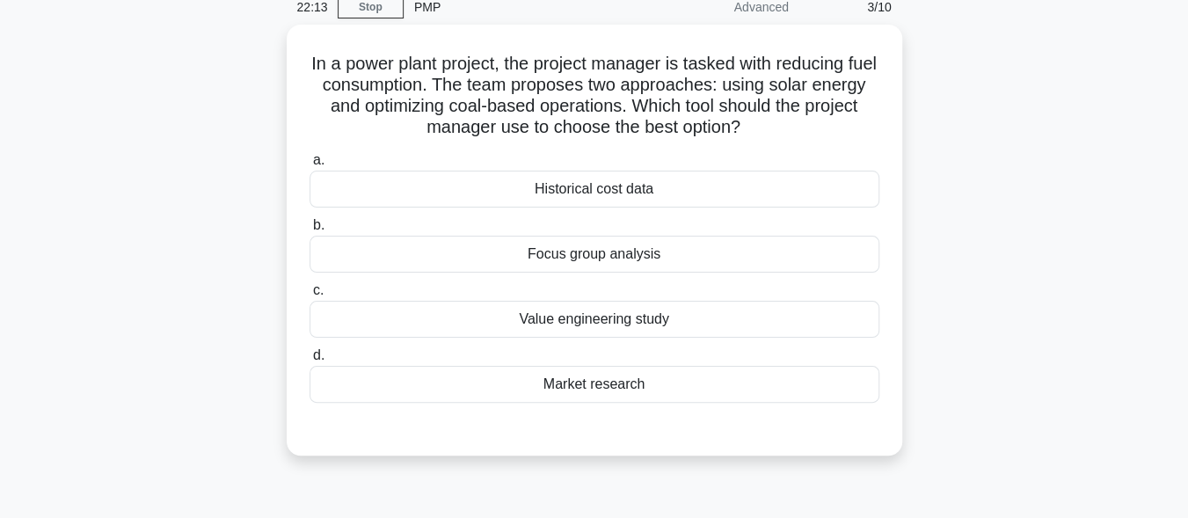
scroll to position [56, 0]
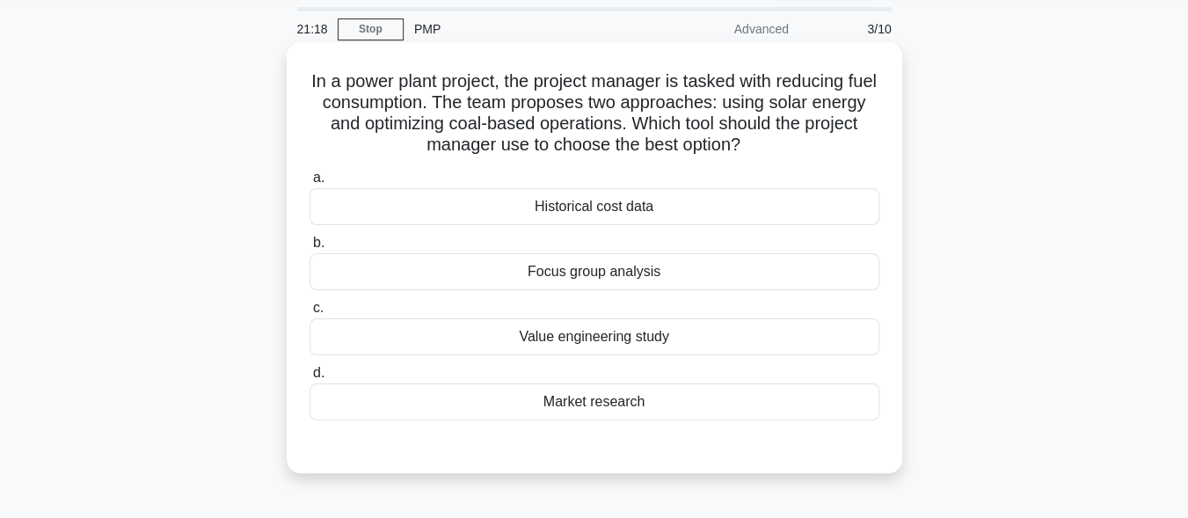
click at [596, 210] on div "Historical cost data" at bounding box center [594, 206] width 570 height 37
click at [309, 184] on input "a. Historical cost data" at bounding box center [309, 177] width 0 height 11
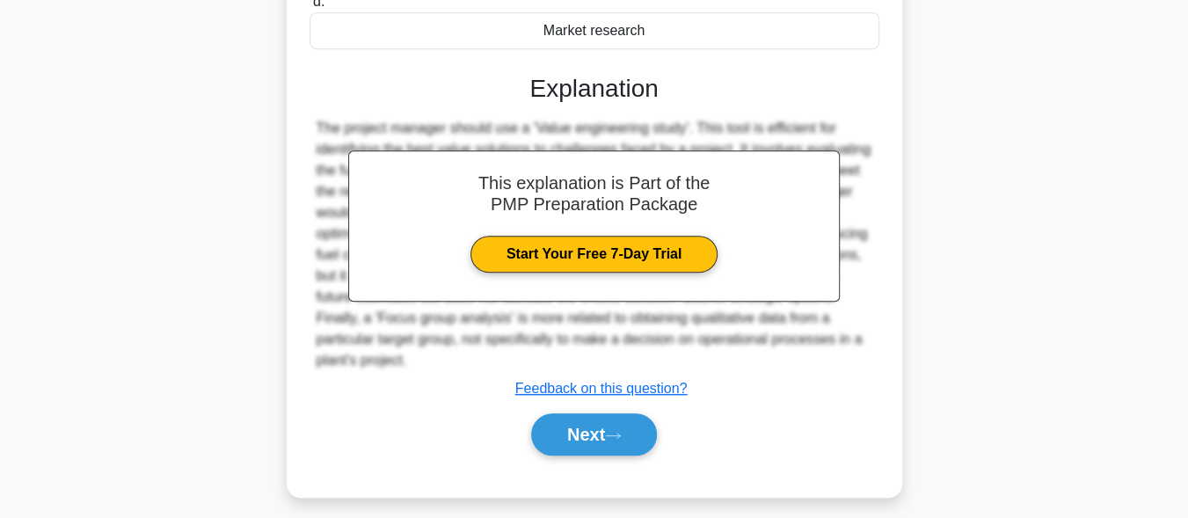
scroll to position [440, 0]
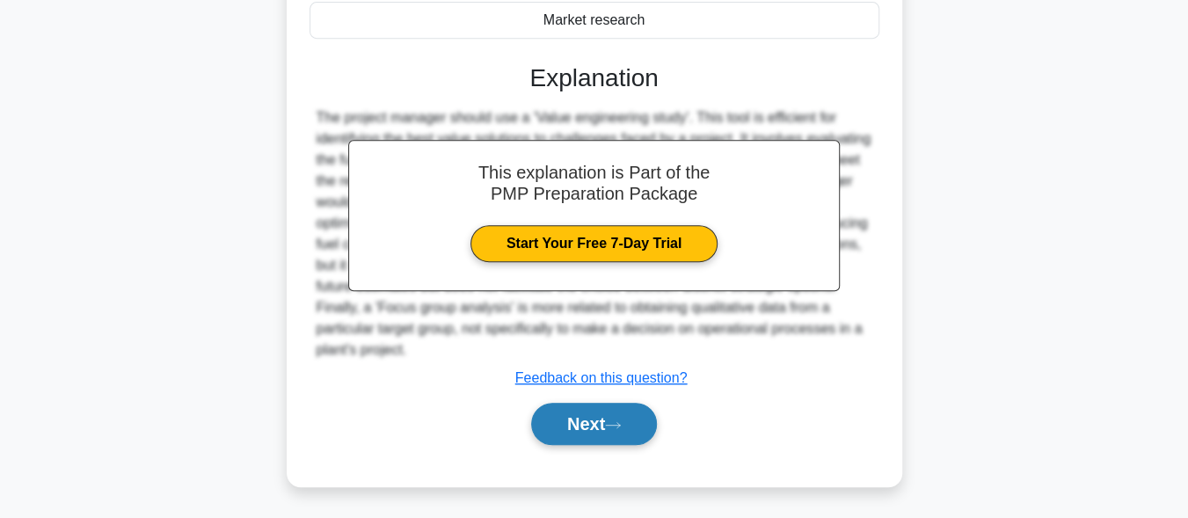
click at [603, 434] on button "Next" at bounding box center [594, 424] width 126 height 42
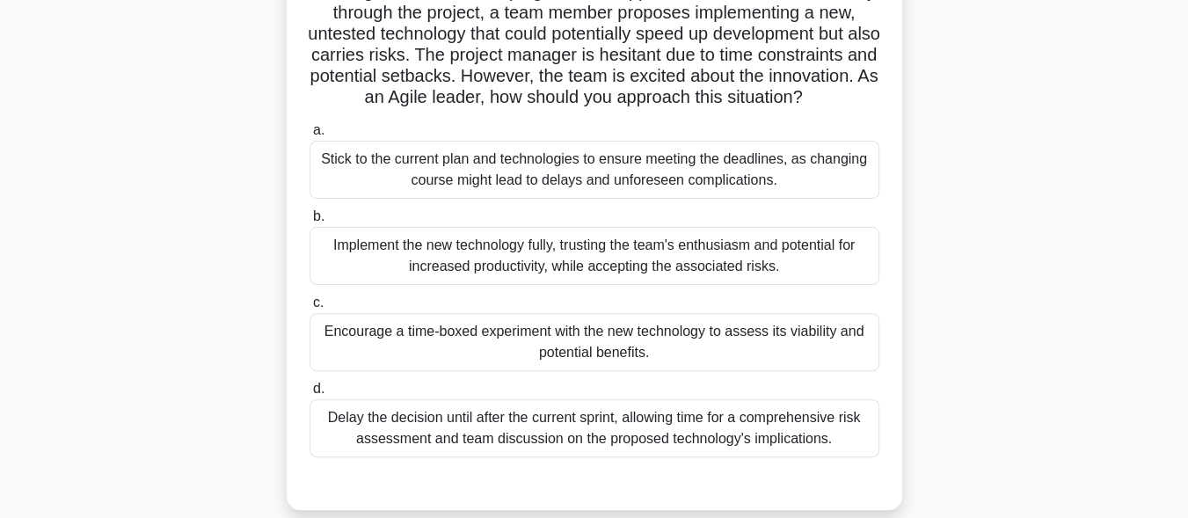
scroll to position [115, 0]
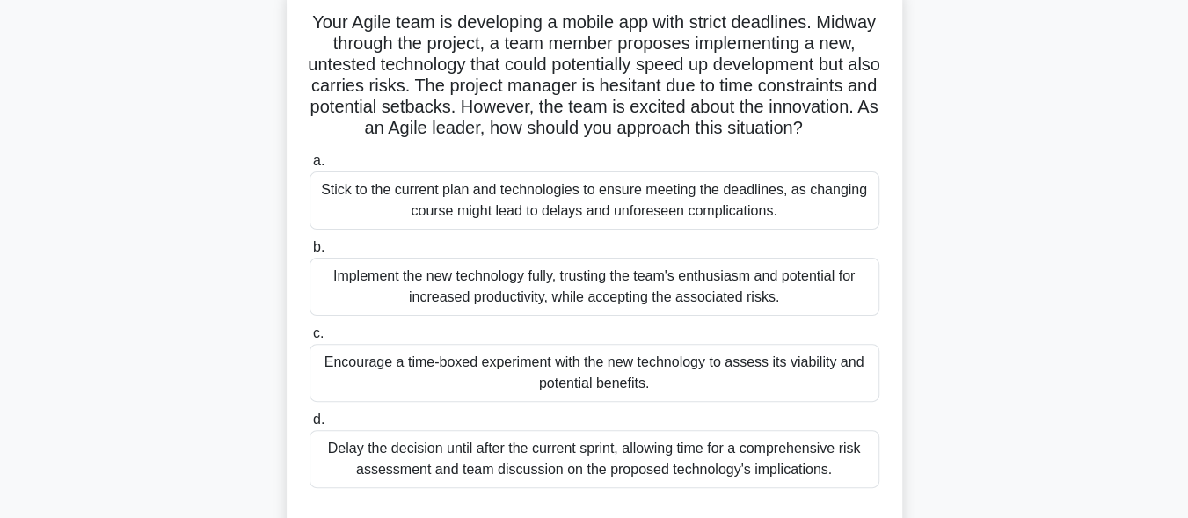
click at [810, 362] on label "c. Encourage a time-boxed experiment with the new technology to assess its viab…" at bounding box center [594, 362] width 570 height 79
click at [309, 339] on input "c. Encourage a time-boxed experiment with the new technology to assess its viab…" at bounding box center [309, 333] width 0 height 11
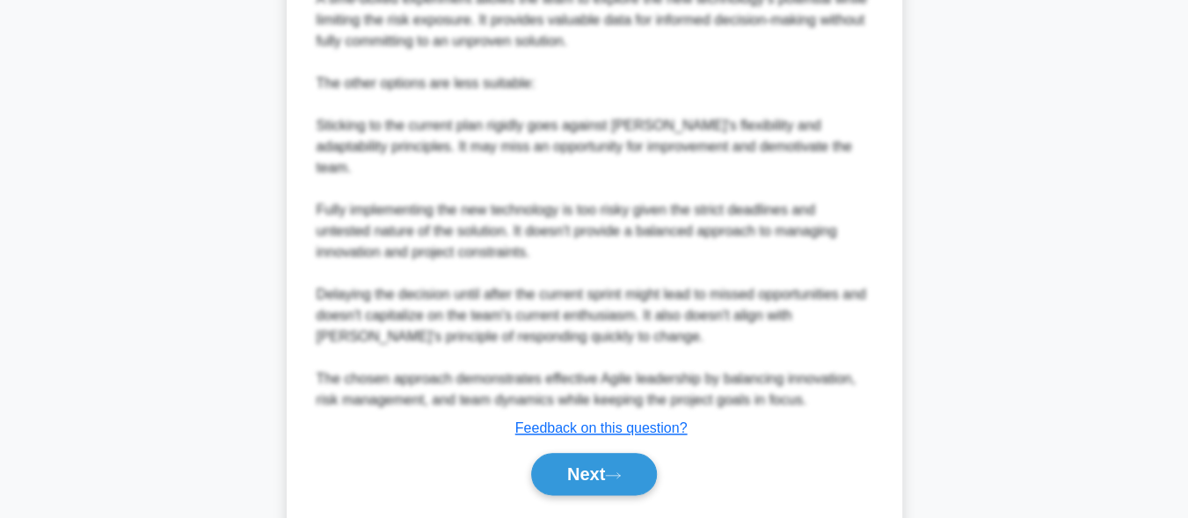
scroll to position [922, 0]
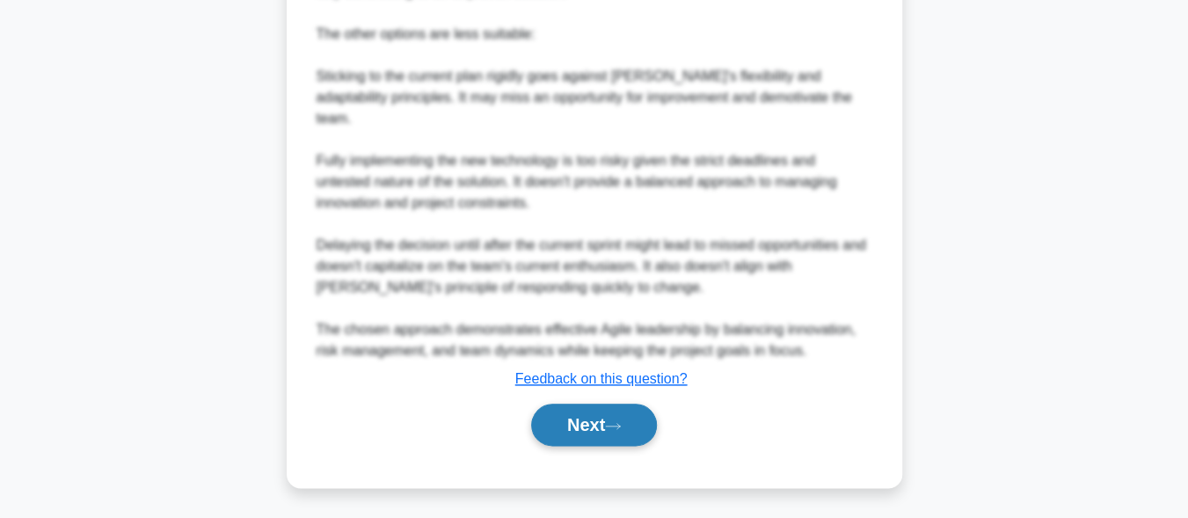
click at [600, 432] on button "Next" at bounding box center [594, 424] width 126 height 42
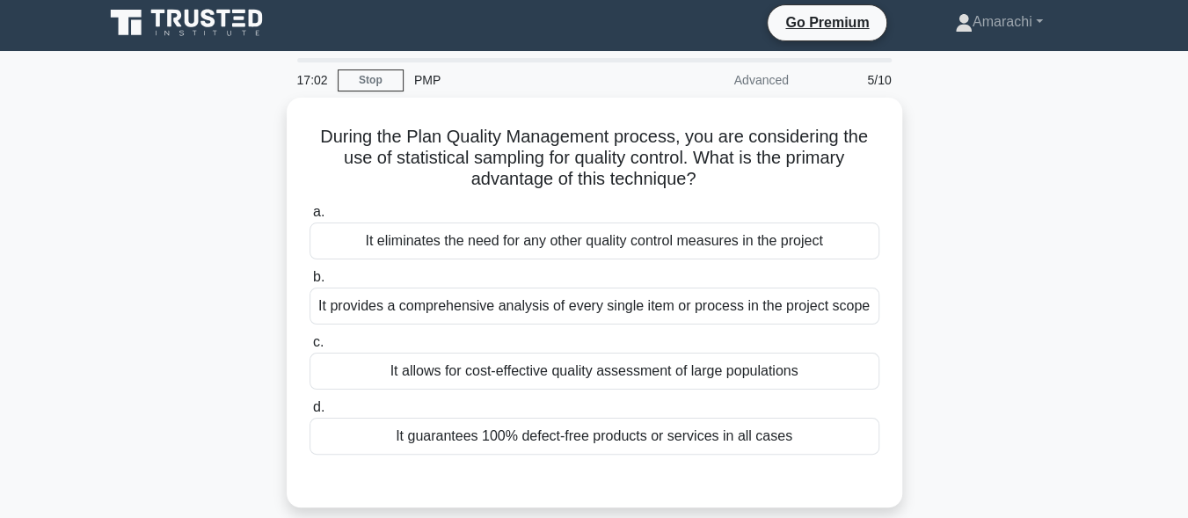
scroll to position [0, 0]
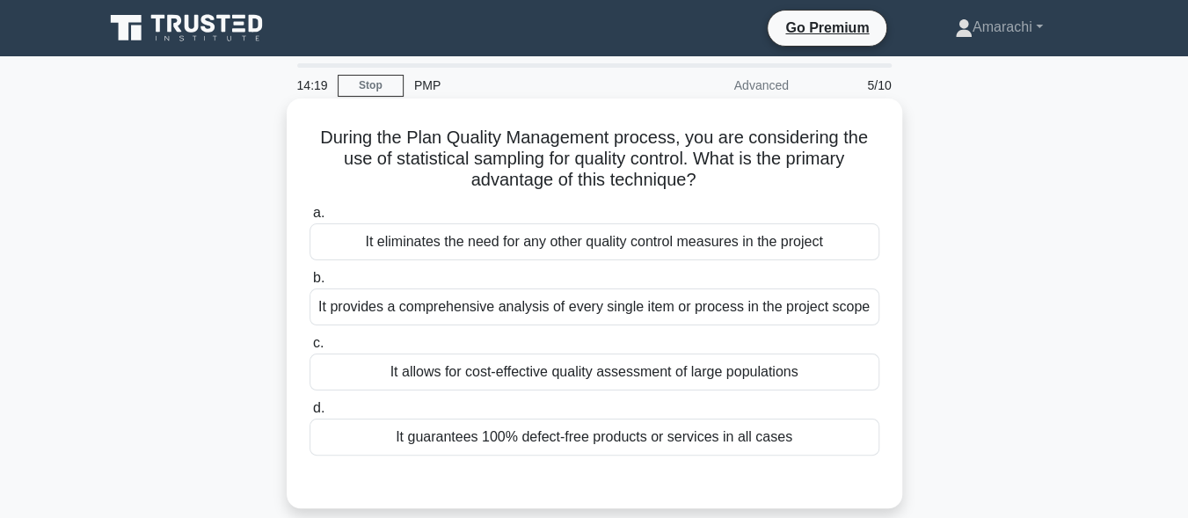
click at [564, 312] on div "It provides a comprehensive analysis of every single item or process in the pro…" at bounding box center [594, 306] width 570 height 37
click at [309, 284] on input "b. It provides a comprehensive analysis of every single item or process in the …" at bounding box center [309, 277] width 0 height 11
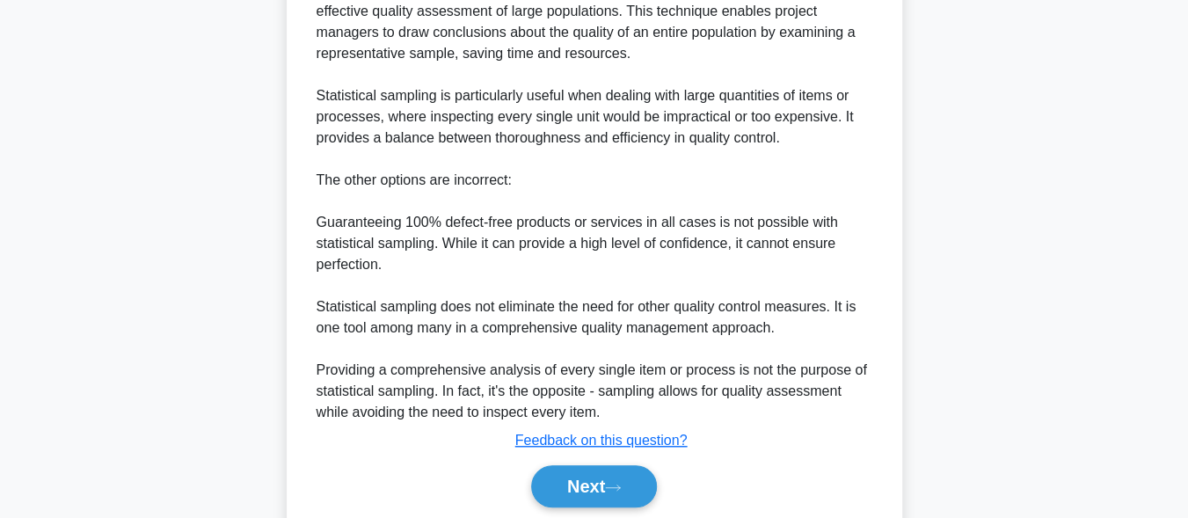
scroll to position [629, 0]
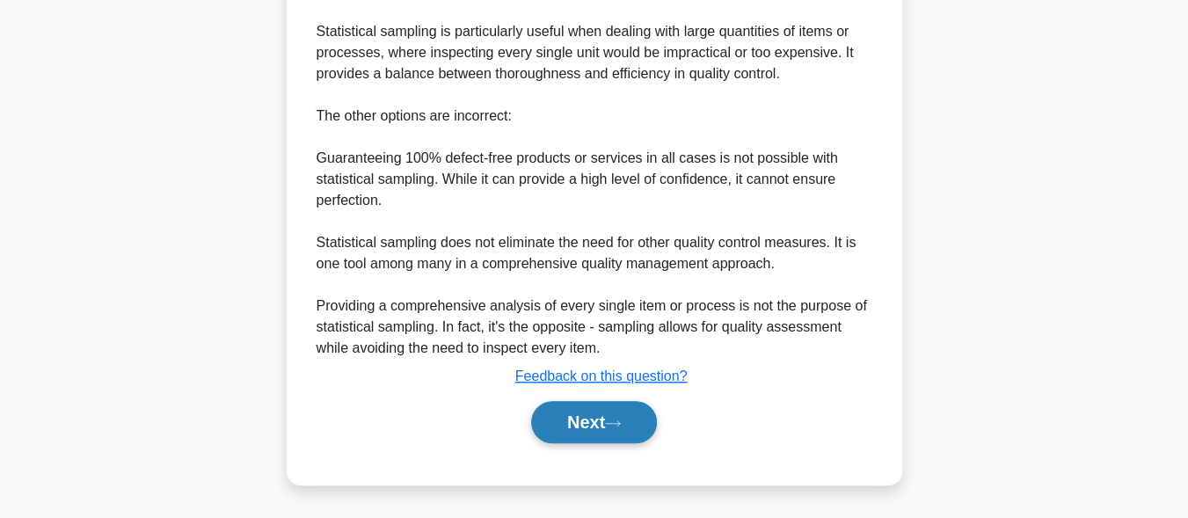
click at [637, 437] on button "Next" at bounding box center [594, 422] width 126 height 42
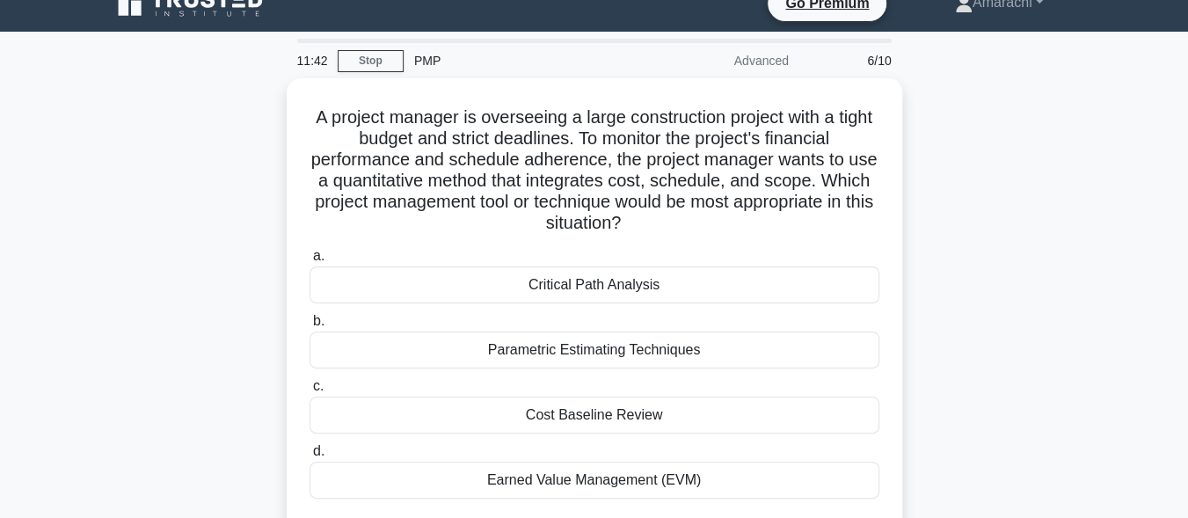
scroll to position [21, 0]
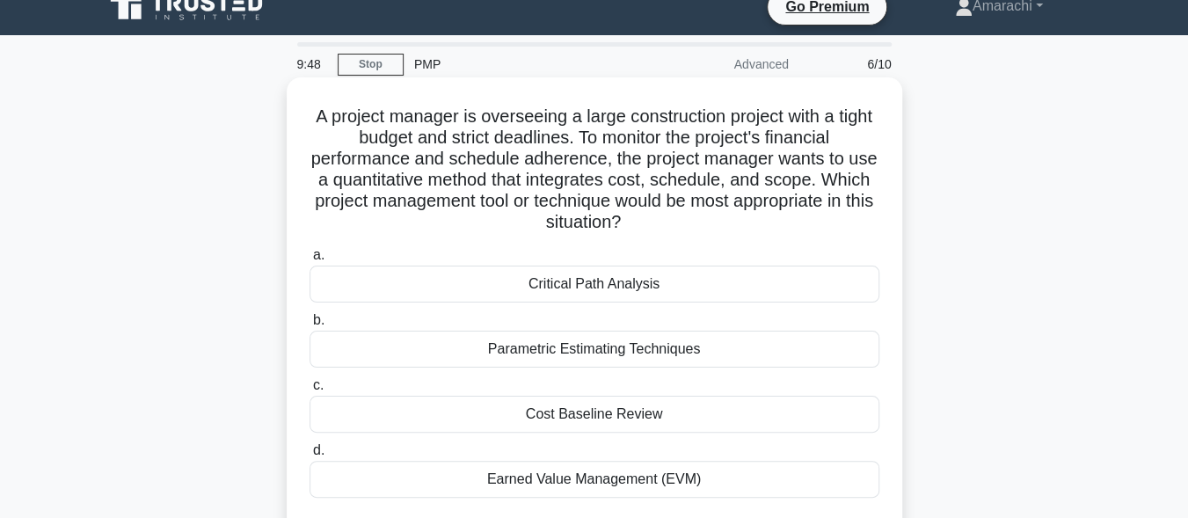
click at [601, 416] on div "Cost Baseline Review" at bounding box center [594, 414] width 570 height 37
click at [309, 391] on input "c. Cost Baseline Review" at bounding box center [309, 385] width 0 height 11
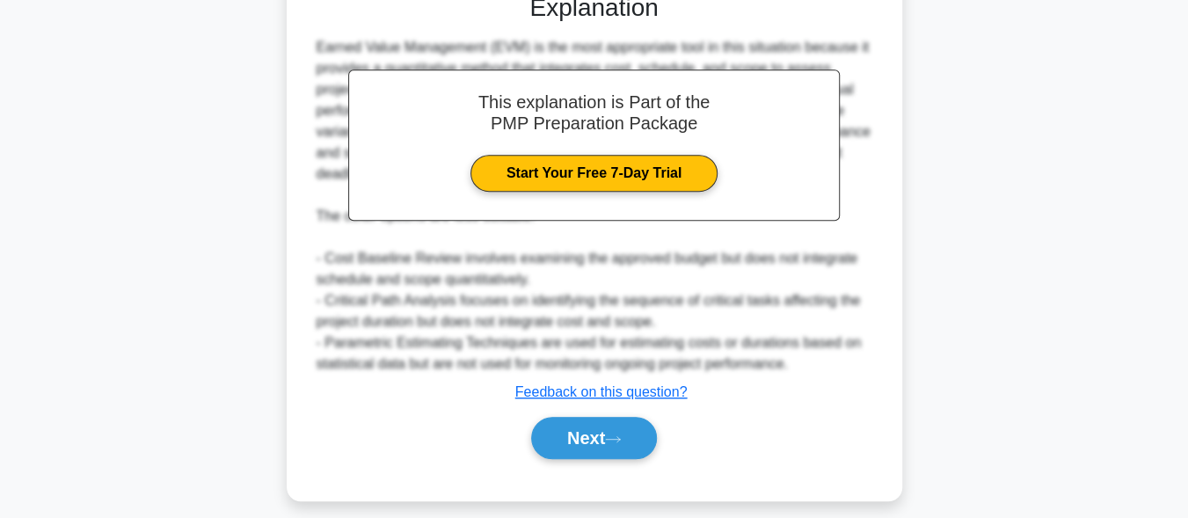
scroll to position [566, 0]
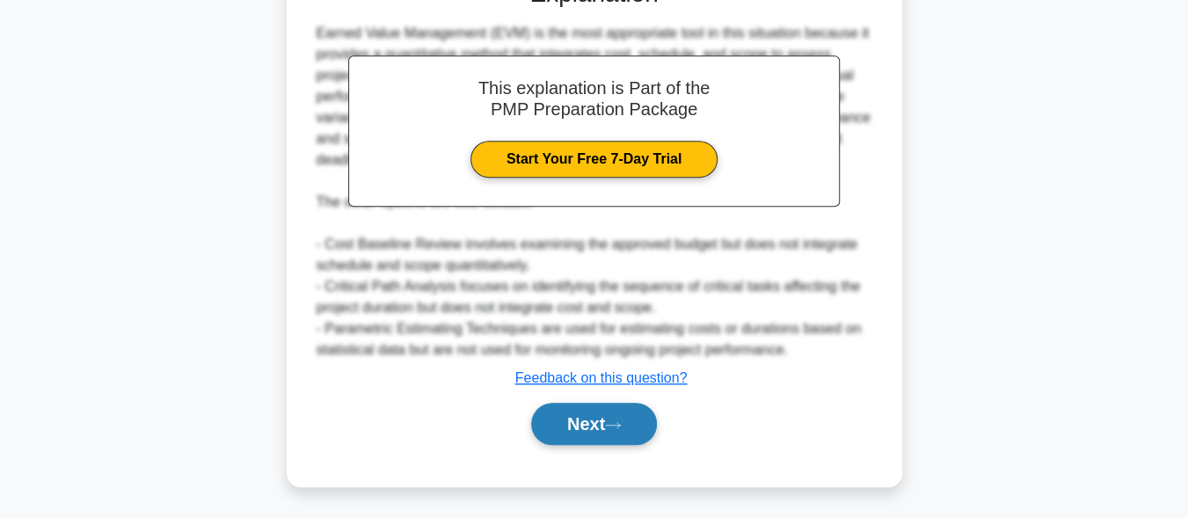
click at [618, 418] on button "Next" at bounding box center [594, 424] width 126 height 42
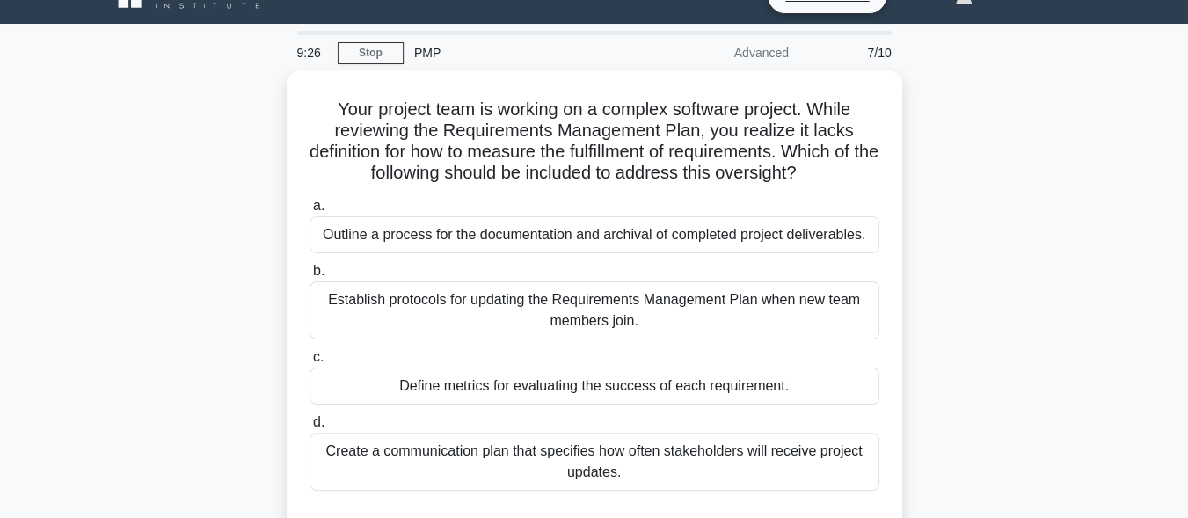
scroll to position [10, 0]
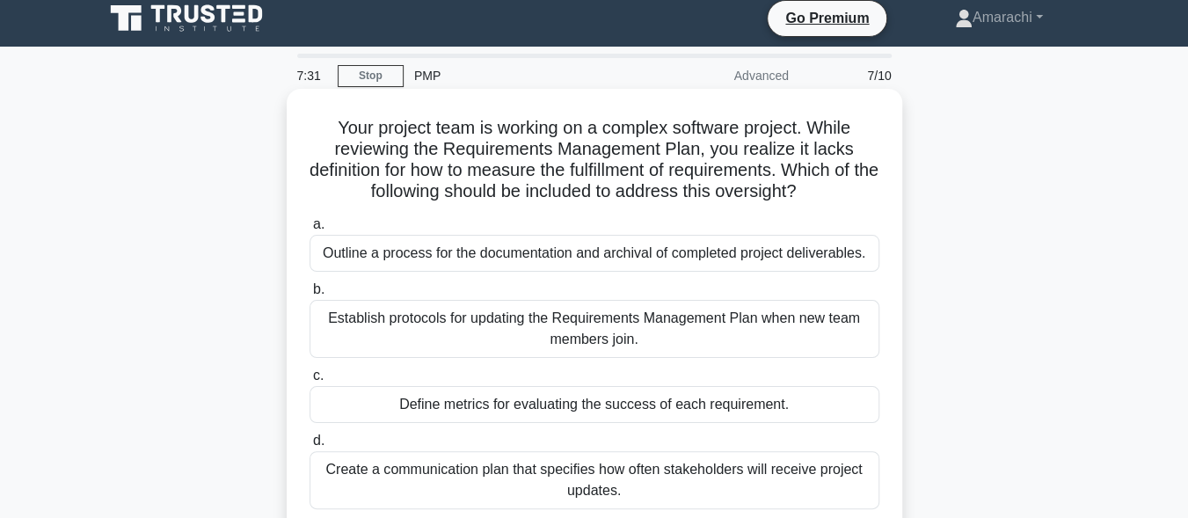
click at [635, 259] on div "Outline a process for the documentation and archival of completed project deliv…" at bounding box center [594, 253] width 570 height 37
click at [309, 230] on input "a. Outline a process for the documentation and archival of completed project de…" at bounding box center [309, 224] width 0 height 11
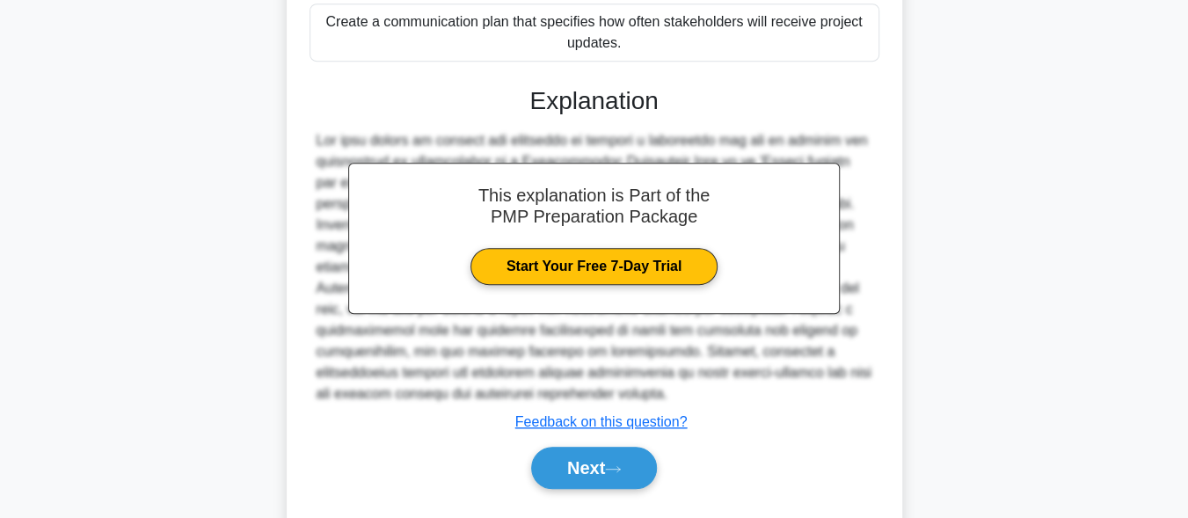
scroll to position [467, 0]
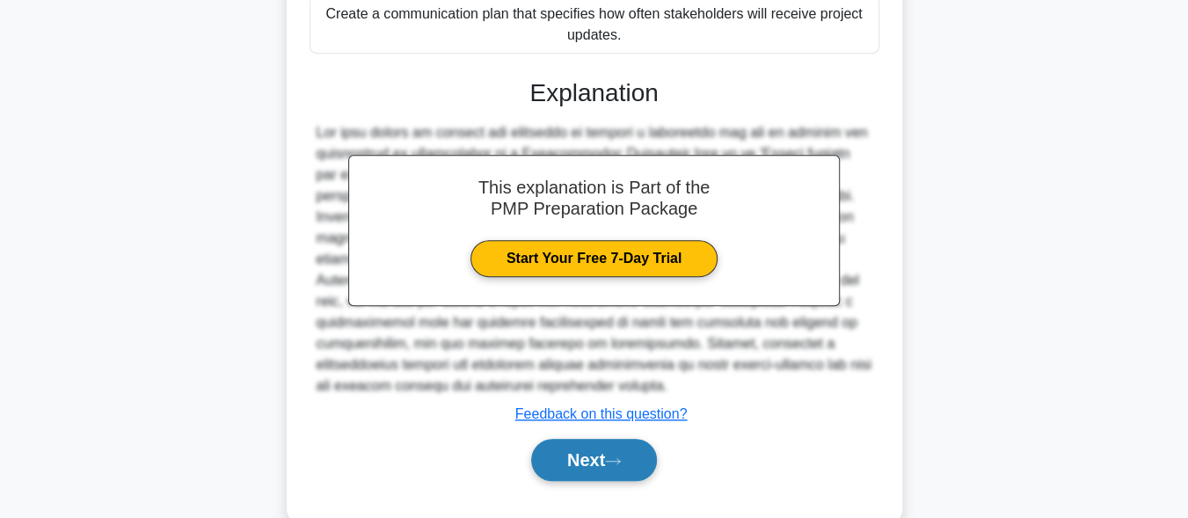
click at [625, 481] on button "Next" at bounding box center [594, 460] width 126 height 42
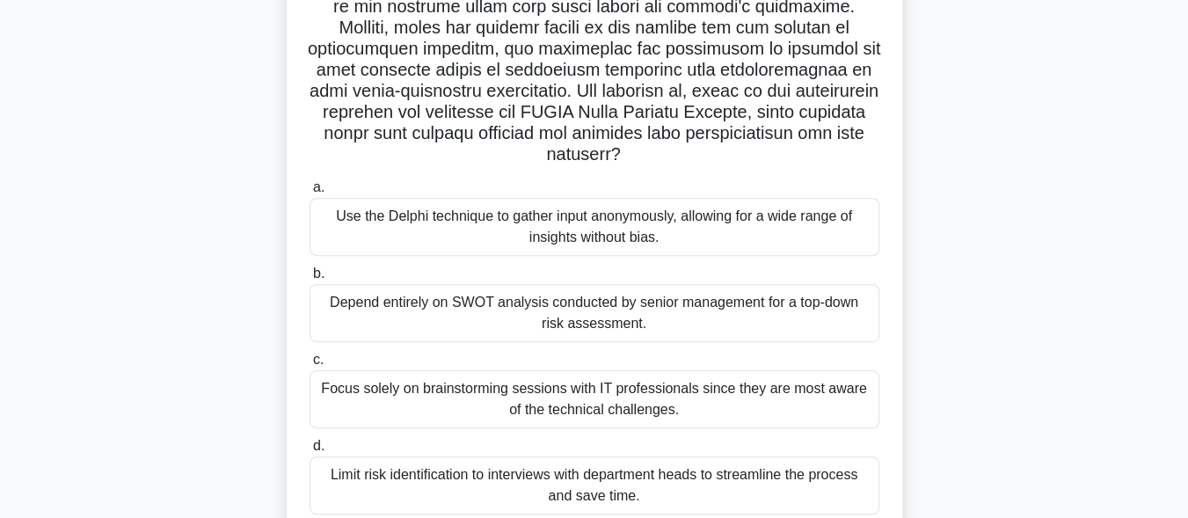
scroll to position [373, 0]
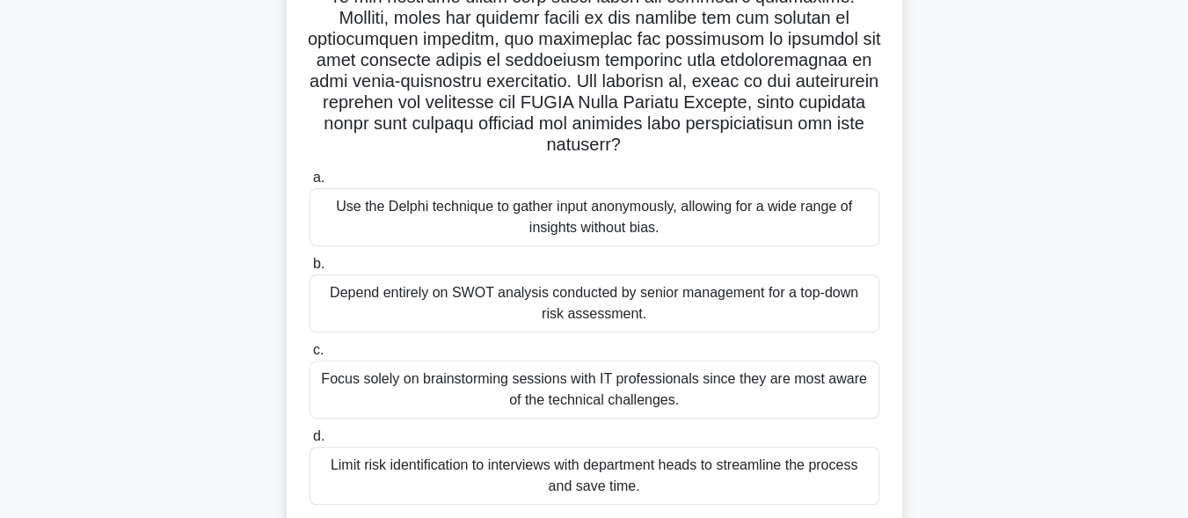
click at [549, 211] on div "Use the Delphi technique to gather input anonymously, allowing for a wide range…" at bounding box center [594, 217] width 570 height 58
click at [309, 184] on input "a. Use the Delphi technique to gather input anonymously, allowing for a wide ra…" at bounding box center [309, 177] width 0 height 11
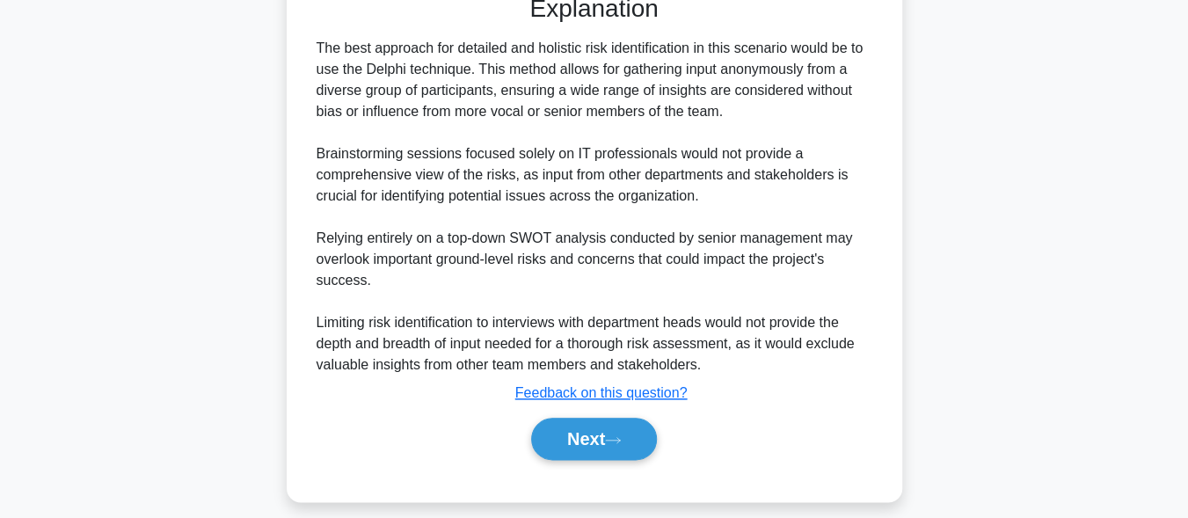
scroll to position [922, 0]
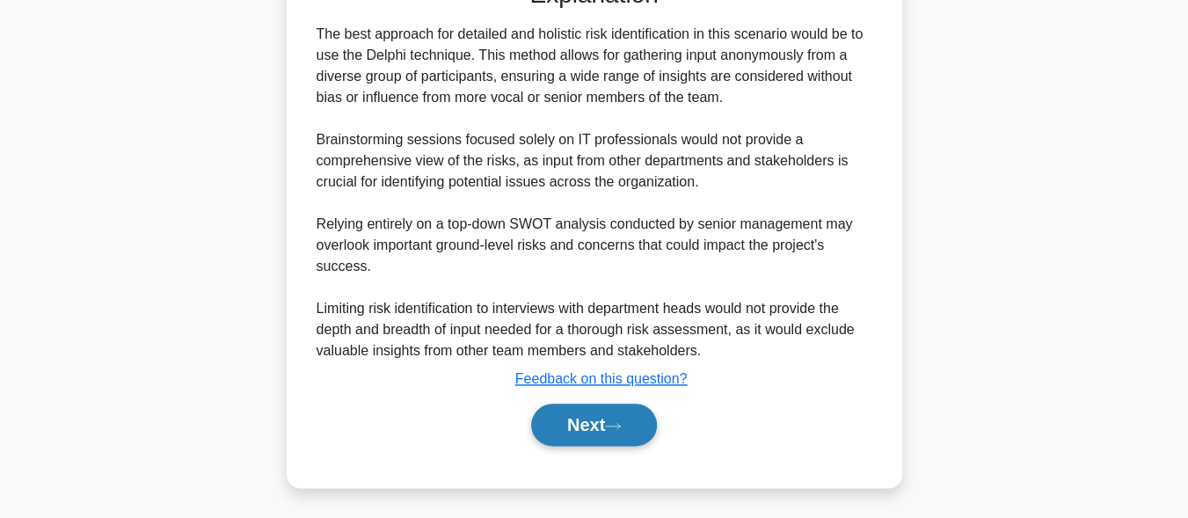
click at [605, 435] on button "Next" at bounding box center [594, 424] width 126 height 42
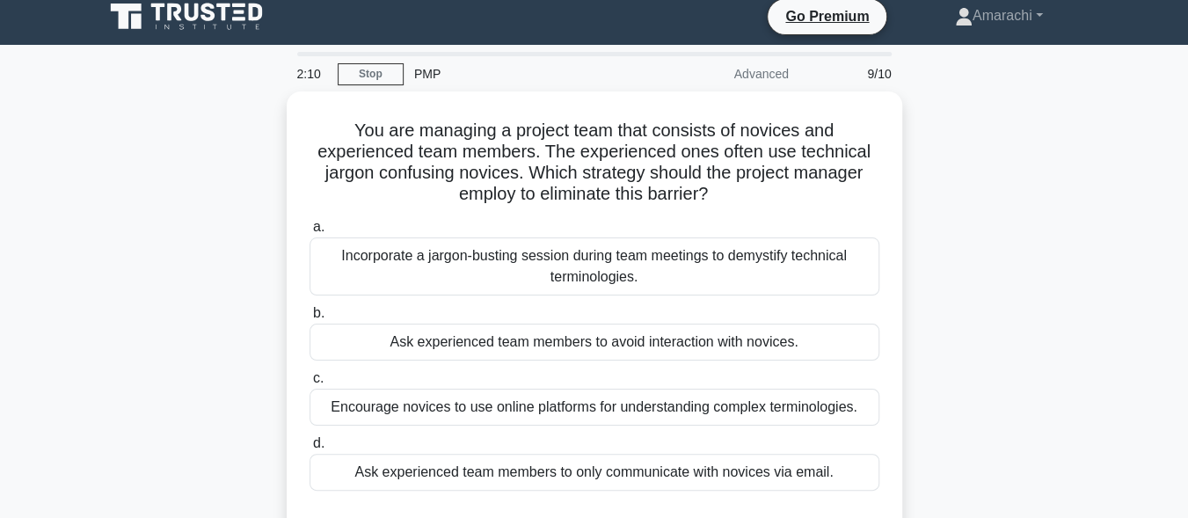
scroll to position [10, 0]
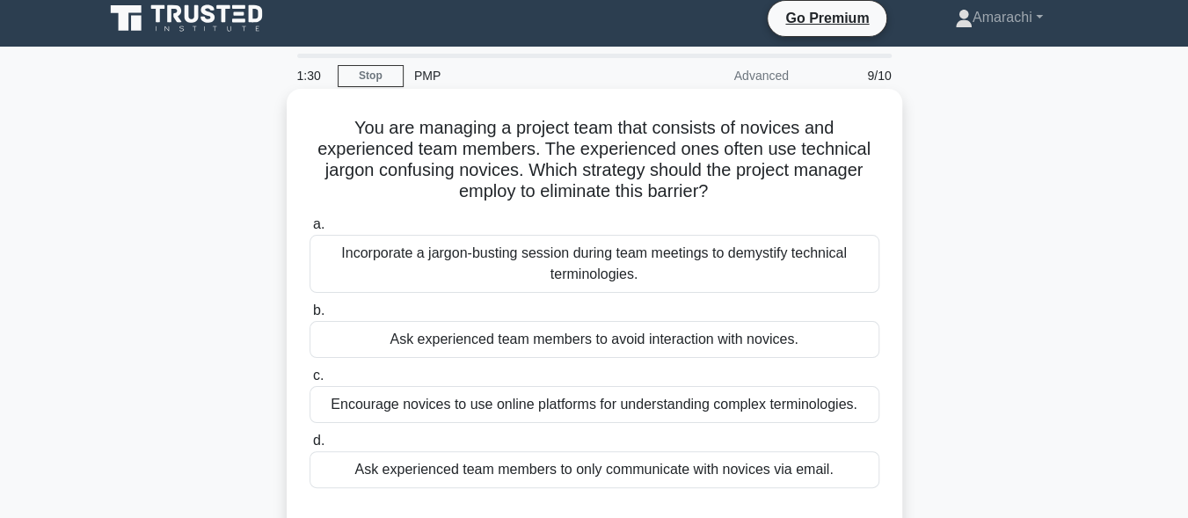
click at [711, 251] on div "Incorporate a jargon-busting session during team meetings to demystify technica…" at bounding box center [594, 264] width 570 height 58
click at [309, 230] on input "a. Incorporate a jargon-busting session during team meetings to demystify techn…" at bounding box center [309, 224] width 0 height 11
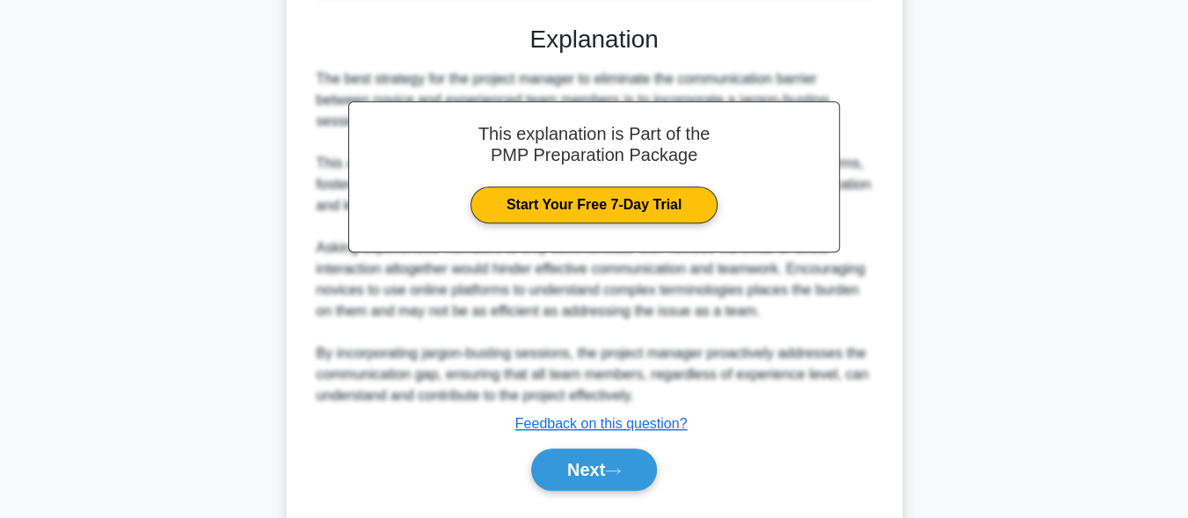
scroll to position [542, 0]
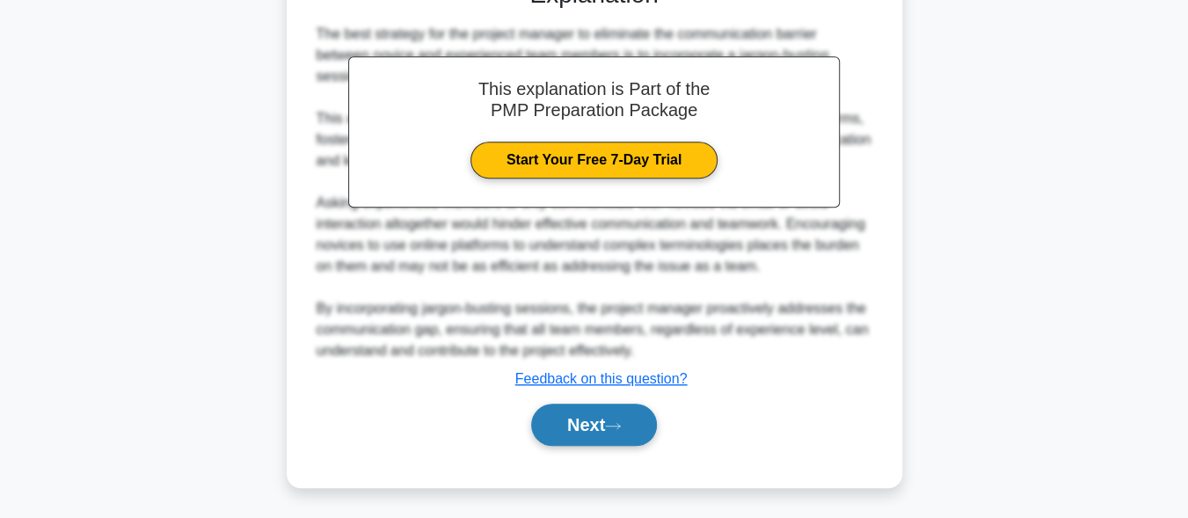
click at [571, 418] on button "Next" at bounding box center [594, 424] width 126 height 42
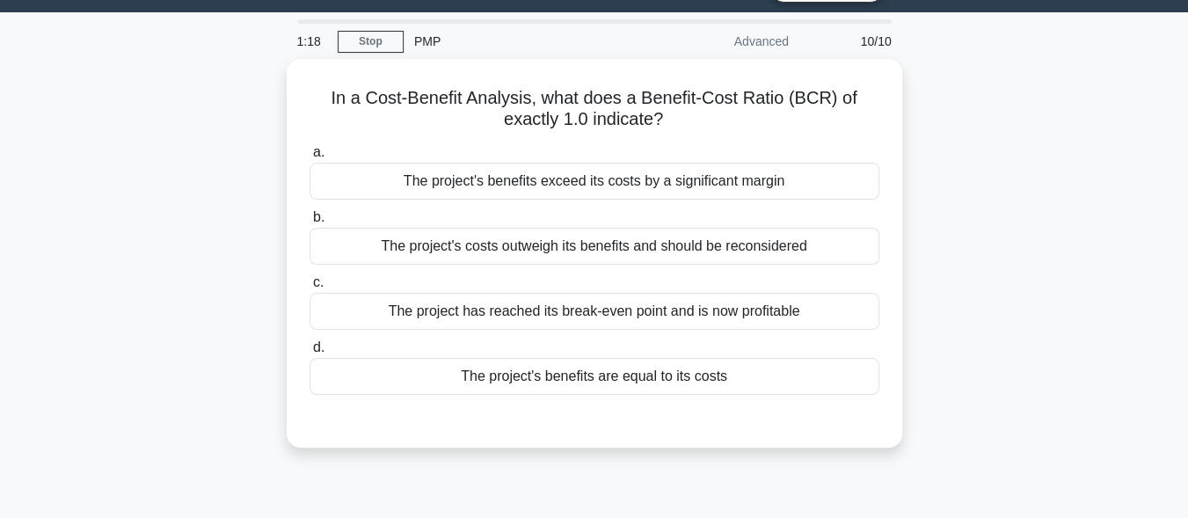
scroll to position [33, 0]
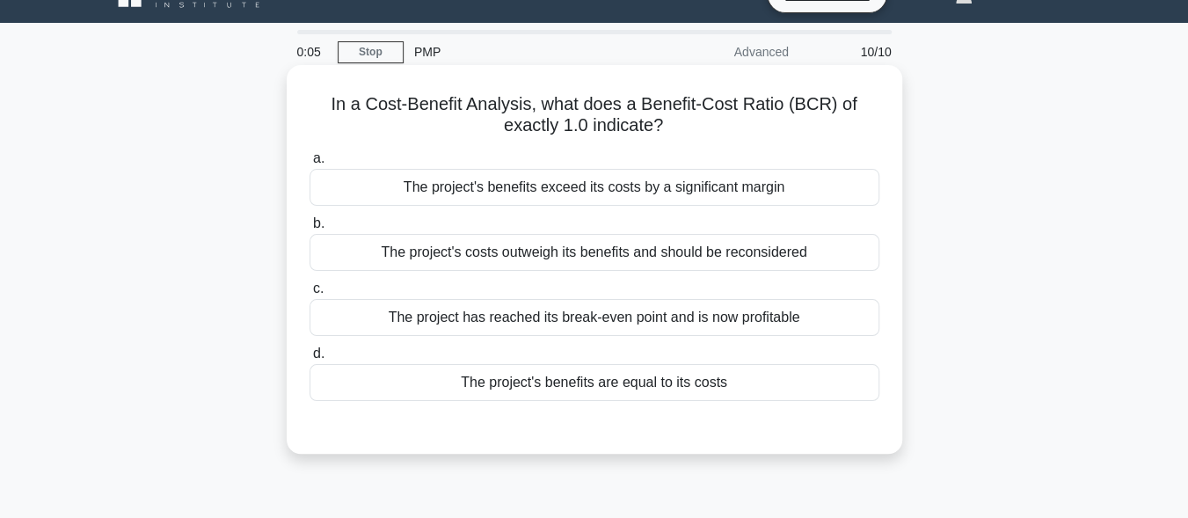
click at [716, 255] on div "The project's costs outweigh its benefits and should be reconsidered" at bounding box center [594, 252] width 570 height 37
click at [309, 229] on input "b. The project's costs outweigh its benefits and should be reconsidered" at bounding box center [309, 223] width 0 height 11
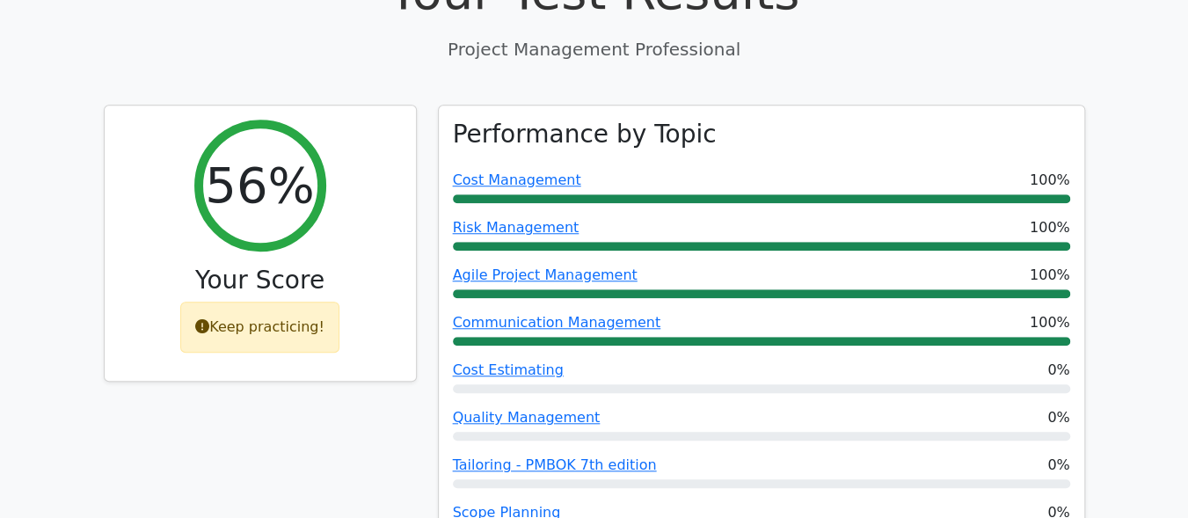
scroll to position [715, 0]
